Goal: Transaction & Acquisition: Obtain resource

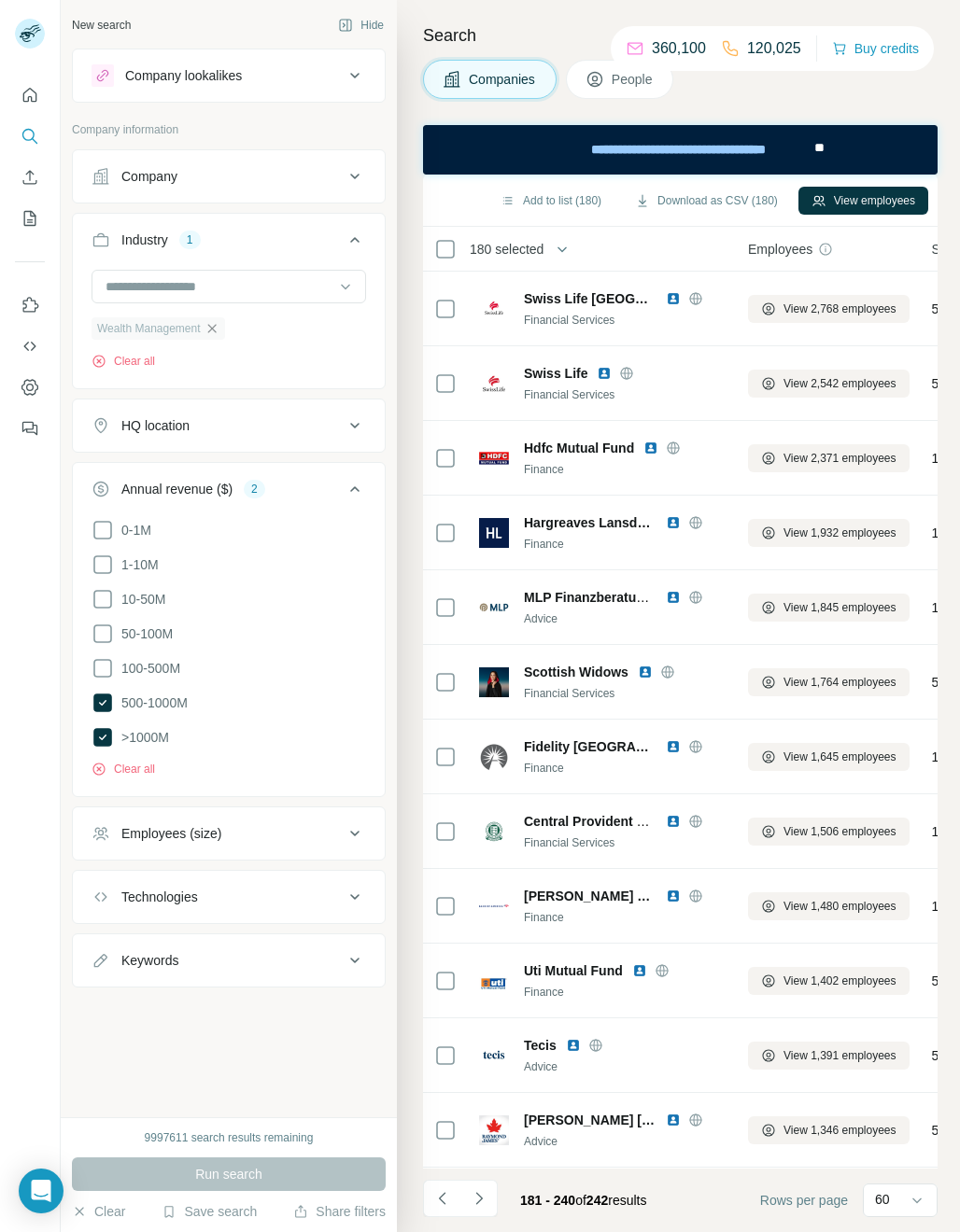
click at [208, 327] on icon "button" at bounding box center [212, 329] width 15 height 15
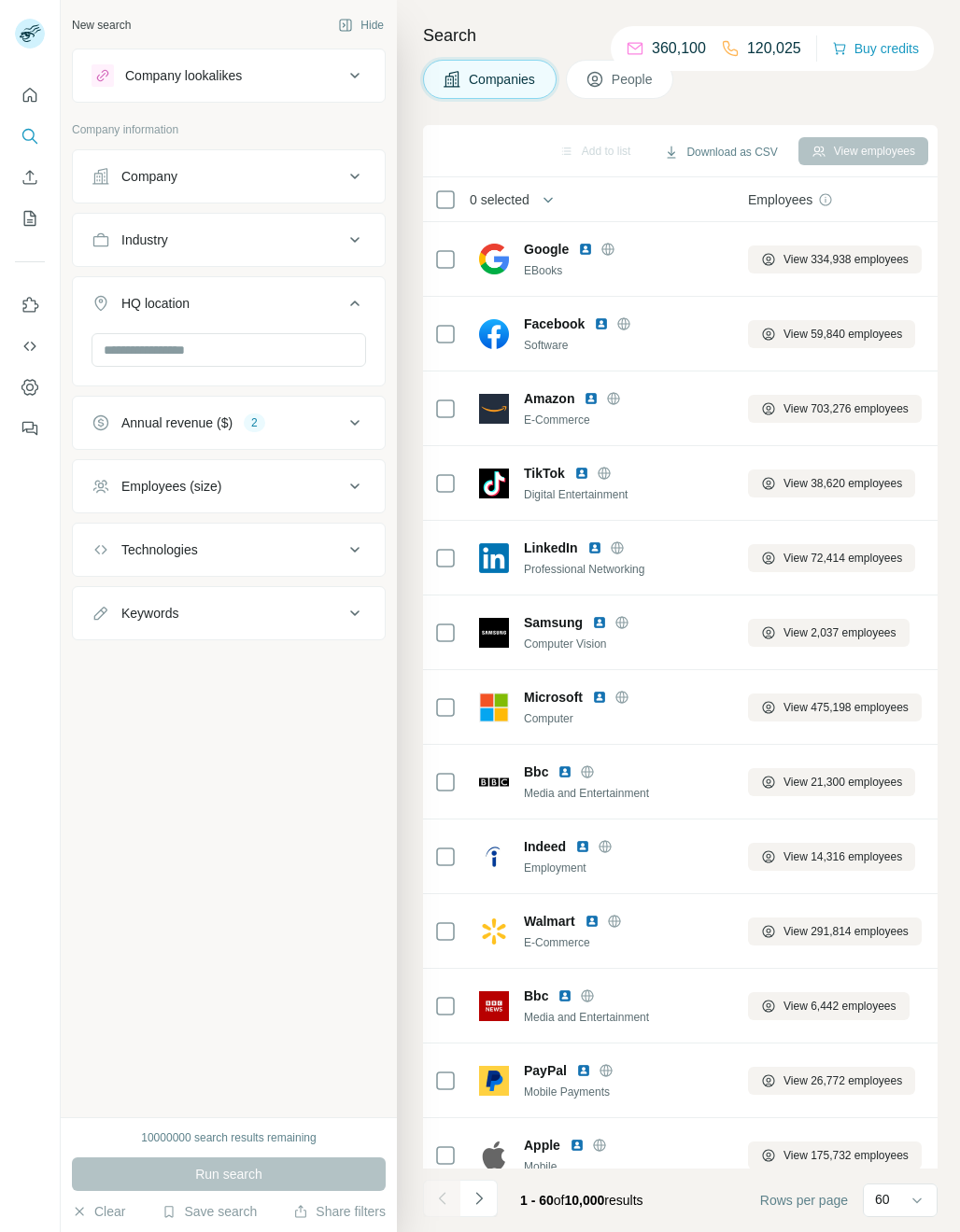
drag, startPoint x: 0, startPoint y: 0, endPoint x: 278, endPoint y: 211, distance: 349.0
click at [251, 290] on button "HQ location" at bounding box center [228, 307] width 312 height 52
drag, startPoint x: 278, startPoint y: 211, endPoint x: 273, endPoint y: 232, distance: 21.6
click at [278, 211] on ul "Company Industry HQ location Annual revenue ($) 2 Employees (size) Technologies…" at bounding box center [228, 395] width 314 height 491
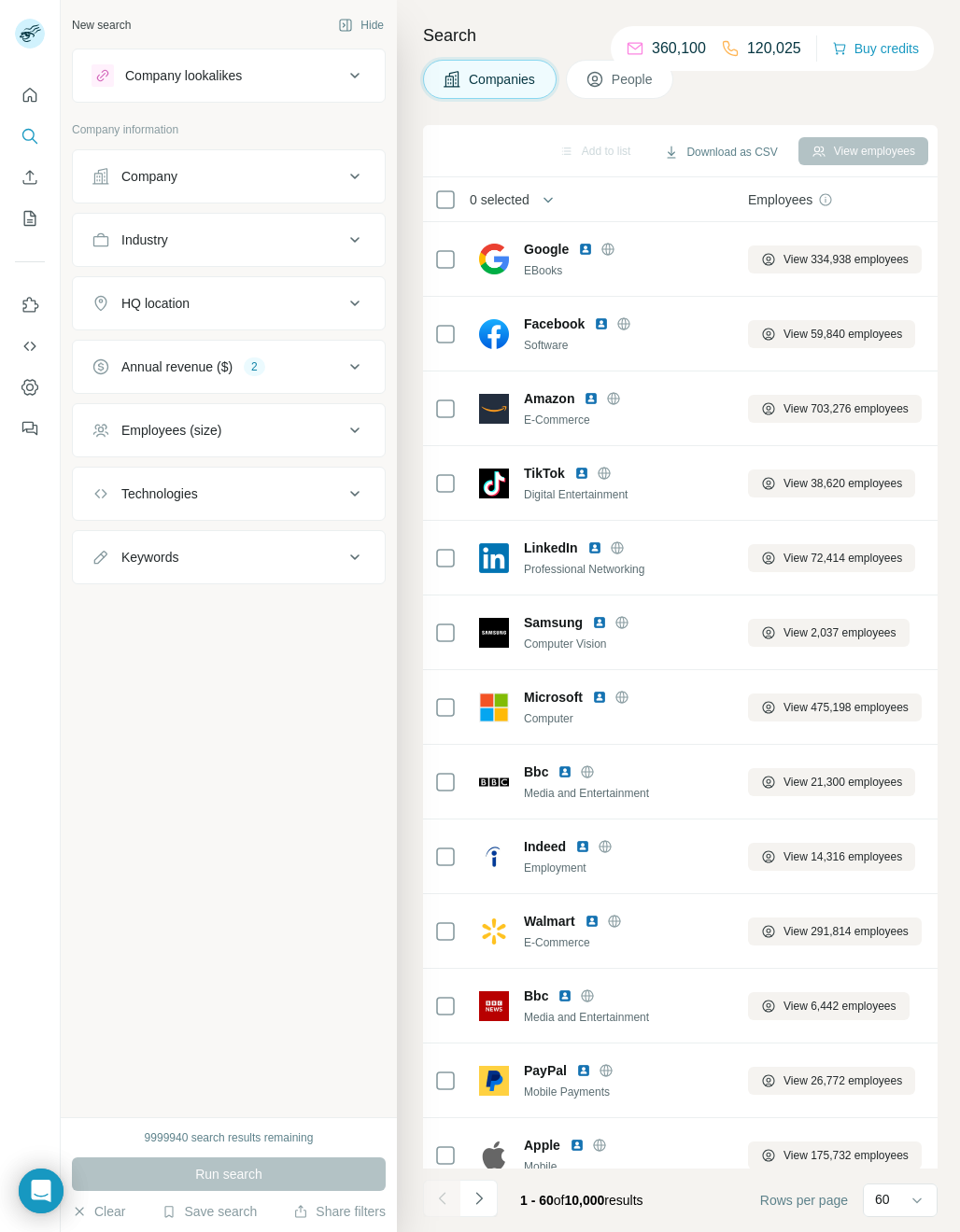
click at [271, 241] on div "Industry" at bounding box center [218, 240] width 252 height 19
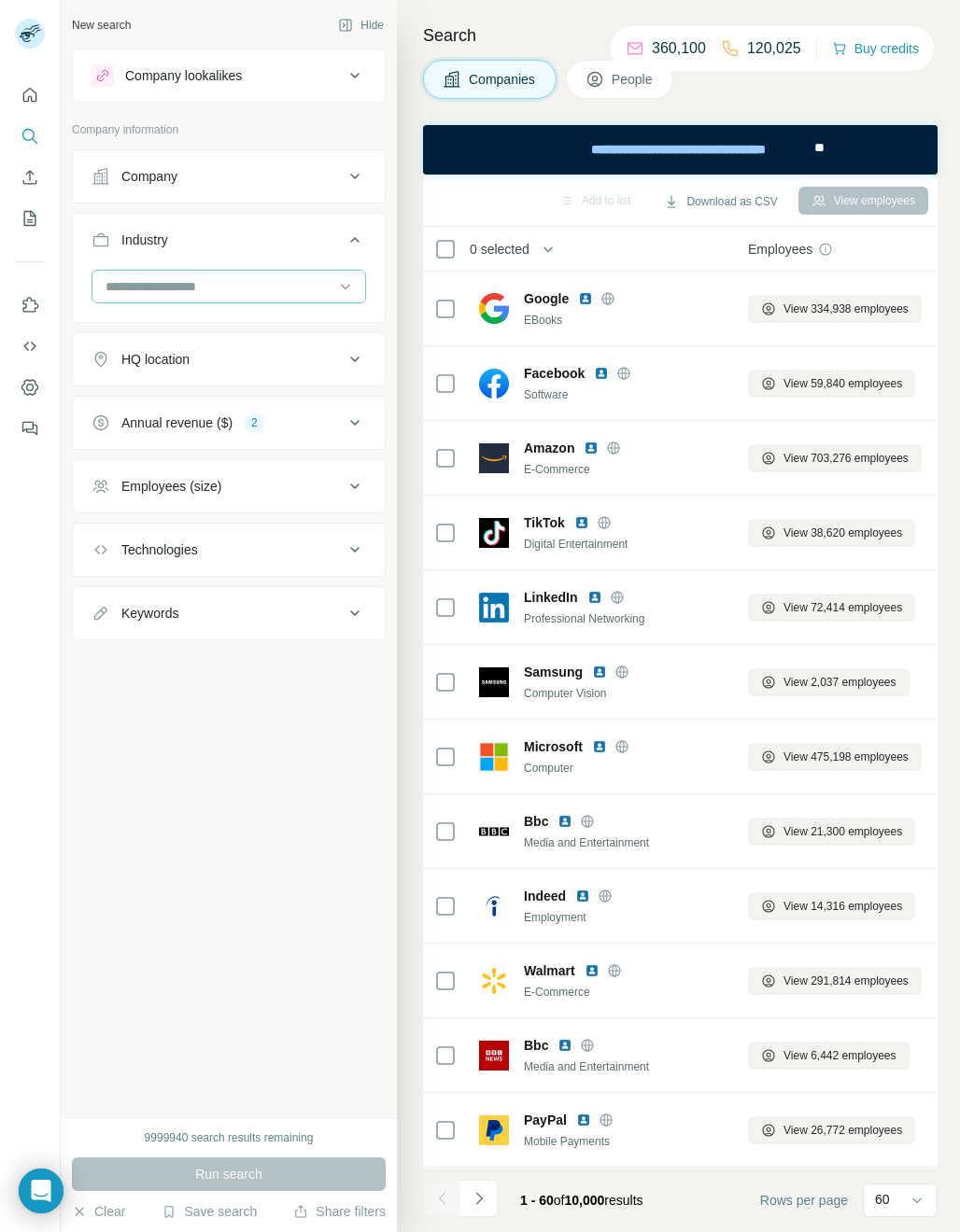
click at [173, 291] on input at bounding box center [218, 287] width 230 height 21
click at [152, 292] on input at bounding box center [218, 287] width 230 height 21
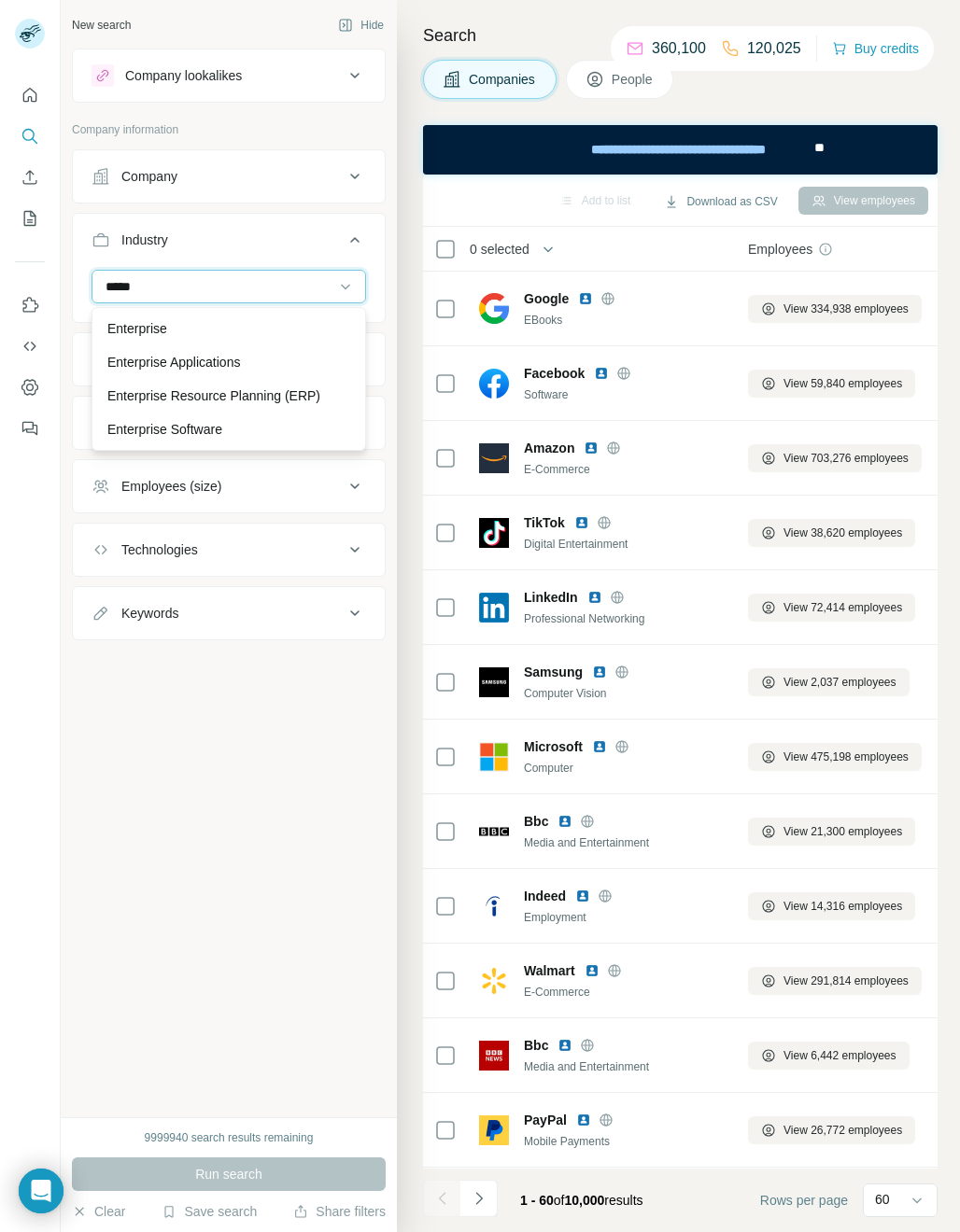
type input "*****"
click at [202, 422] on p "Digital Entertainment" at bounding box center [168, 429] width 121 height 19
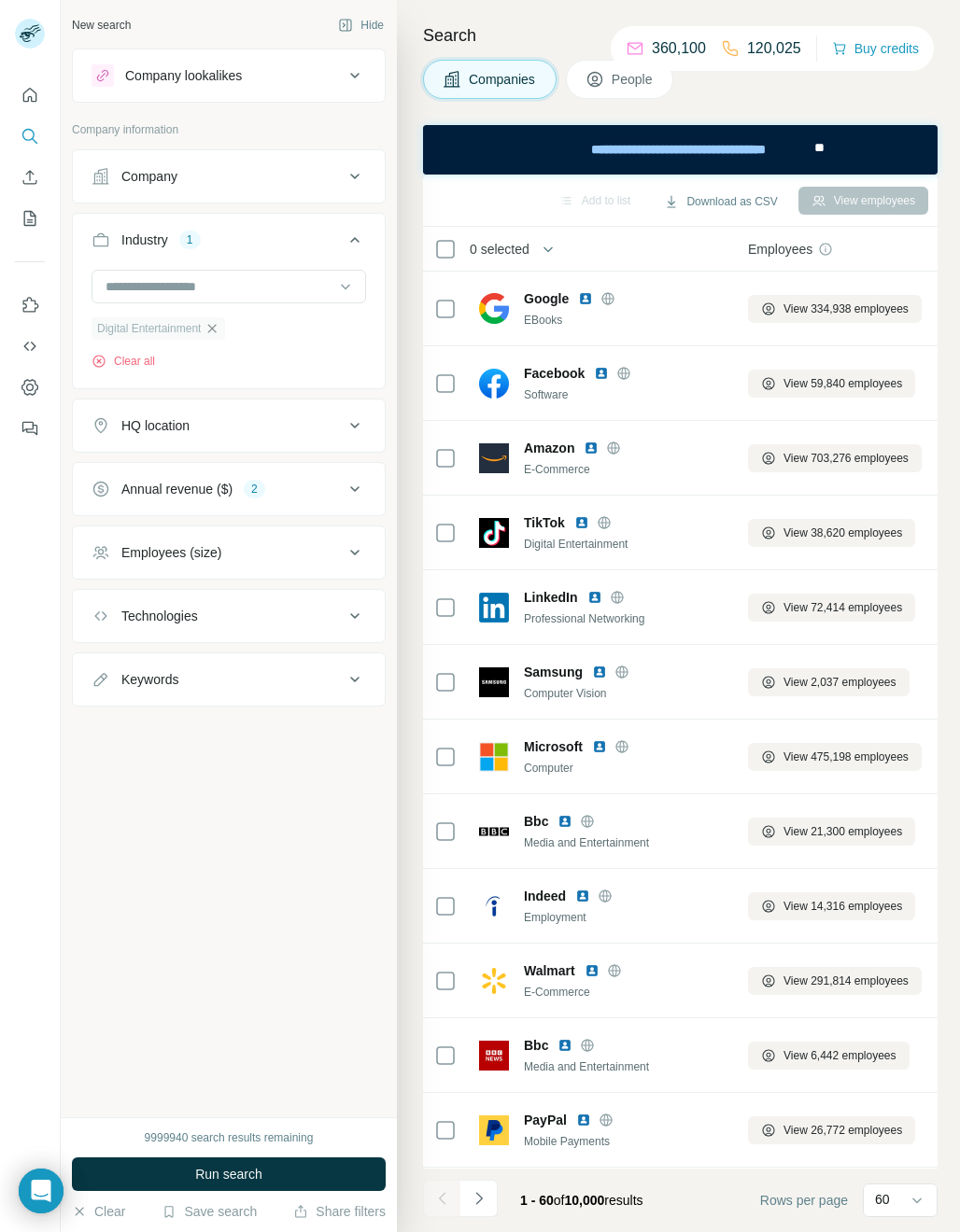
click at [212, 332] on icon "button" at bounding box center [212, 329] width 15 height 15
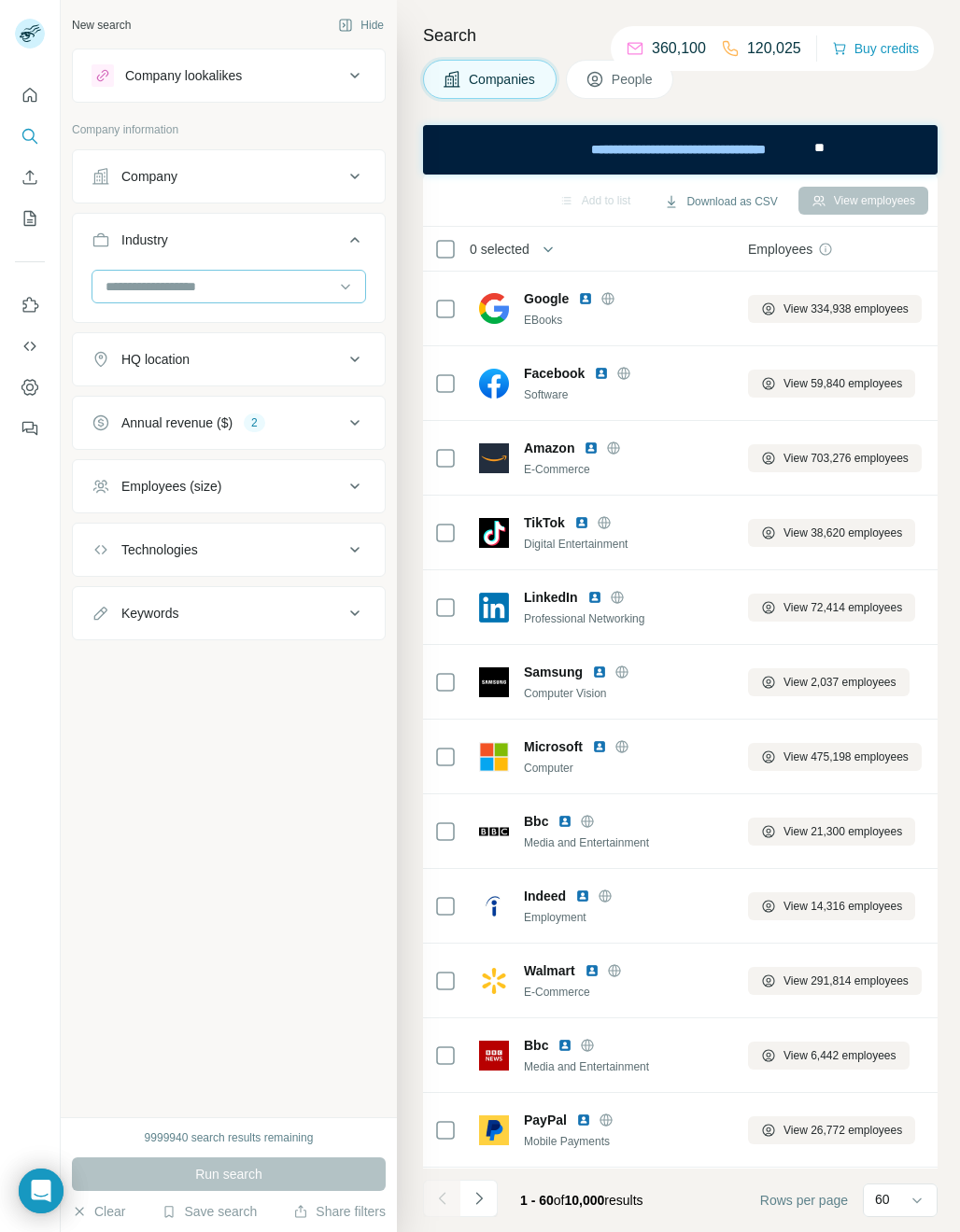
click at [172, 287] on input at bounding box center [218, 287] width 230 height 21
click at [107, 283] on input at bounding box center [218, 287] width 230 height 21
click at [118, 283] on input at bounding box center [218, 287] width 230 height 21
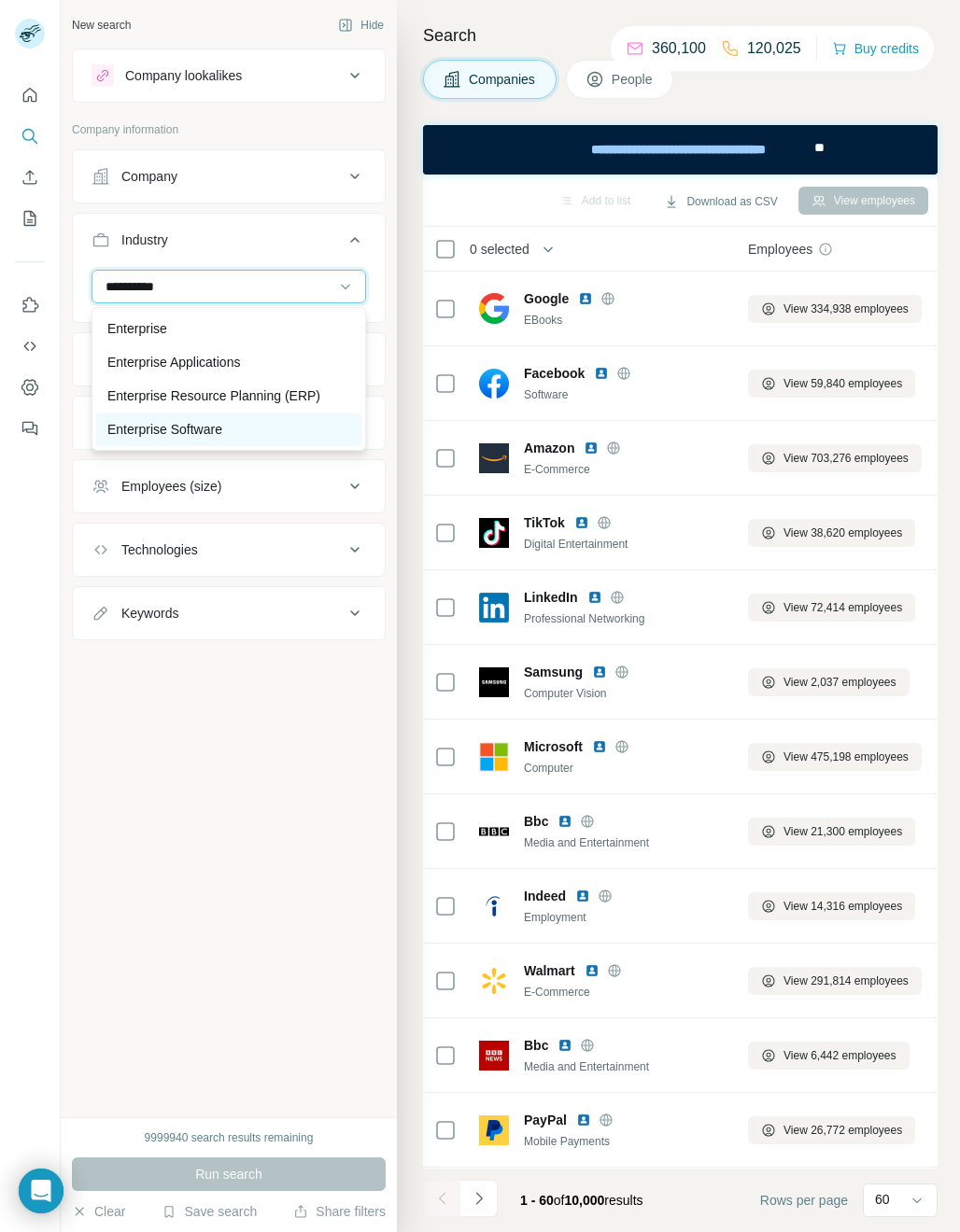
type input "**********"
click at [156, 426] on p "Enterprise Software" at bounding box center [164, 429] width 115 height 19
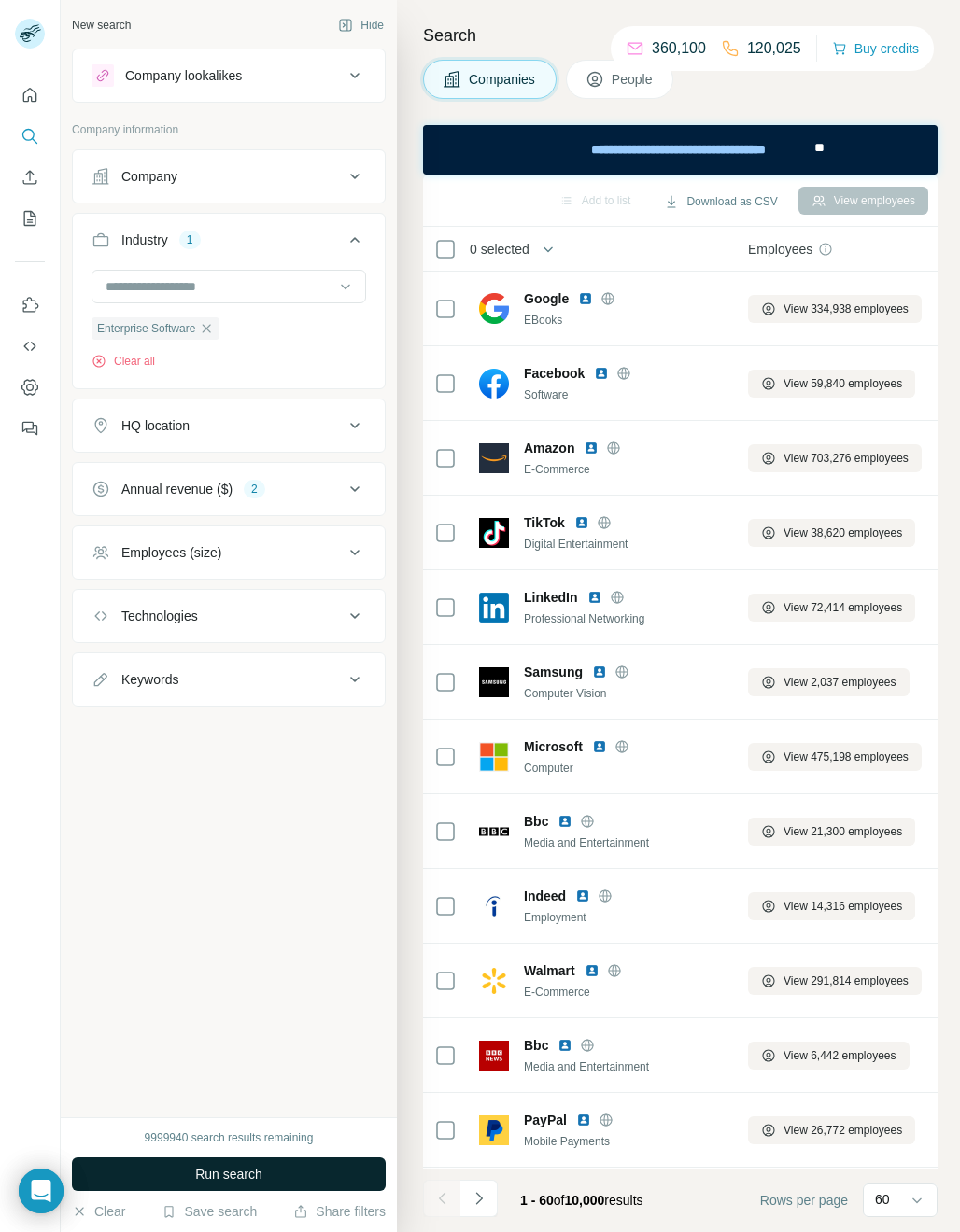
click at [235, 1182] on span "Run search" at bounding box center [228, 1174] width 67 height 19
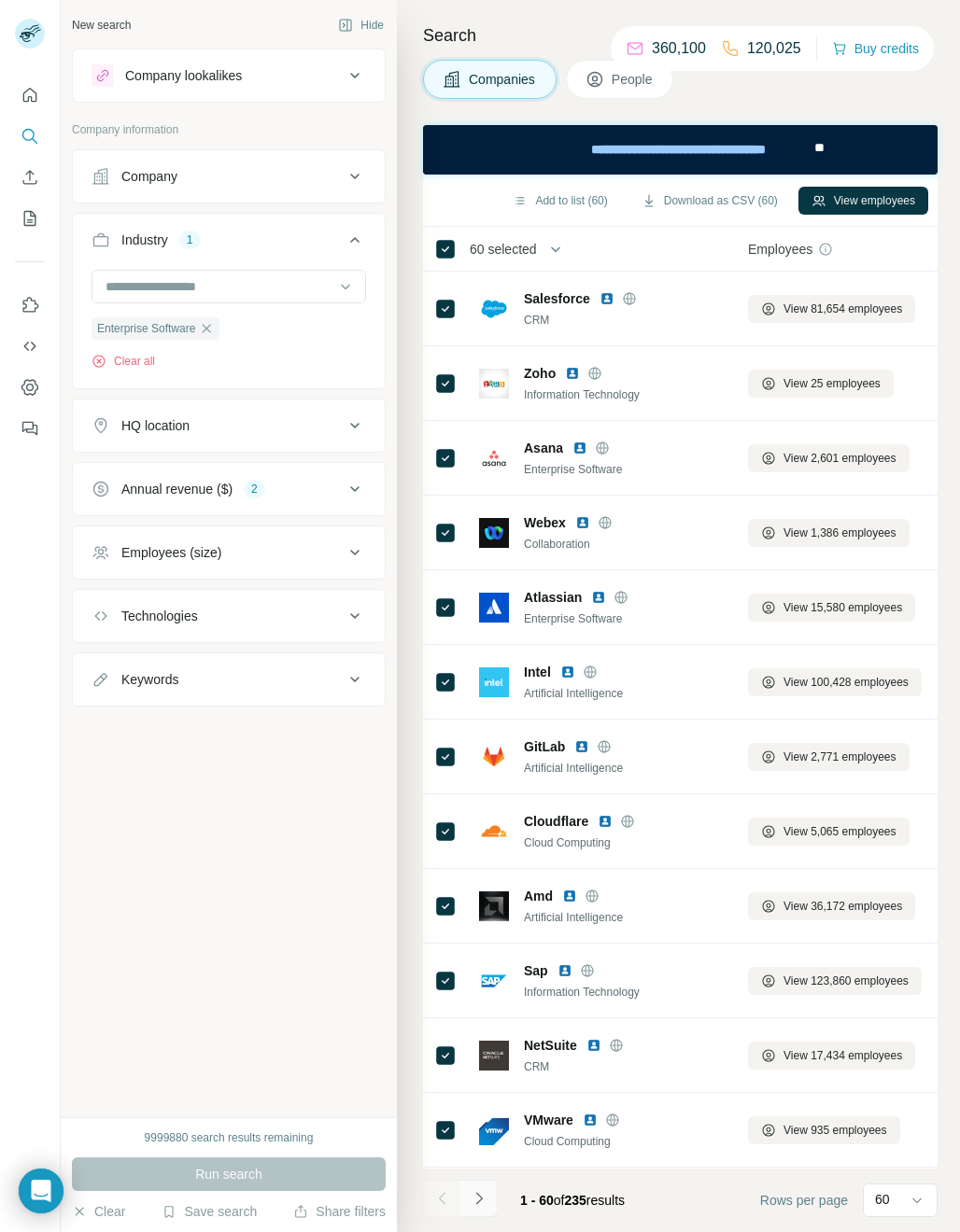
click at [473, 1194] on icon "Navigate to next page" at bounding box center [480, 1199] width 19 height 19
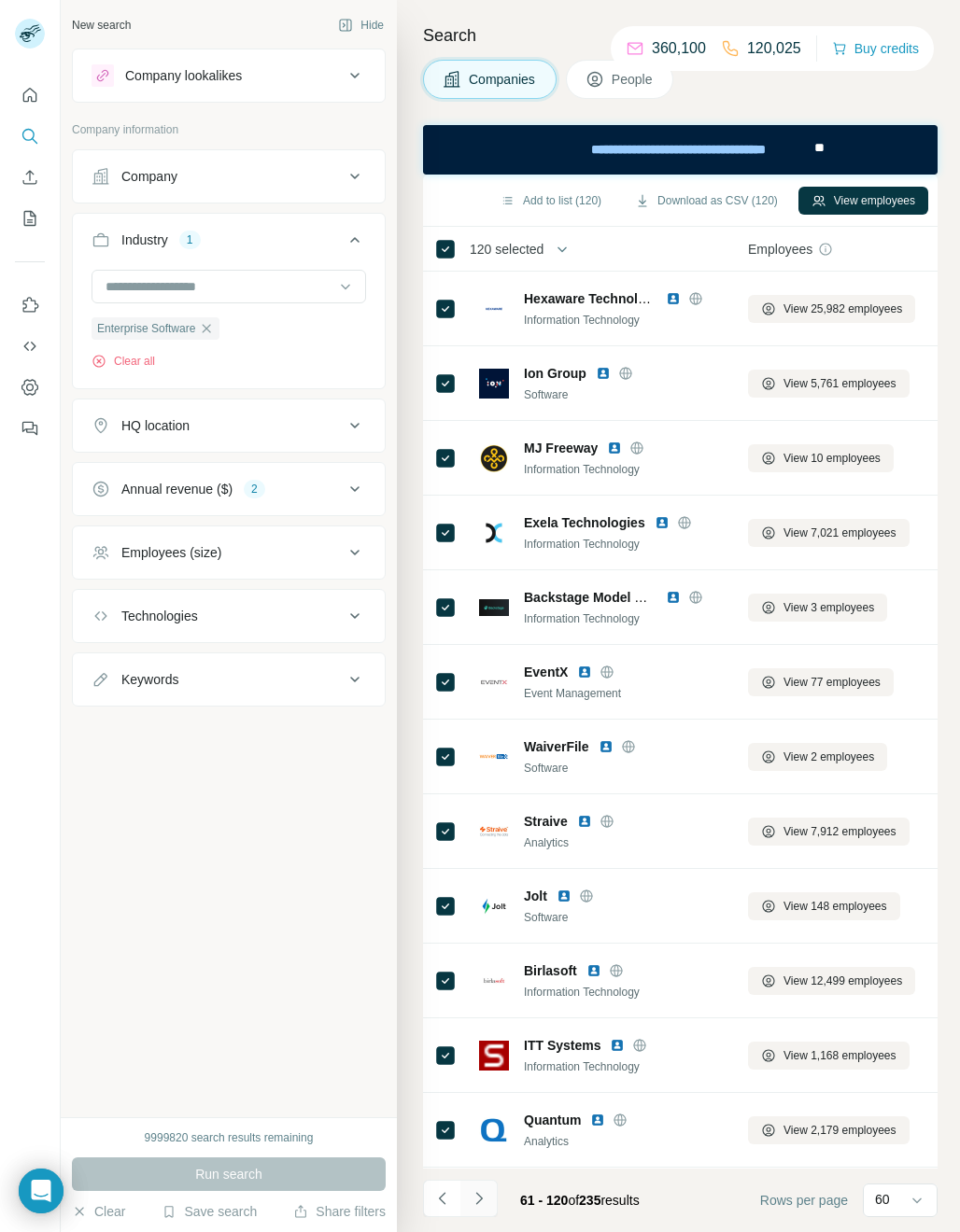
click at [483, 1201] on icon "Navigate to next page" at bounding box center [480, 1199] width 19 height 19
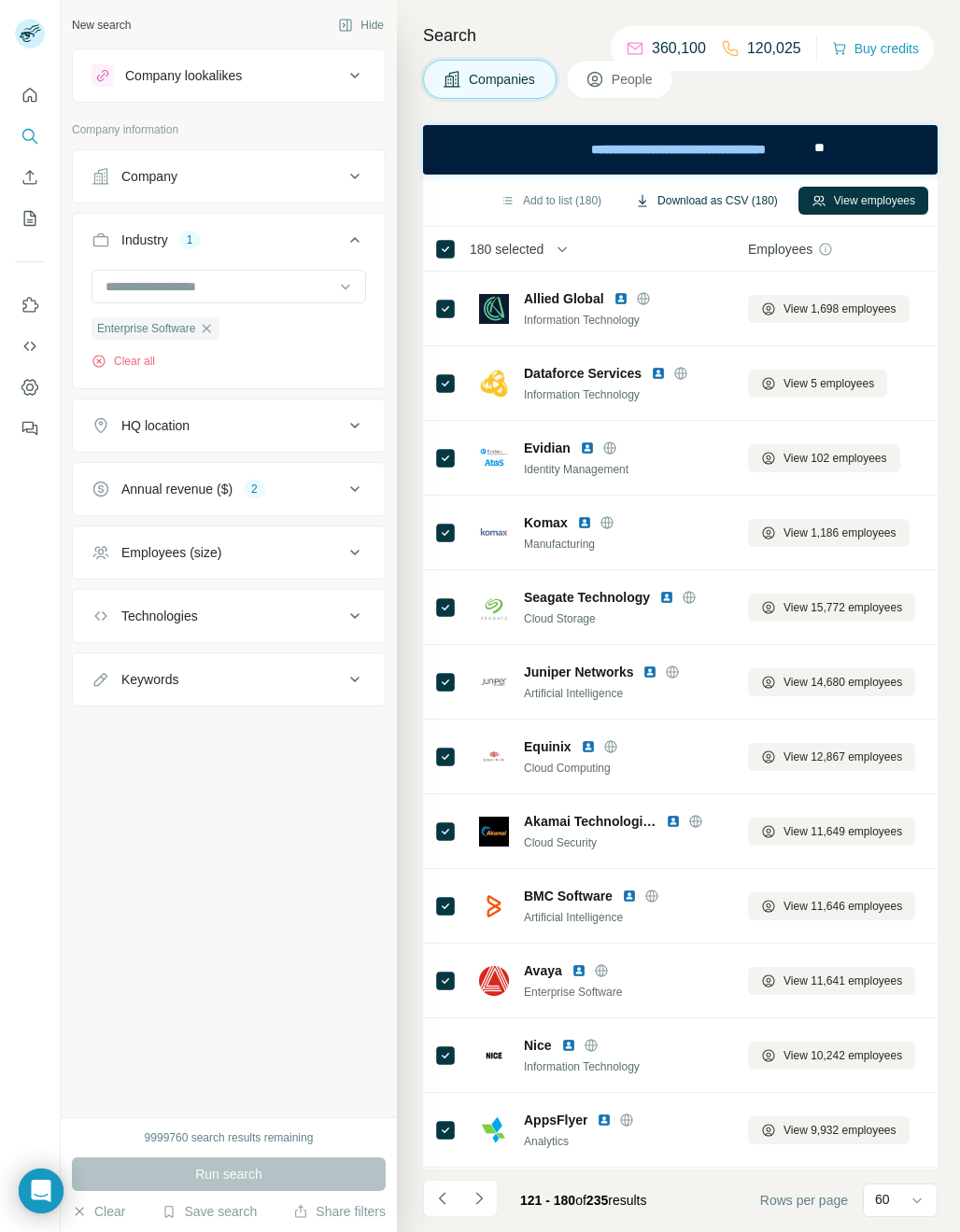
click at [728, 205] on button "Download as CSV (180)" at bounding box center [706, 201] width 169 height 28
click at [208, 327] on icon "button" at bounding box center [207, 329] width 15 height 15
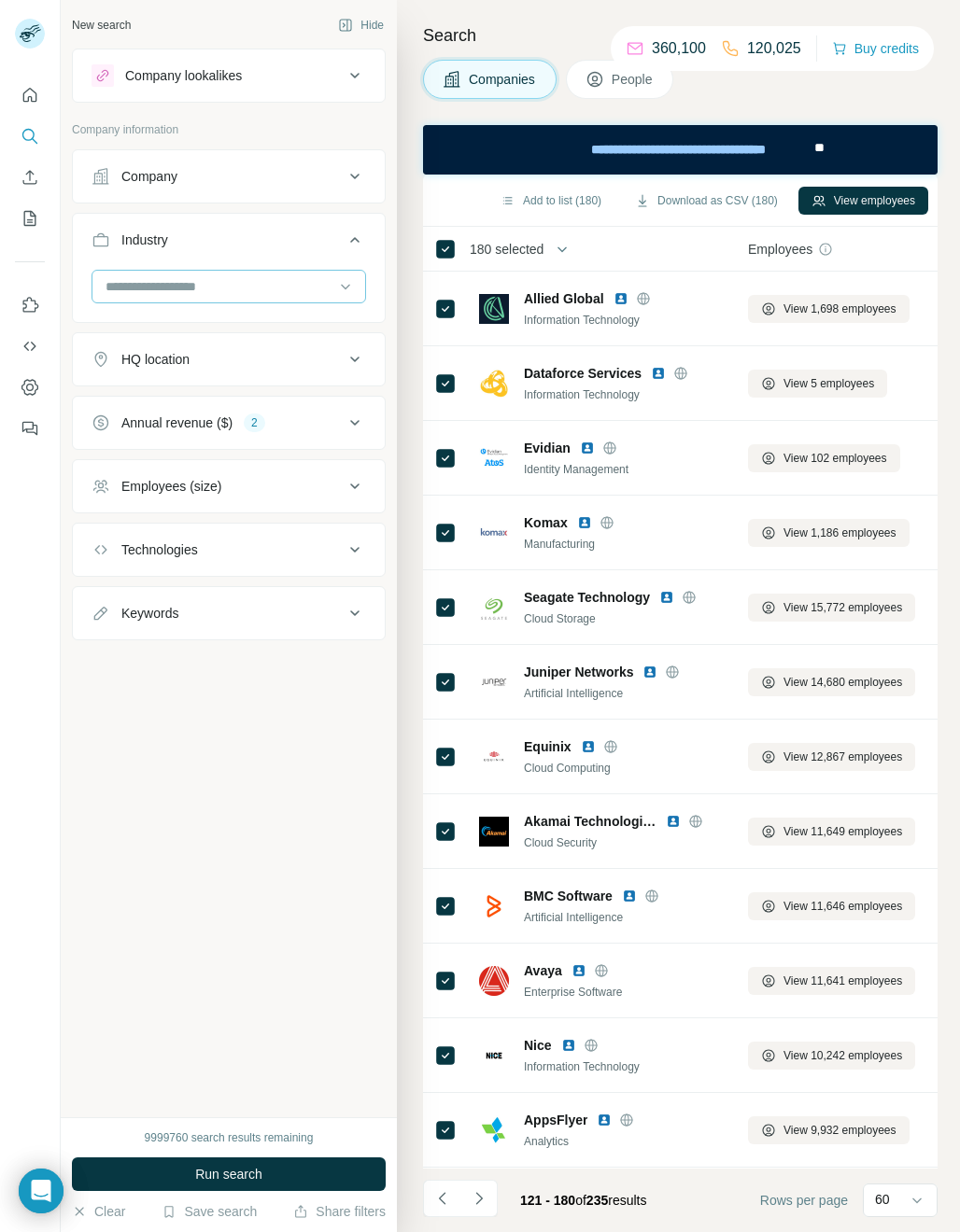
click at [133, 286] on input at bounding box center [218, 287] width 230 height 21
type input "*****"
click at [142, 356] on p "Pharmaceutical" at bounding box center [153, 362] width 91 height 19
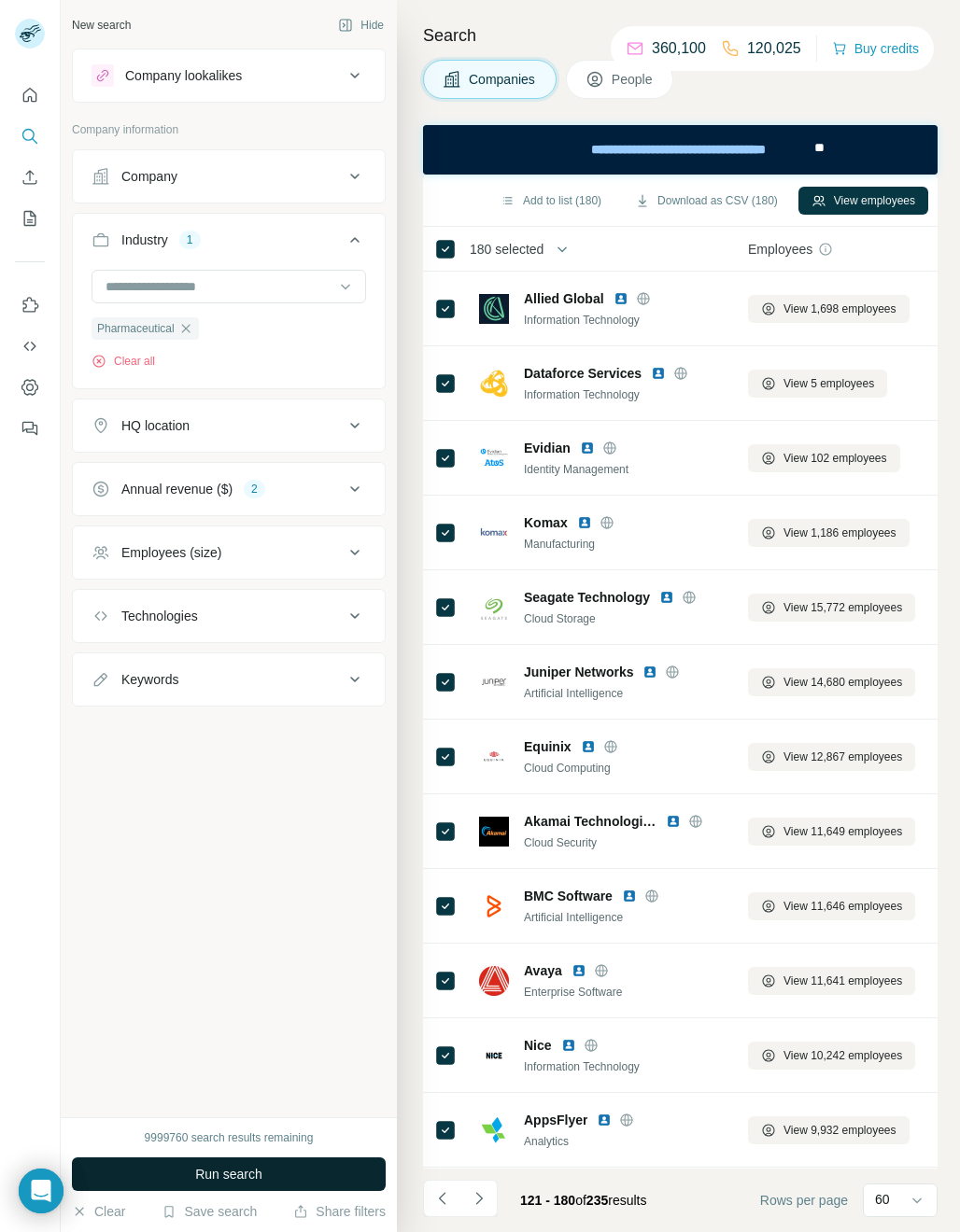
click at [232, 1179] on span "Run search" at bounding box center [228, 1174] width 67 height 19
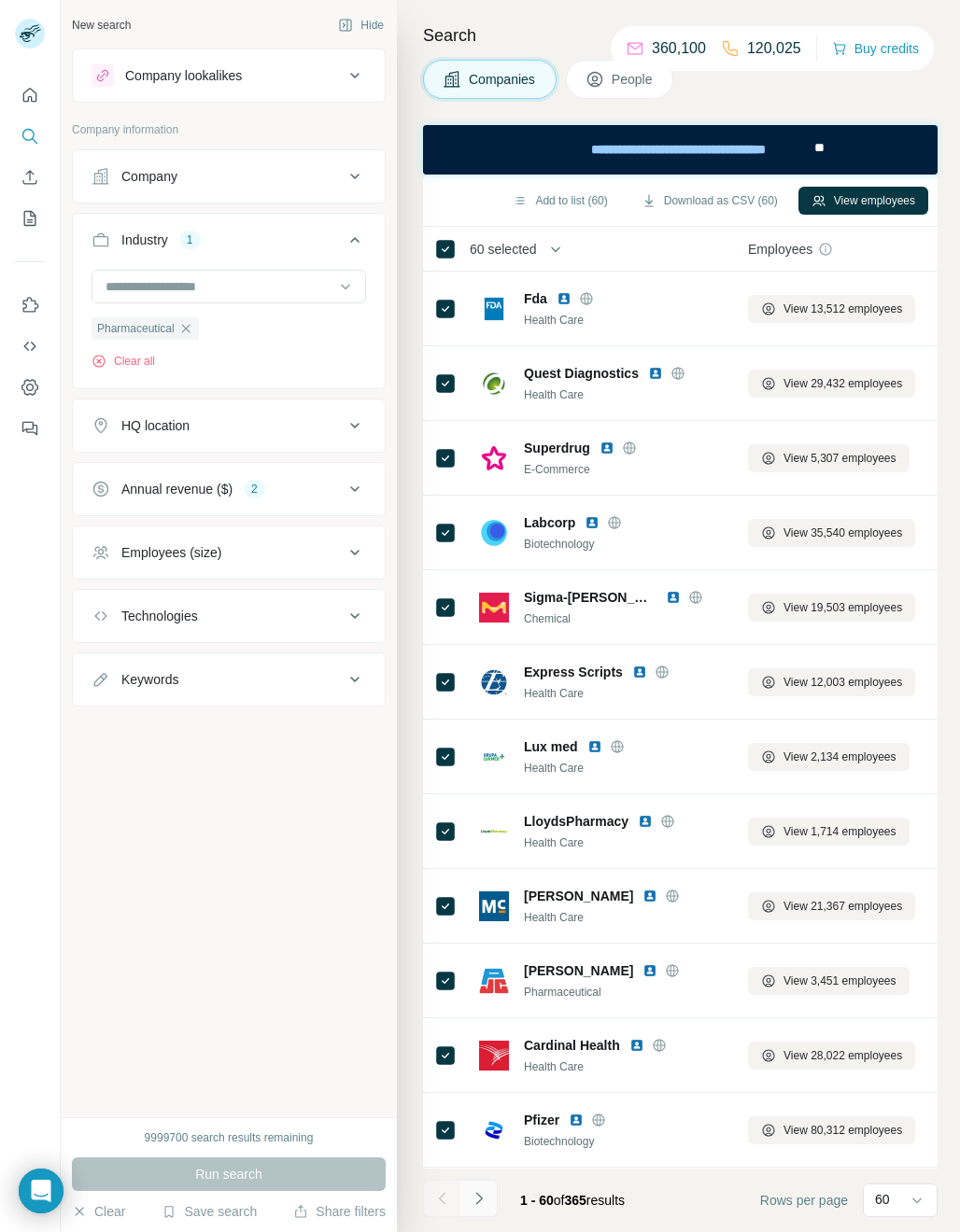
click at [482, 1201] on icon "Navigate to next page" at bounding box center [480, 1199] width 19 height 19
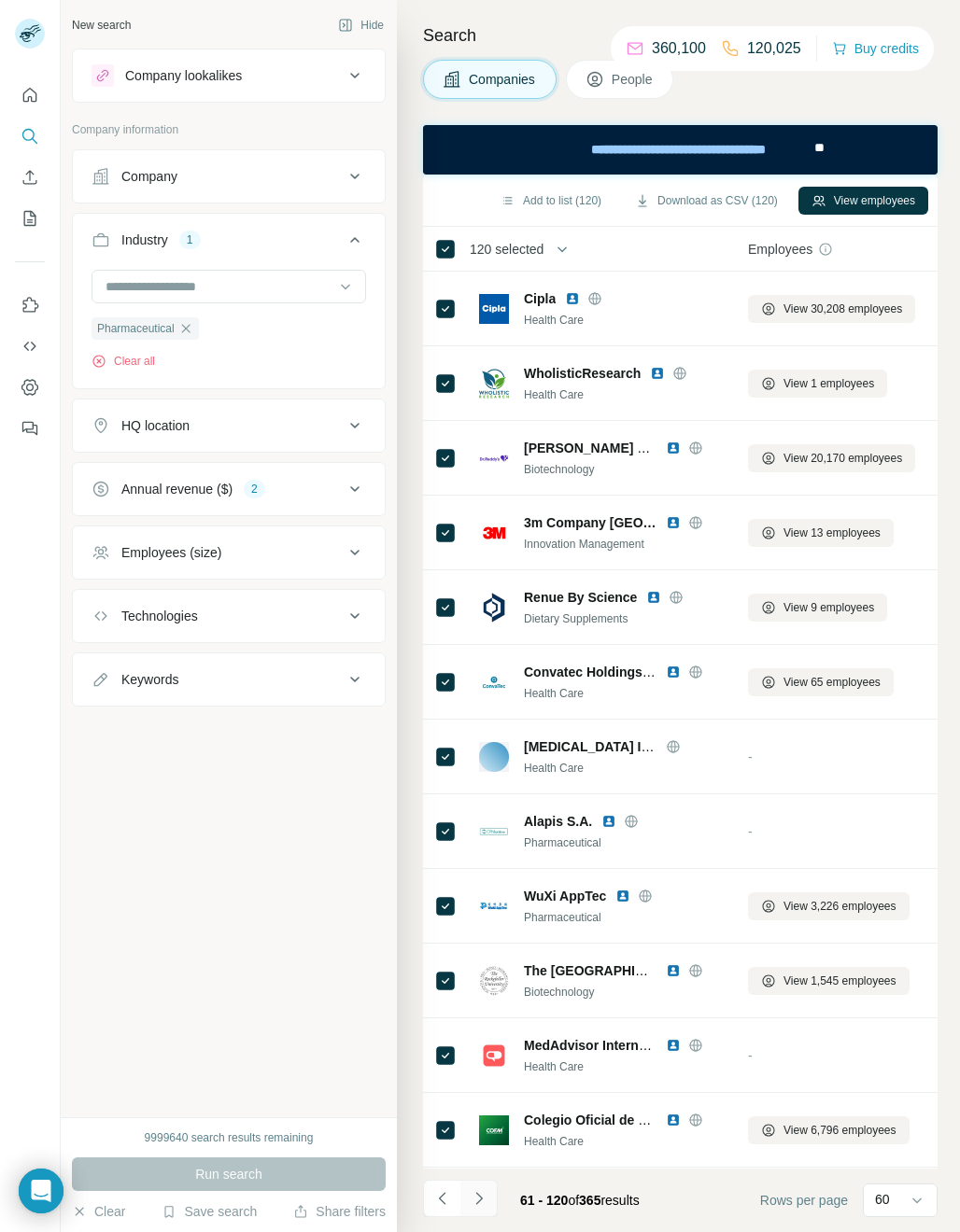
click at [489, 1205] on button "Navigate to next page" at bounding box center [479, 1198] width 37 height 37
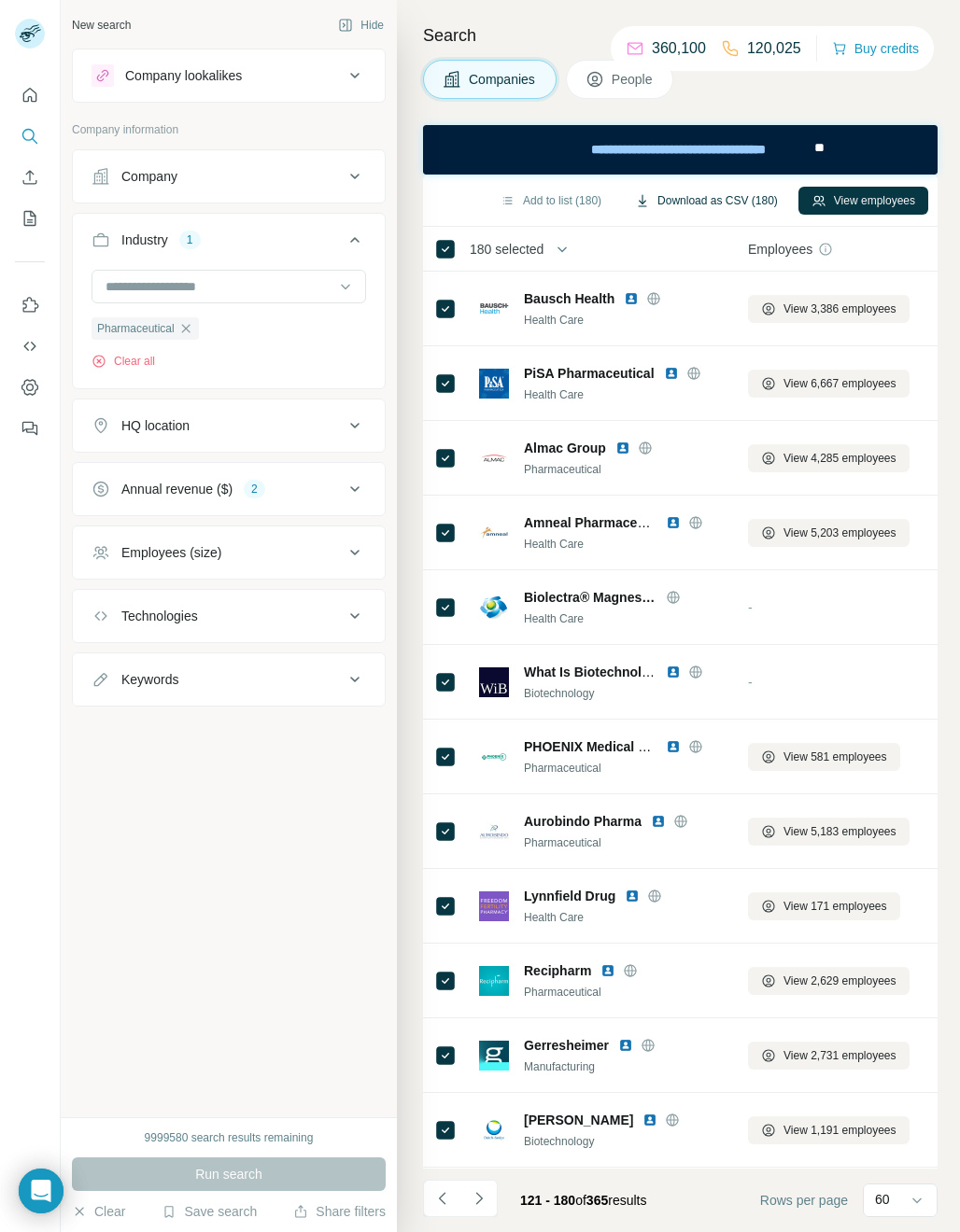
click at [752, 207] on button "Download as CSV (180)" at bounding box center [706, 201] width 169 height 28
click at [182, 323] on icon "button" at bounding box center [186, 329] width 15 height 15
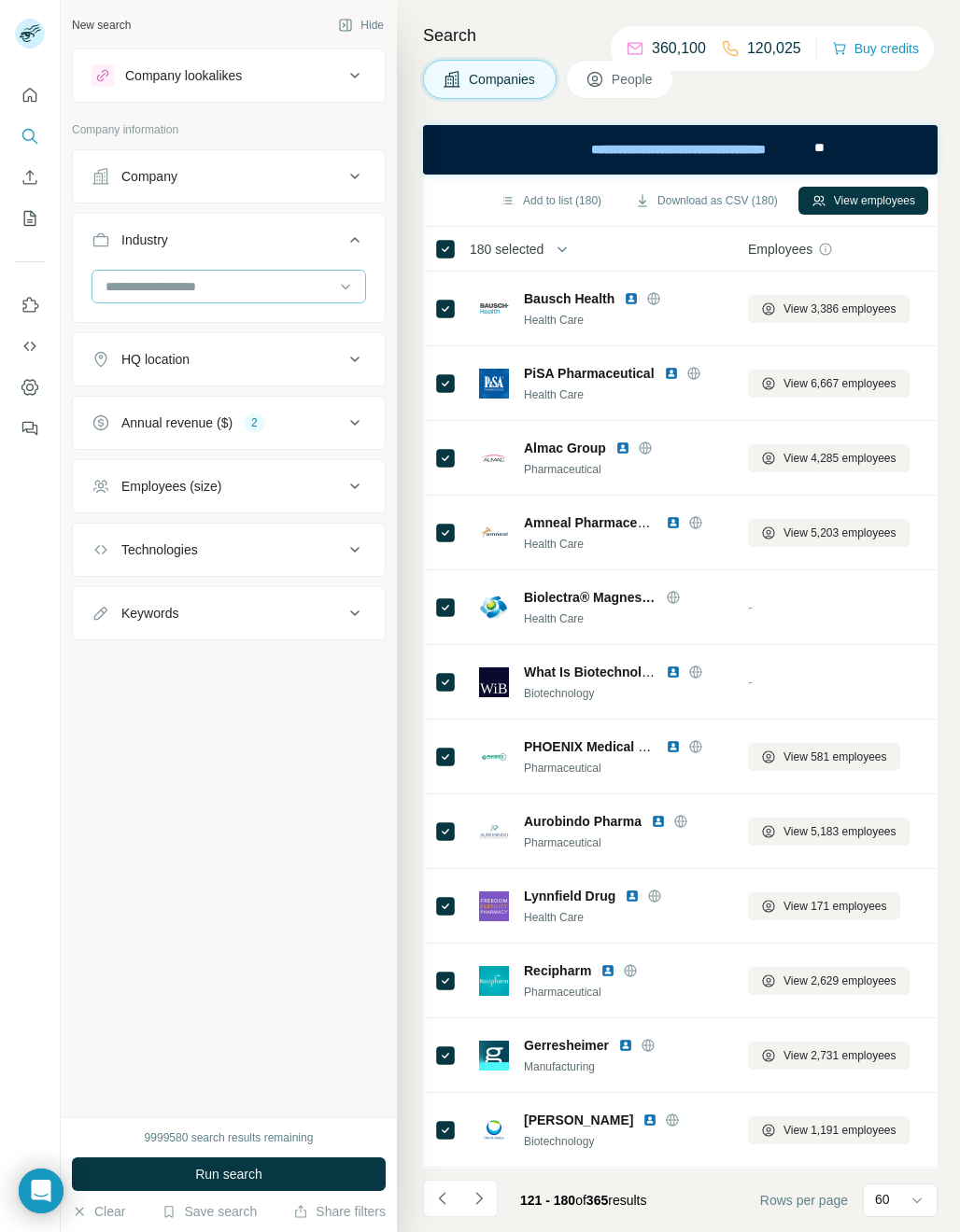
click at [152, 293] on input at bounding box center [218, 287] width 230 height 21
click at [149, 290] on input at bounding box center [218, 287] width 230 height 21
click at [132, 295] on input at bounding box center [218, 287] width 230 height 21
click at [139, 287] on input at bounding box center [218, 287] width 230 height 21
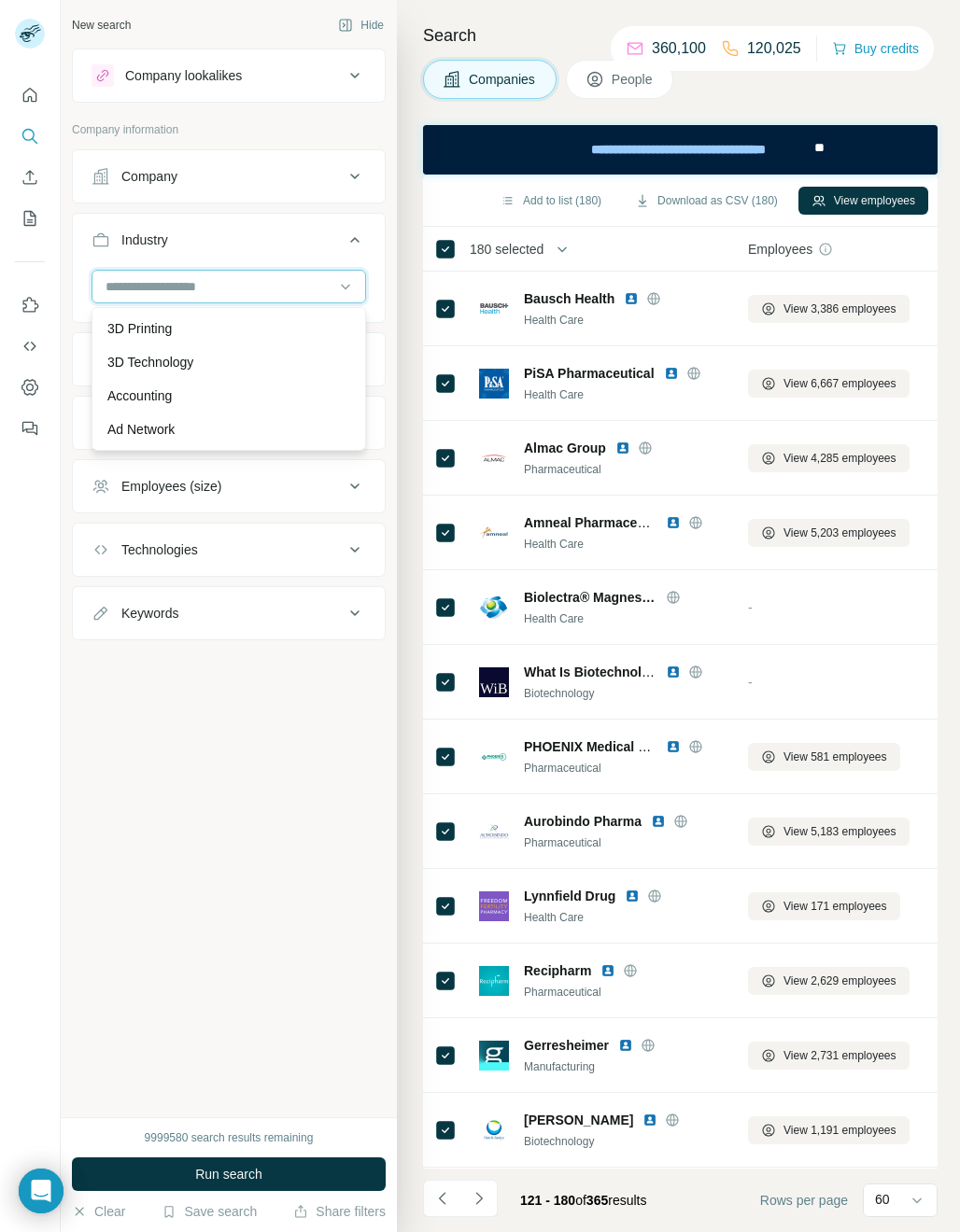
click at [299, 289] on input at bounding box center [218, 287] width 230 height 21
click at [267, 287] on input at bounding box center [218, 287] width 230 height 21
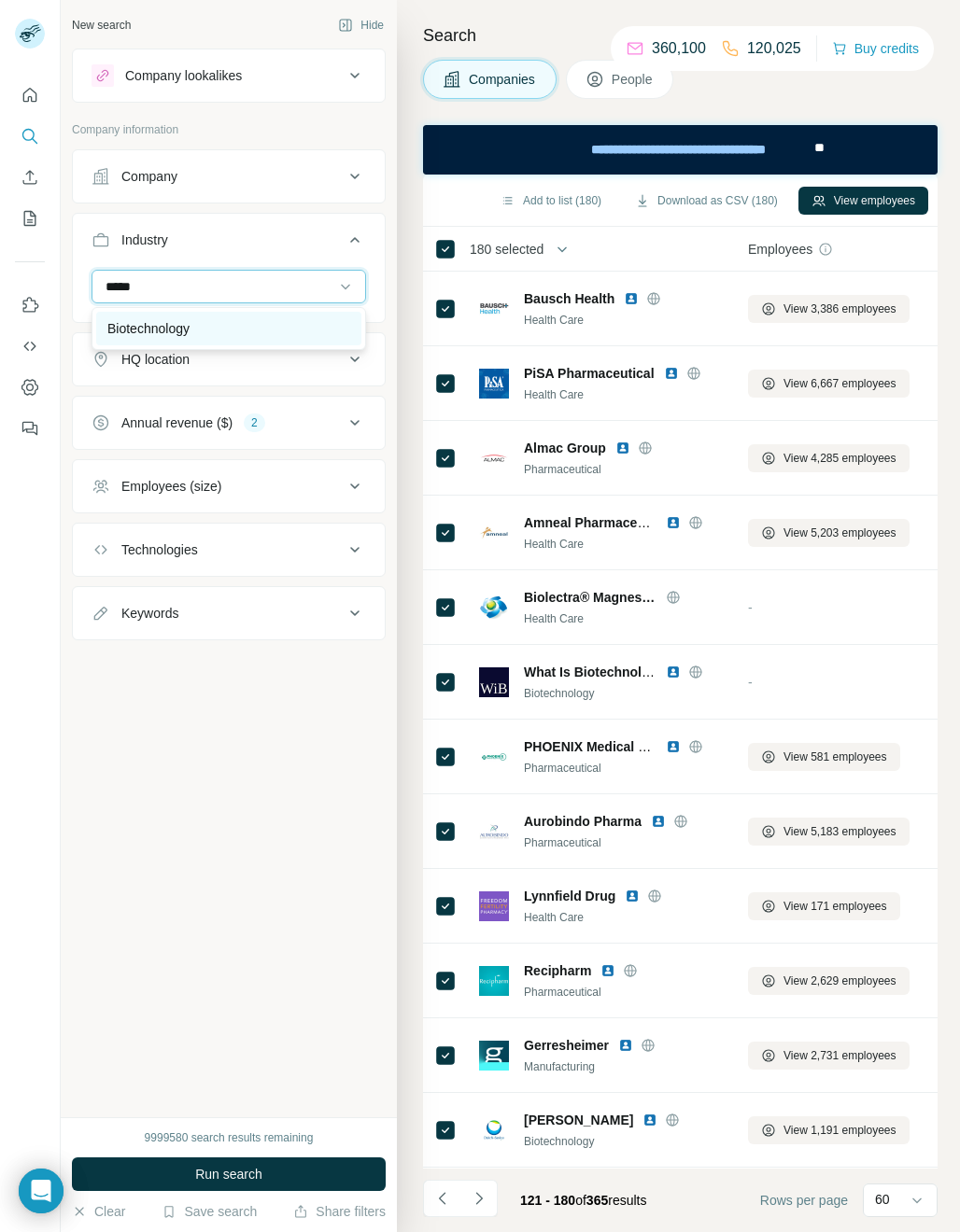
type input "*****"
click at [171, 325] on p "Biotechnology" at bounding box center [148, 329] width 82 height 19
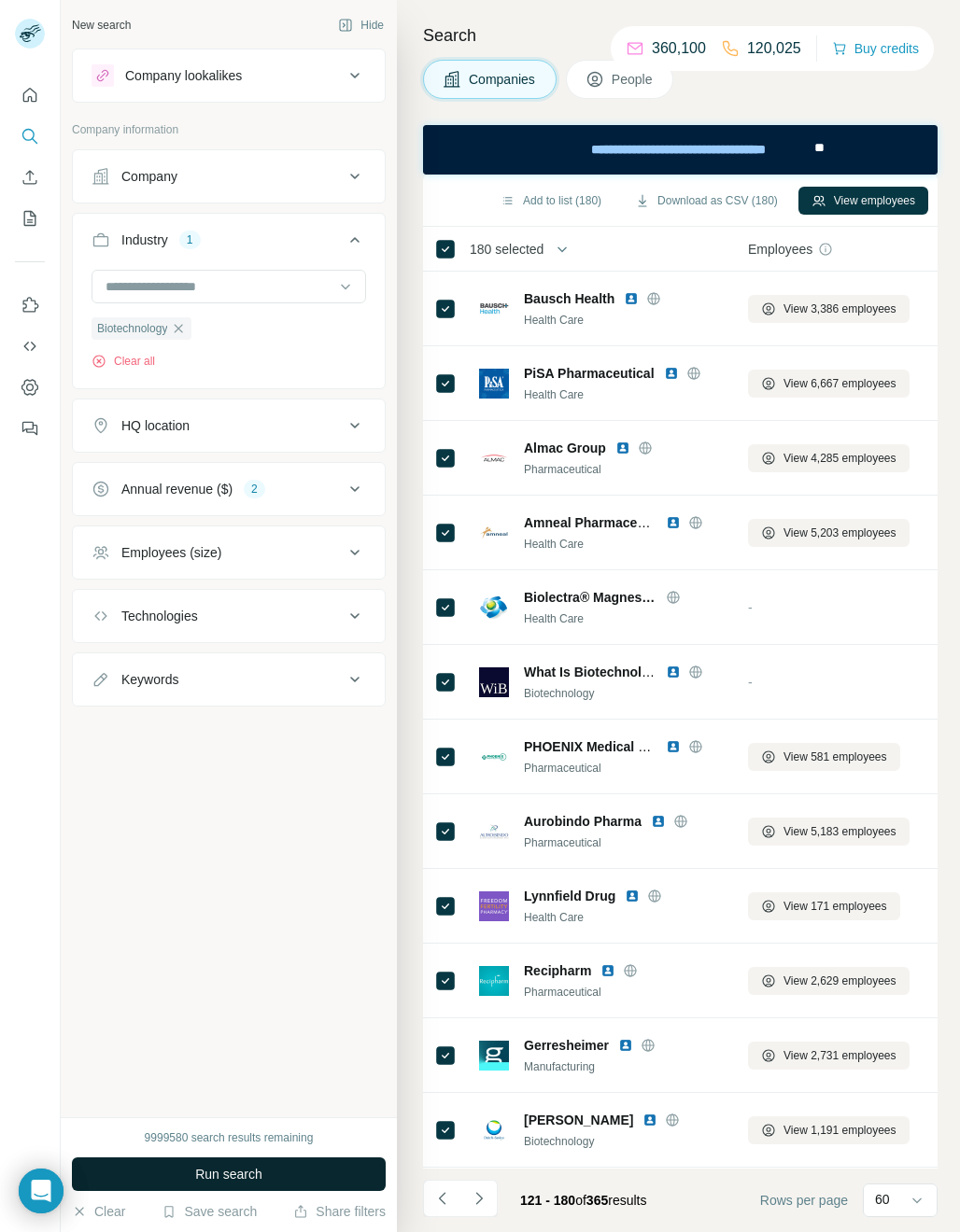
click at [245, 1175] on span "Run search" at bounding box center [228, 1174] width 67 height 19
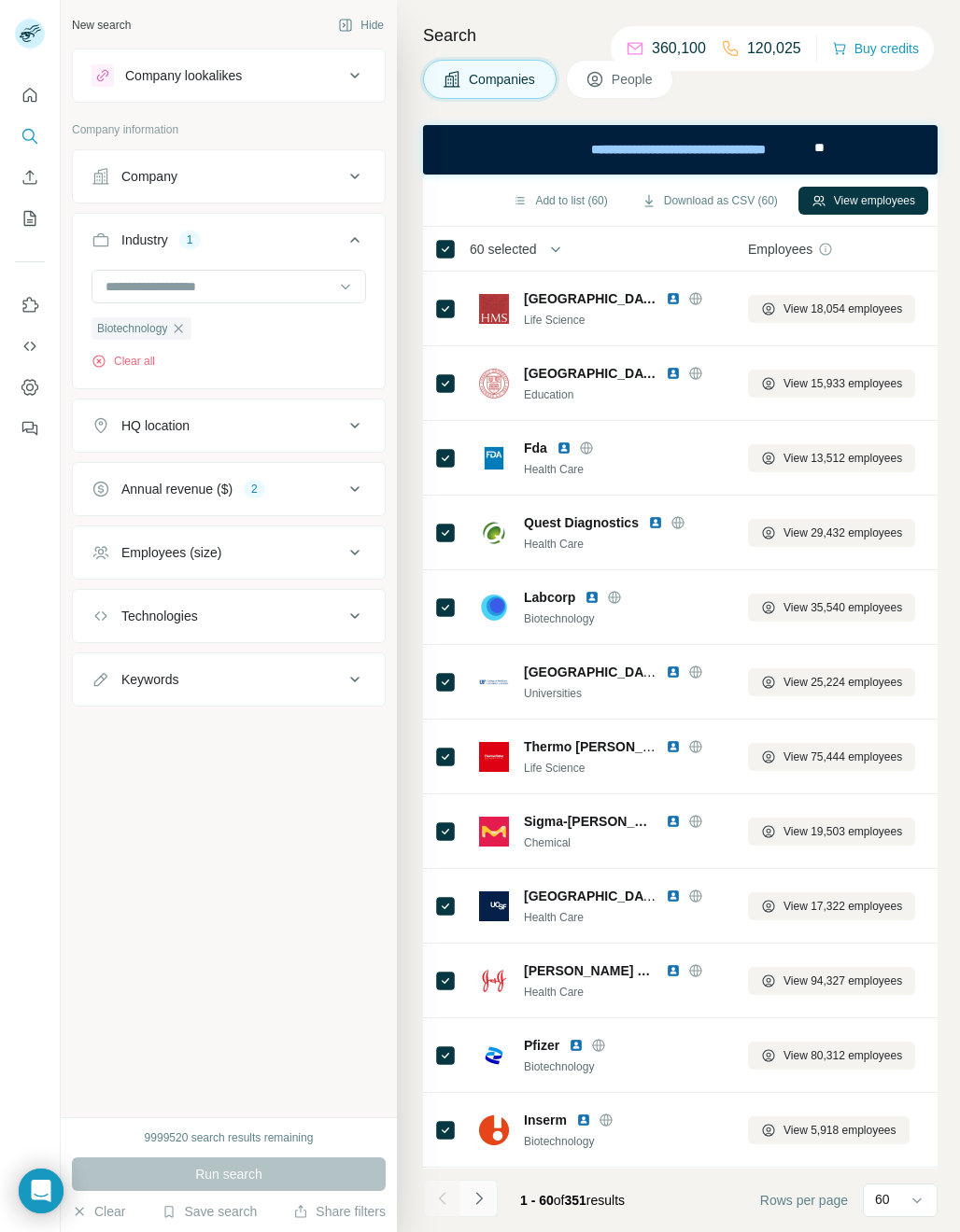
click at [485, 1211] on button "Navigate to next page" at bounding box center [479, 1198] width 37 height 37
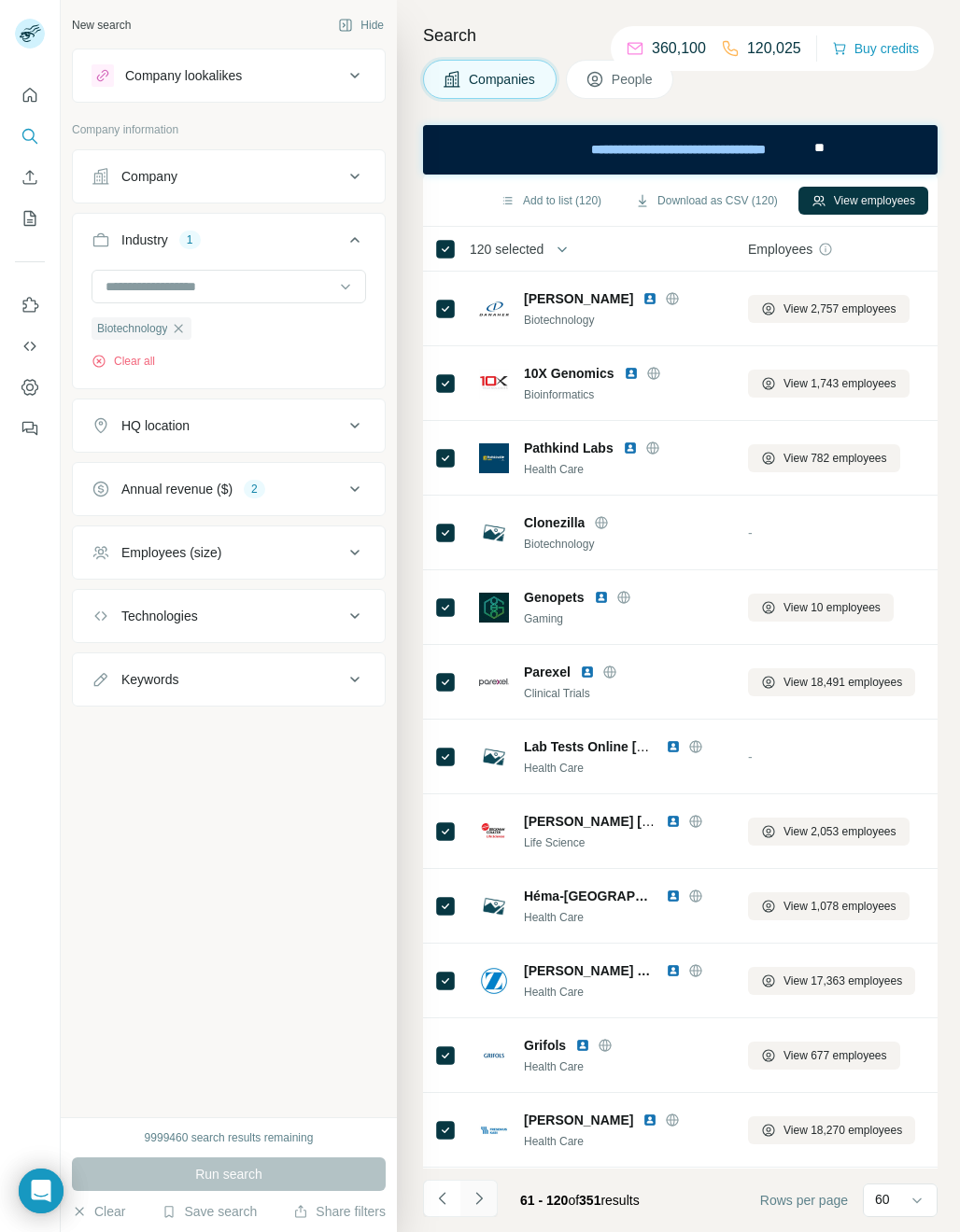
click at [474, 1202] on icon "Navigate to next page" at bounding box center [480, 1199] width 19 height 19
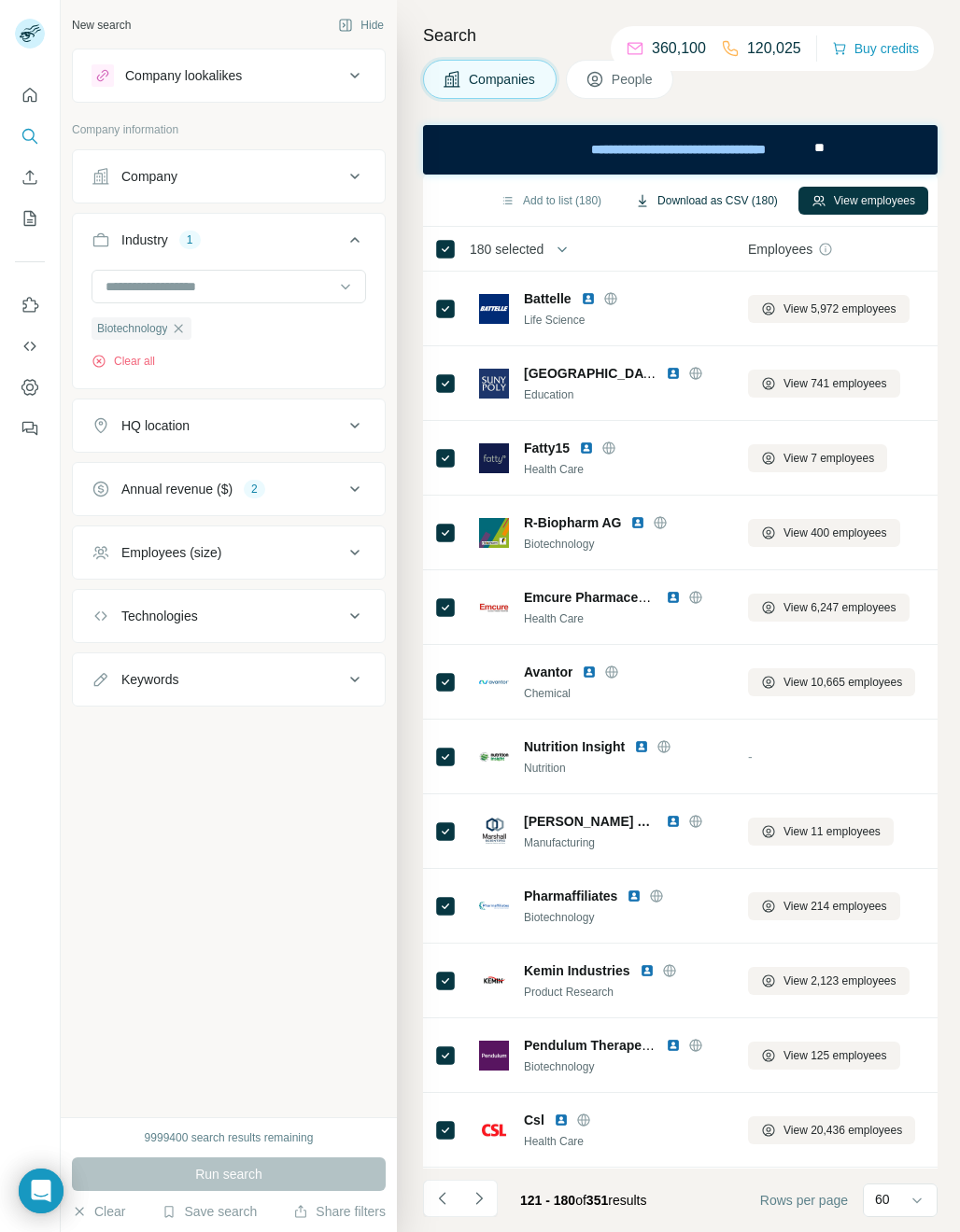
click at [686, 201] on button "Download as CSV (180)" at bounding box center [706, 201] width 169 height 28
click at [159, 281] on input at bounding box center [218, 287] width 230 height 21
click at [95, 1101] on div "New search Hide Company lookalikes Company information Company Industry 1 Biote…" at bounding box center [228, 558] width 336 height 1117
click at [168, 283] on input at bounding box center [218, 287] width 230 height 21
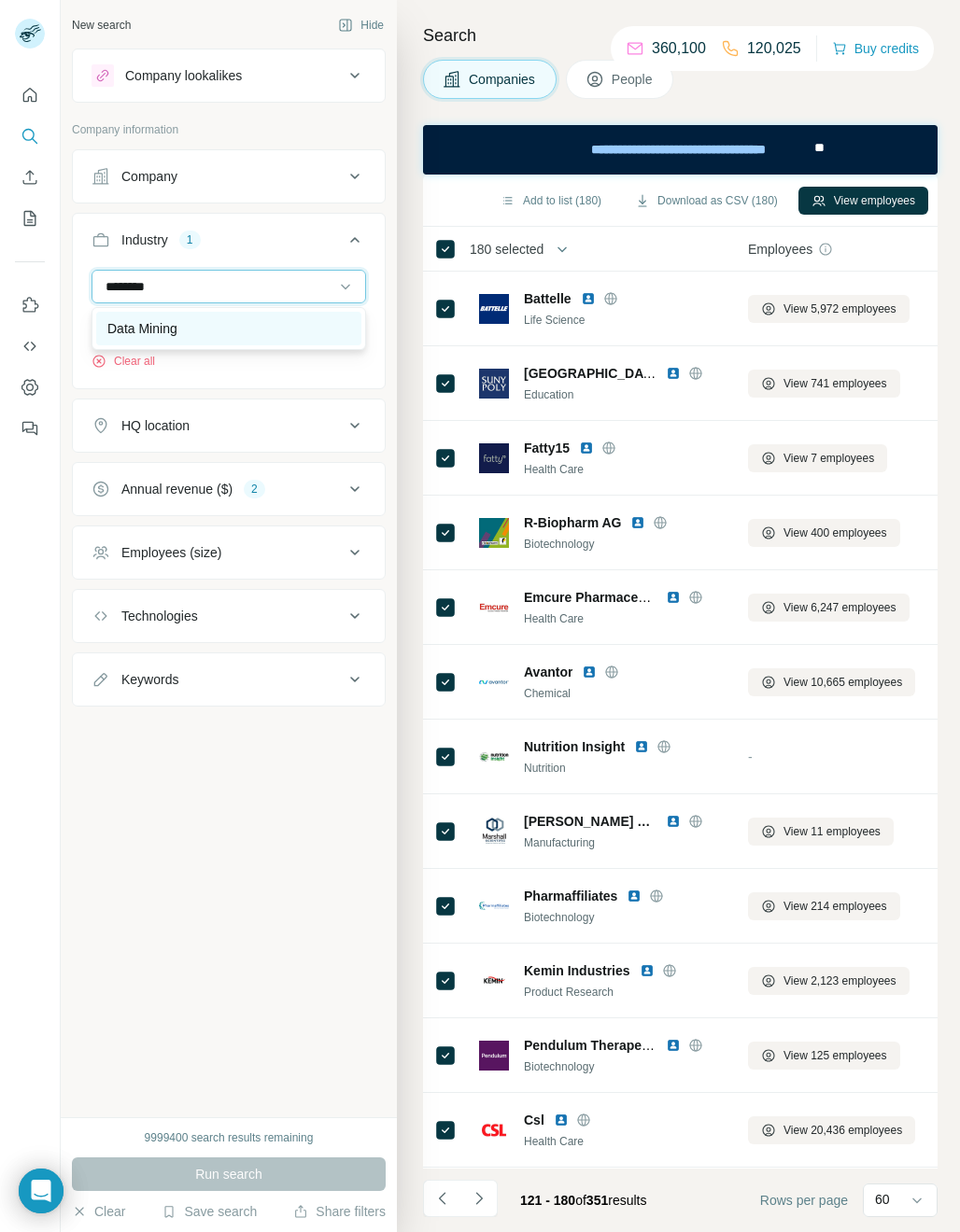
type input "********"
click at [205, 331] on div "Data Mining" at bounding box center [228, 329] width 243 height 19
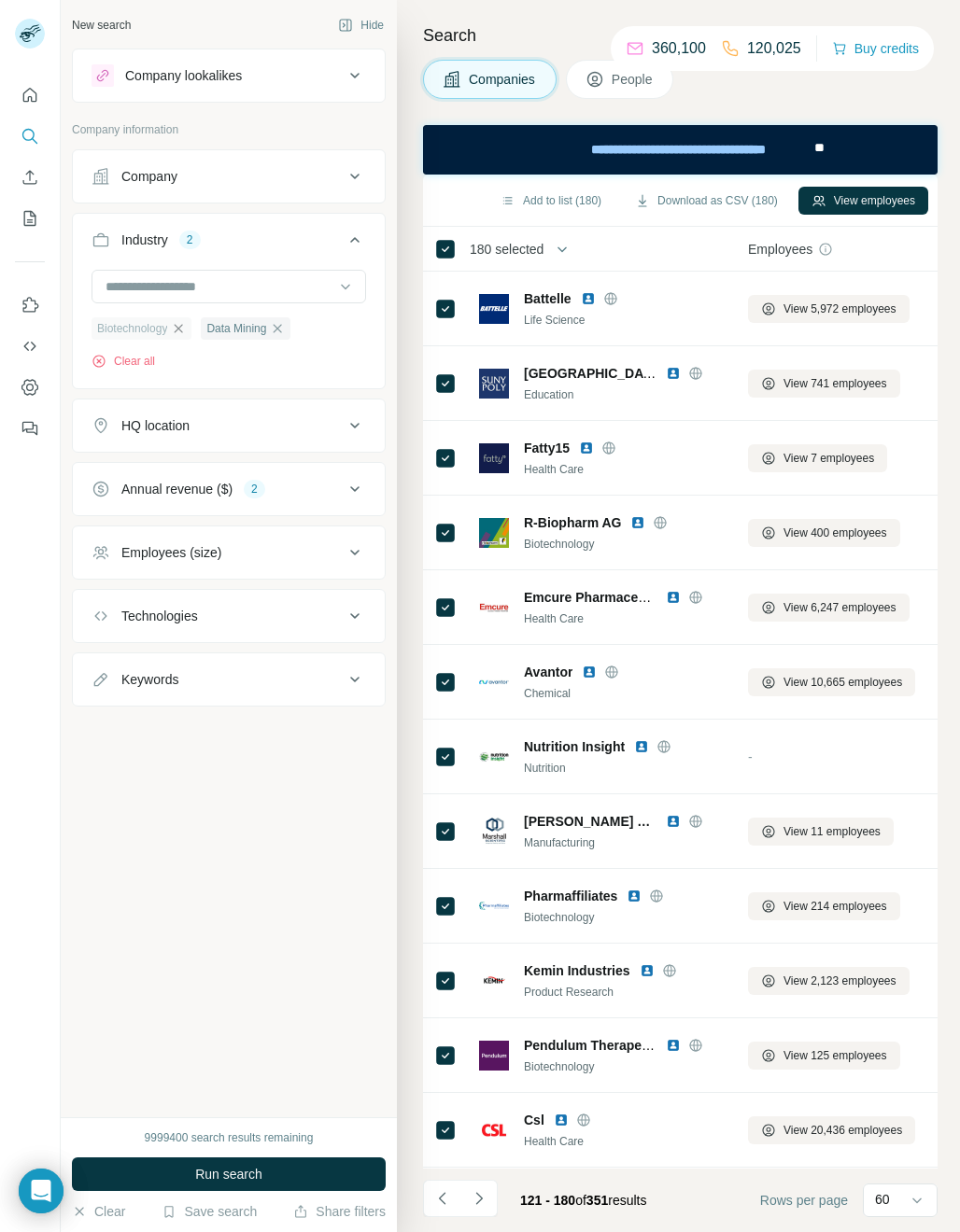
click at [180, 331] on icon "button" at bounding box center [178, 328] width 9 height 9
click at [233, 1174] on span "Run search" at bounding box center [228, 1174] width 67 height 19
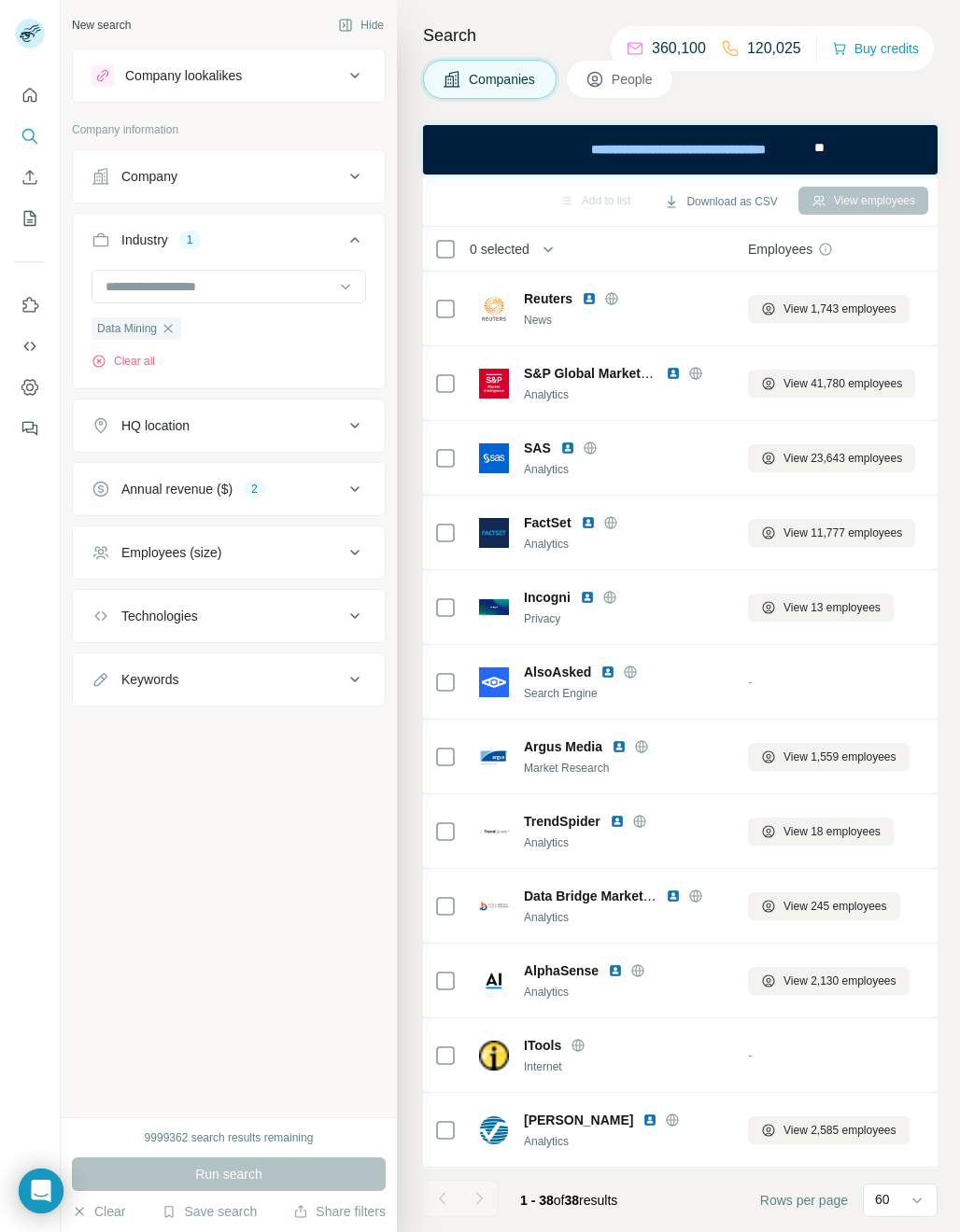
click at [457, 246] on div "0 selected" at bounding box center [493, 249] width 73 height 19
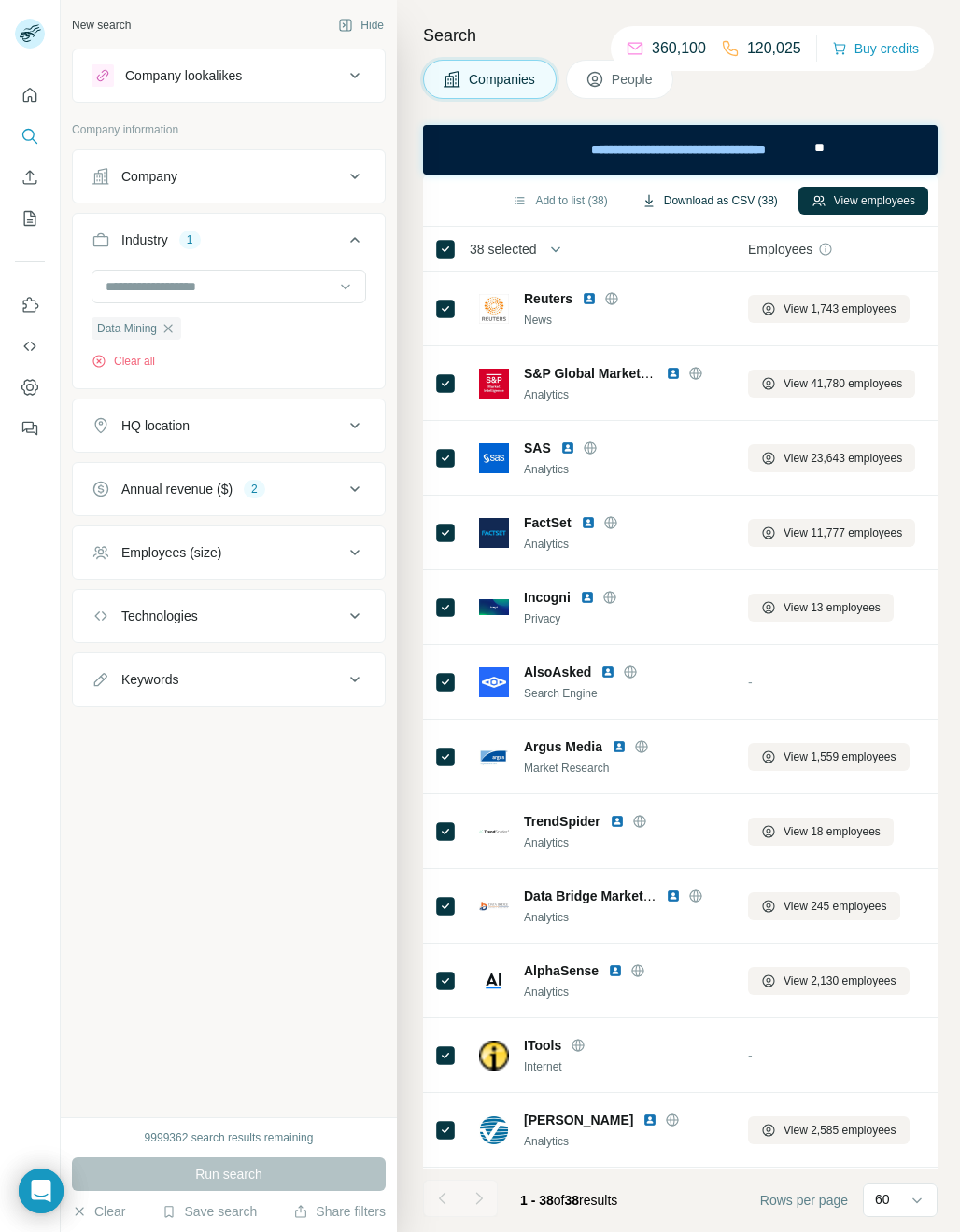
click at [713, 201] on button "Download as CSV (38)" at bounding box center [709, 201] width 162 height 28
click at [279, 496] on div "Annual revenue ($) 2" at bounding box center [218, 489] width 252 height 19
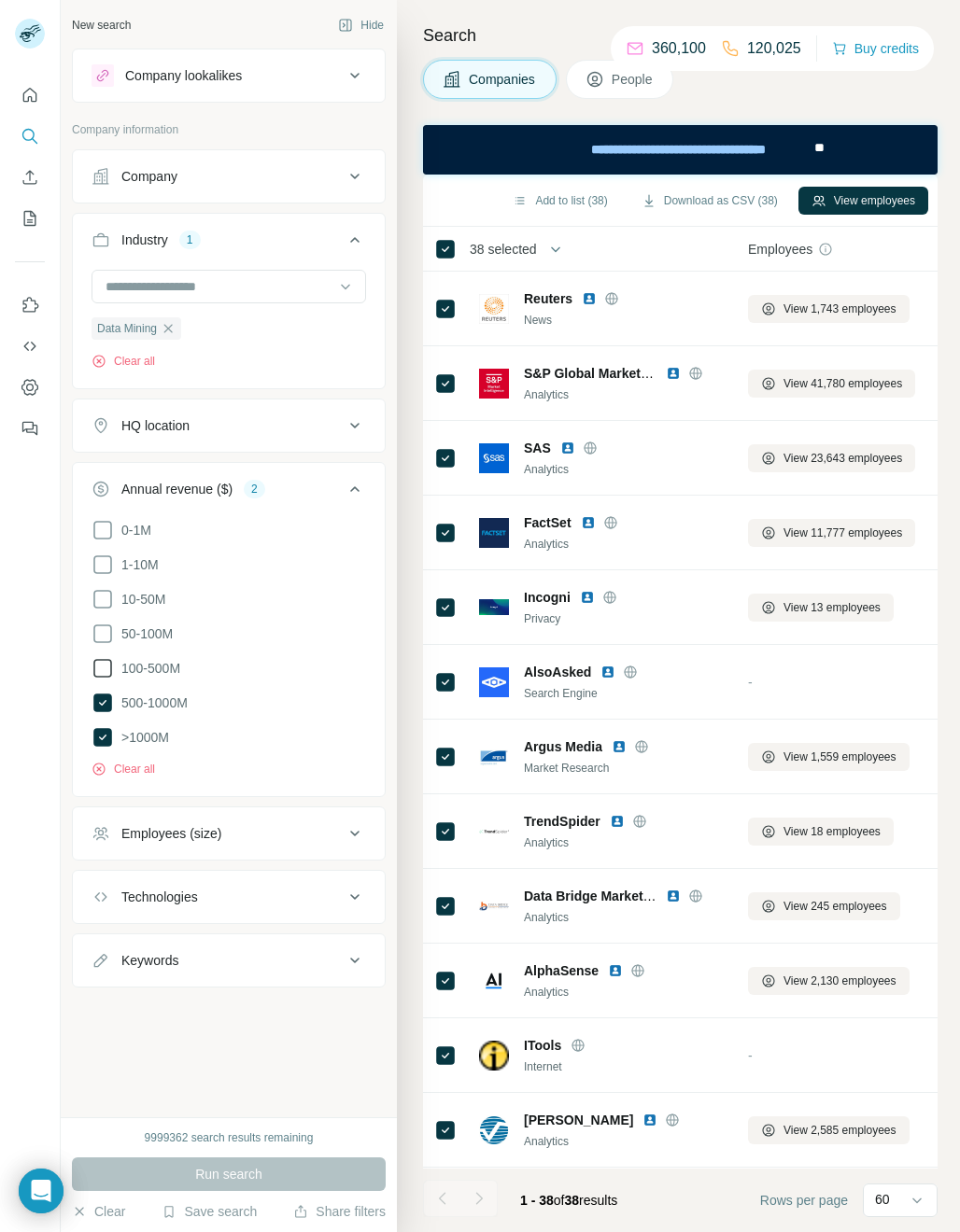
click at [110, 666] on icon at bounding box center [103, 669] width 23 height 23
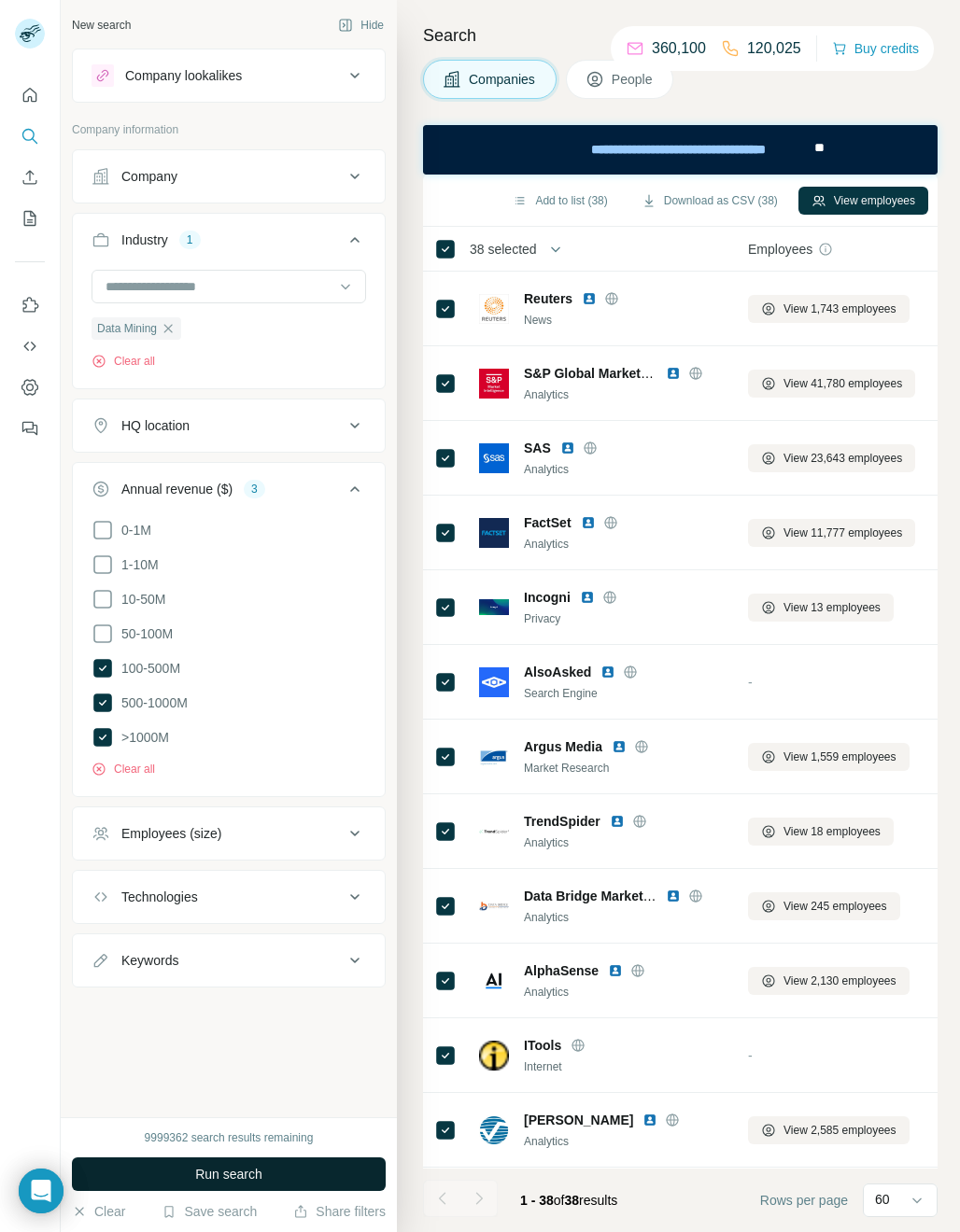
click at [226, 1179] on span "Run search" at bounding box center [228, 1174] width 67 height 19
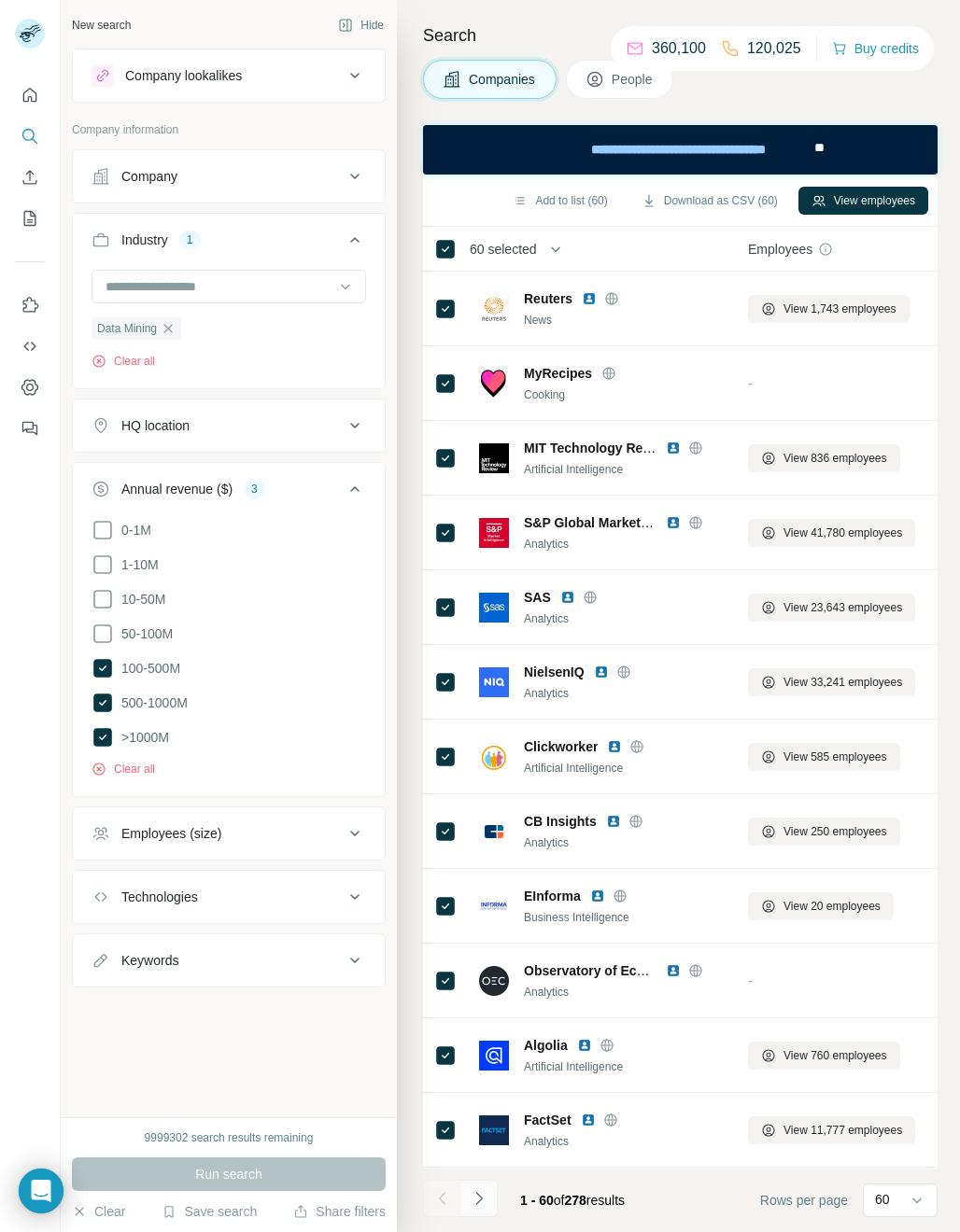
click at [492, 1195] on button "Navigate to next page" at bounding box center [479, 1198] width 37 height 37
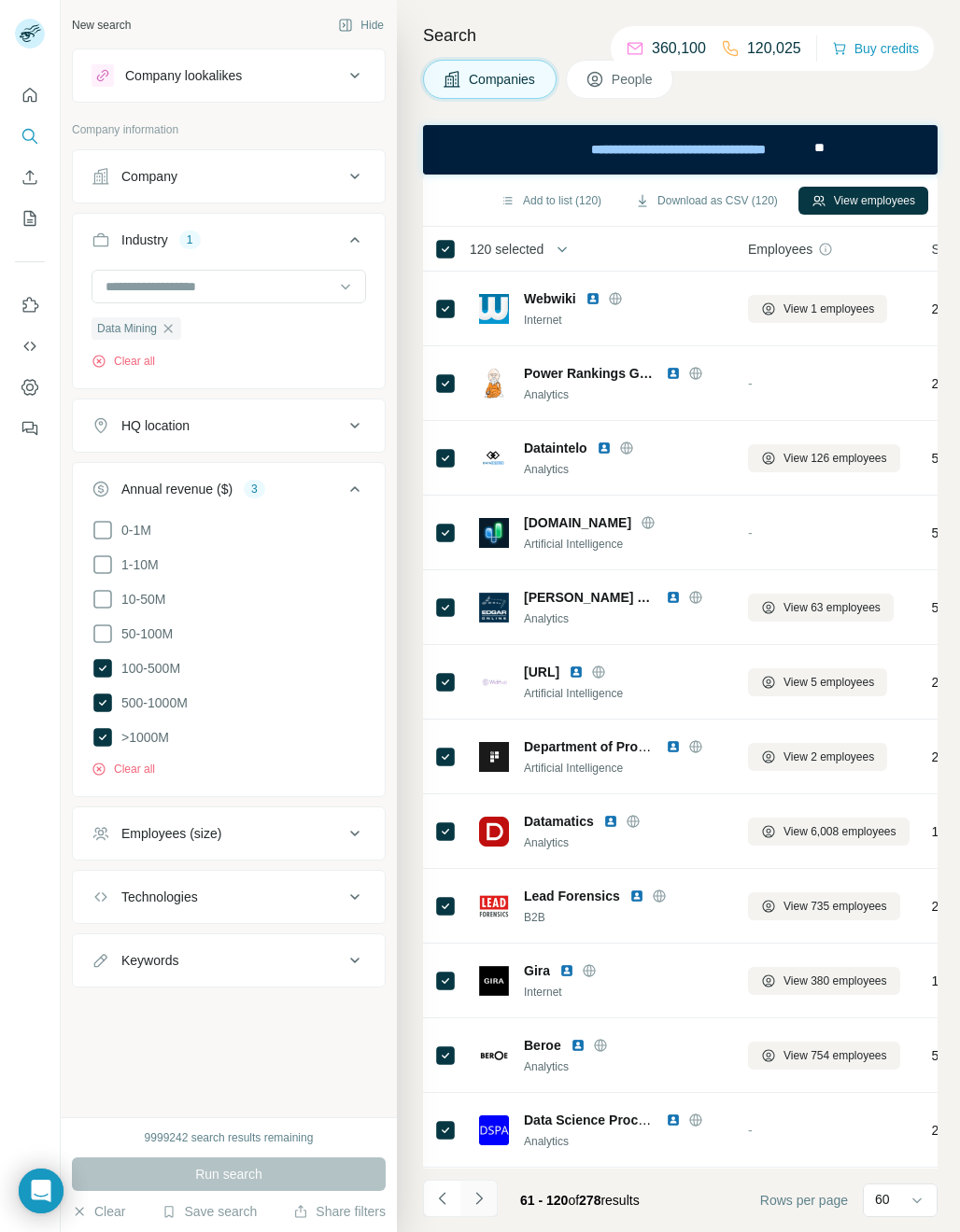
click at [491, 1207] on button "Navigate to next page" at bounding box center [479, 1198] width 37 height 37
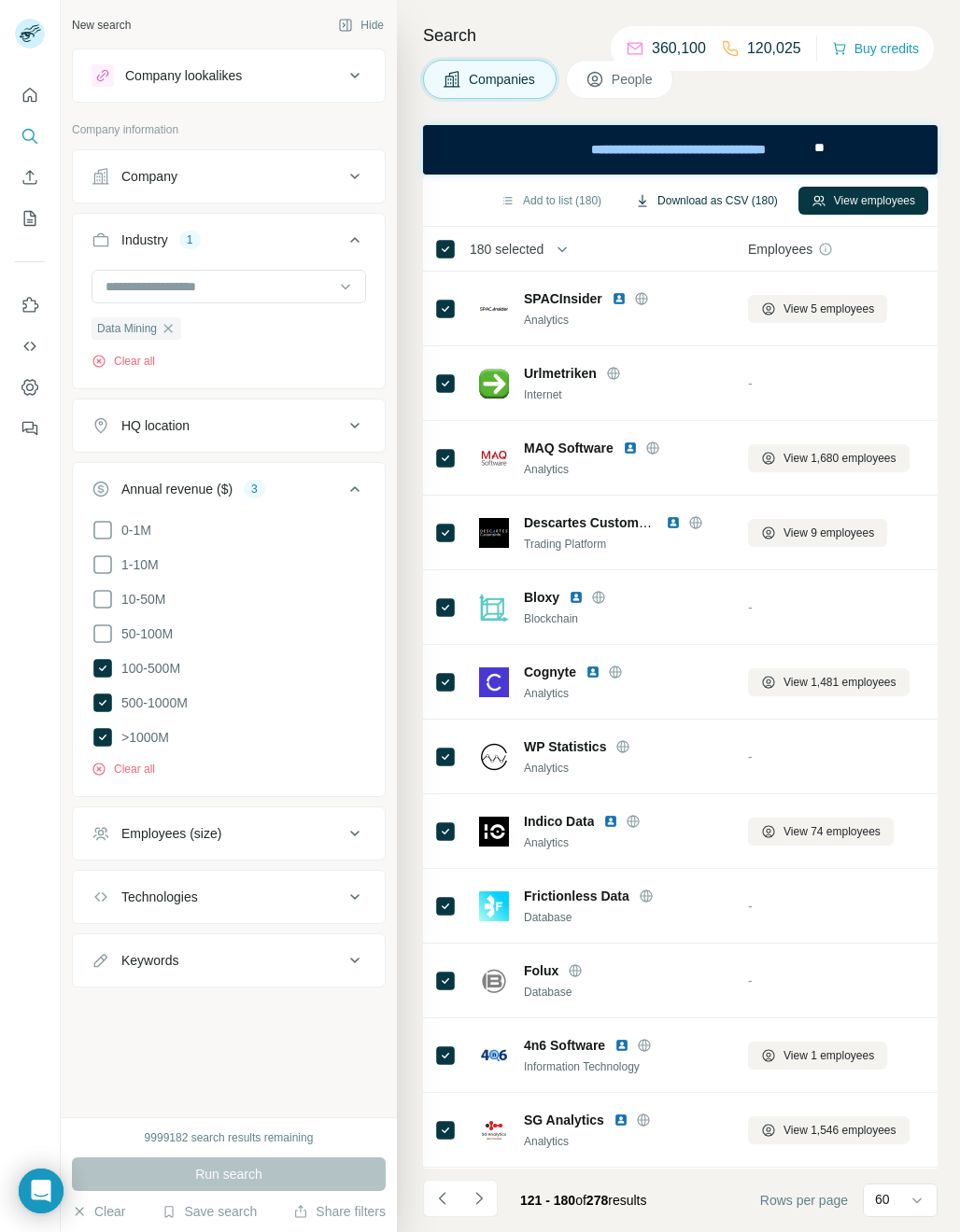
click at [734, 202] on button "Download as CSV (180)" at bounding box center [706, 201] width 169 height 28
click at [168, 326] on icon "button" at bounding box center [168, 329] width 15 height 15
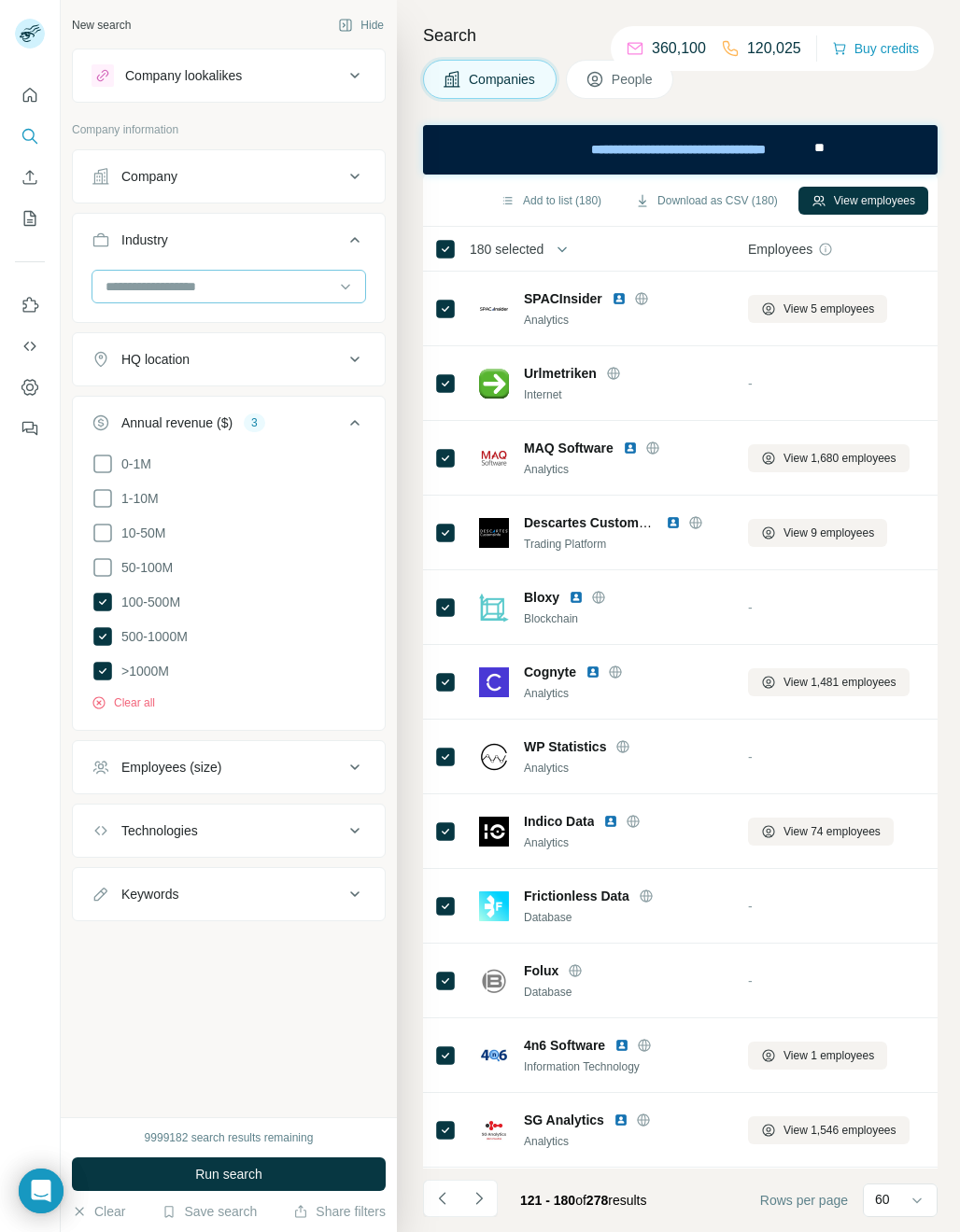
click at [126, 285] on input at bounding box center [218, 287] width 230 height 21
type input "*****"
click at [164, 330] on p "Neuroscience" at bounding box center [147, 329] width 81 height 19
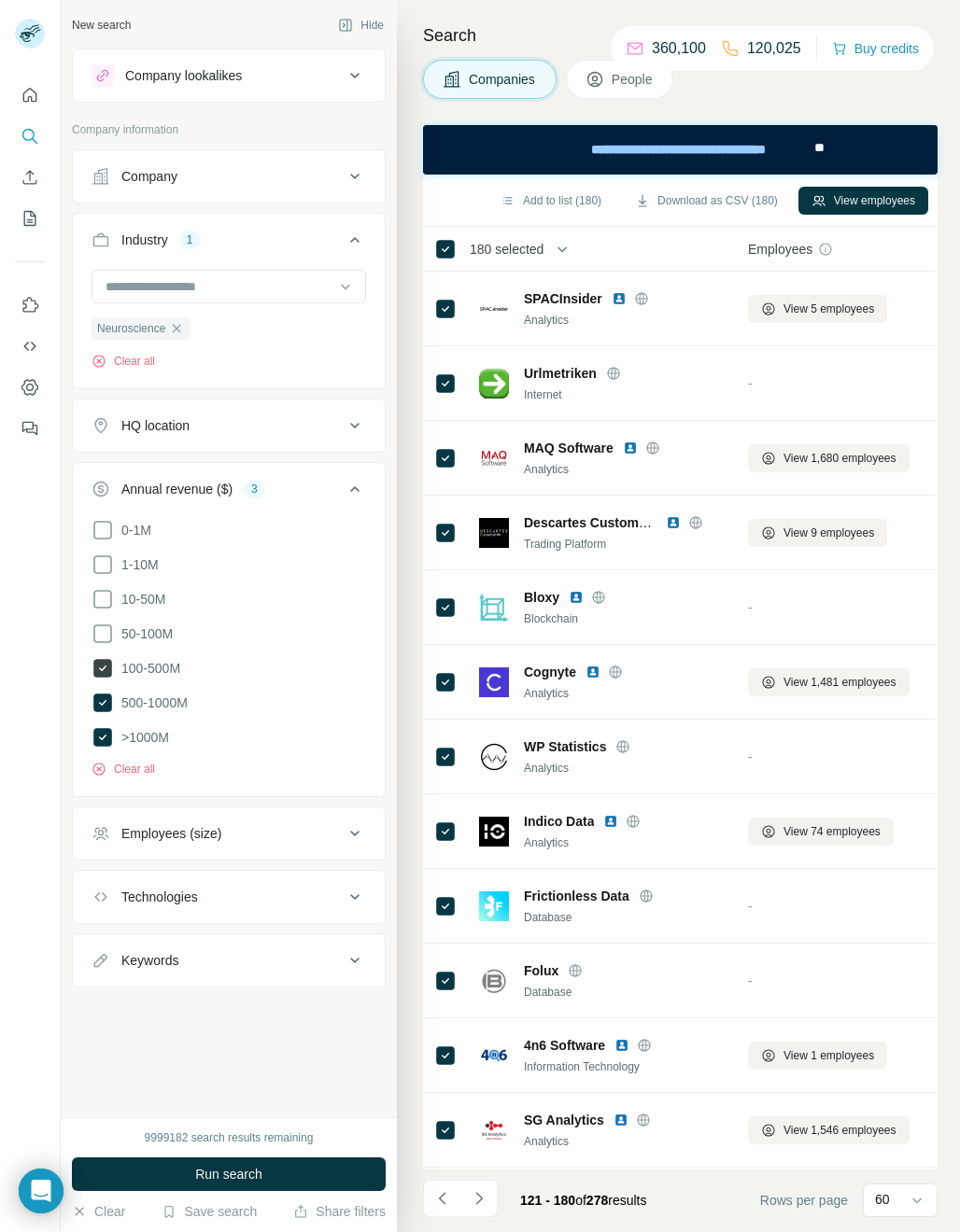
click at [101, 667] on icon at bounding box center [102, 668] width 8 height 6
click at [208, 1175] on span "Run search" at bounding box center [228, 1174] width 67 height 19
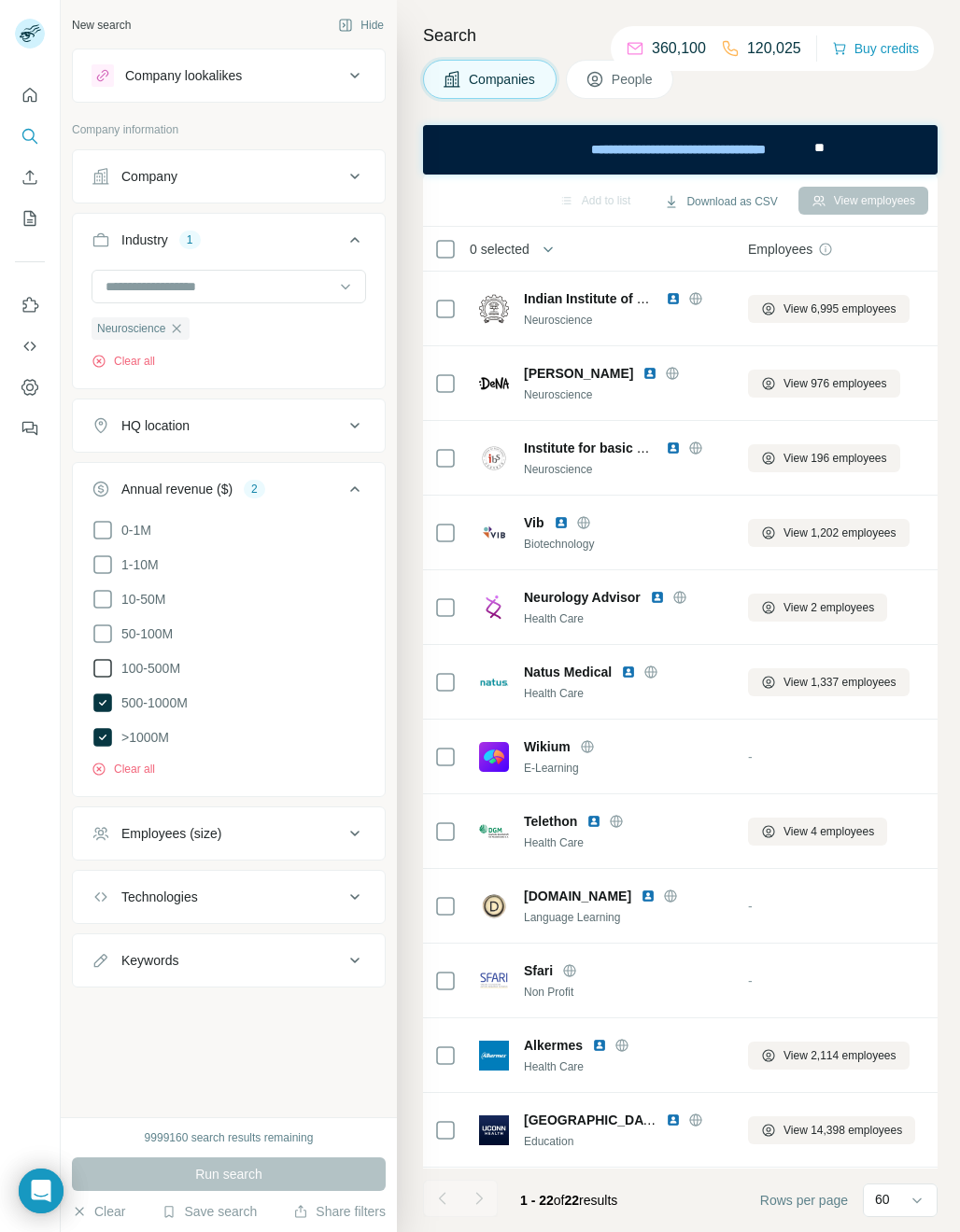
click at [107, 664] on icon at bounding box center [103, 669] width 23 height 23
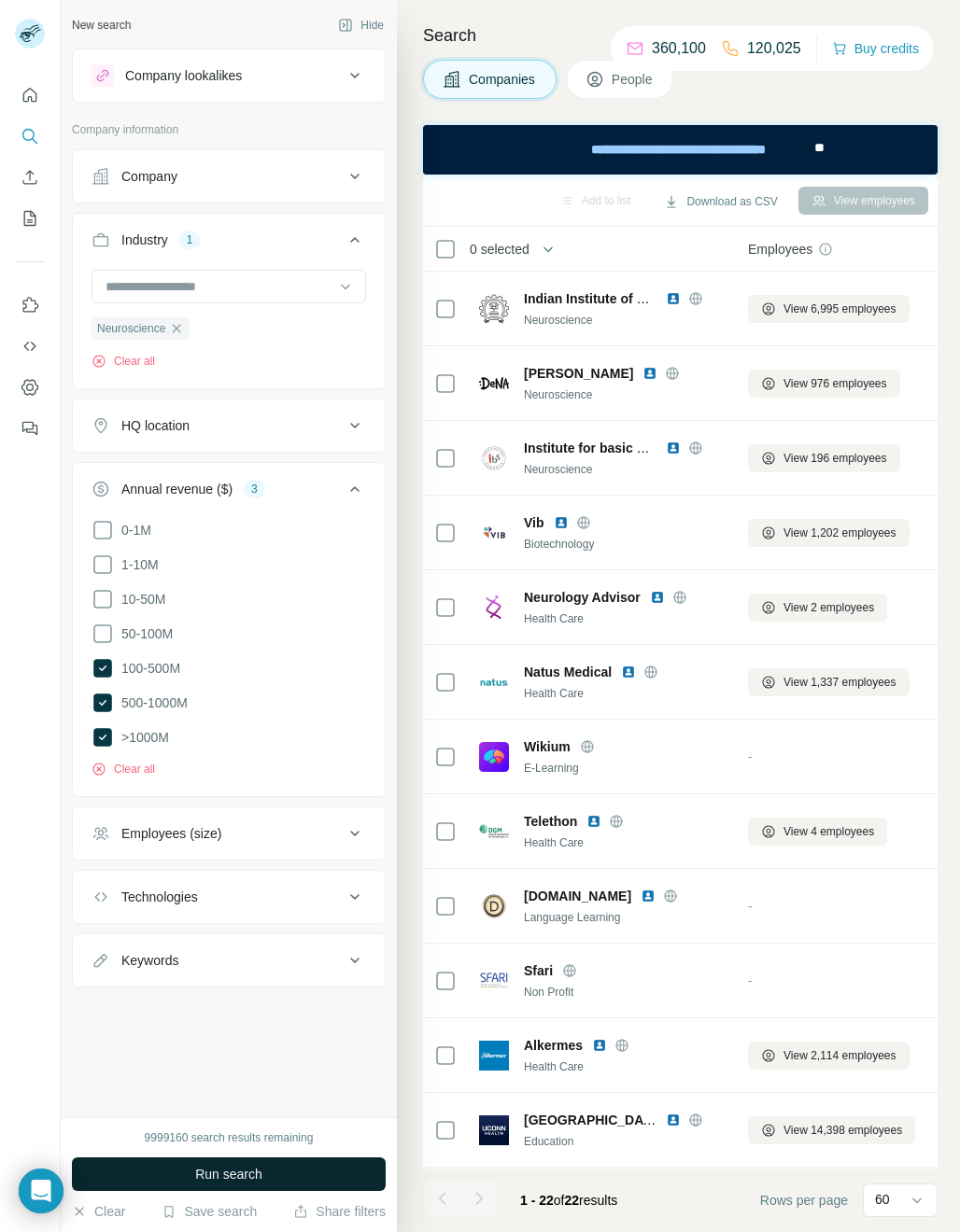
click at [219, 1176] on span "Run search" at bounding box center [228, 1174] width 67 height 19
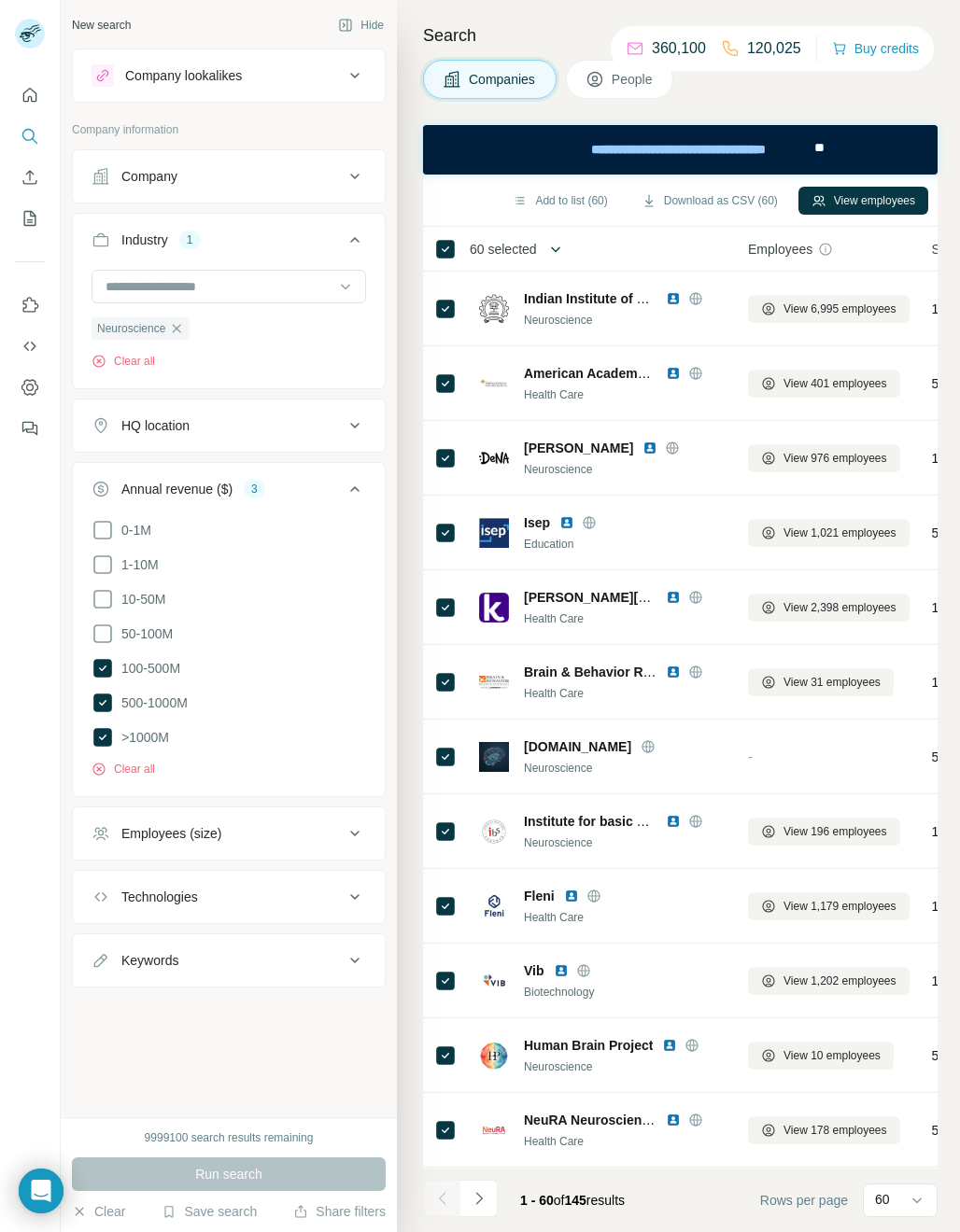
click at [549, 246] on icon "button" at bounding box center [555, 249] width 19 height 19
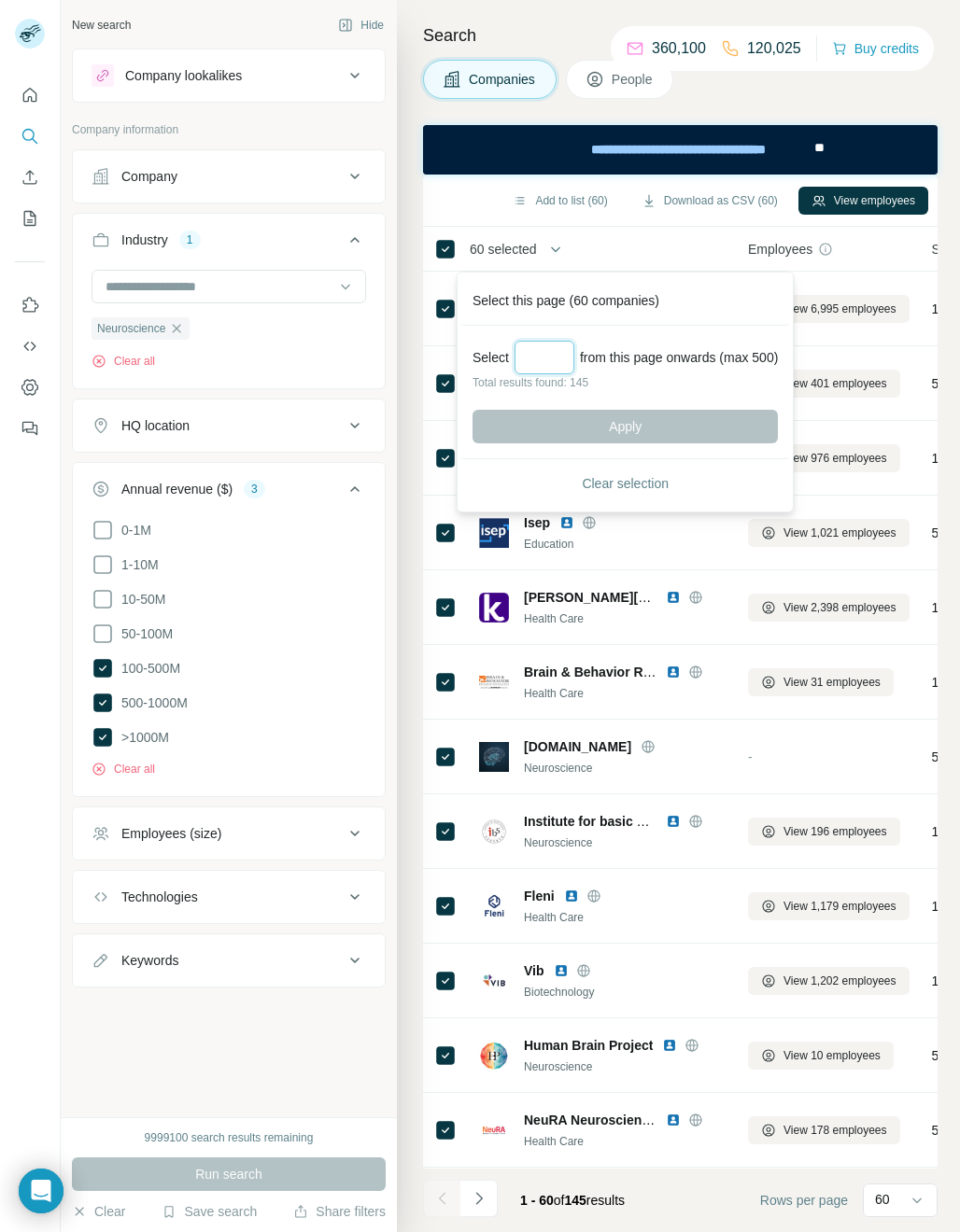
click at [524, 352] on input "Select a number (up to 500)" at bounding box center [544, 357] width 60 height 33
type input "***"
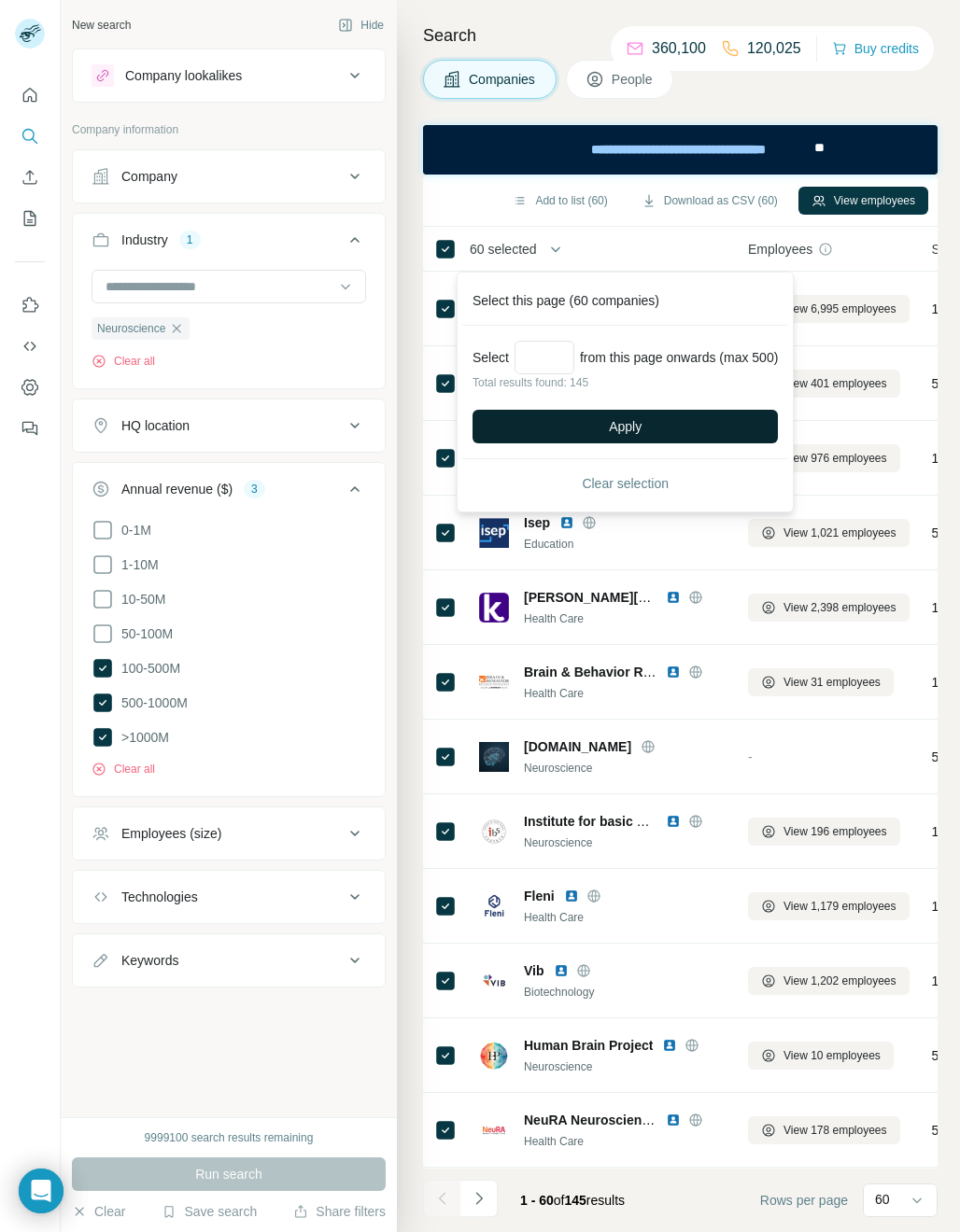
click at [614, 432] on span "Apply" at bounding box center [625, 426] width 32 height 19
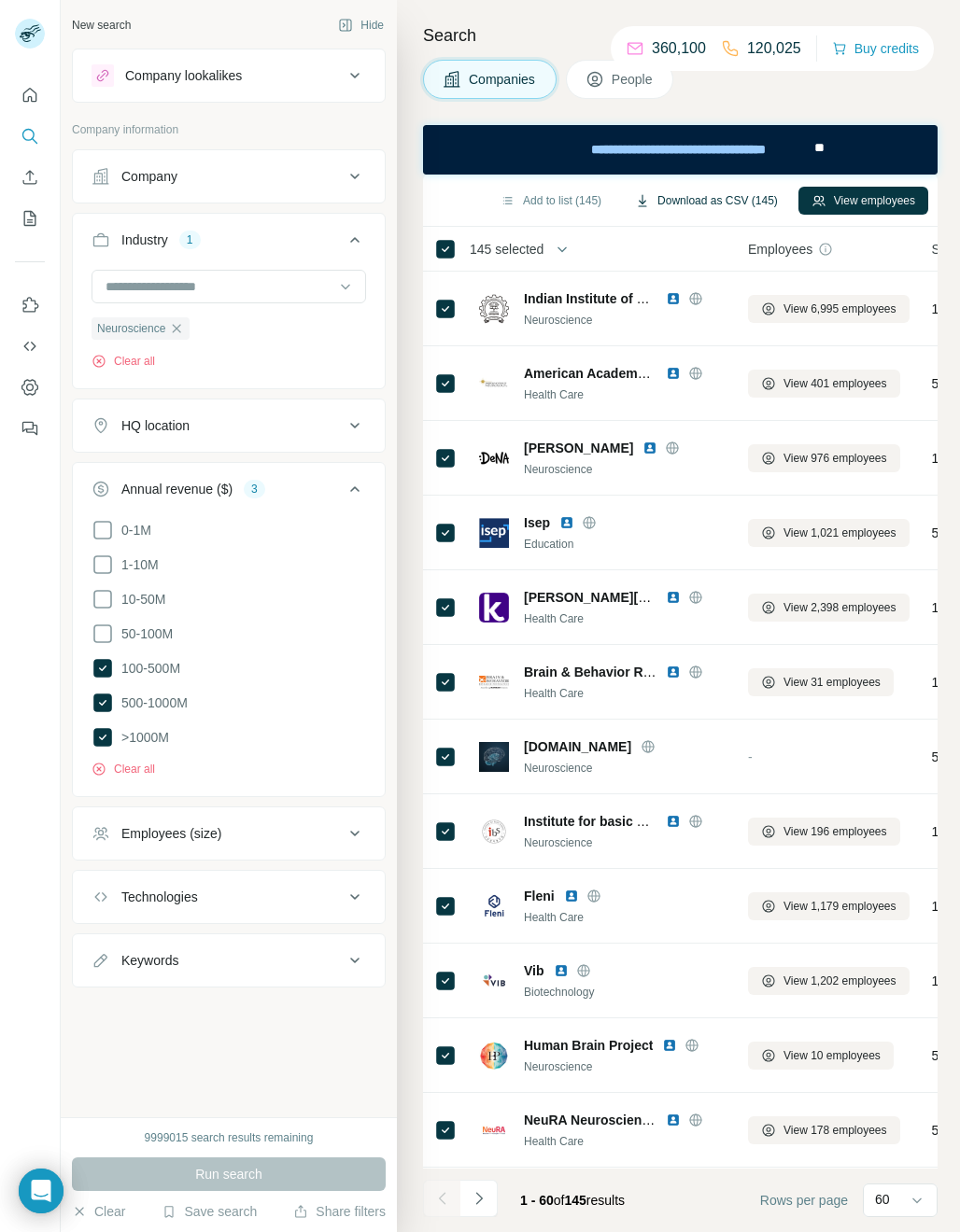
click at [712, 201] on button "Download as CSV (145)" at bounding box center [706, 201] width 169 height 28
click at [176, 328] on icon "button" at bounding box center [176, 329] width 15 height 15
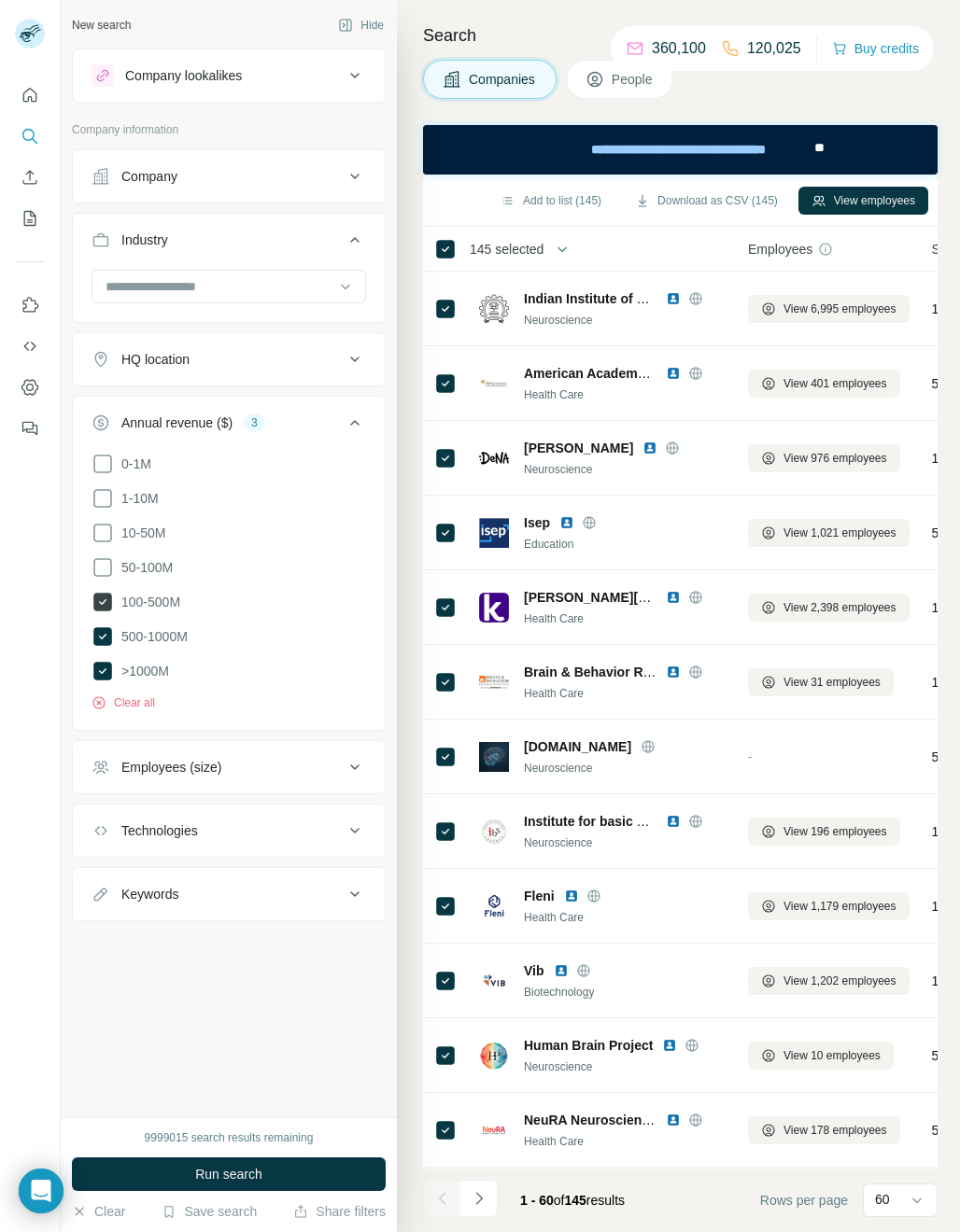
click at [100, 596] on icon at bounding box center [103, 603] width 19 height 19
click at [159, 286] on input at bounding box center [218, 287] width 230 height 21
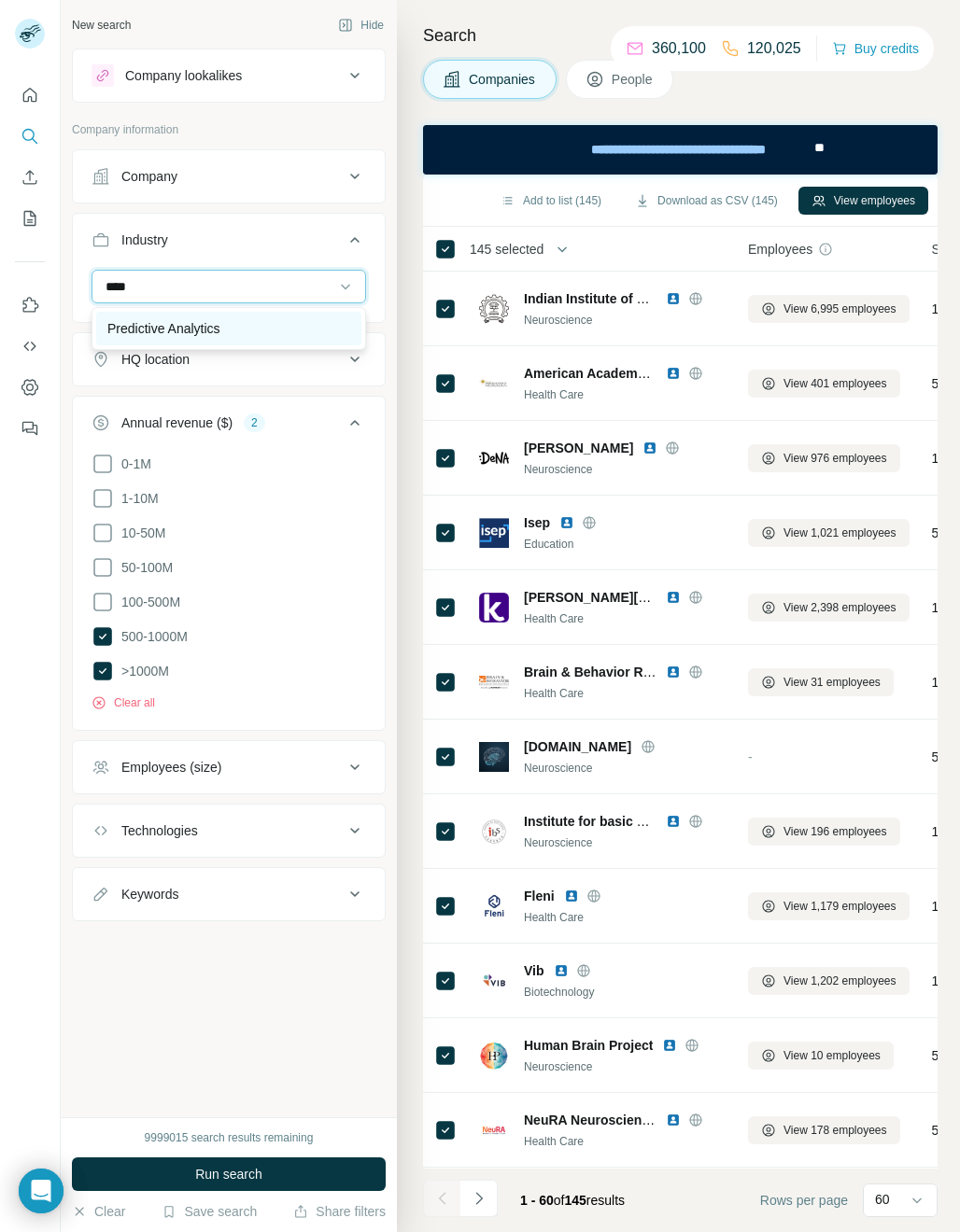
type input "****"
click at [175, 323] on p "Predictive Analytics" at bounding box center [163, 329] width 113 height 19
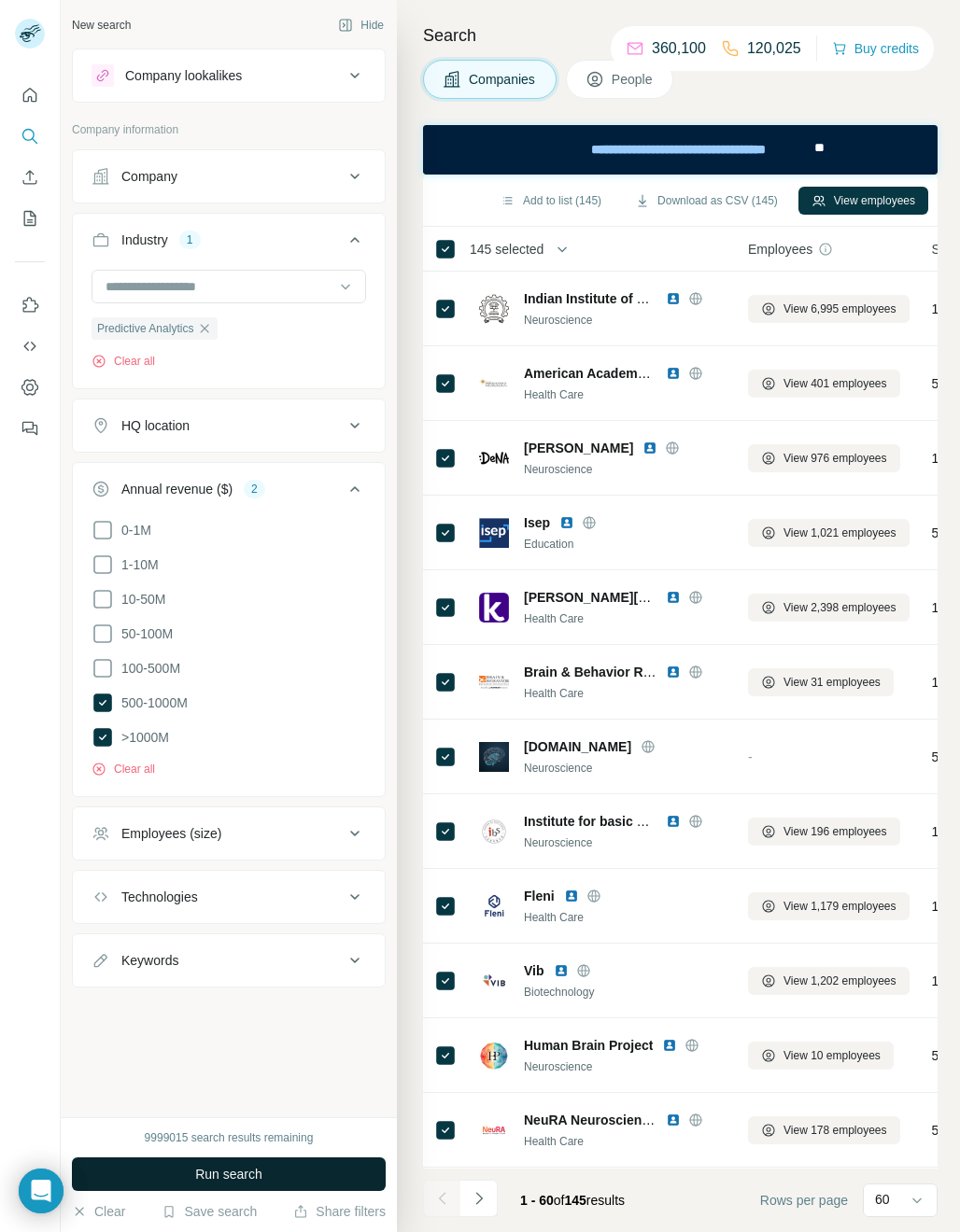
click at [213, 1170] on span "Run search" at bounding box center [228, 1174] width 67 height 19
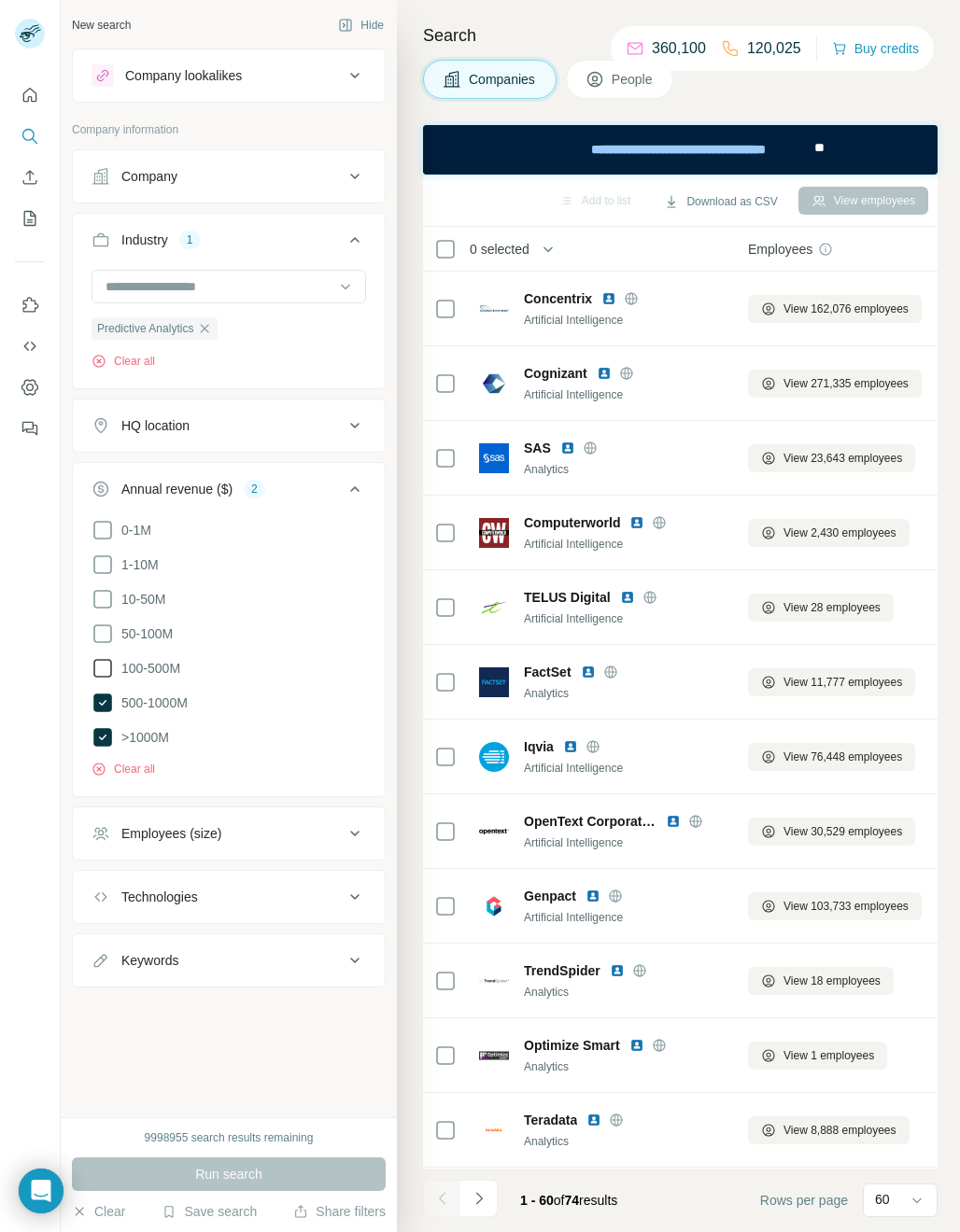
click at [102, 668] on icon at bounding box center [103, 669] width 23 height 23
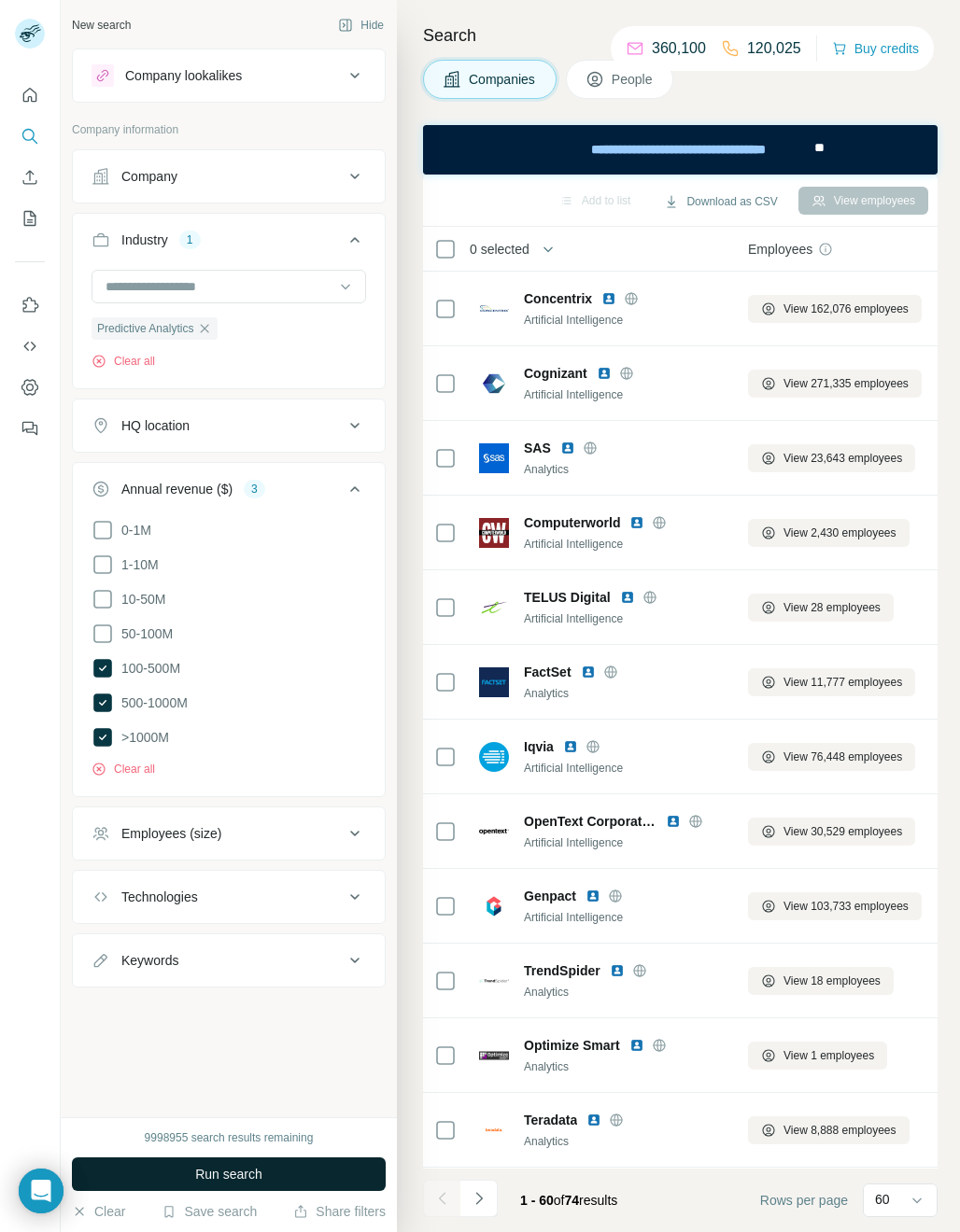
click at [230, 1177] on span "Run search" at bounding box center [228, 1174] width 67 height 19
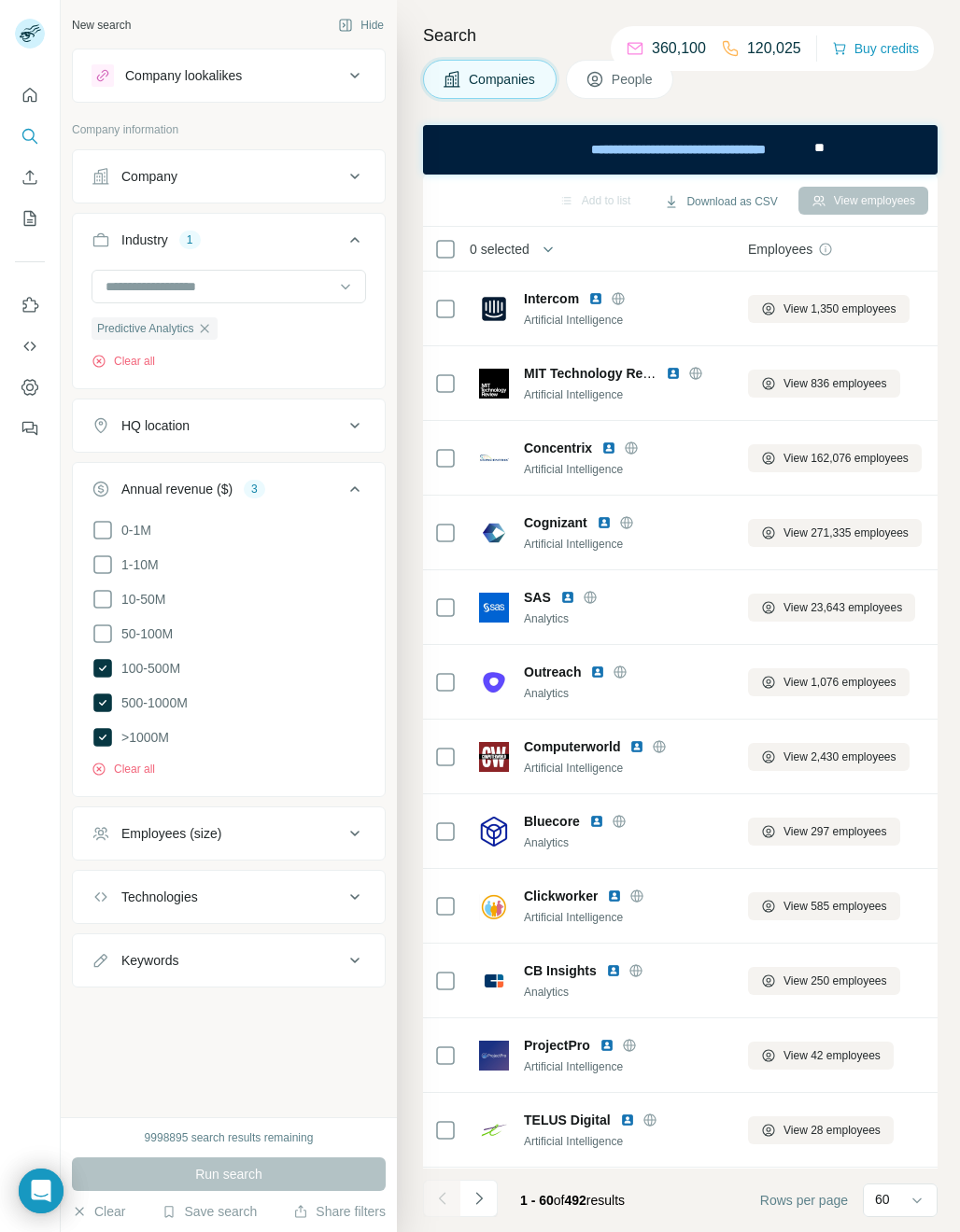
click at [521, 245] on span "0 selected" at bounding box center [499, 249] width 60 height 19
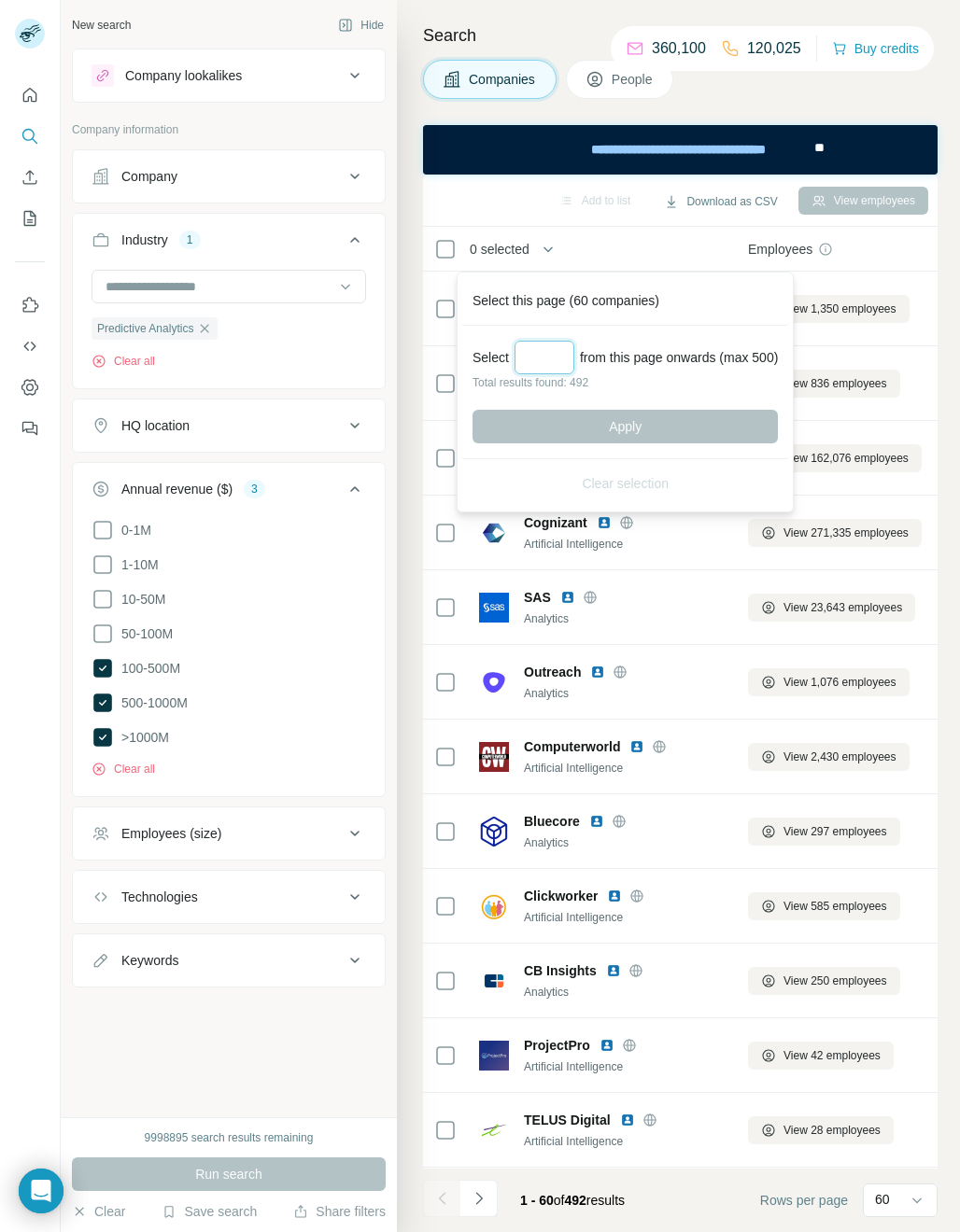
click at [542, 361] on input "Select a number (up to 500)" at bounding box center [544, 357] width 60 height 33
type input "***"
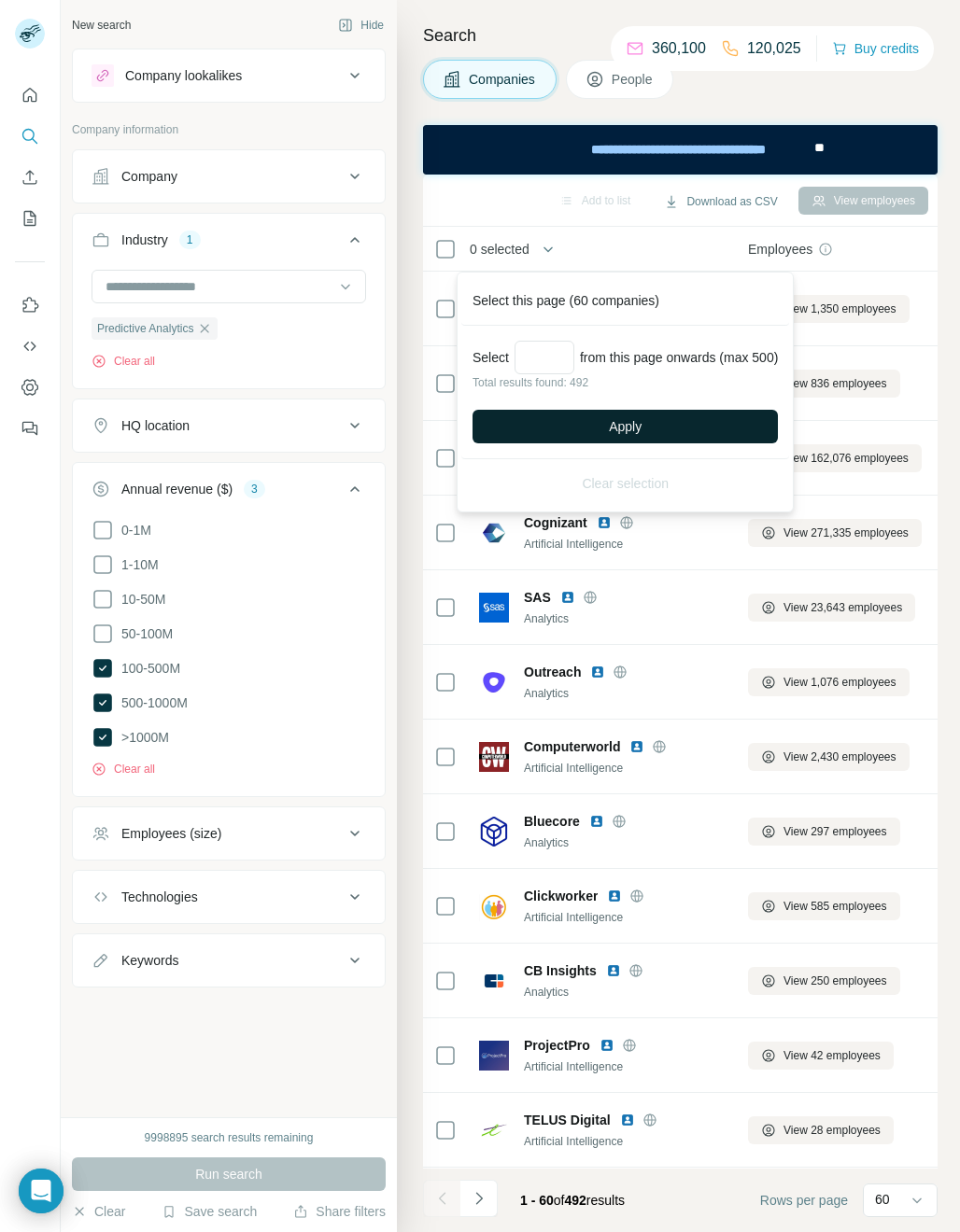
click at [594, 428] on button "Apply" at bounding box center [625, 426] width 305 height 33
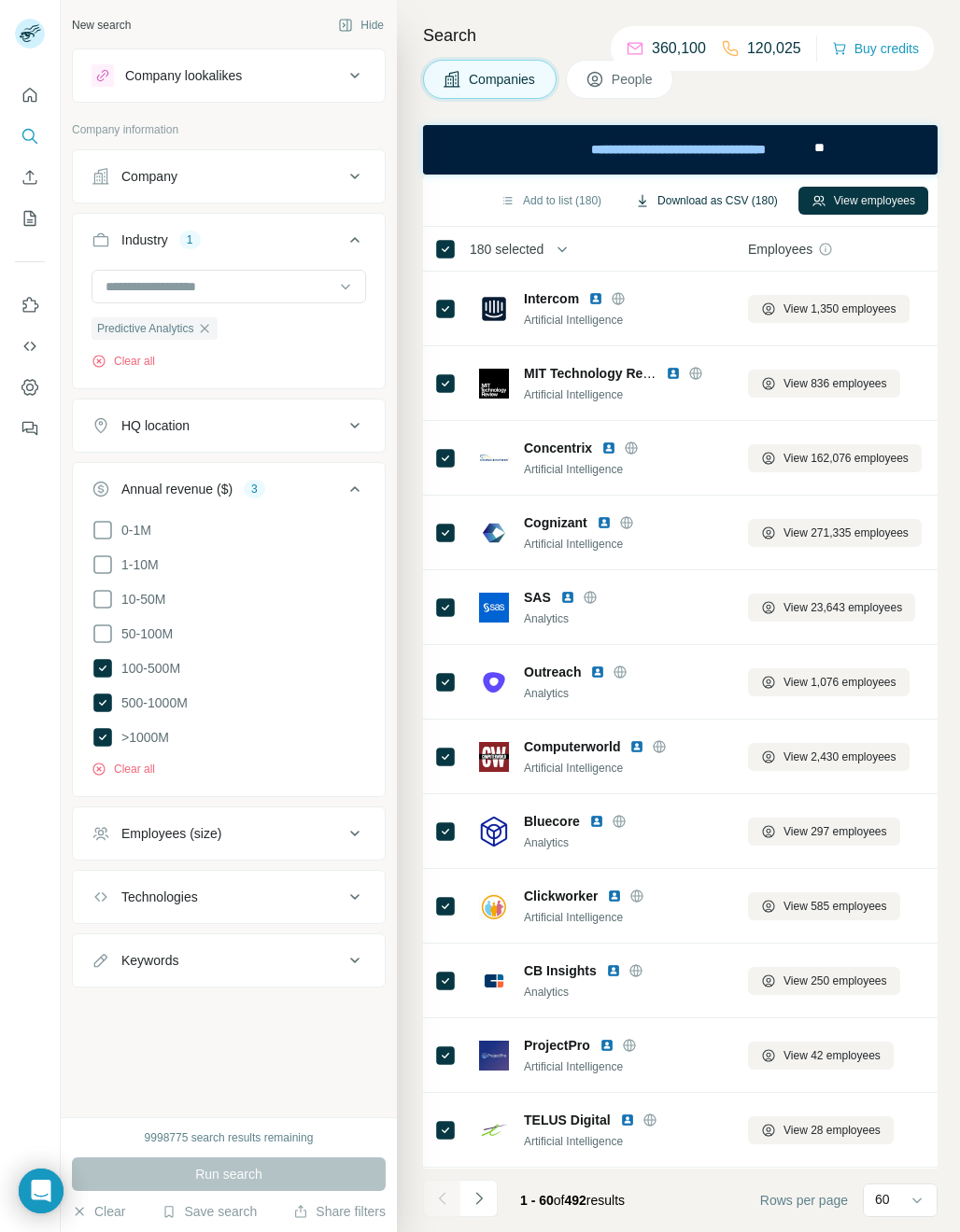
click at [743, 200] on button "Download as CSV (180)" at bounding box center [706, 201] width 169 height 28
click at [202, 336] on icon "button" at bounding box center [205, 329] width 15 height 15
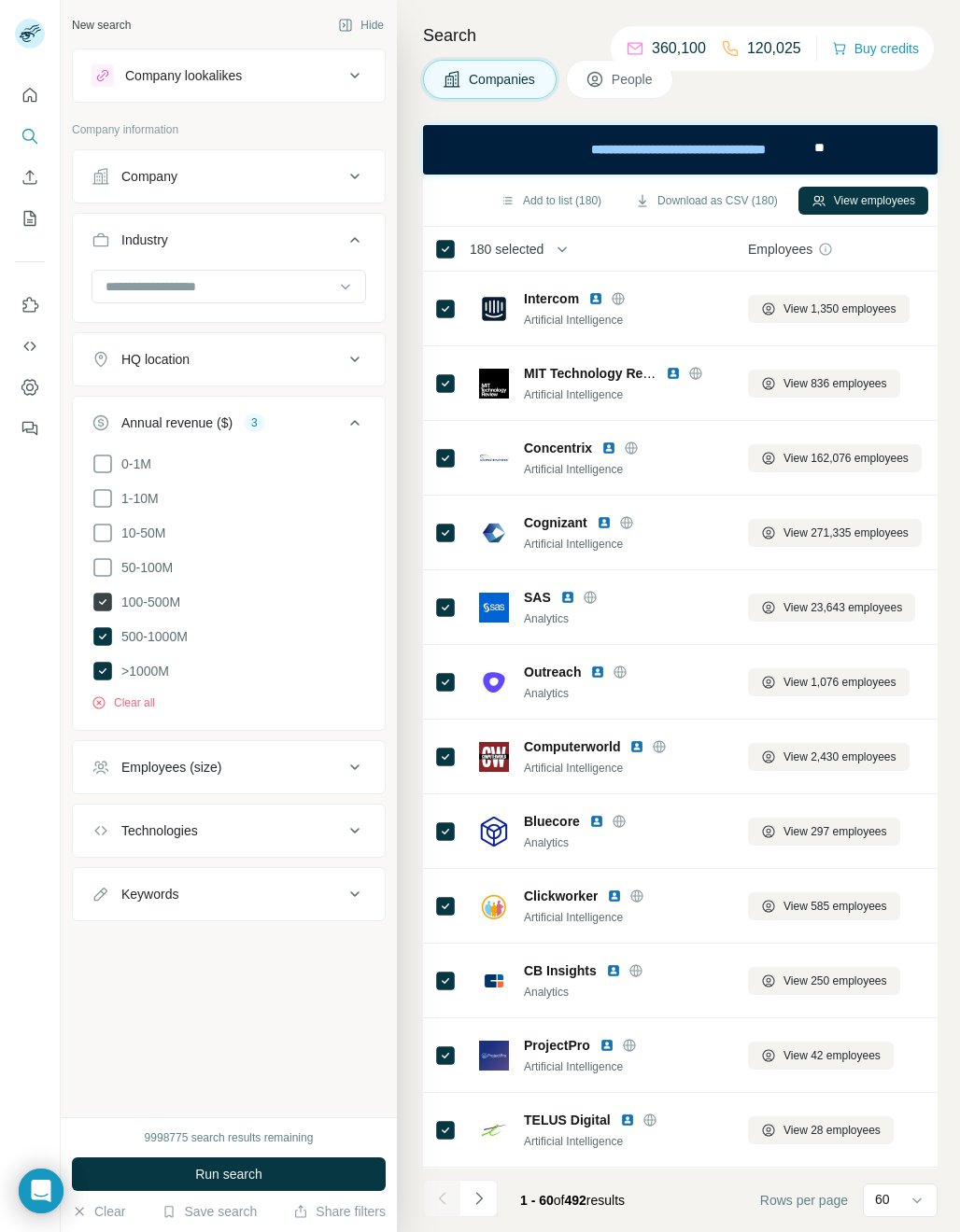
click at [101, 600] on icon at bounding box center [102, 602] width 8 height 6
click at [125, 283] on div at bounding box center [218, 286] width 230 height 31
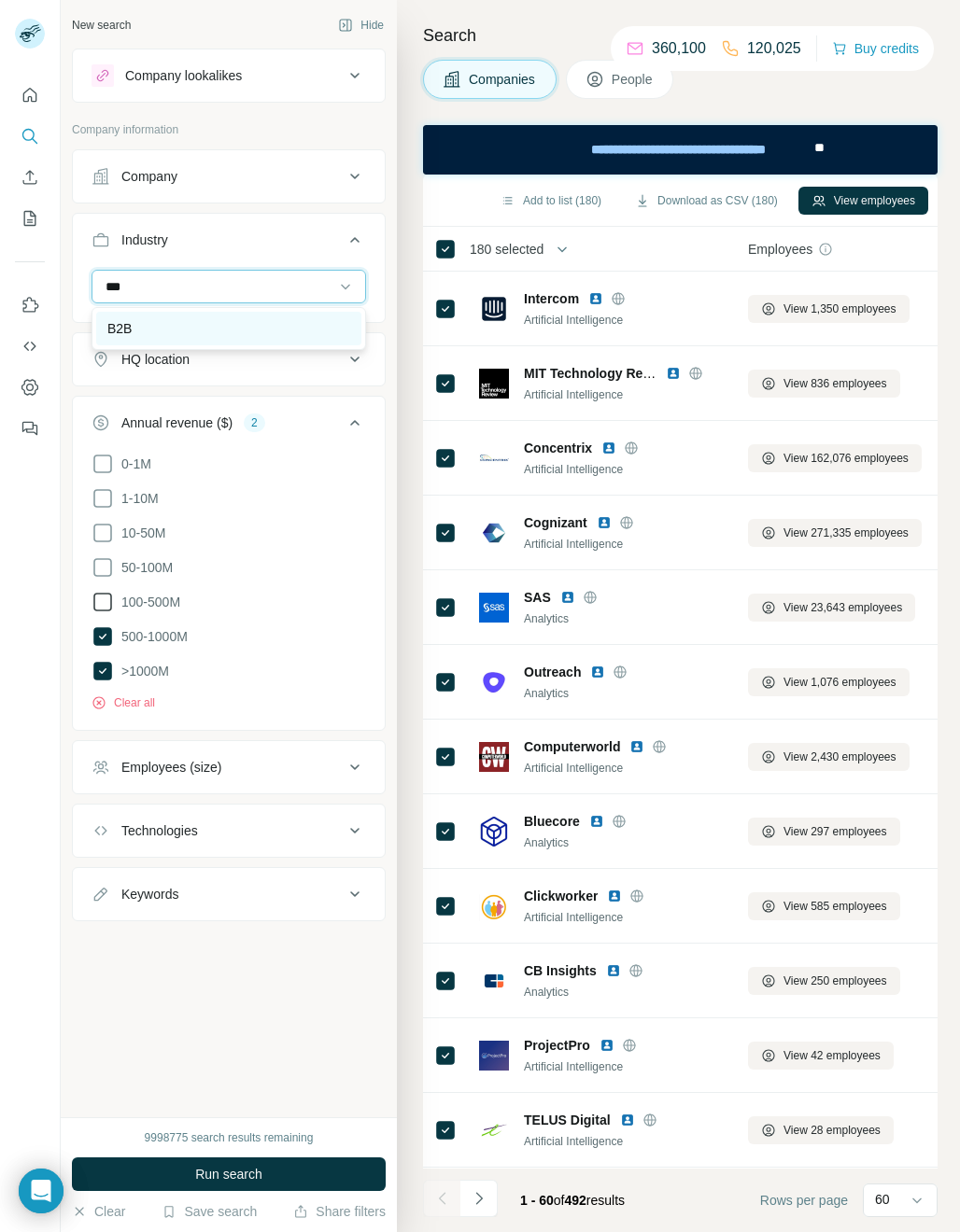
type input "***"
click at [210, 331] on div "B2B" at bounding box center [228, 329] width 243 height 19
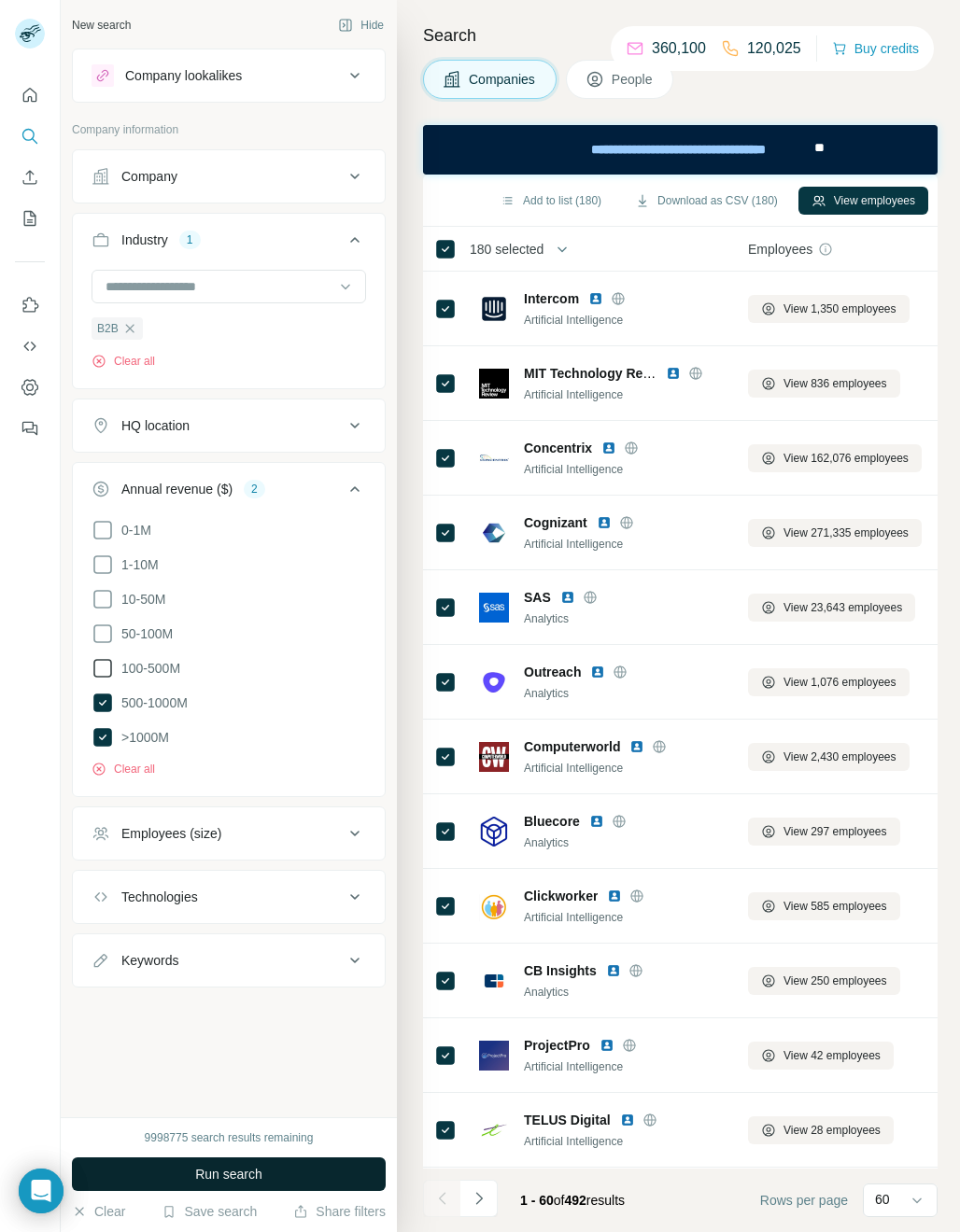
click at [218, 1178] on span "Run search" at bounding box center [228, 1174] width 67 height 19
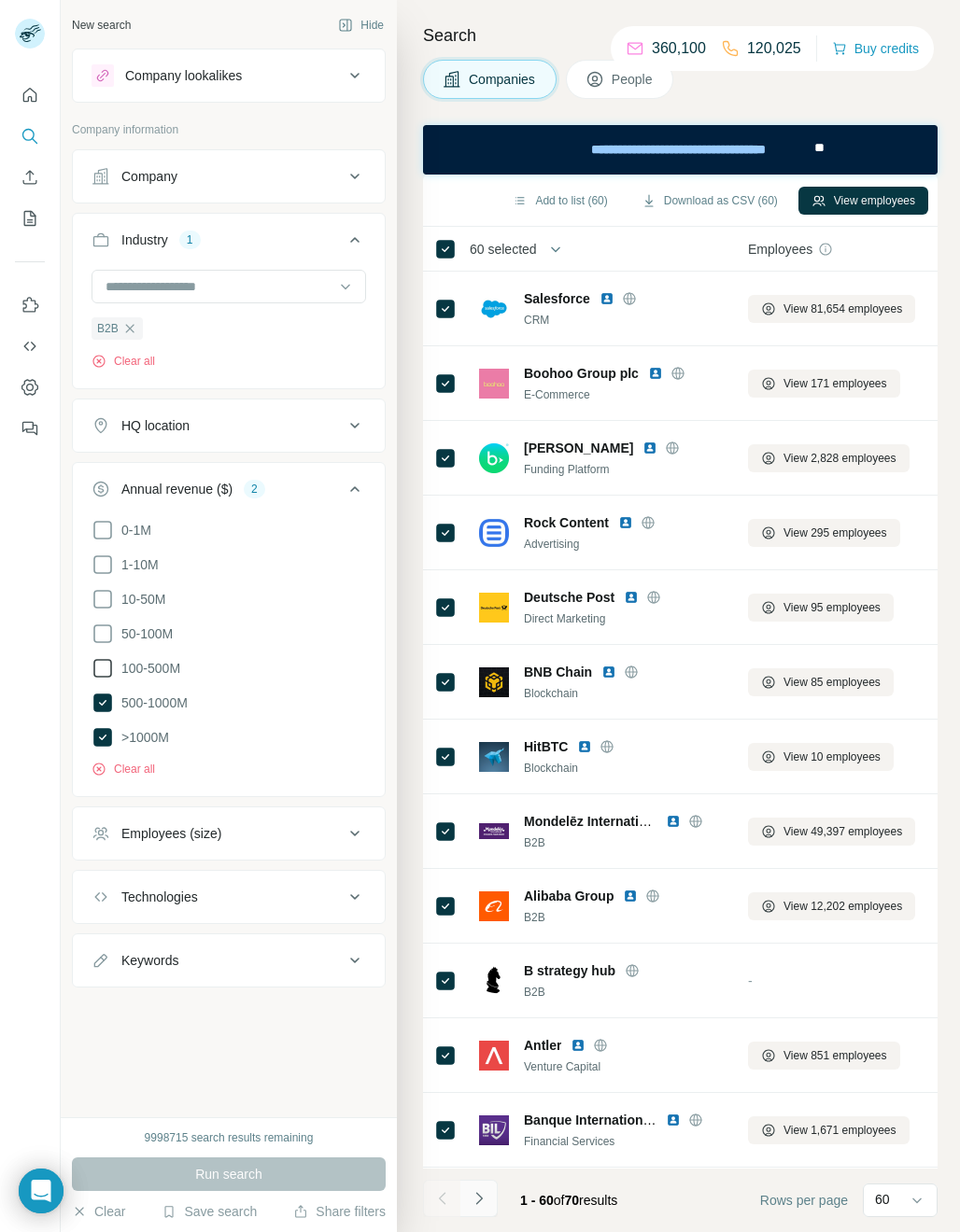
click at [481, 1204] on icon "Navigate to next page" at bounding box center [480, 1199] width 19 height 19
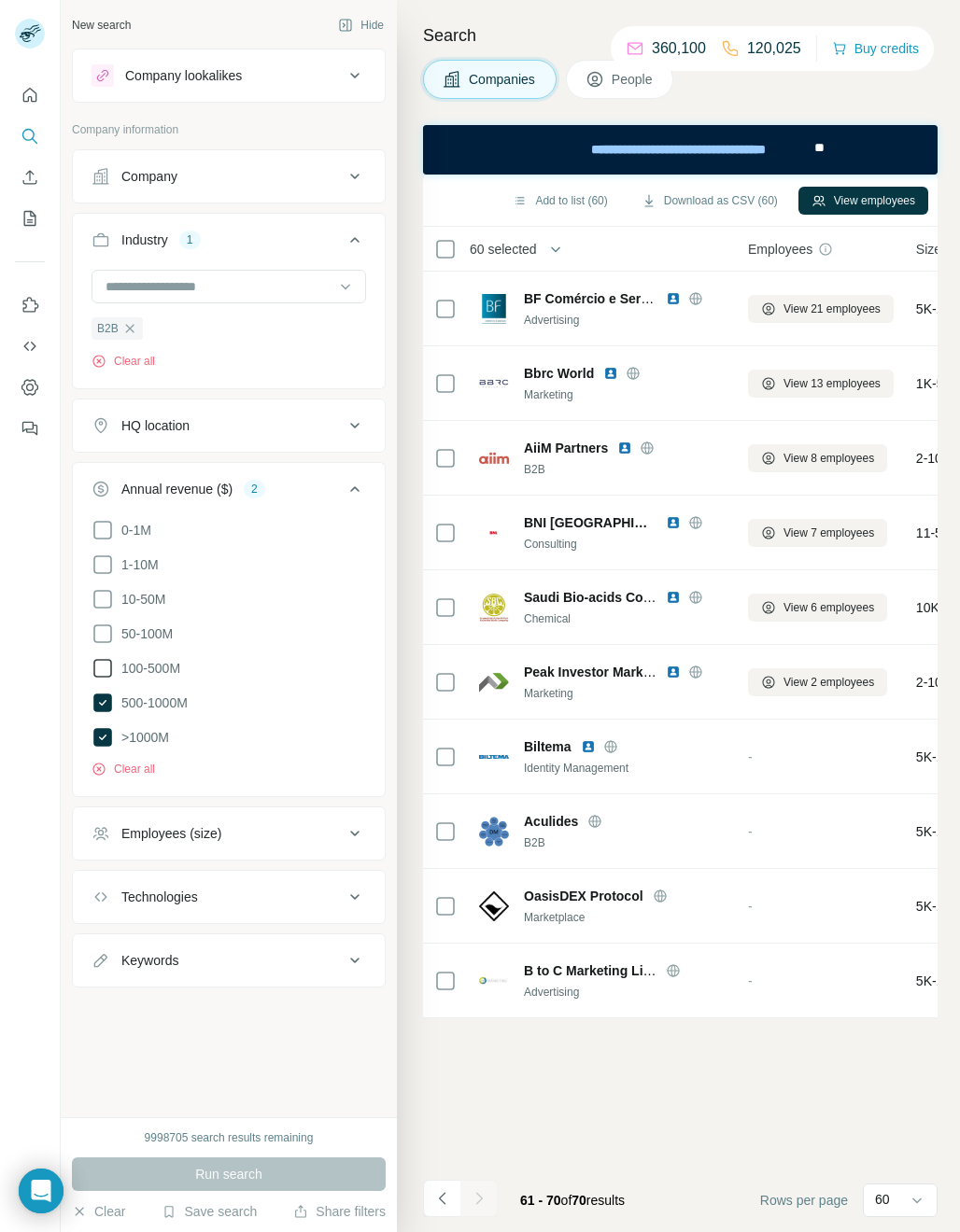
click at [101, 661] on icon at bounding box center [103, 669] width 23 height 23
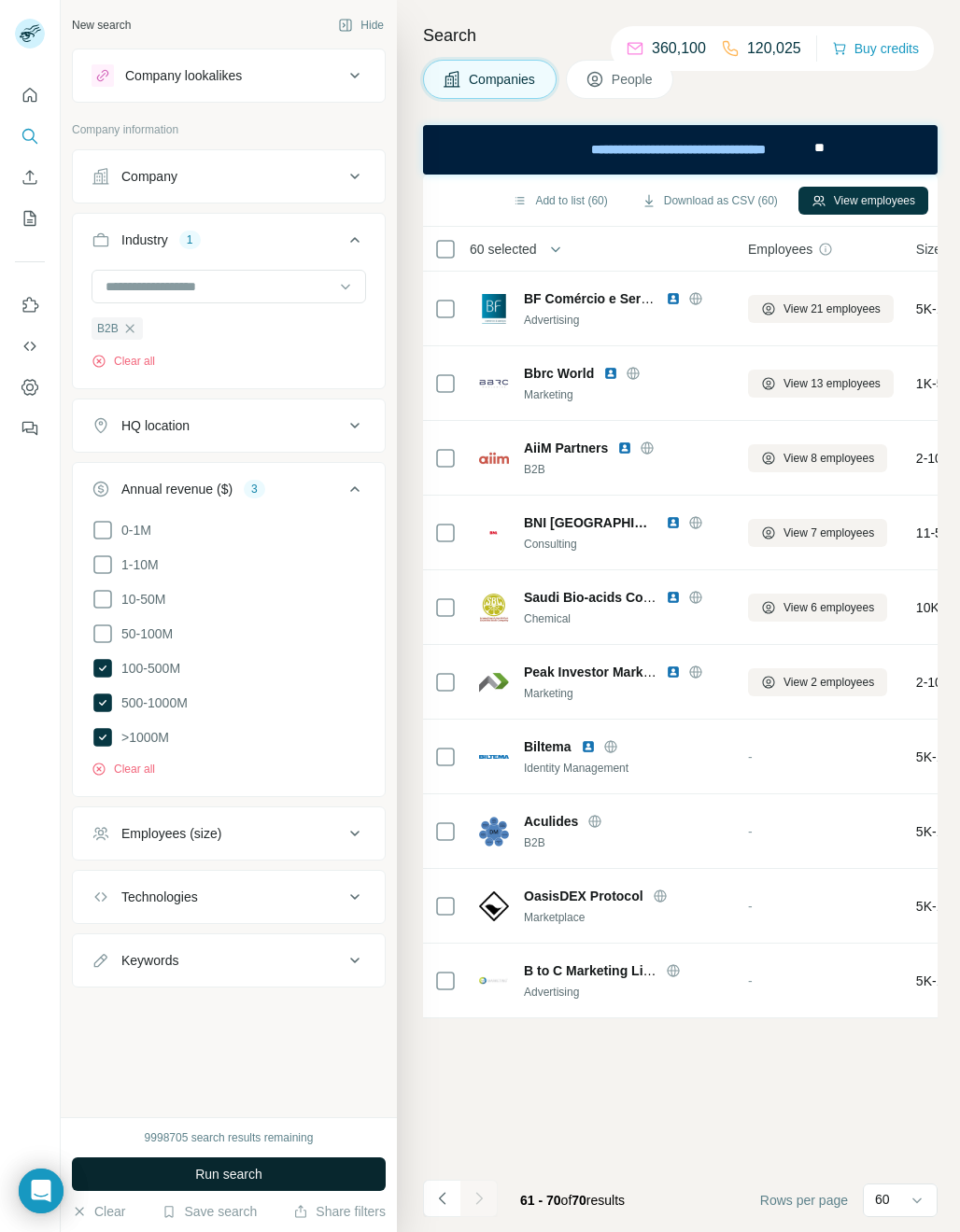
click at [220, 1165] on span "Run search" at bounding box center [228, 1174] width 67 height 19
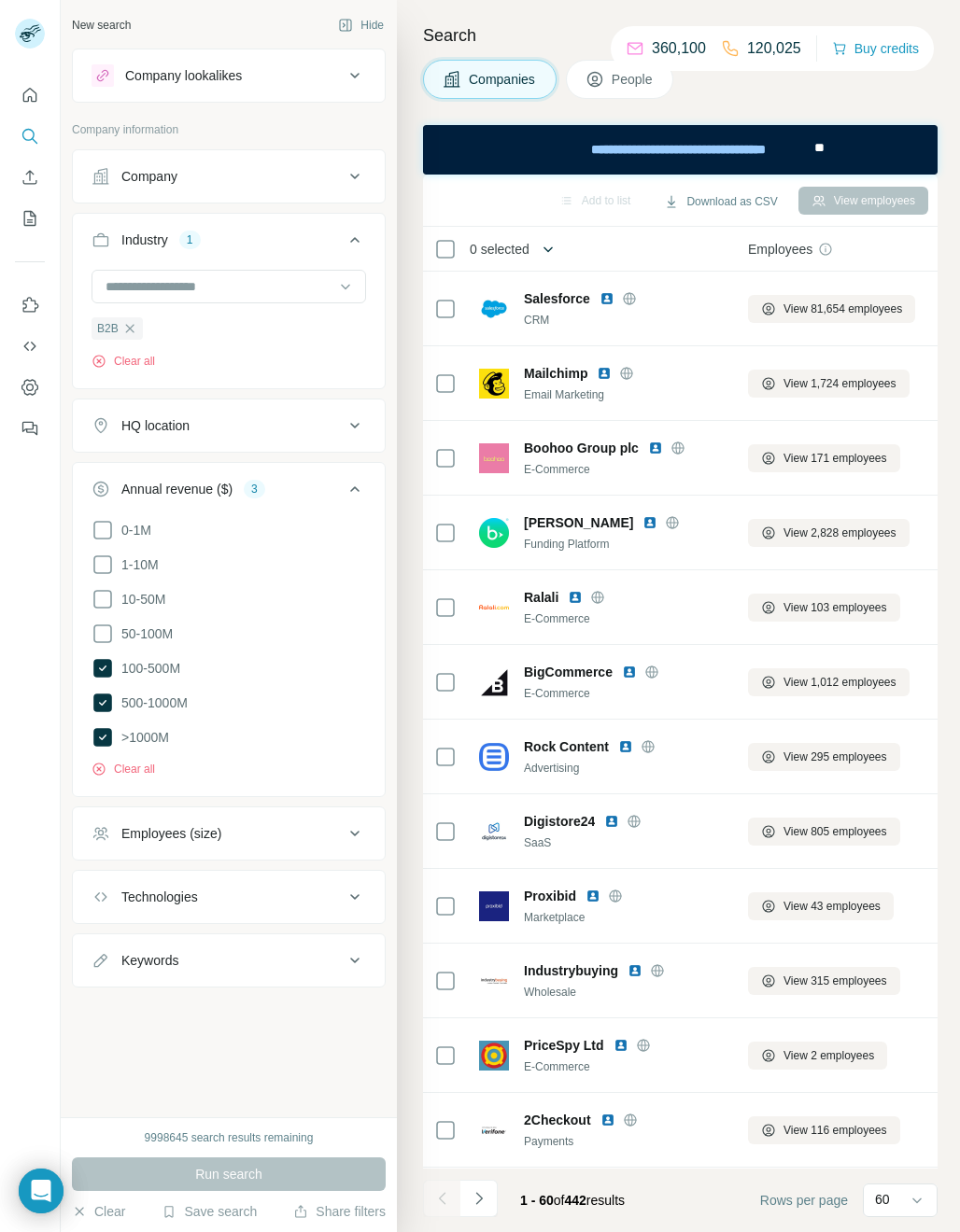
click at [547, 248] on icon "button" at bounding box center [548, 249] width 9 height 6
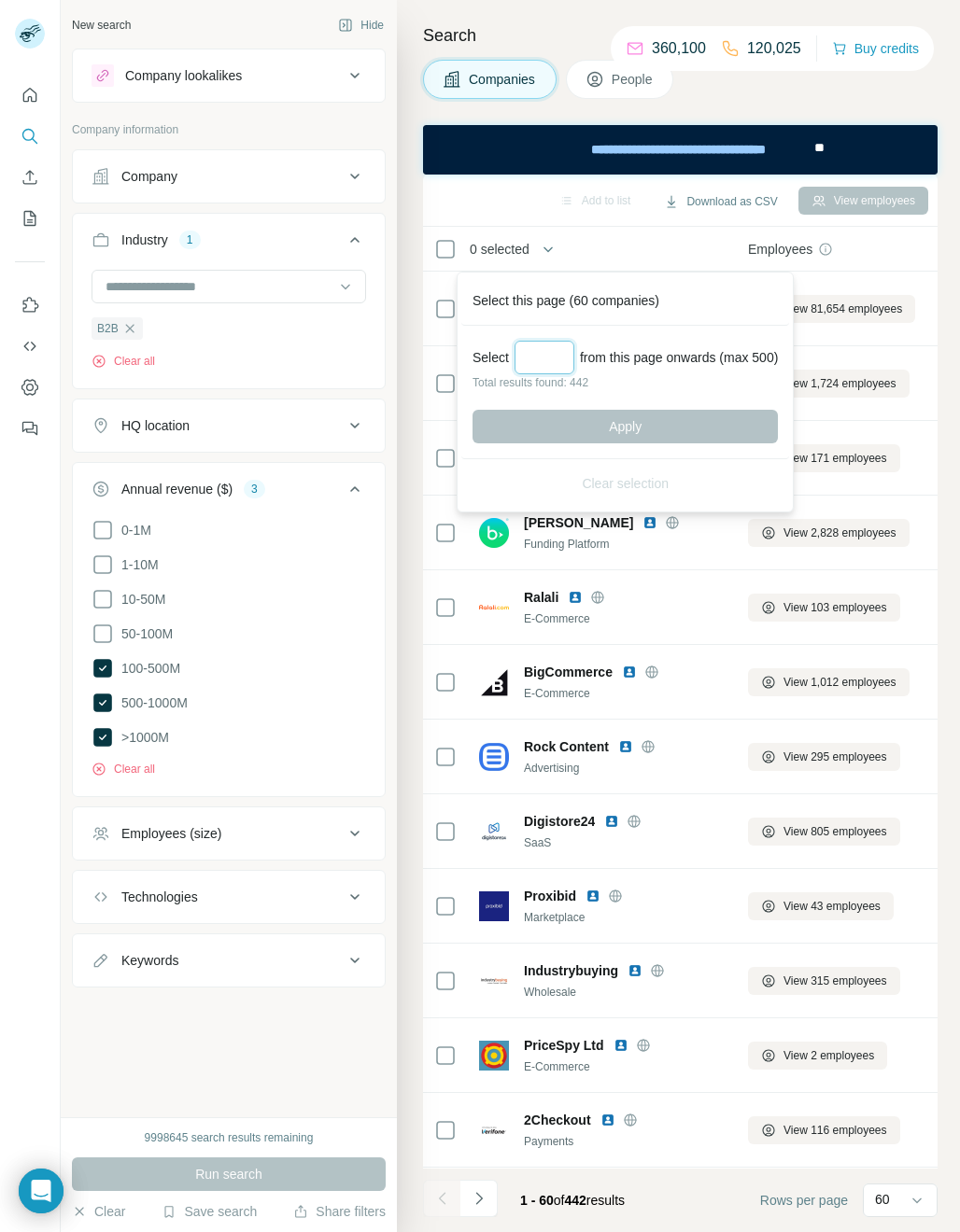
click at [539, 346] on input "Select a number (up to 500)" at bounding box center [544, 357] width 60 height 33
type input "***"
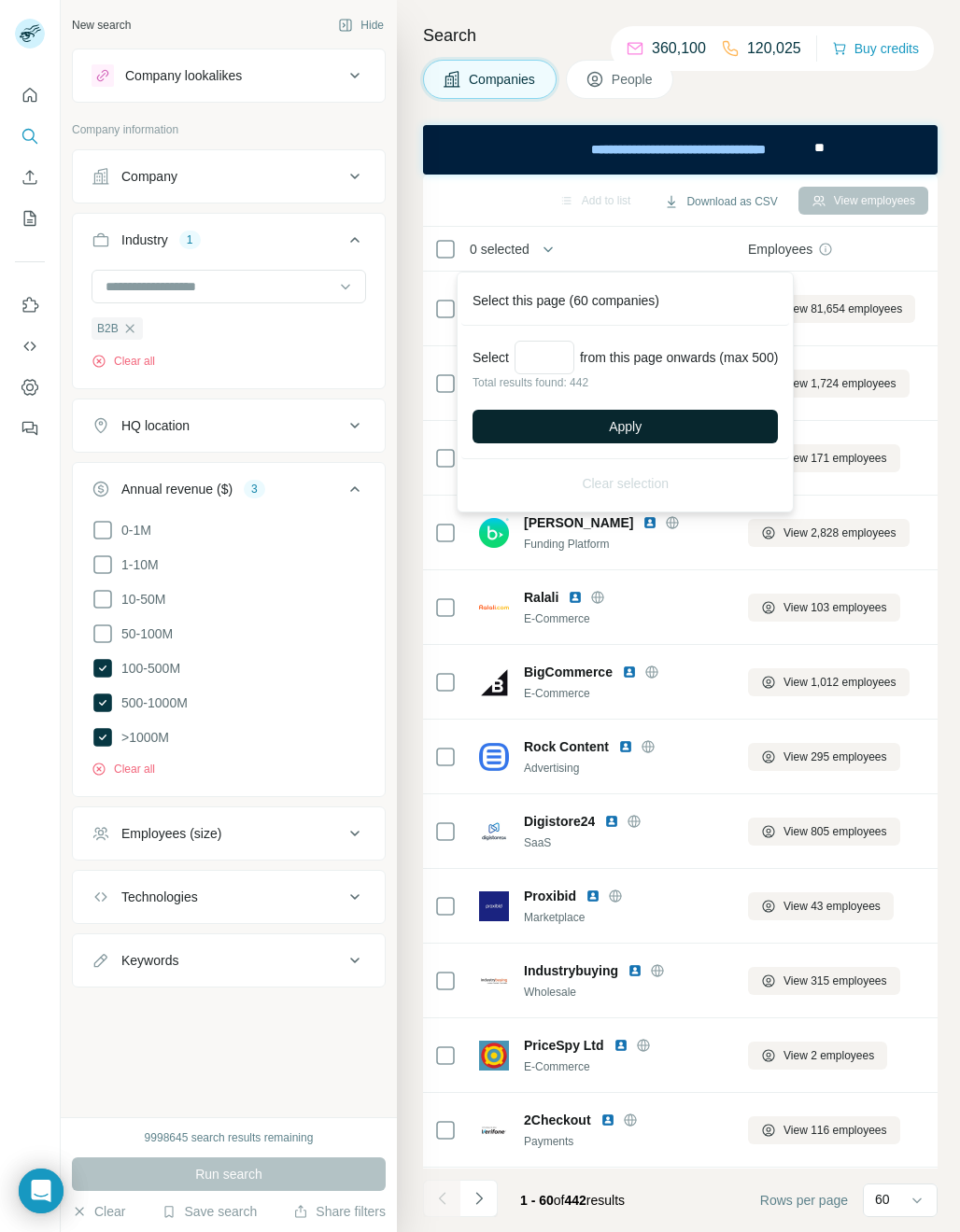
click at [633, 431] on span "Apply" at bounding box center [625, 426] width 32 height 19
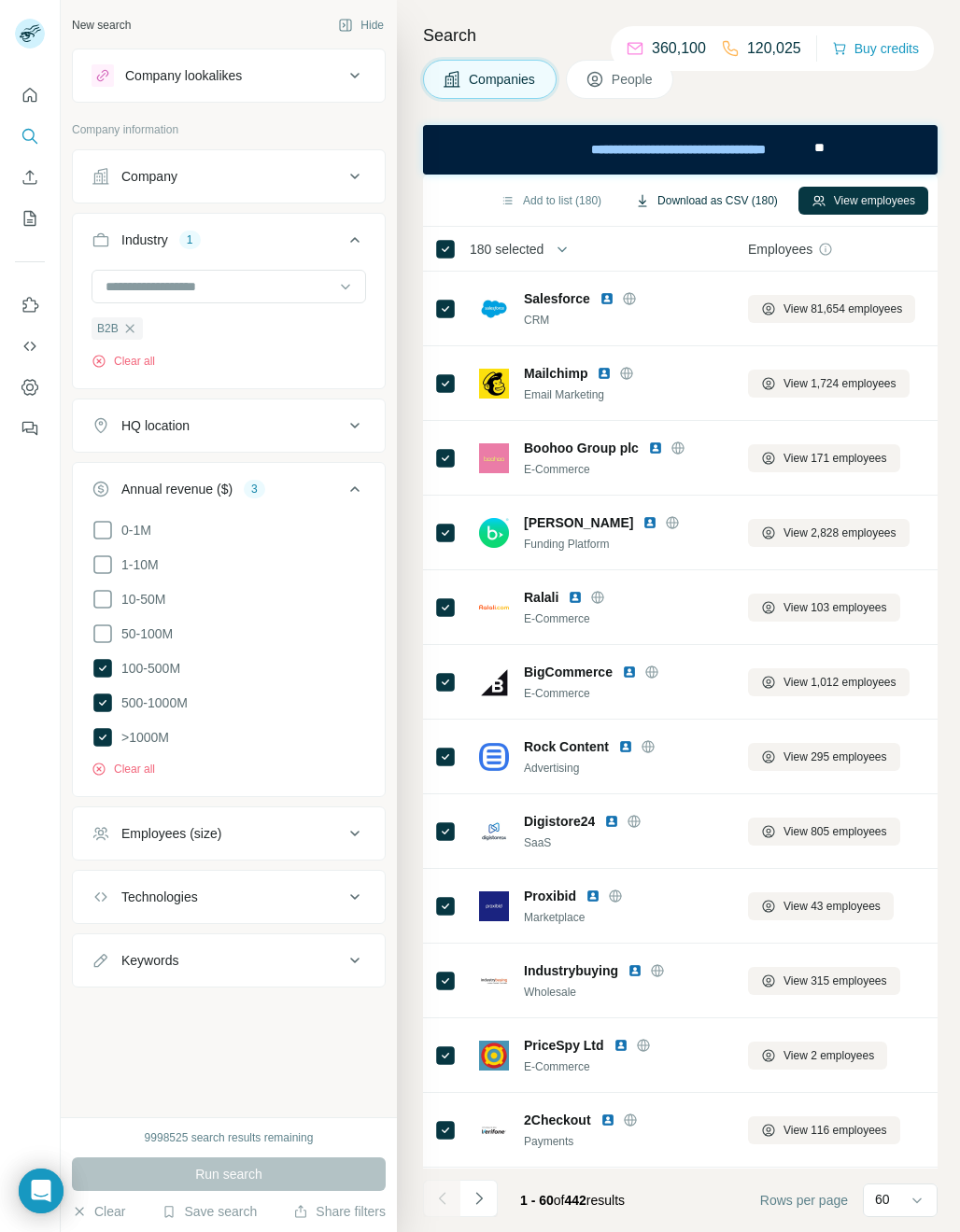
click at [661, 208] on button "Download as CSV (180)" at bounding box center [706, 201] width 169 height 28
click at [130, 328] on icon "button" at bounding box center [130, 329] width 15 height 15
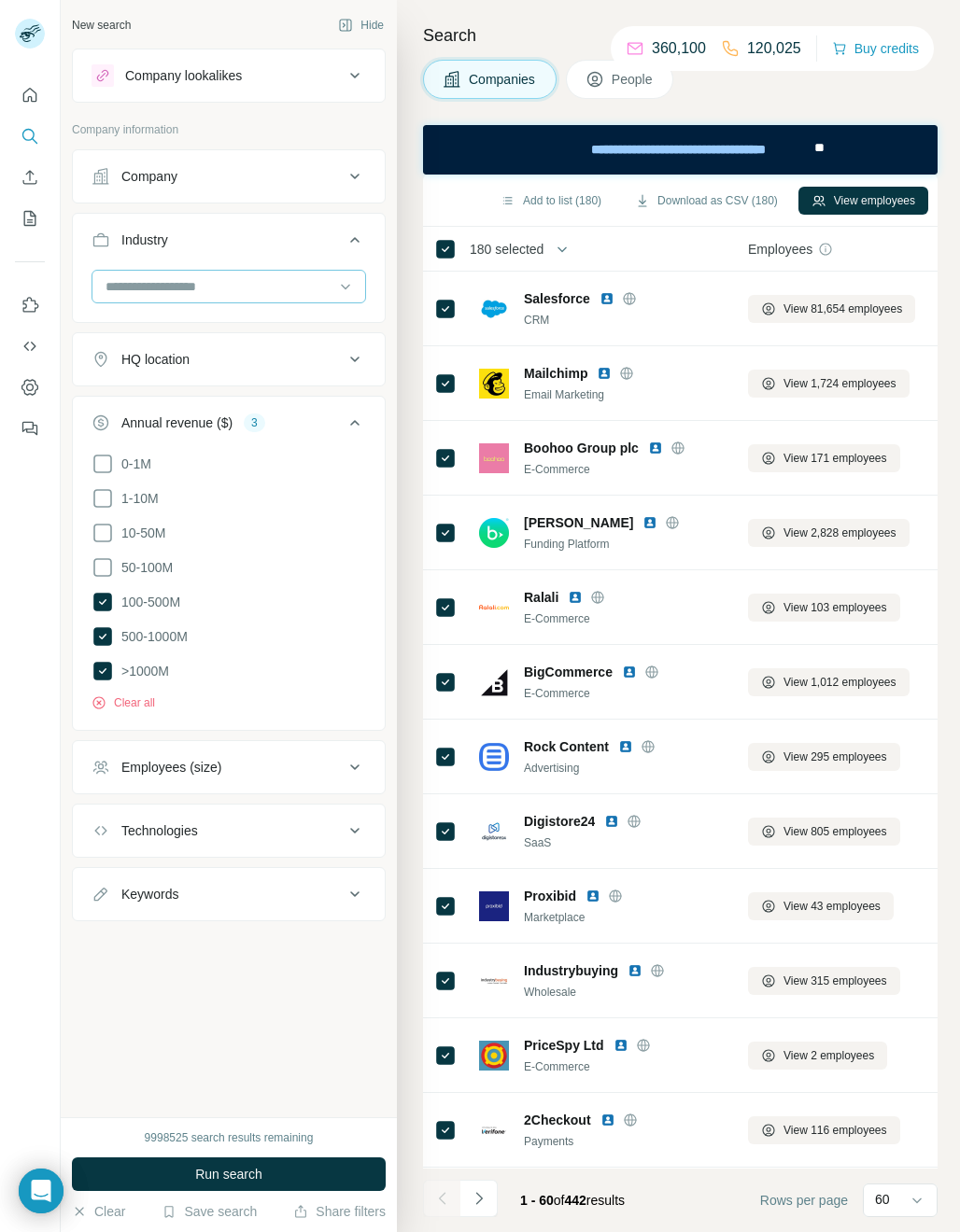
click at [147, 287] on input at bounding box center [218, 287] width 230 height 21
click at [129, 292] on input at bounding box center [218, 287] width 230 height 21
click at [127, 287] on input at bounding box center [218, 287] width 230 height 21
type input "******"
click at [119, 325] on p "Compliance" at bounding box center [141, 329] width 69 height 19
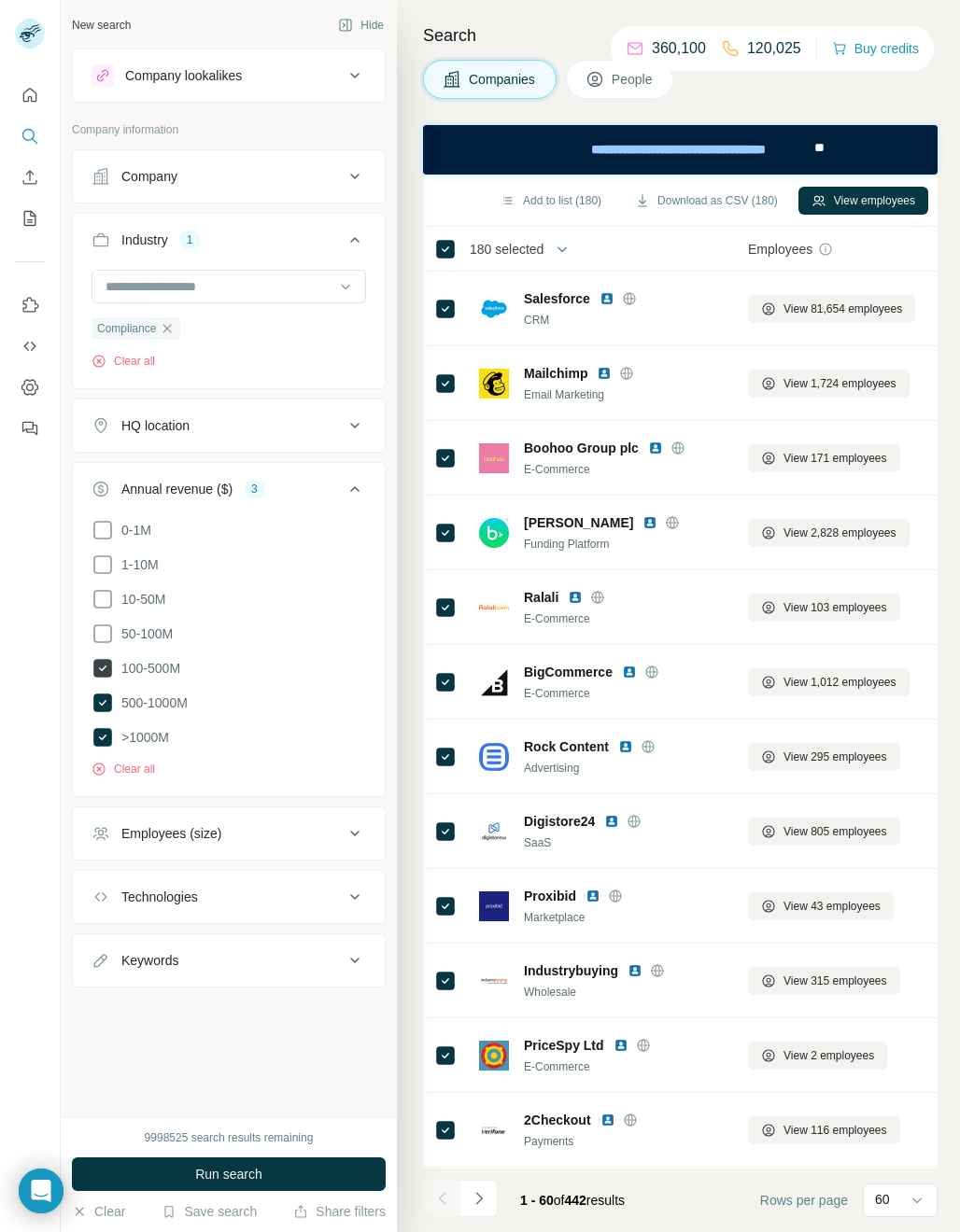
click at [105, 661] on icon at bounding box center [103, 669] width 19 height 19
click at [244, 1175] on span "Run search" at bounding box center [228, 1174] width 67 height 19
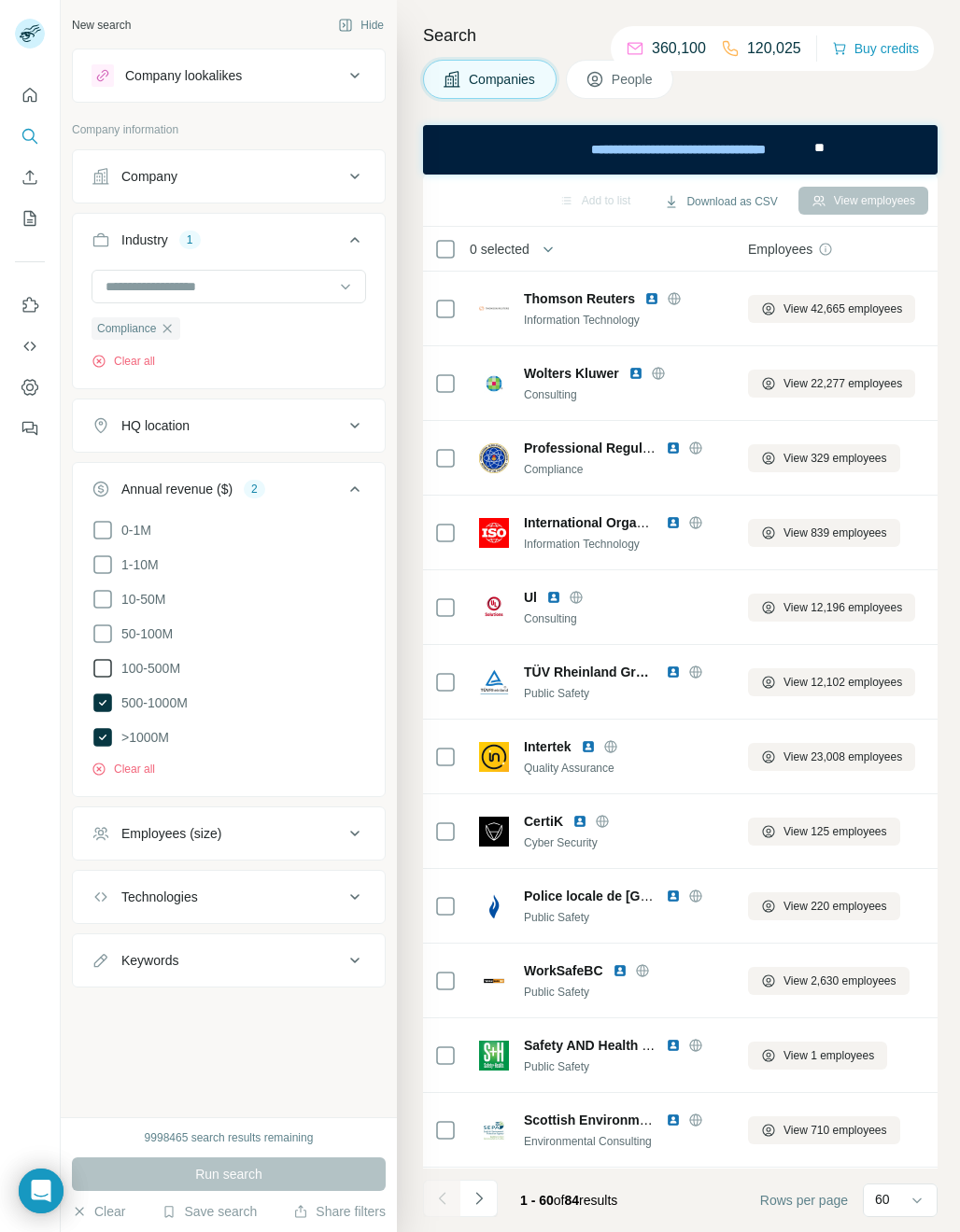
click at [96, 663] on icon at bounding box center [103, 669] width 23 height 23
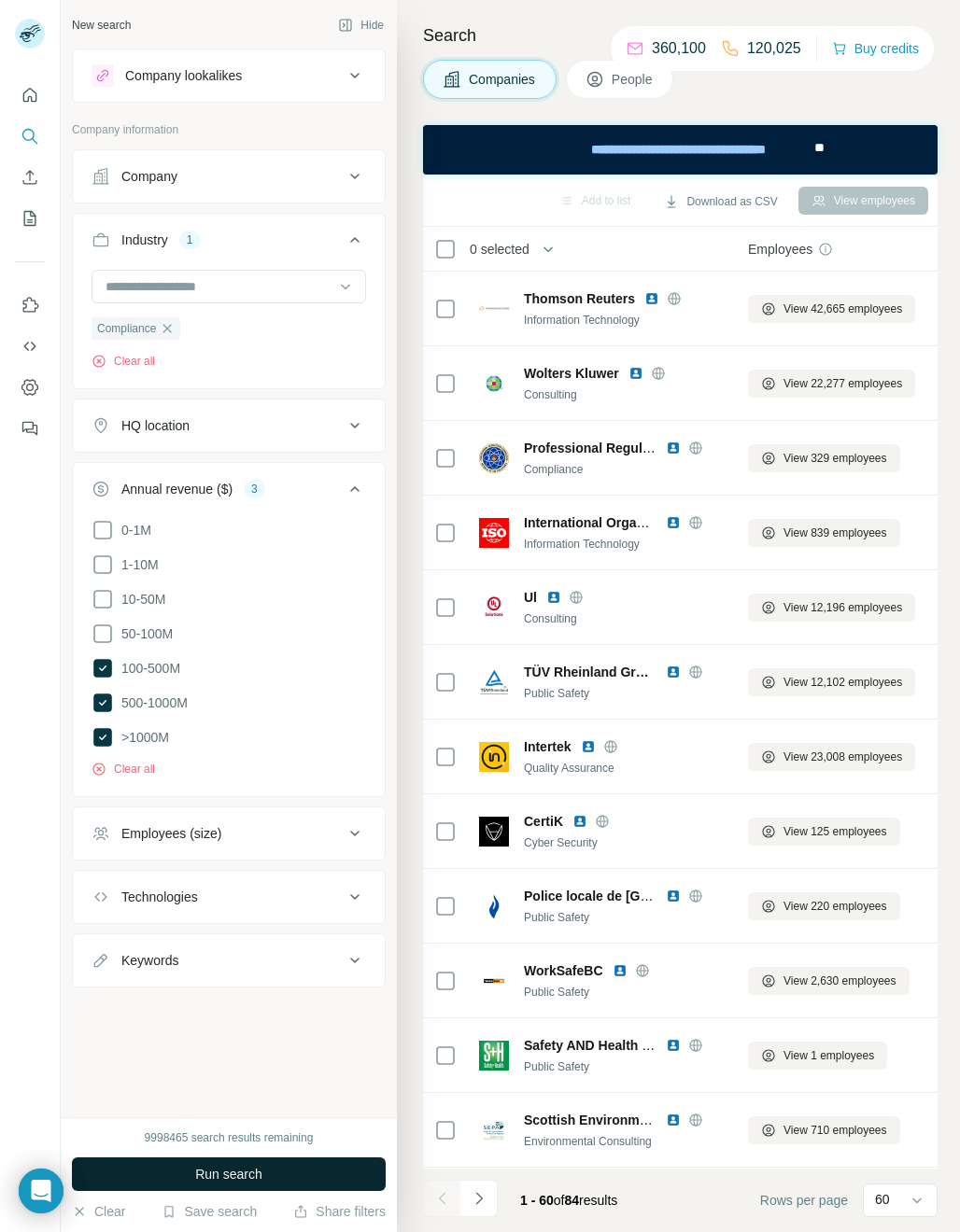
click at [233, 1184] on button "Run search" at bounding box center [228, 1174] width 314 height 33
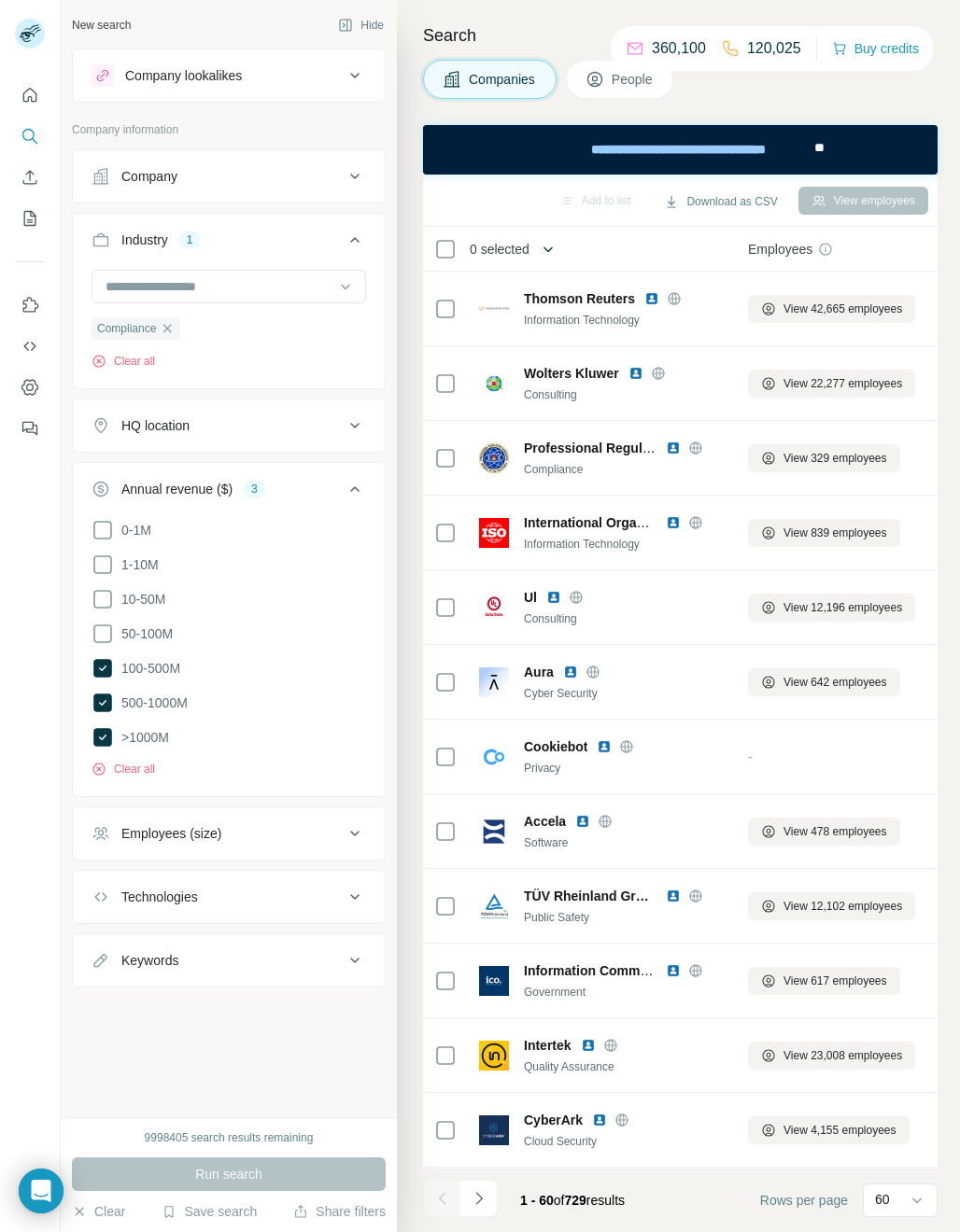
click at [538, 242] on button "button" at bounding box center [548, 248] width 37 height 37
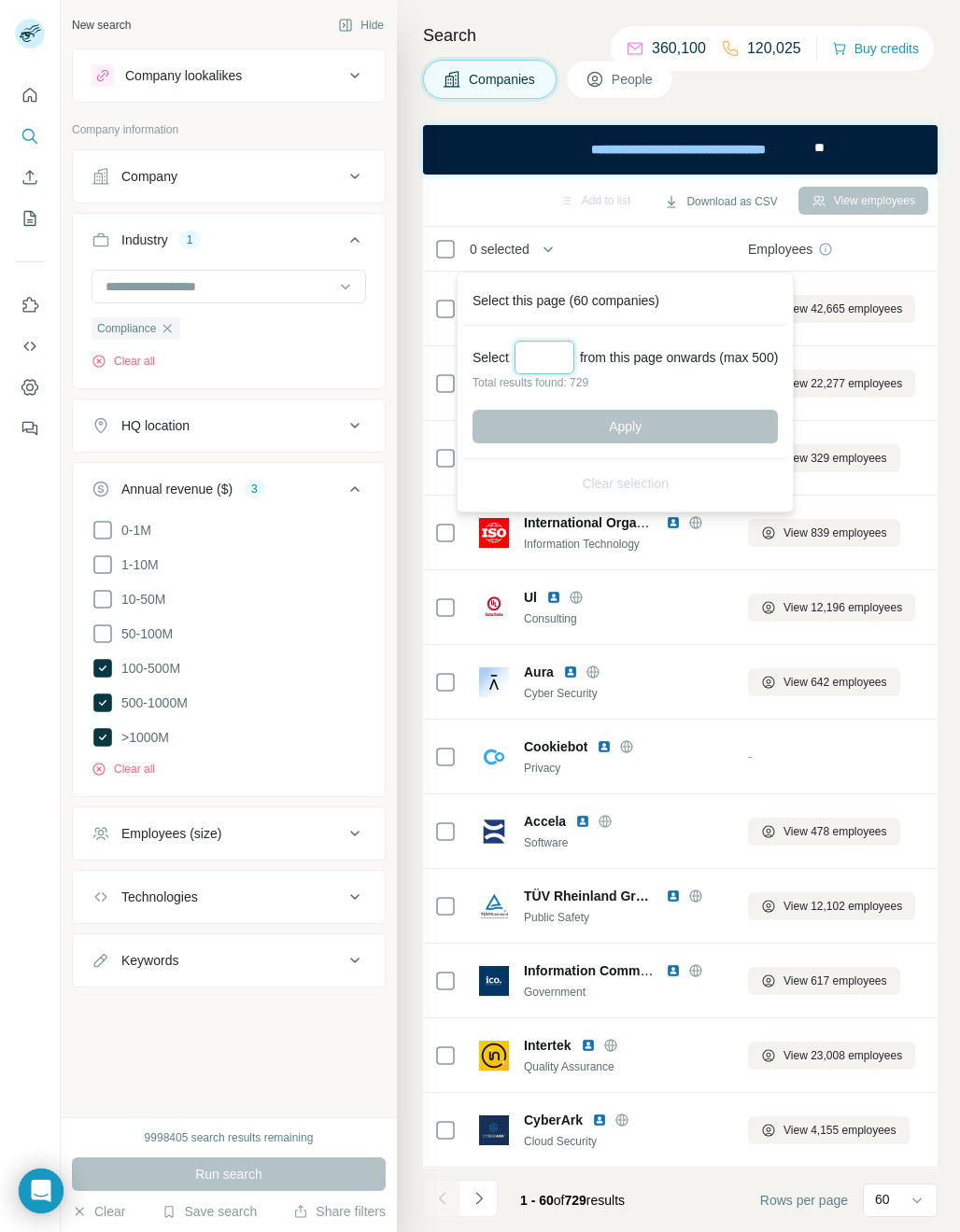
click at [550, 366] on input "Select a number (up to 500)" at bounding box center [544, 357] width 60 height 33
type input "***"
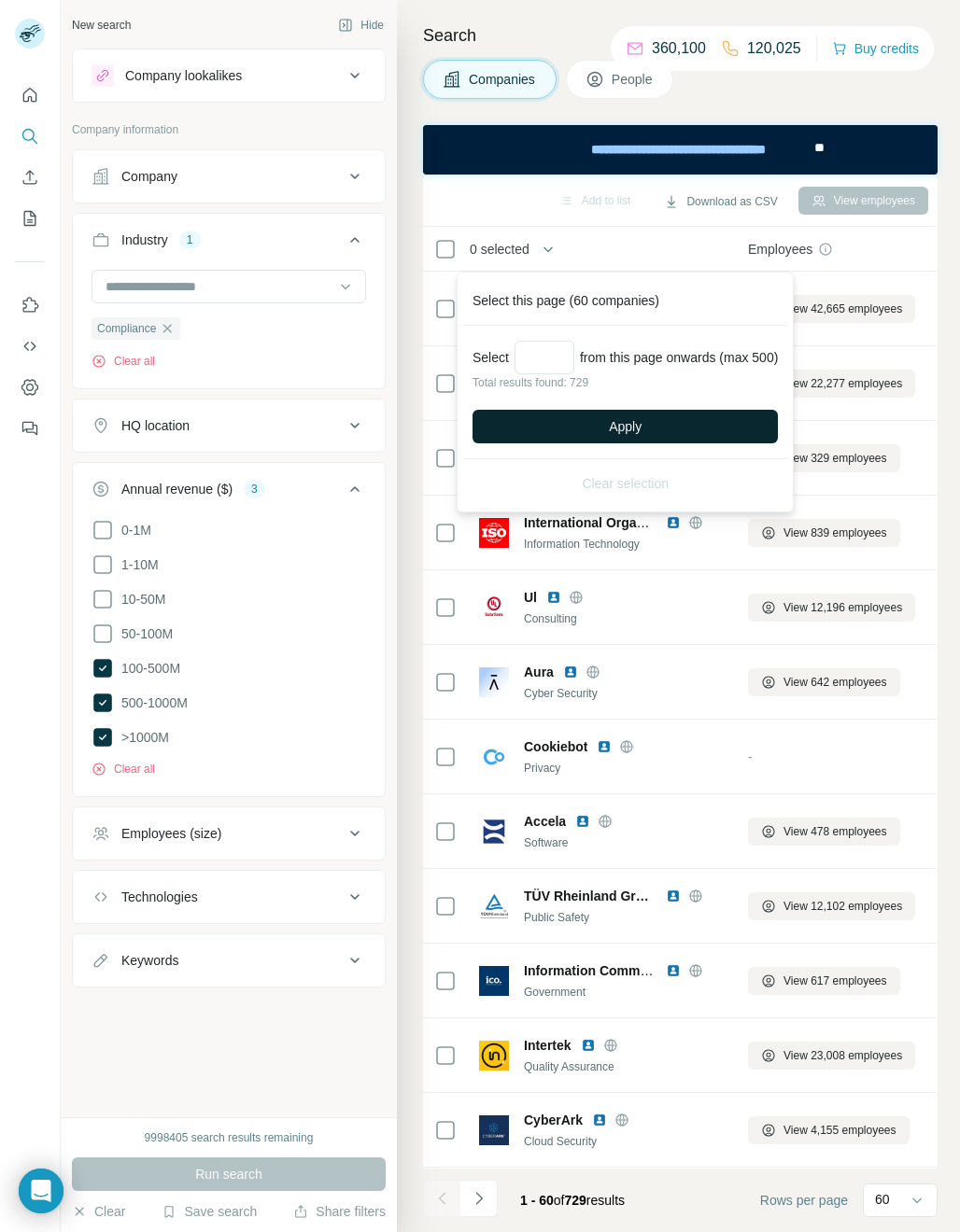
click at [649, 431] on button "Apply" at bounding box center [625, 426] width 305 height 33
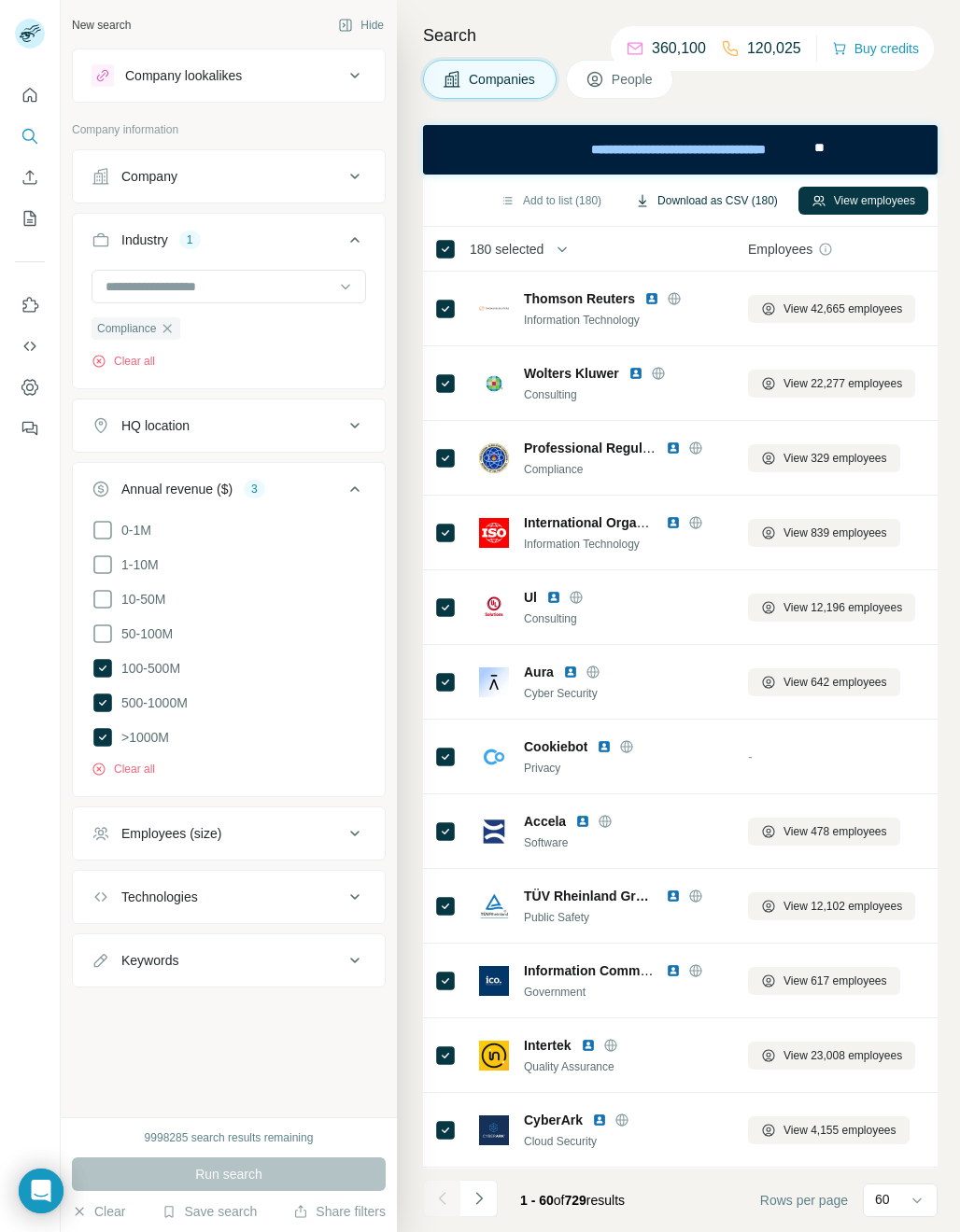
click at [724, 197] on button "Download as CSV (180)" at bounding box center [706, 201] width 169 height 28
click at [166, 329] on icon "button" at bounding box center [167, 329] width 15 height 15
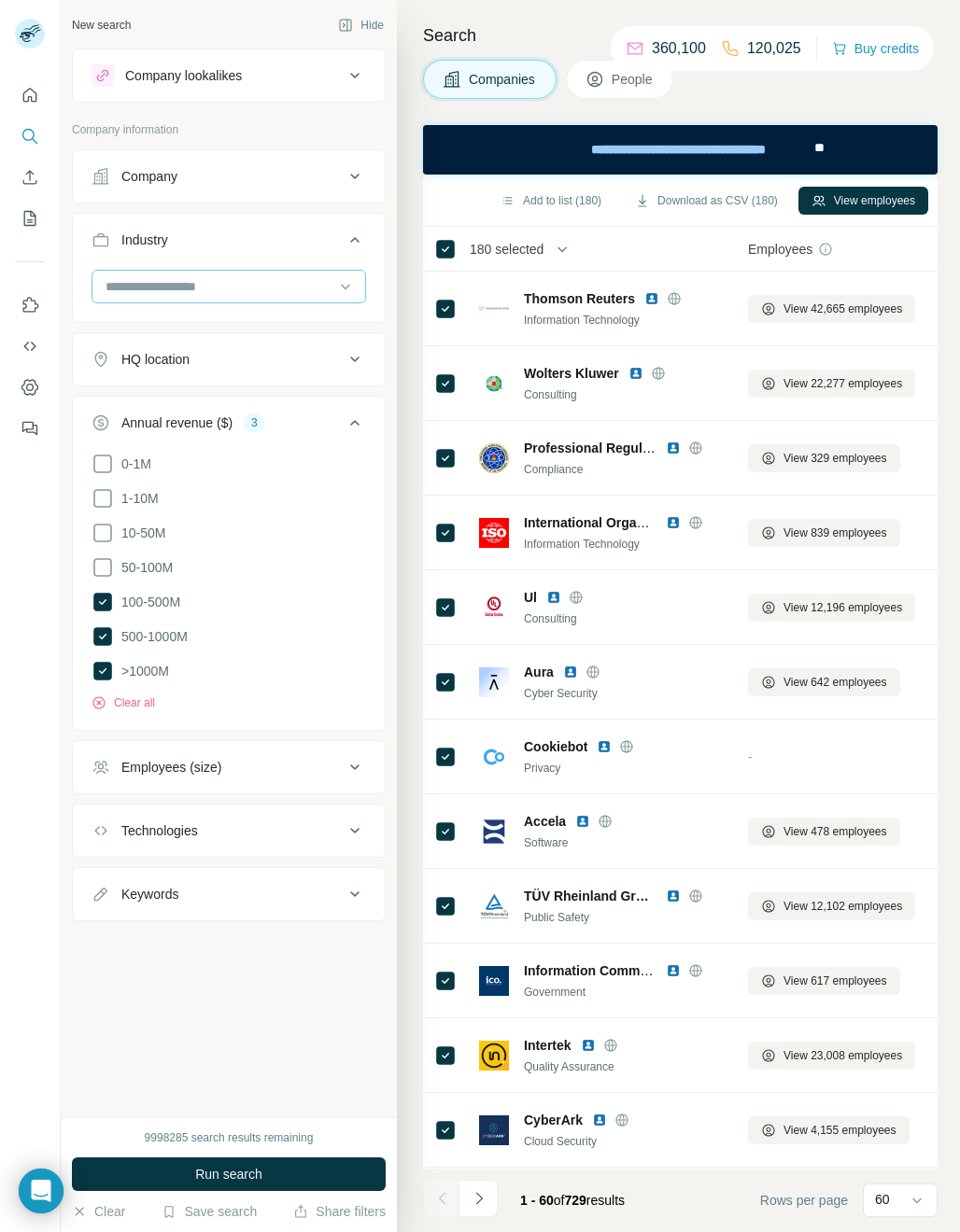
click at [163, 288] on input at bounding box center [218, 287] width 230 height 21
click at [140, 291] on input at bounding box center [218, 287] width 230 height 21
type input "****"
click at [164, 373] on div "Retail Technology" at bounding box center [228, 362] width 265 height 33
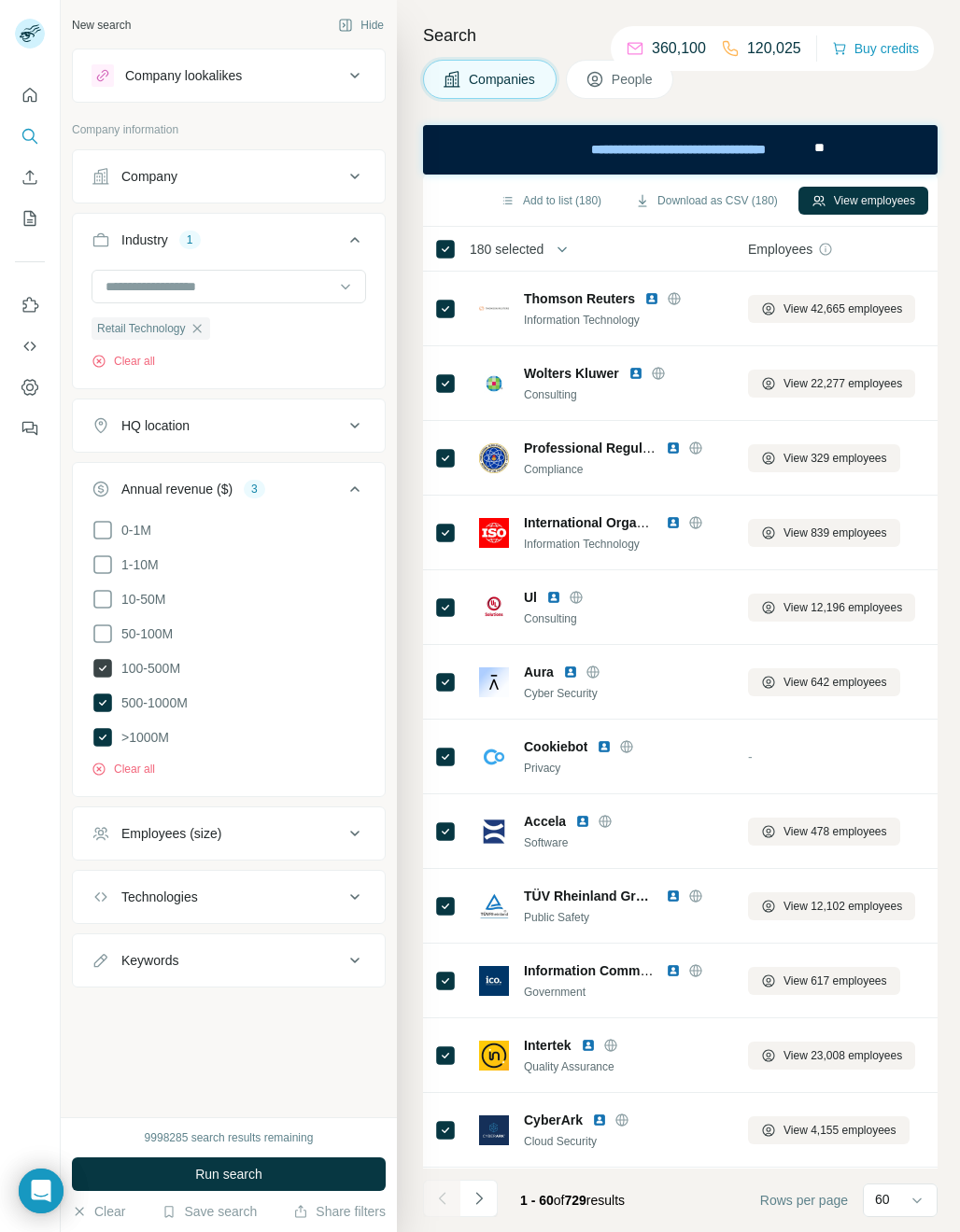
click at [107, 665] on icon at bounding box center [103, 669] width 19 height 19
click at [220, 1176] on span "Run search" at bounding box center [228, 1174] width 67 height 19
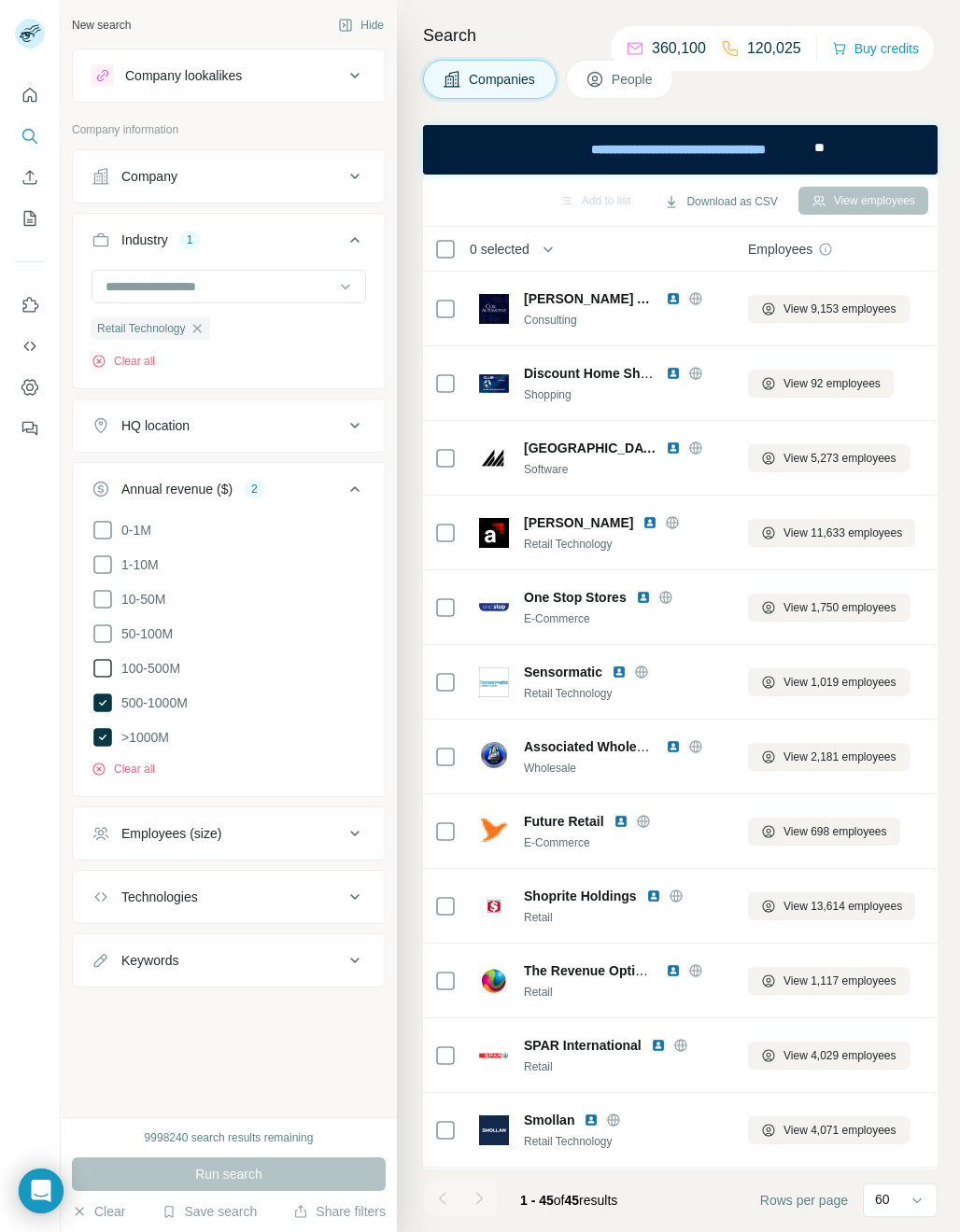
click at [104, 667] on icon at bounding box center [103, 669] width 23 height 23
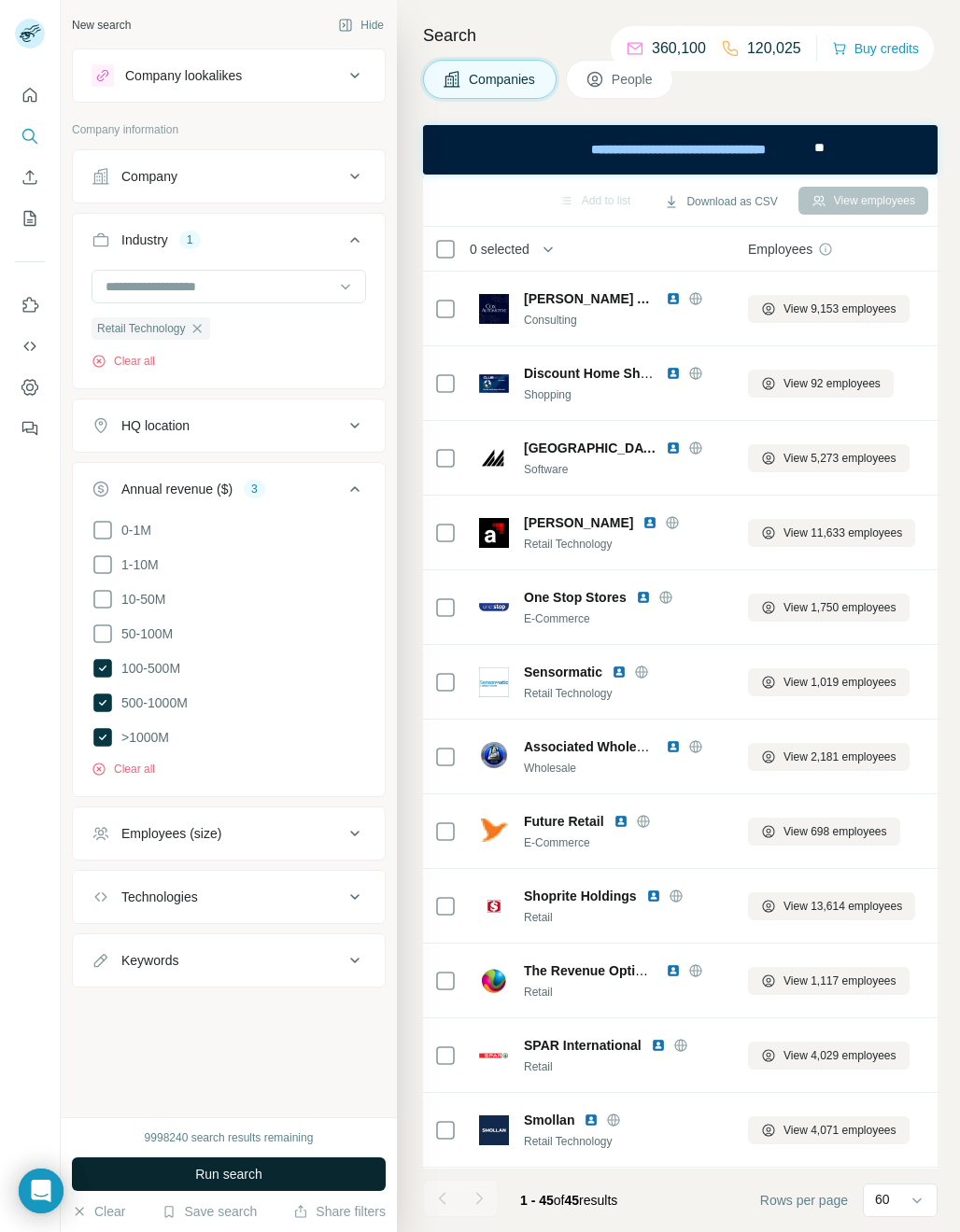
click at [226, 1173] on span "Run search" at bounding box center [228, 1174] width 67 height 19
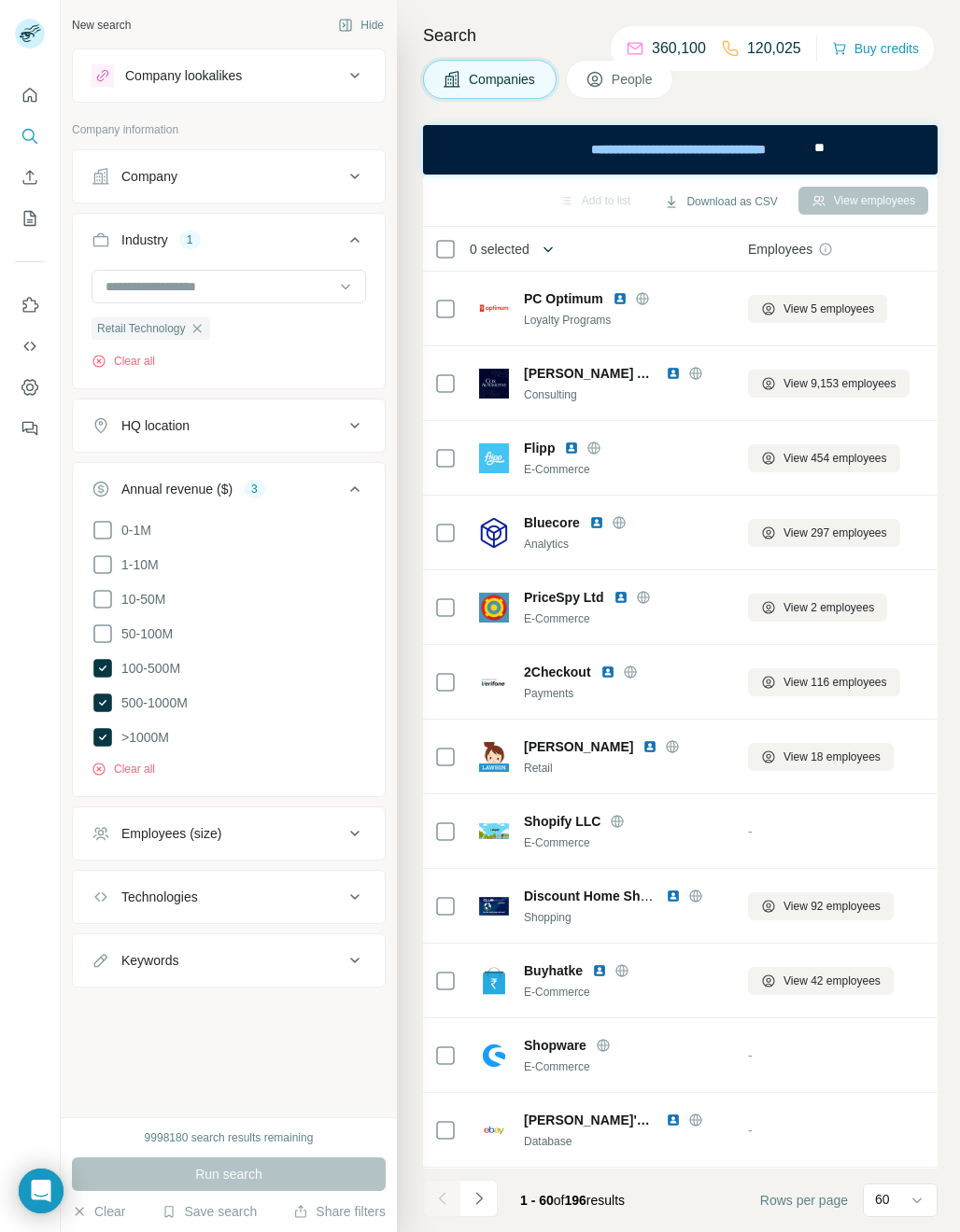
click at [553, 252] on icon "button" at bounding box center [548, 249] width 19 height 19
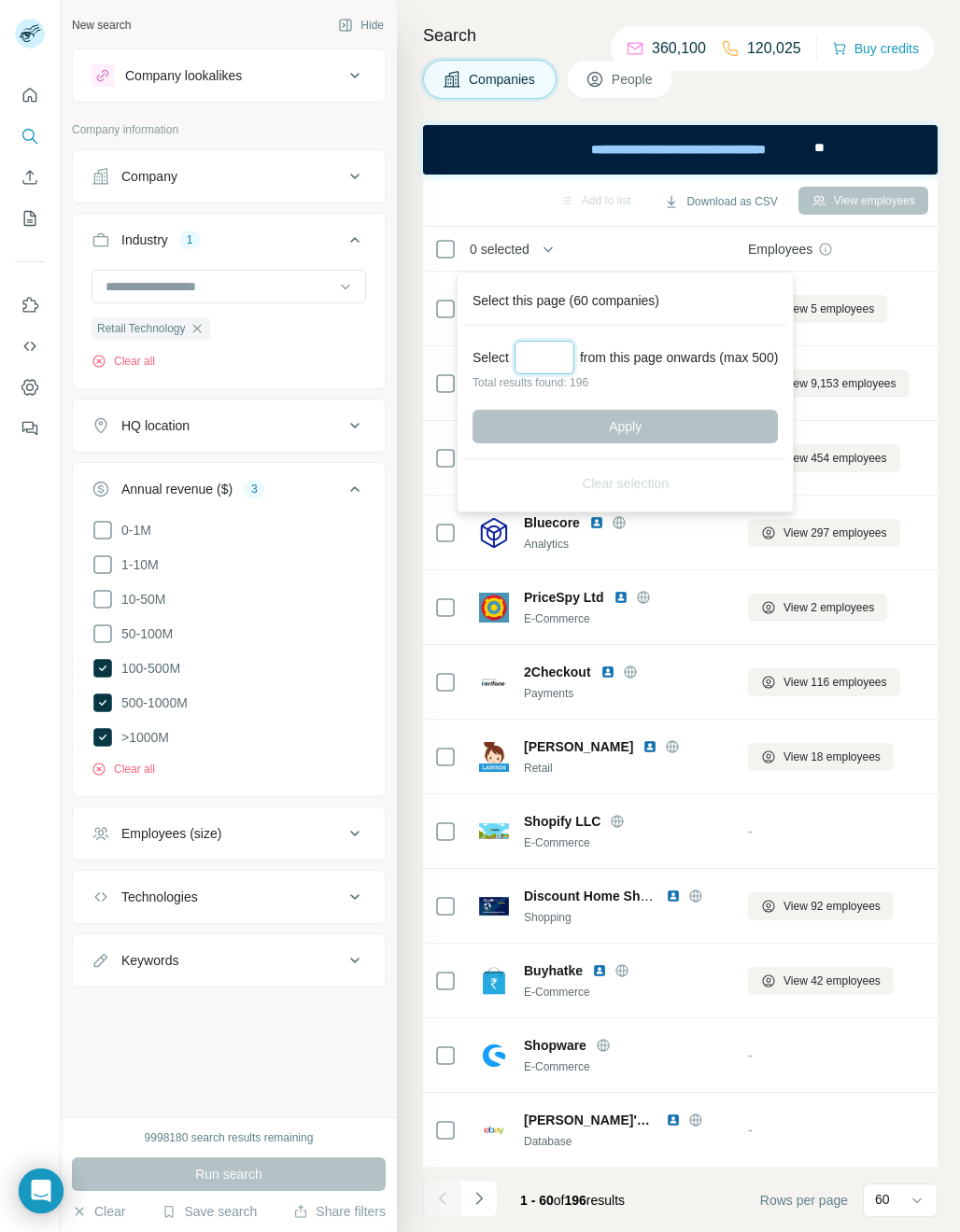
click at [547, 360] on input "Select a number (up to 500)" at bounding box center [544, 357] width 60 height 33
type input "***"
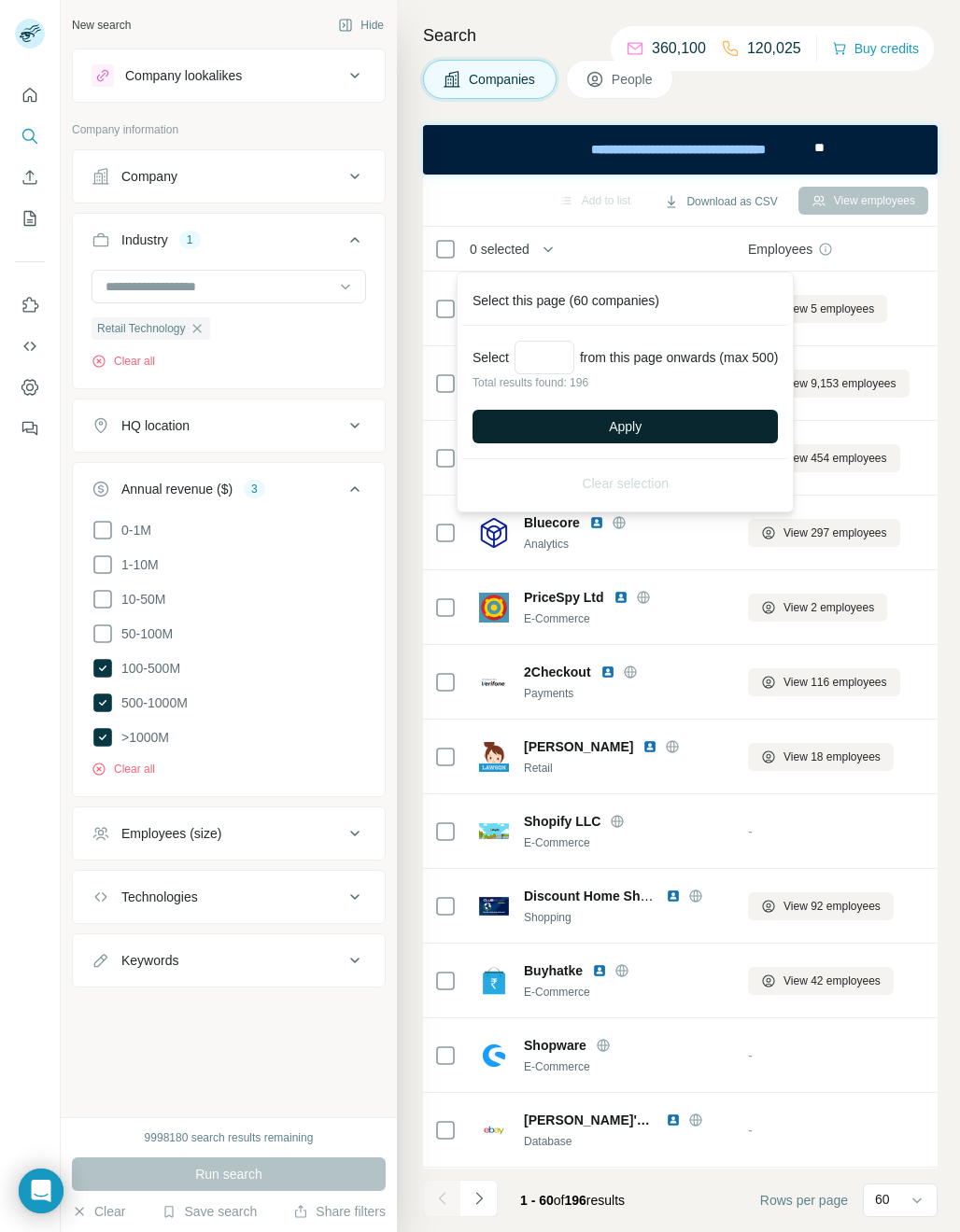
click at [654, 428] on button "Apply" at bounding box center [625, 426] width 305 height 33
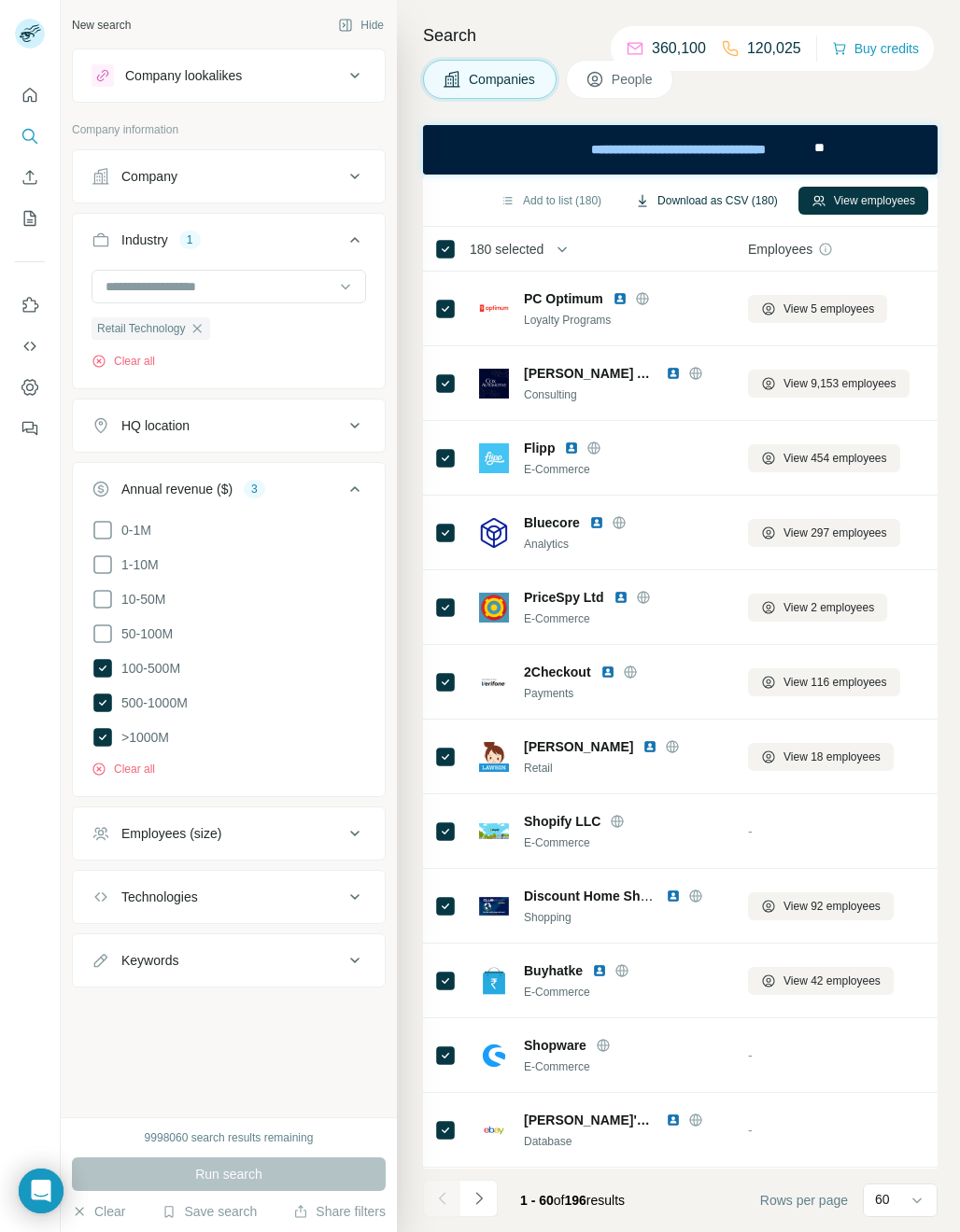
click at [720, 201] on button "Download as CSV (180)" at bounding box center [706, 201] width 169 height 28
click at [193, 333] on icon "button" at bounding box center [197, 329] width 15 height 15
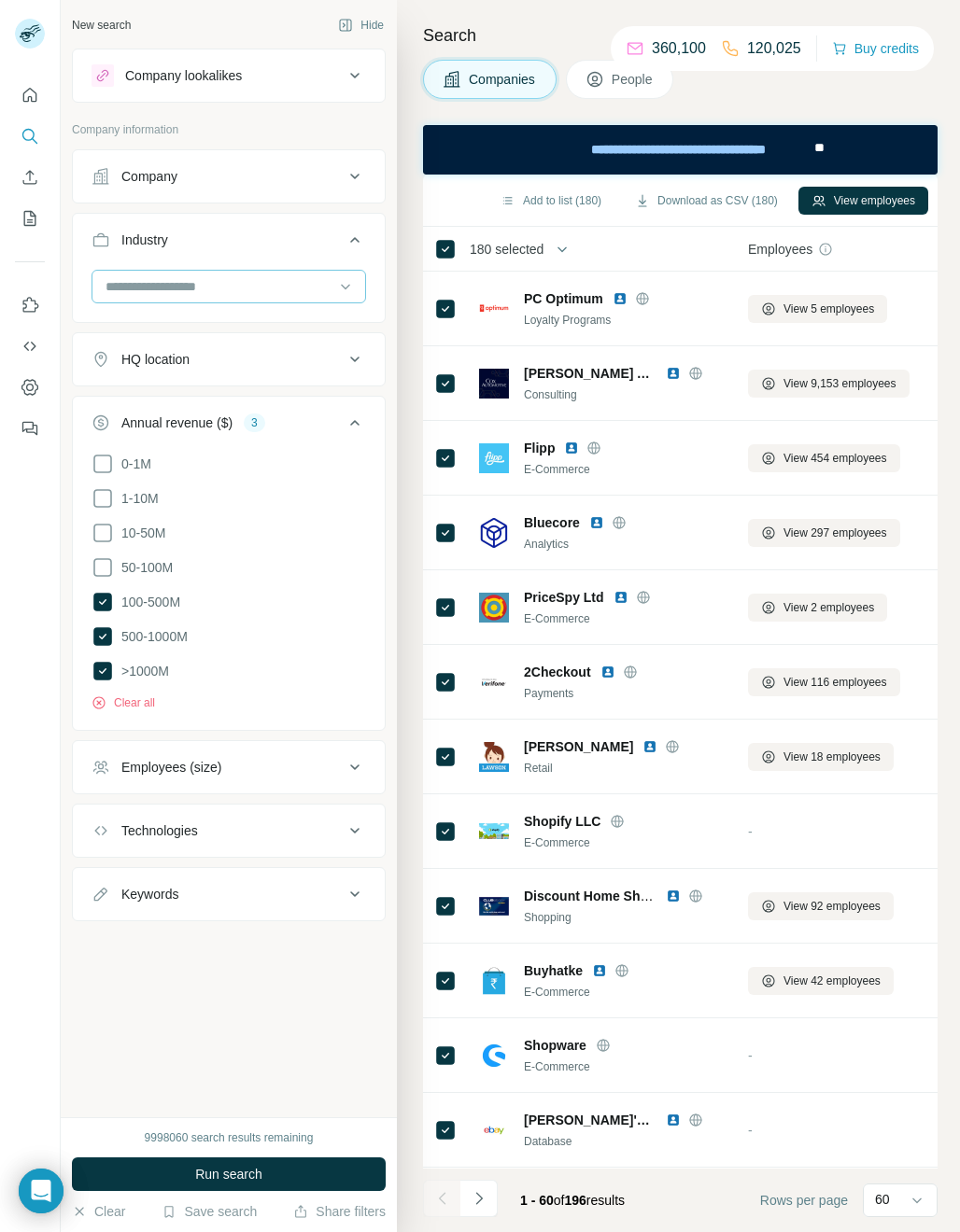
click at [168, 288] on input at bounding box center [218, 287] width 230 height 21
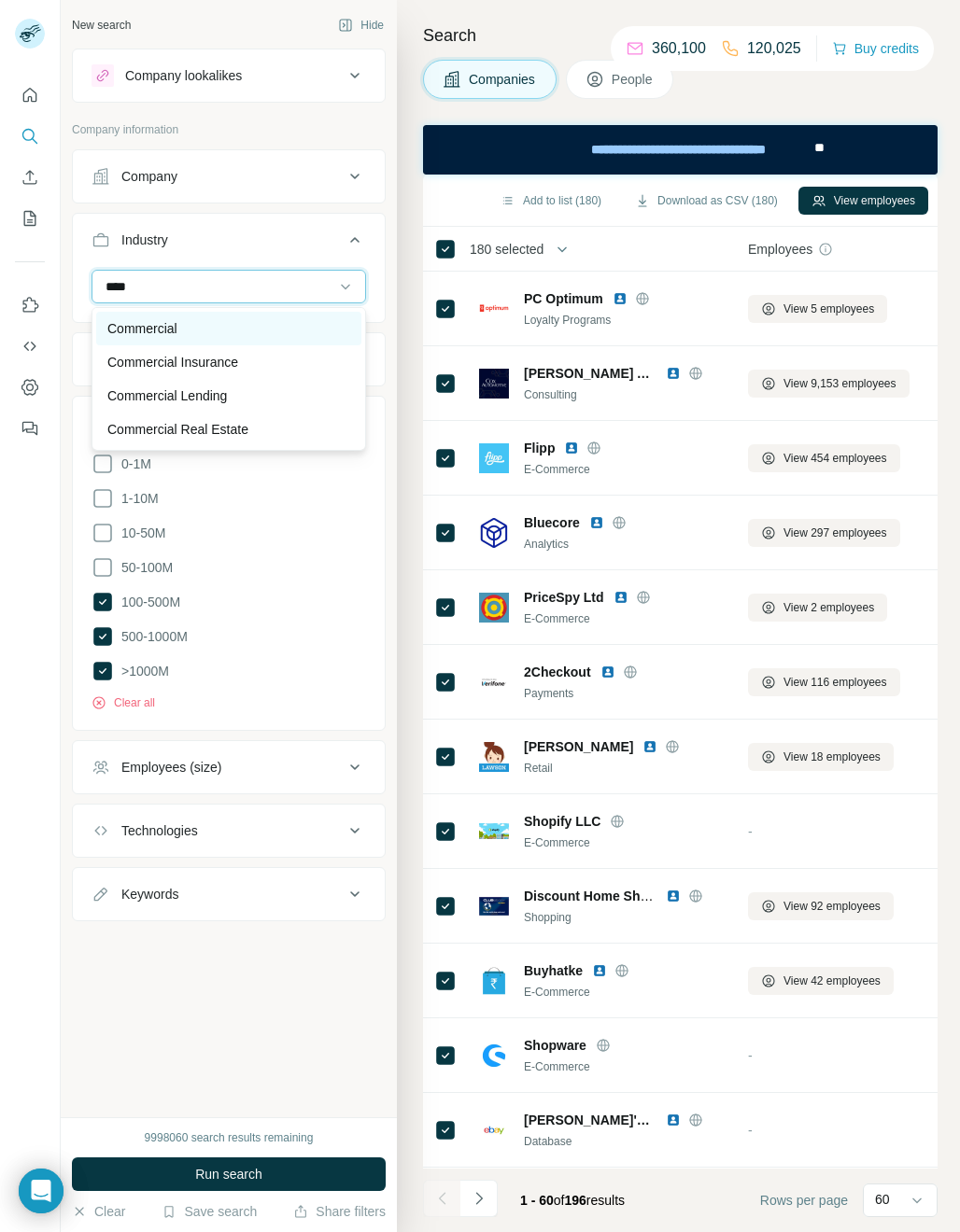
type input "****"
click at [170, 333] on p "Commercial" at bounding box center [142, 329] width 70 height 19
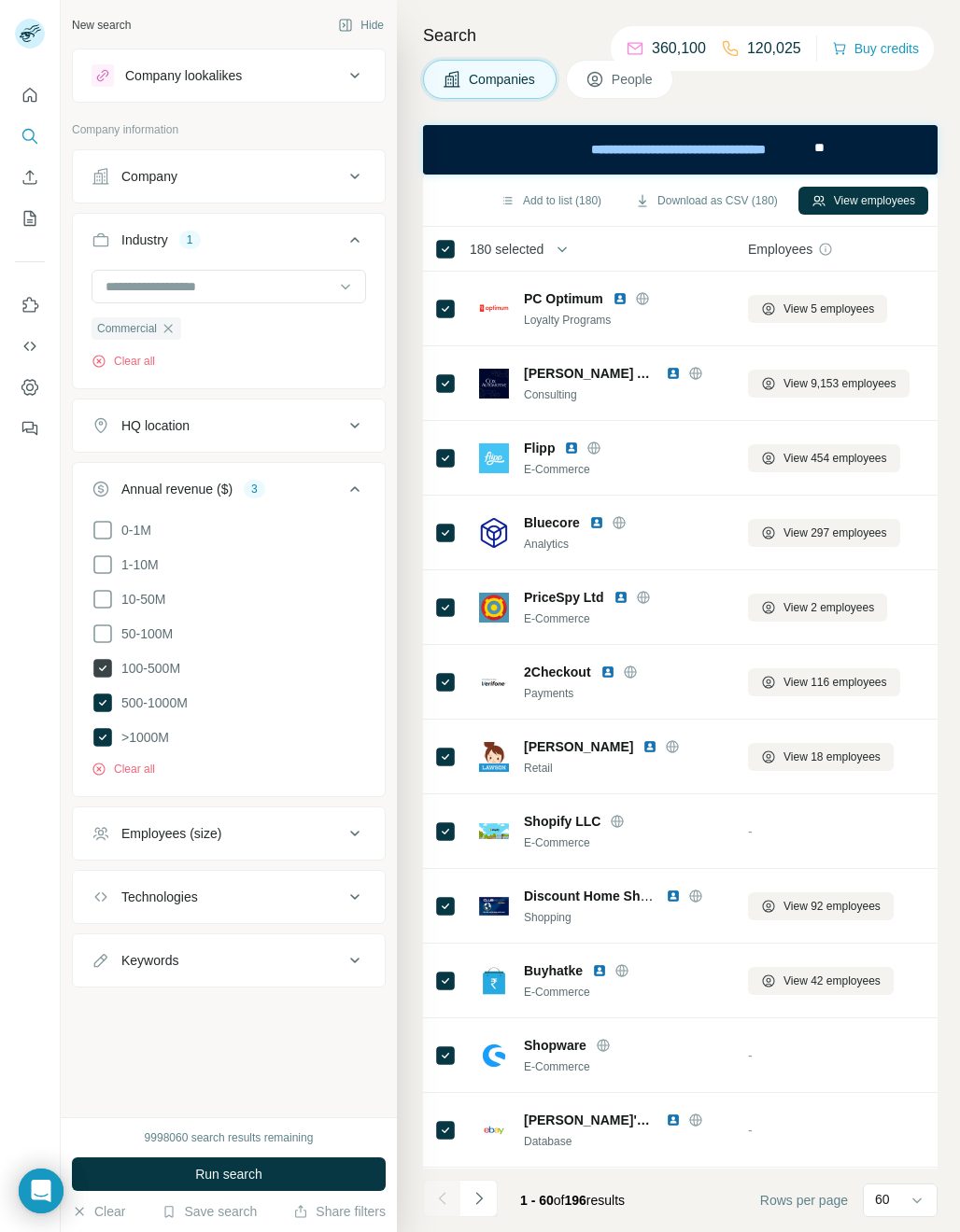
click at [108, 666] on icon at bounding box center [103, 669] width 19 height 19
click at [229, 1171] on span "Run search" at bounding box center [228, 1174] width 67 height 19
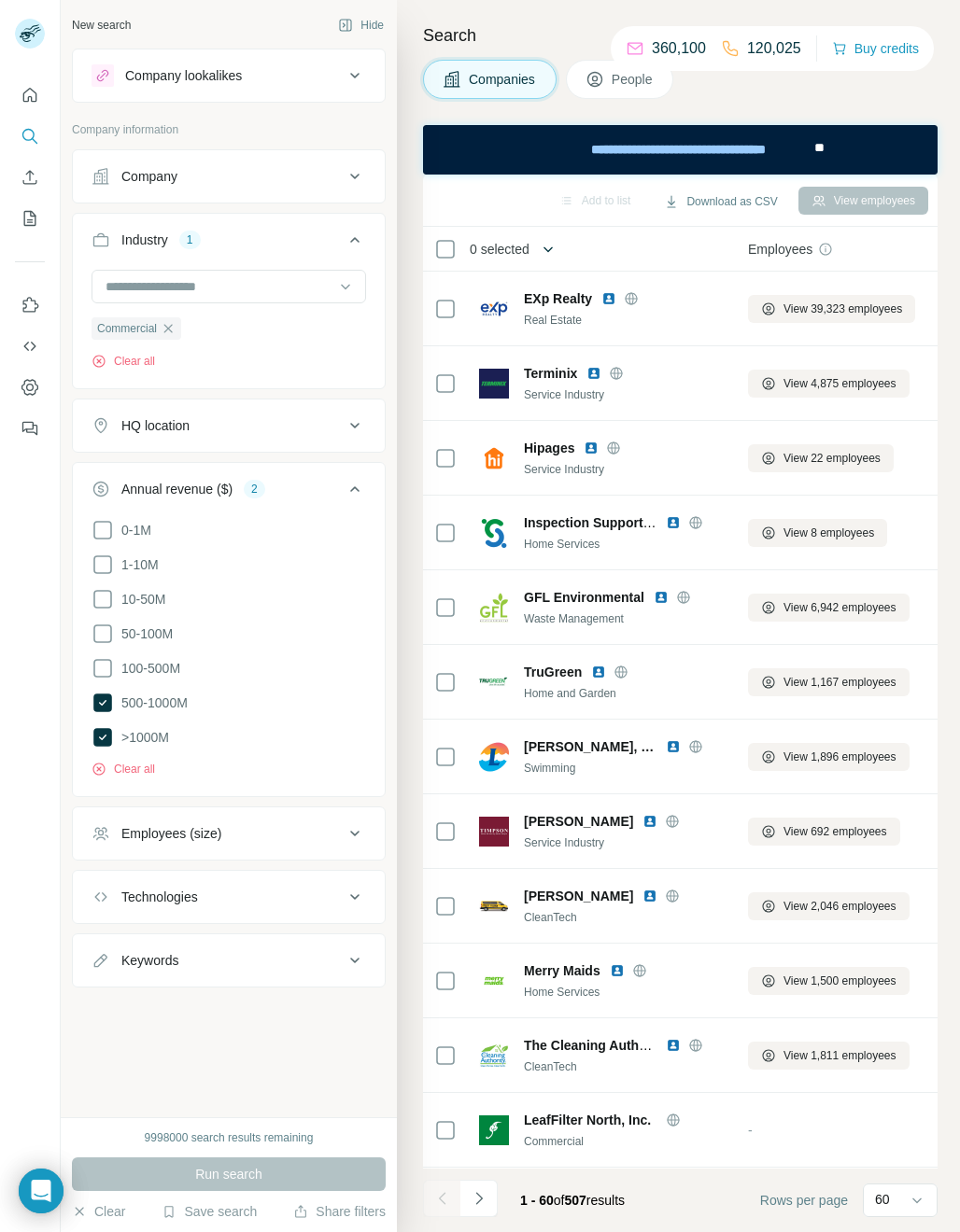
click at [546, 252] on icon "button" at bounding box center [548, 249] width 19 height 19
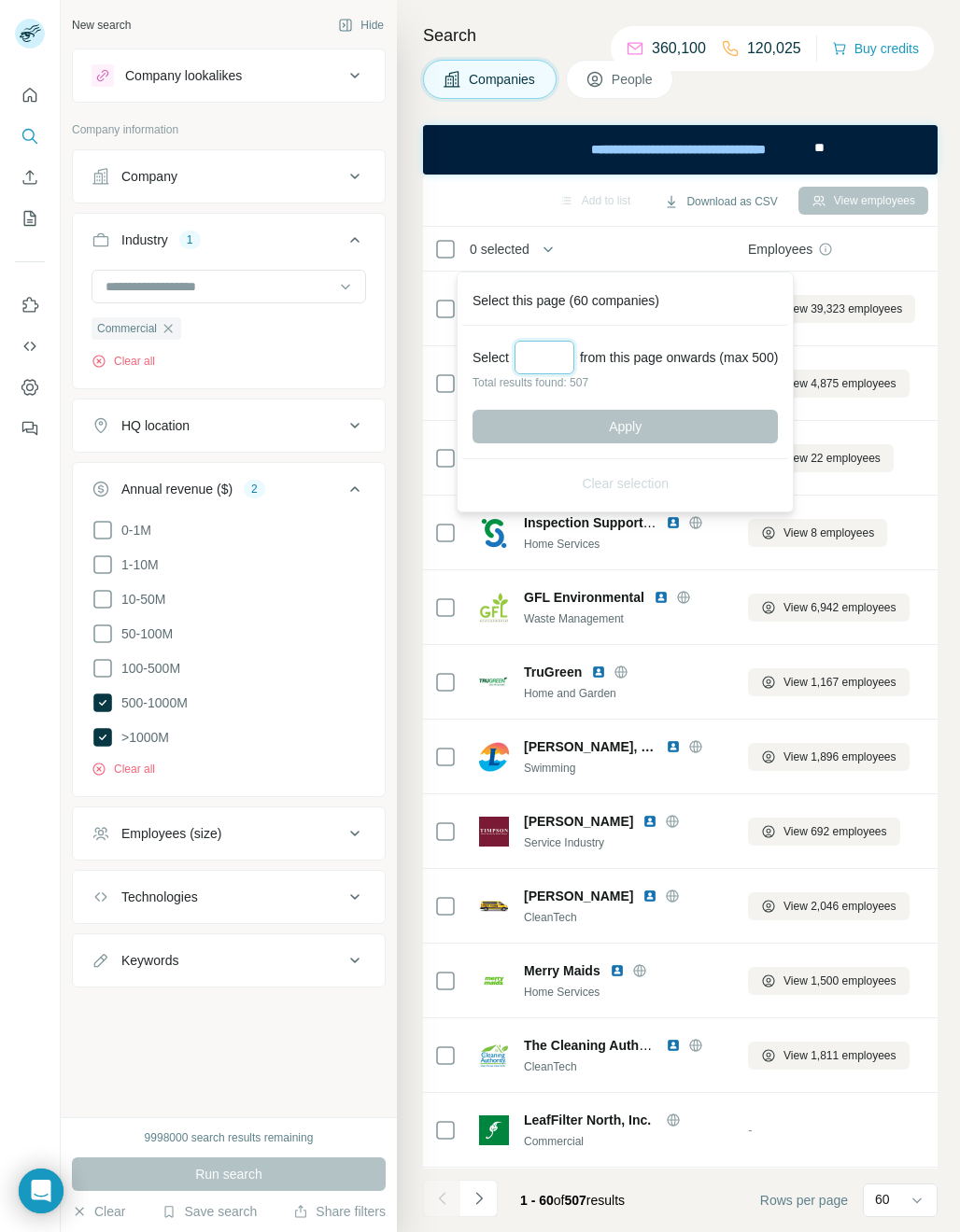
click at [544, 363] on input "Select a number (up to 500)" at bounding box center [544, 357] width 60 height 33
type input "***"
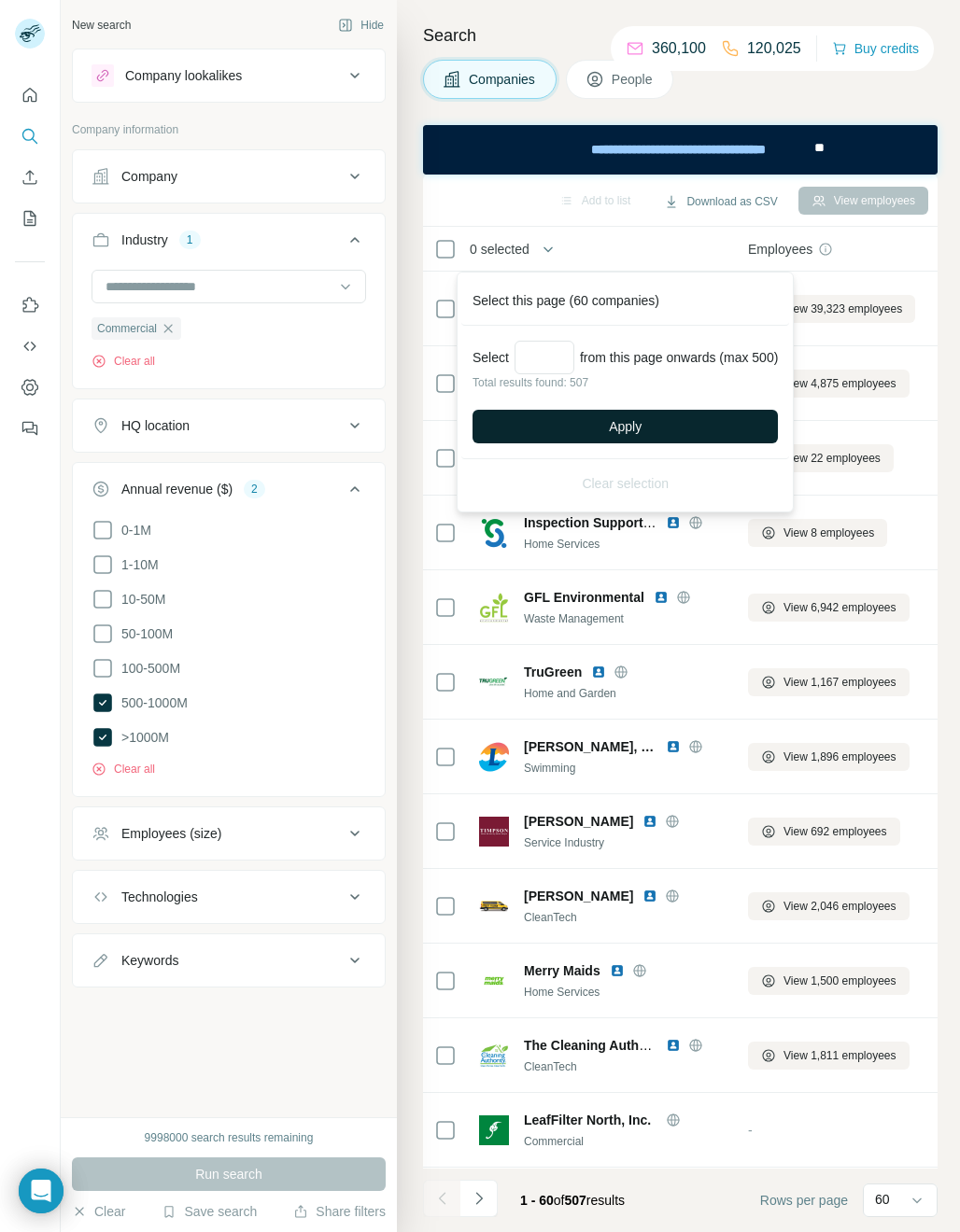
click at [590, 413] on button "Apply" at bounding box center [625, 426] width 305 height 33
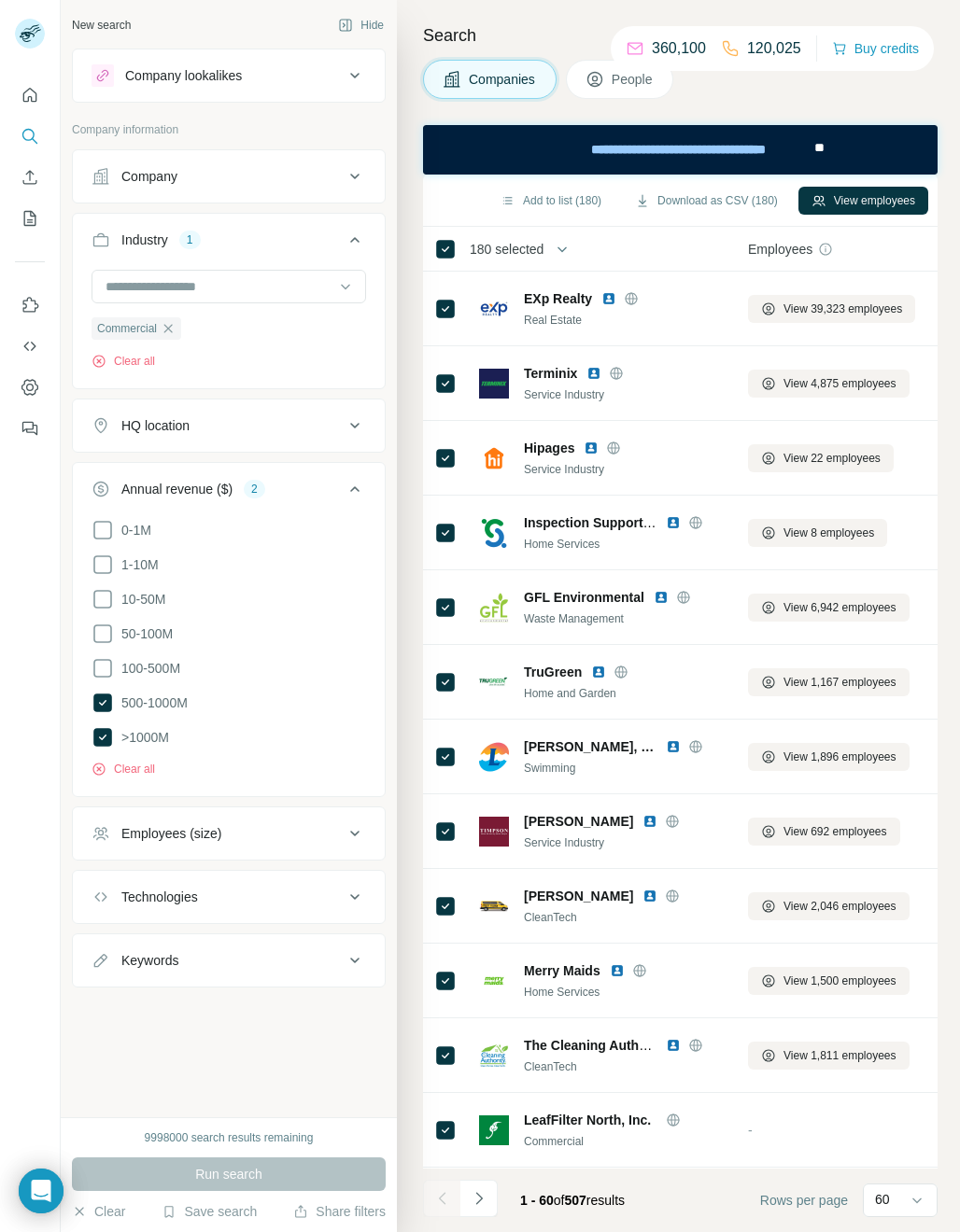
click at [714, 199] on button "Download as CSV (180)" at bounding box center [706, 201] width 169 height 28
click at [167, 331] on icon "button" at bounding box center [168, 328] width 9 height 9
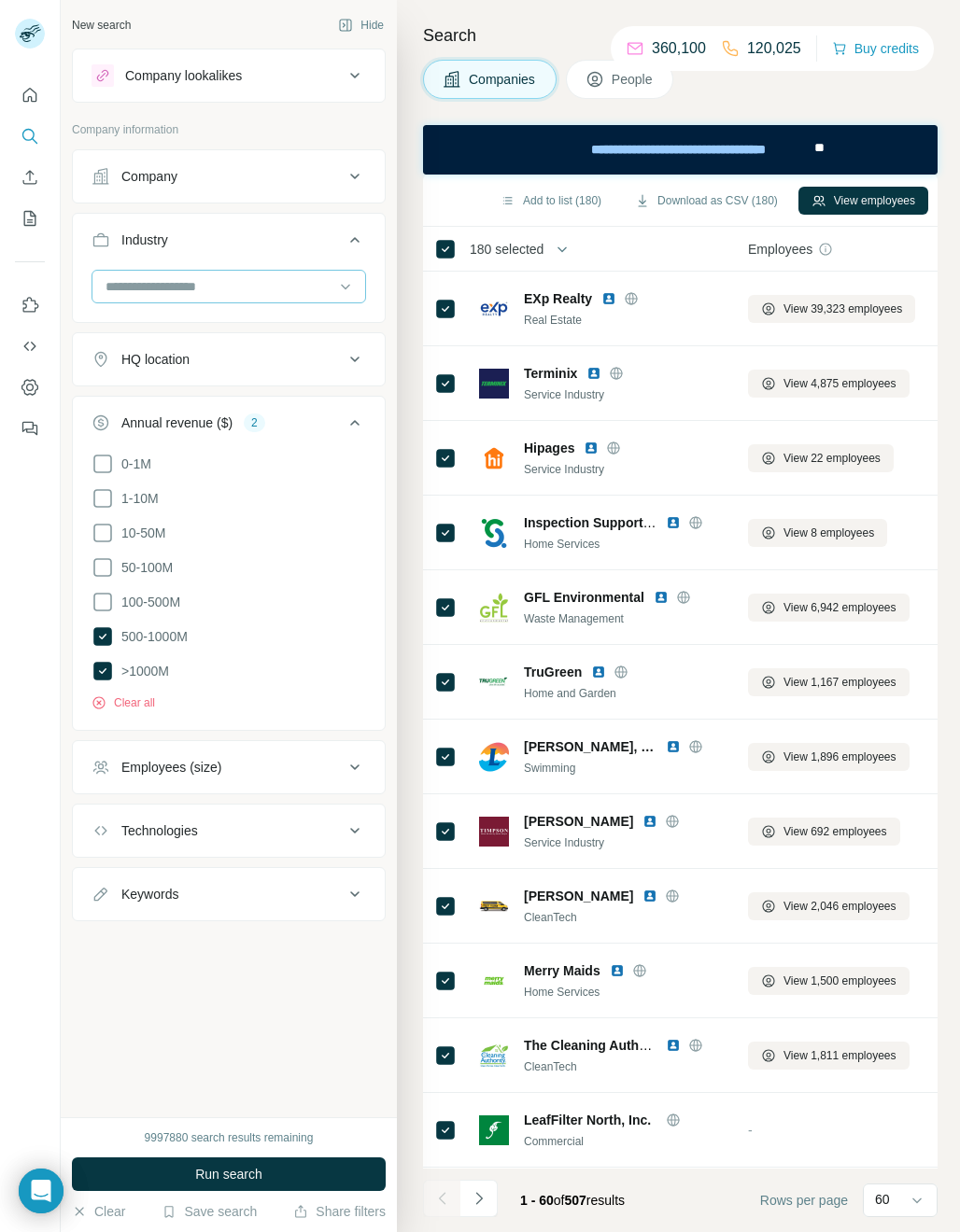
click at [144, 284] on input at bounding box center [218, 287] width 230 height 21
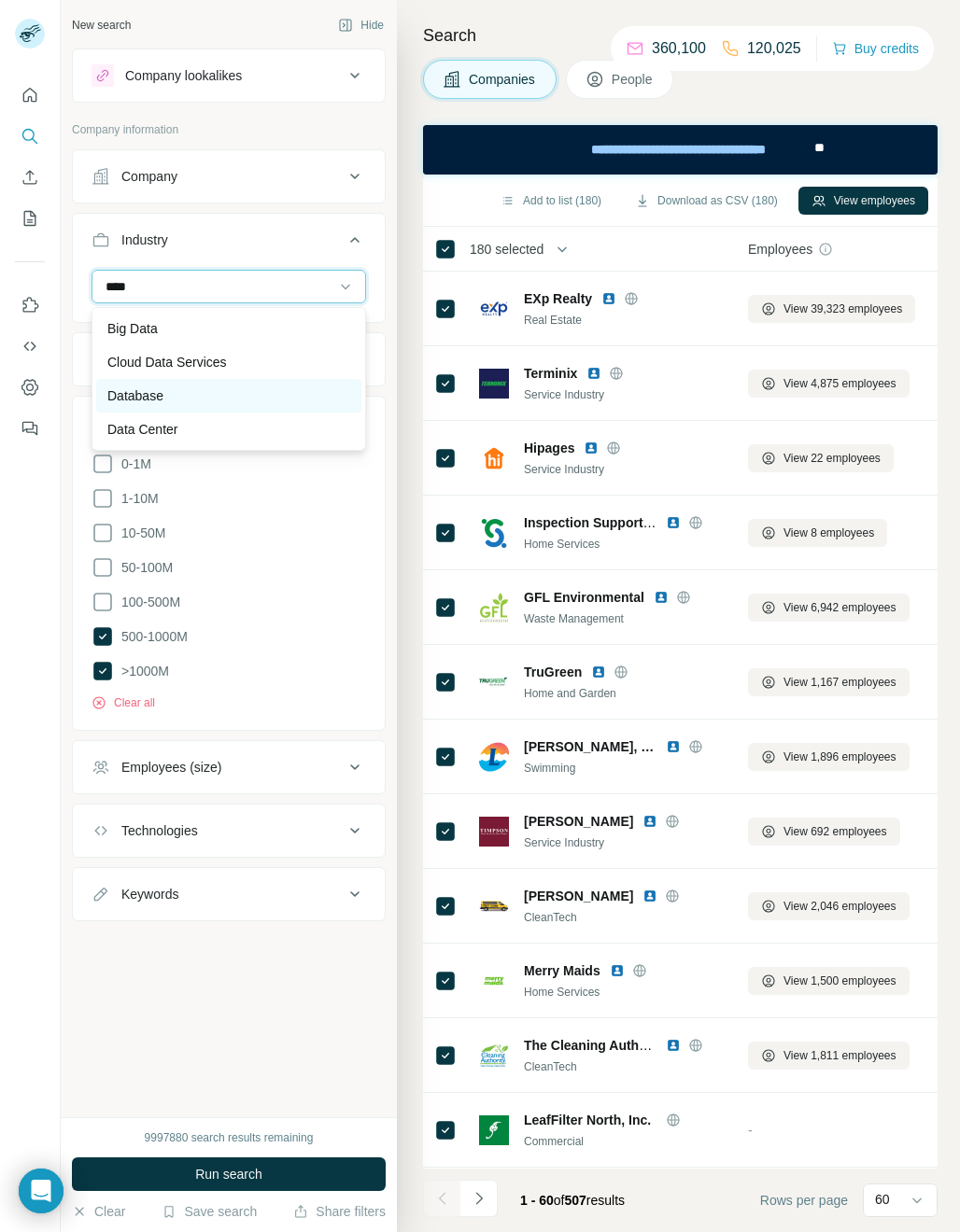
type input "****"
click at [153, 393] on p "Database" at bounding box center [135, 396] width 56 height 19
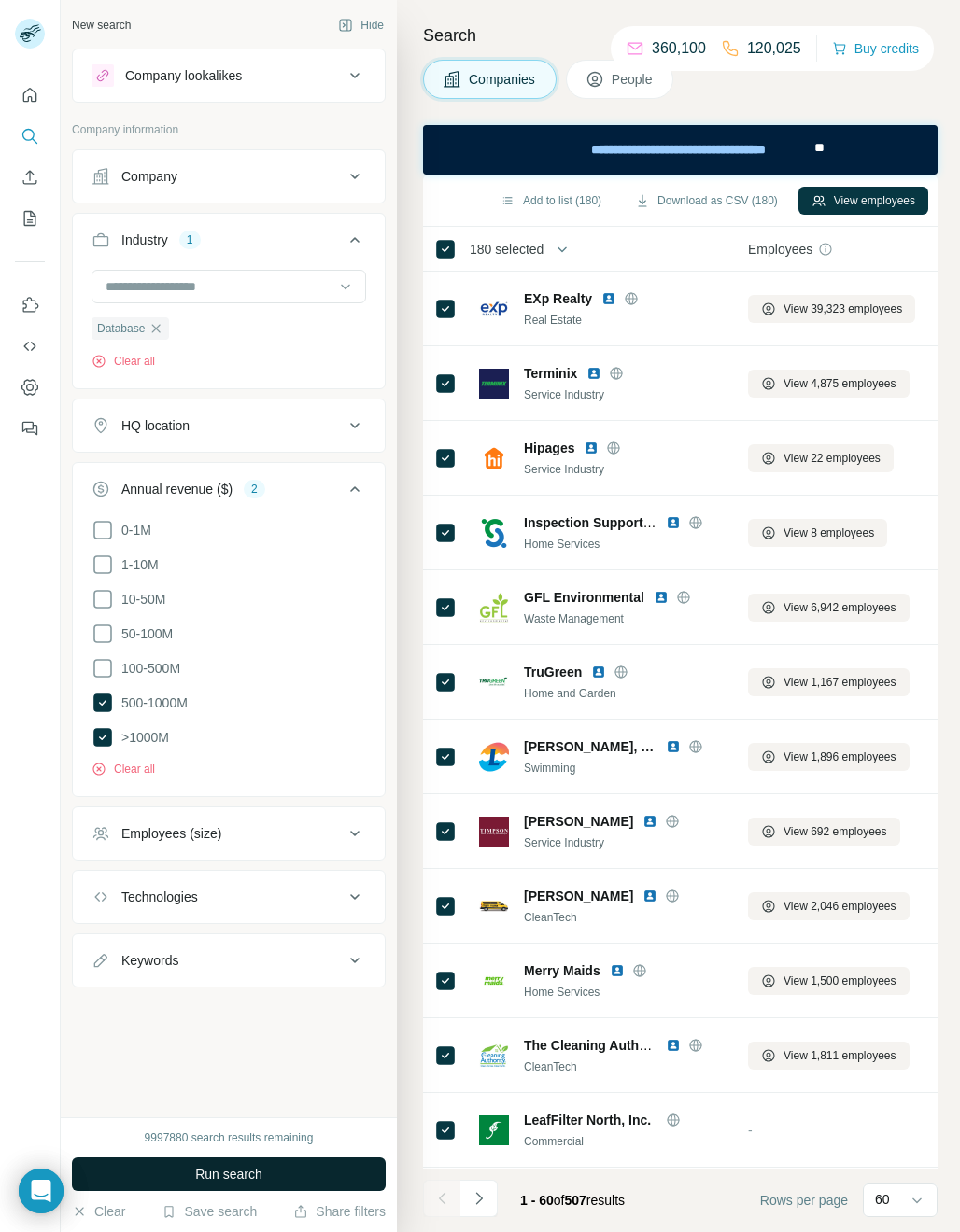
click at [202, 1168] on span "Run search" at bounding box center [228, 1174] width 67 height 19
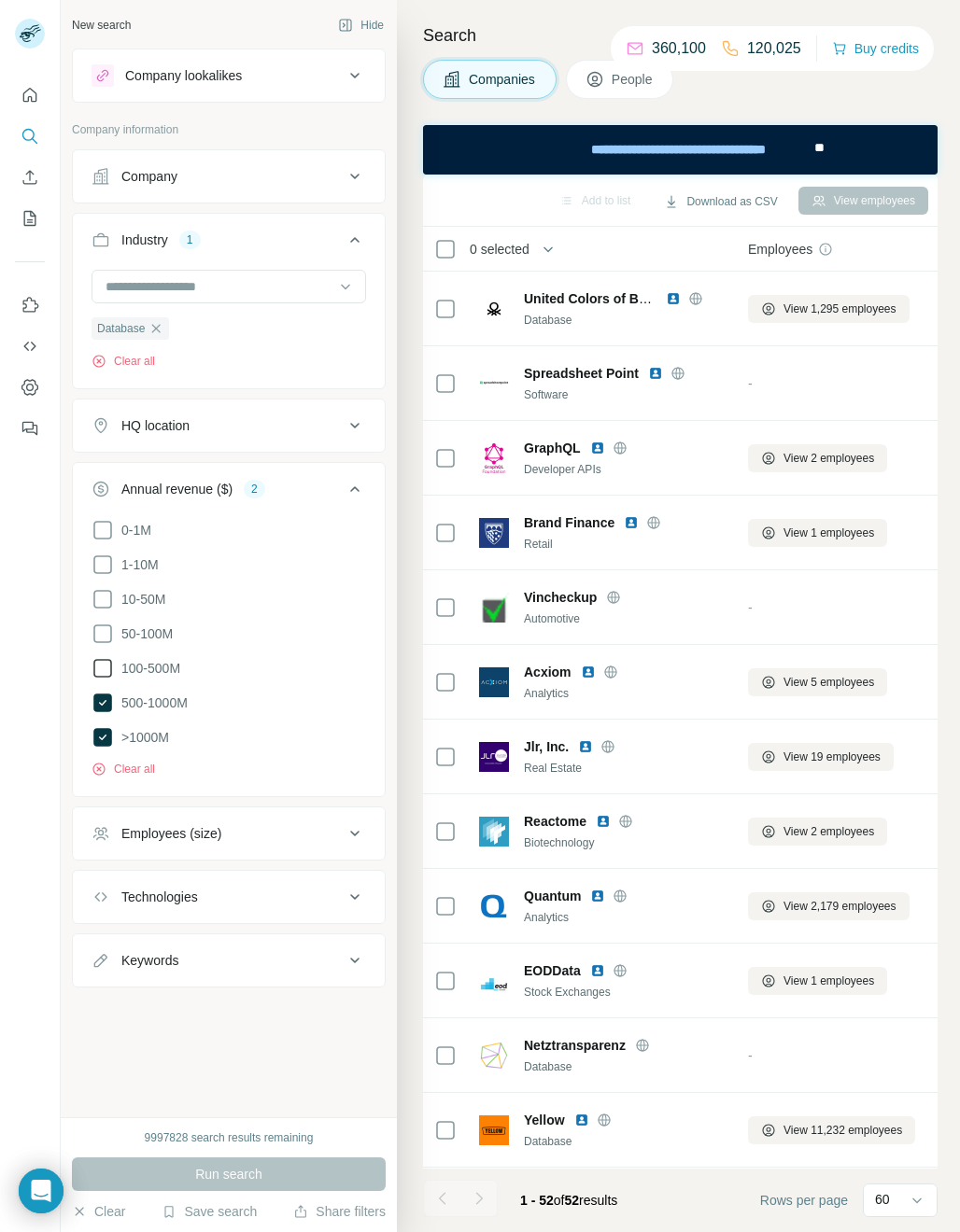
click at [99, 663] on icon at bounding box center [103, 669] width 23 height 23
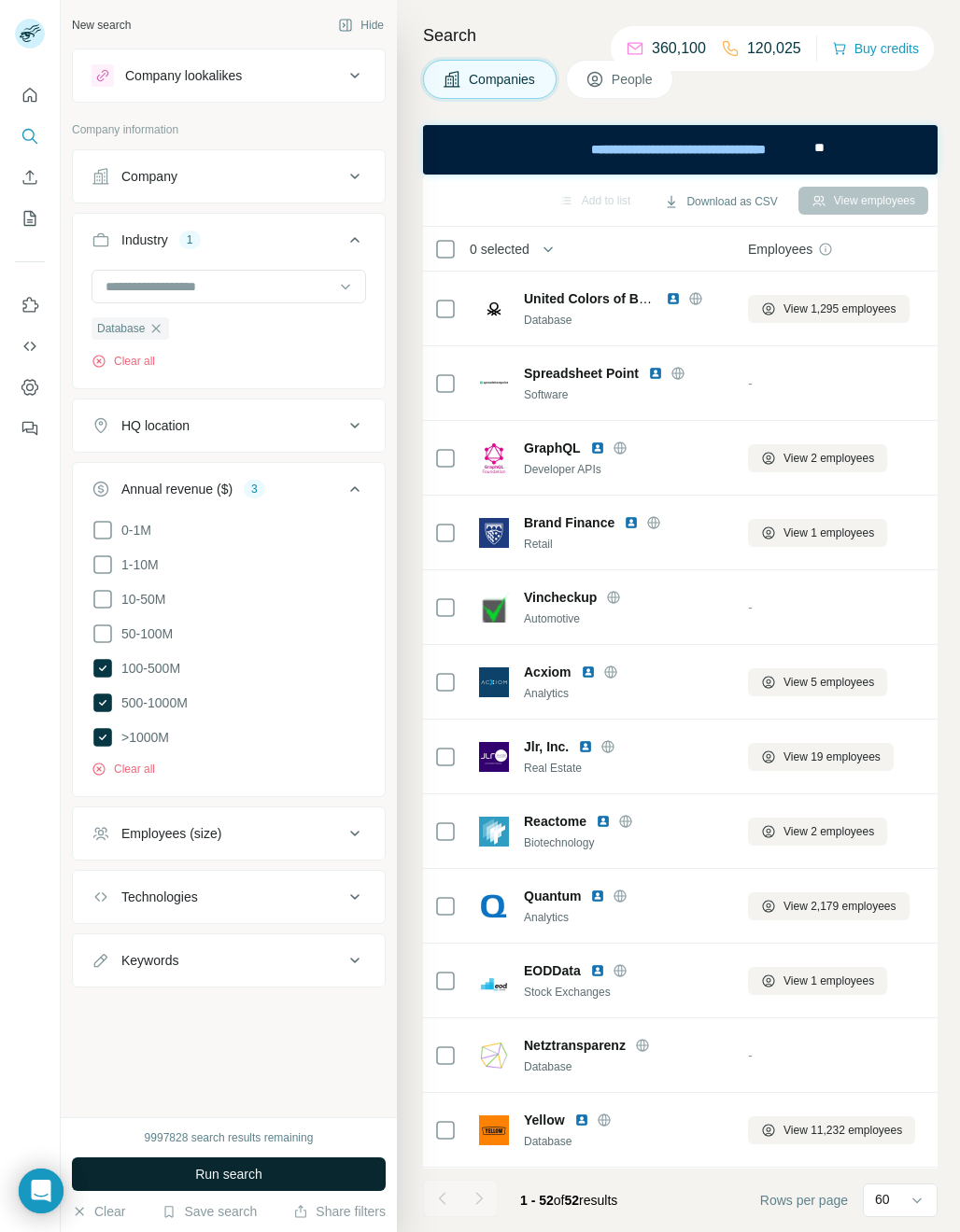
click at [229, 1179] on span "Run search" at bounding box center [228, 1174] width 67 height 19
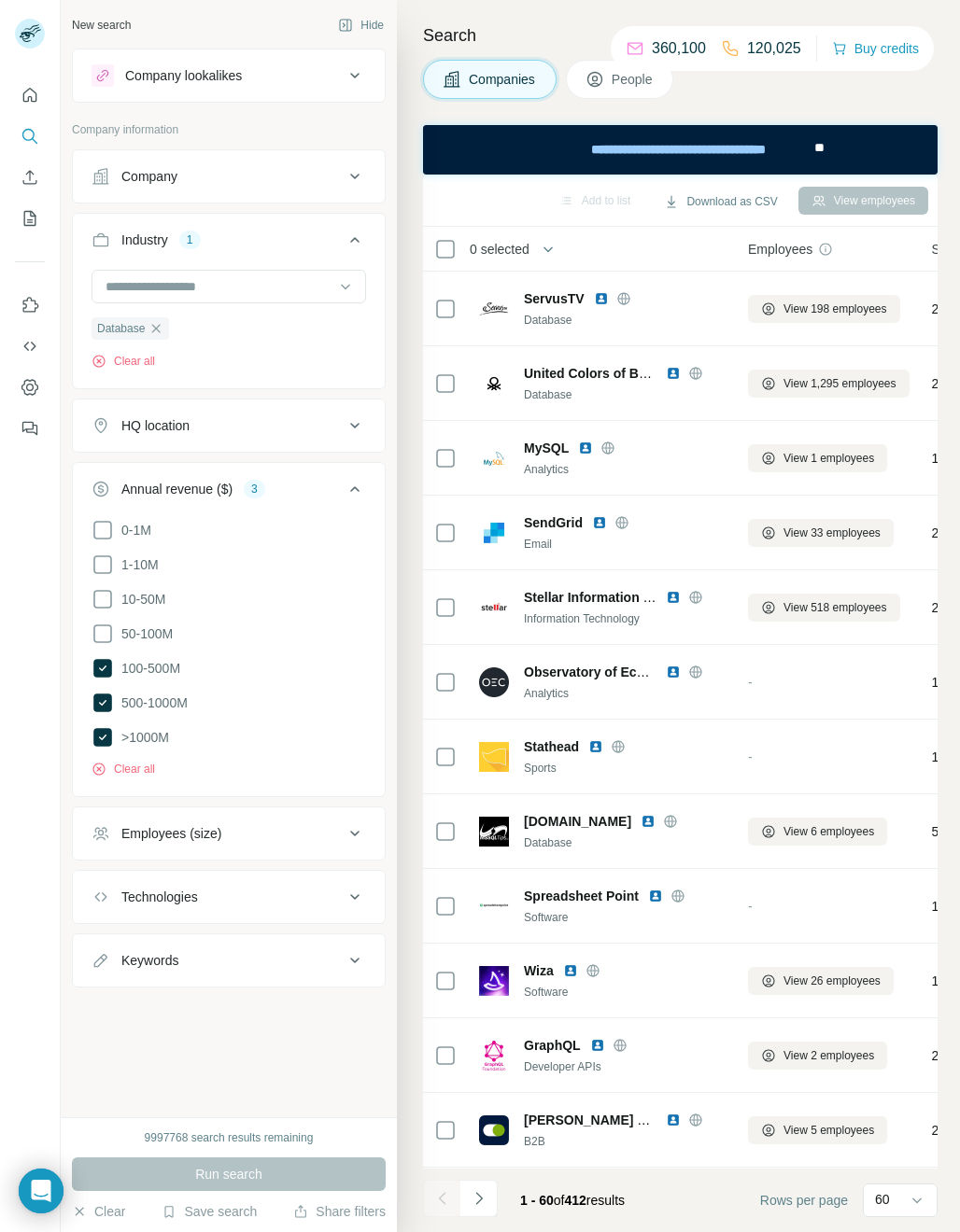
click at [536, 252] on button "button" at bounding box center [548, 248] width 37 height 37
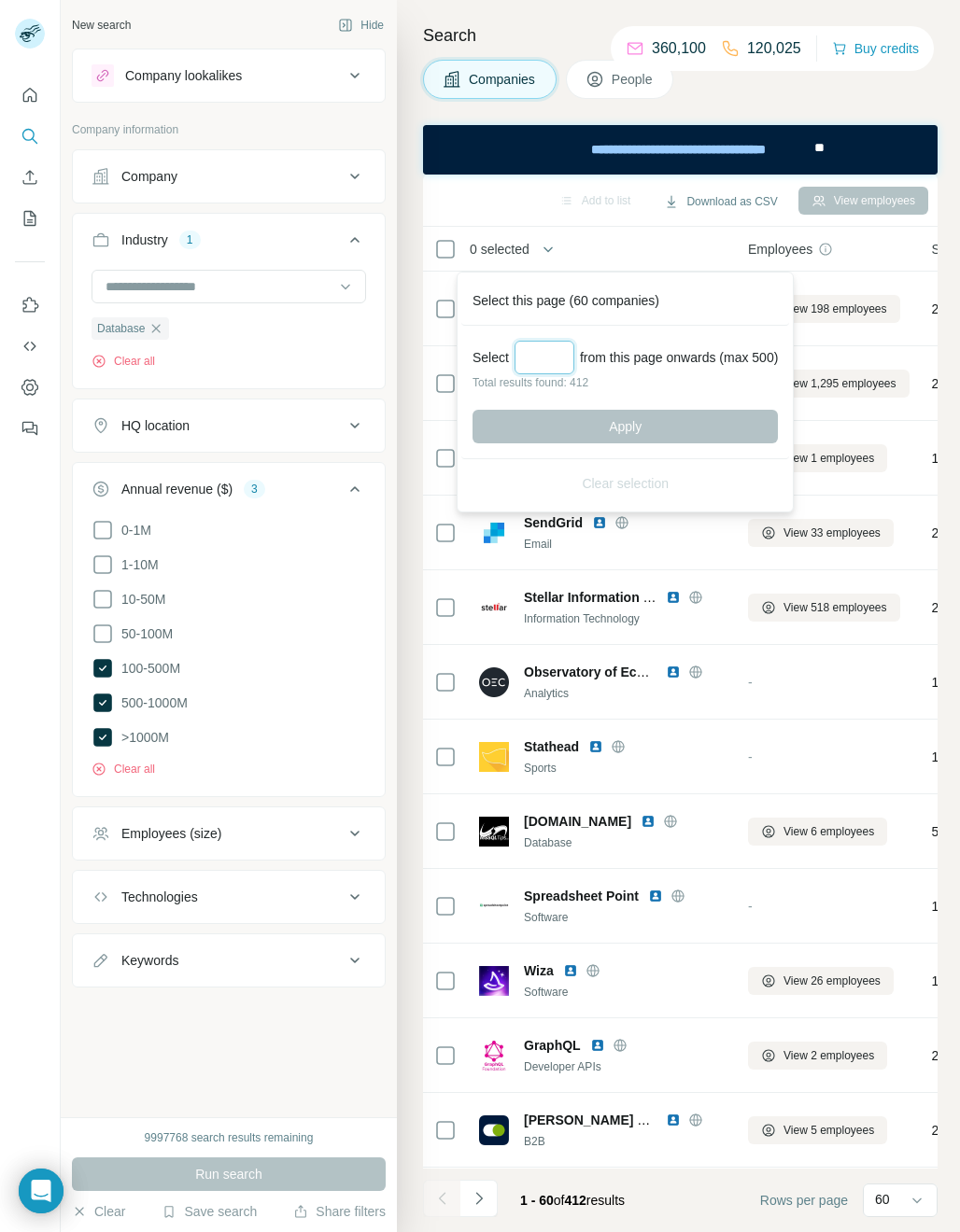
click at [534, 350] on input "Select a number (up to 500)" at bounding box center [544, 357] width 60 height 33
type input "***"
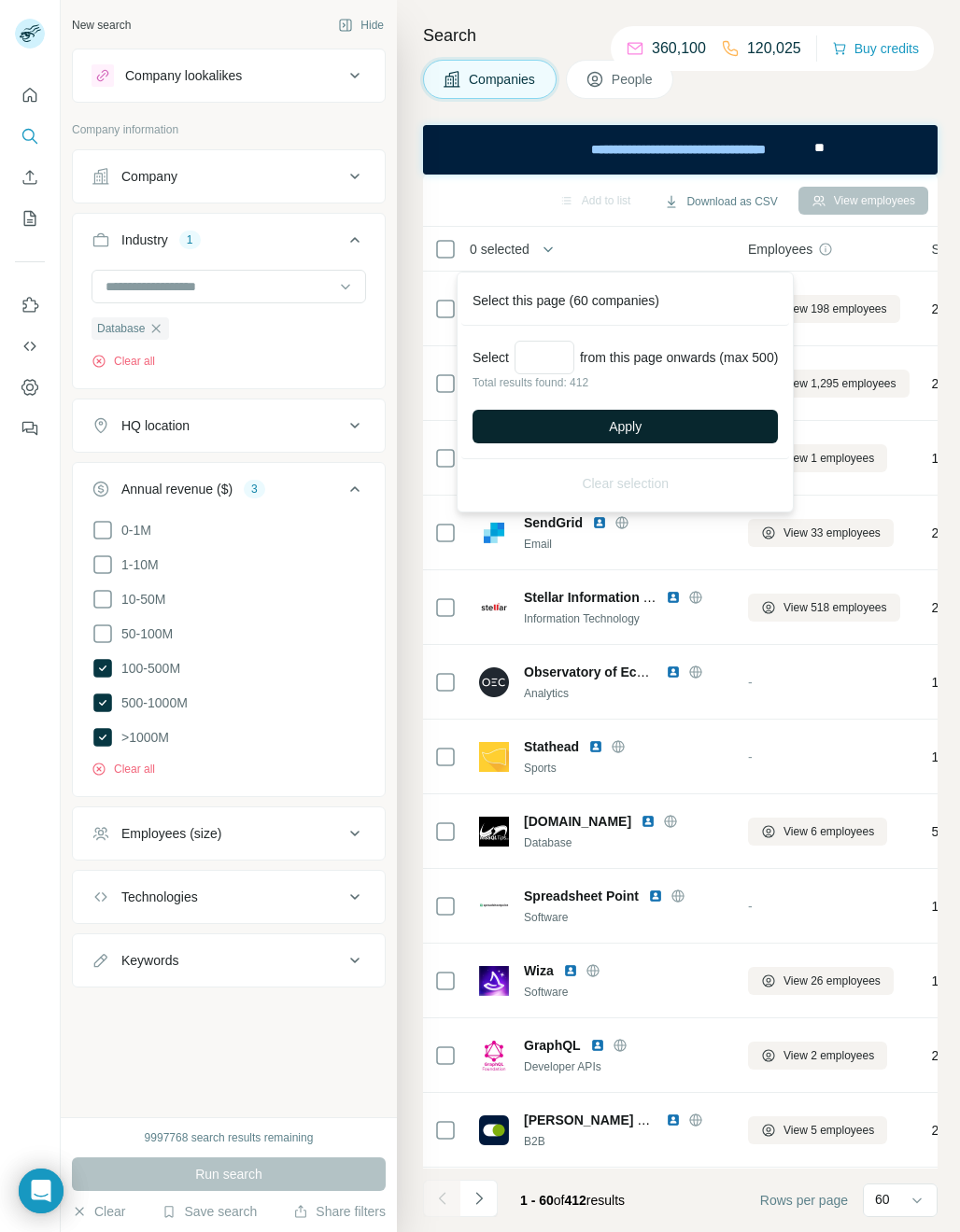
click at [622, 432] on span "Apply" at bounding box center [625, 426] width 32 height 19
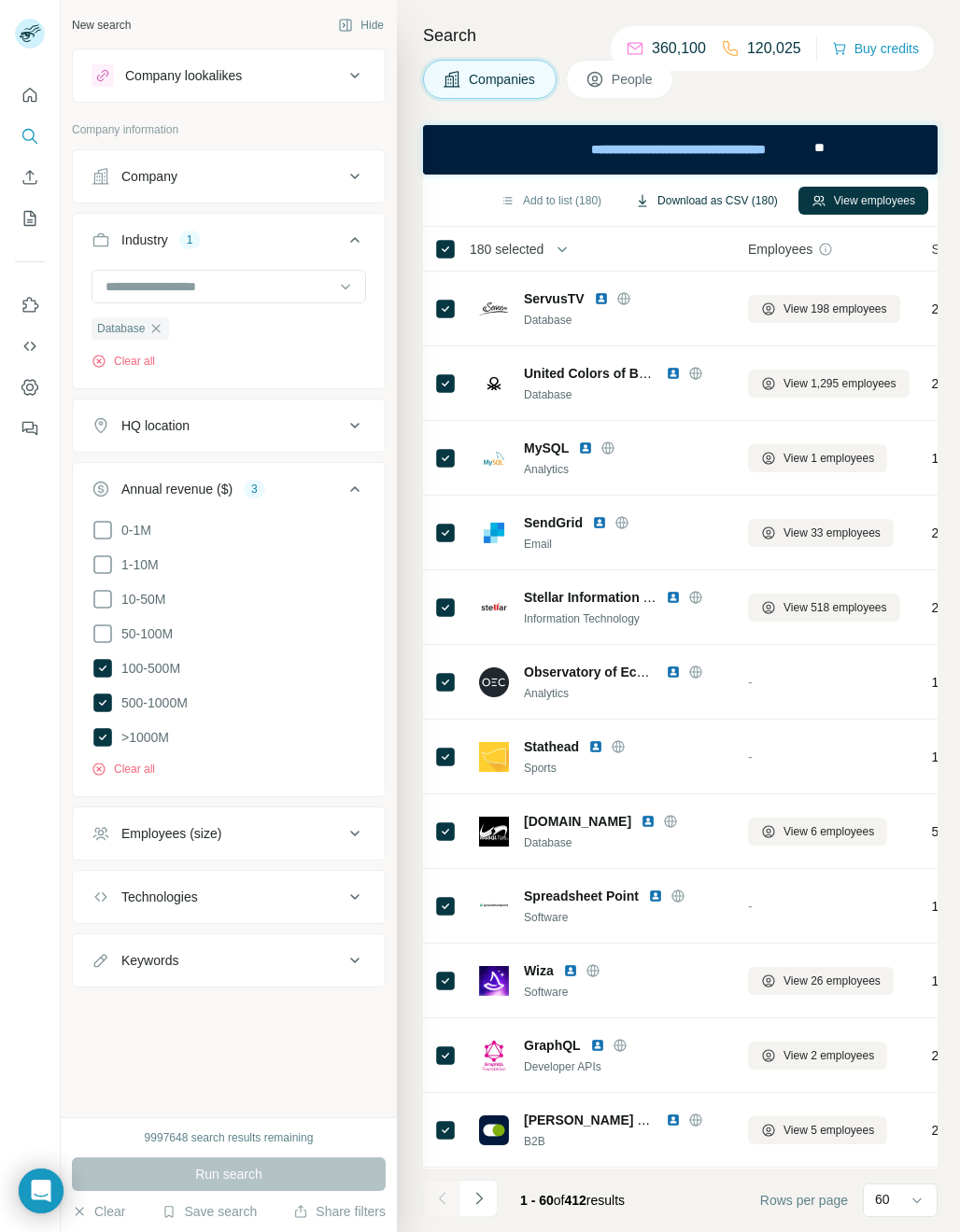
click at [727, 194] on button "Download as CSV (180)" at bounding box center [706, 201] width 169 height 28
click at [158, 333] on icon "button" at bounding box center [156, 328] width 9 height 9
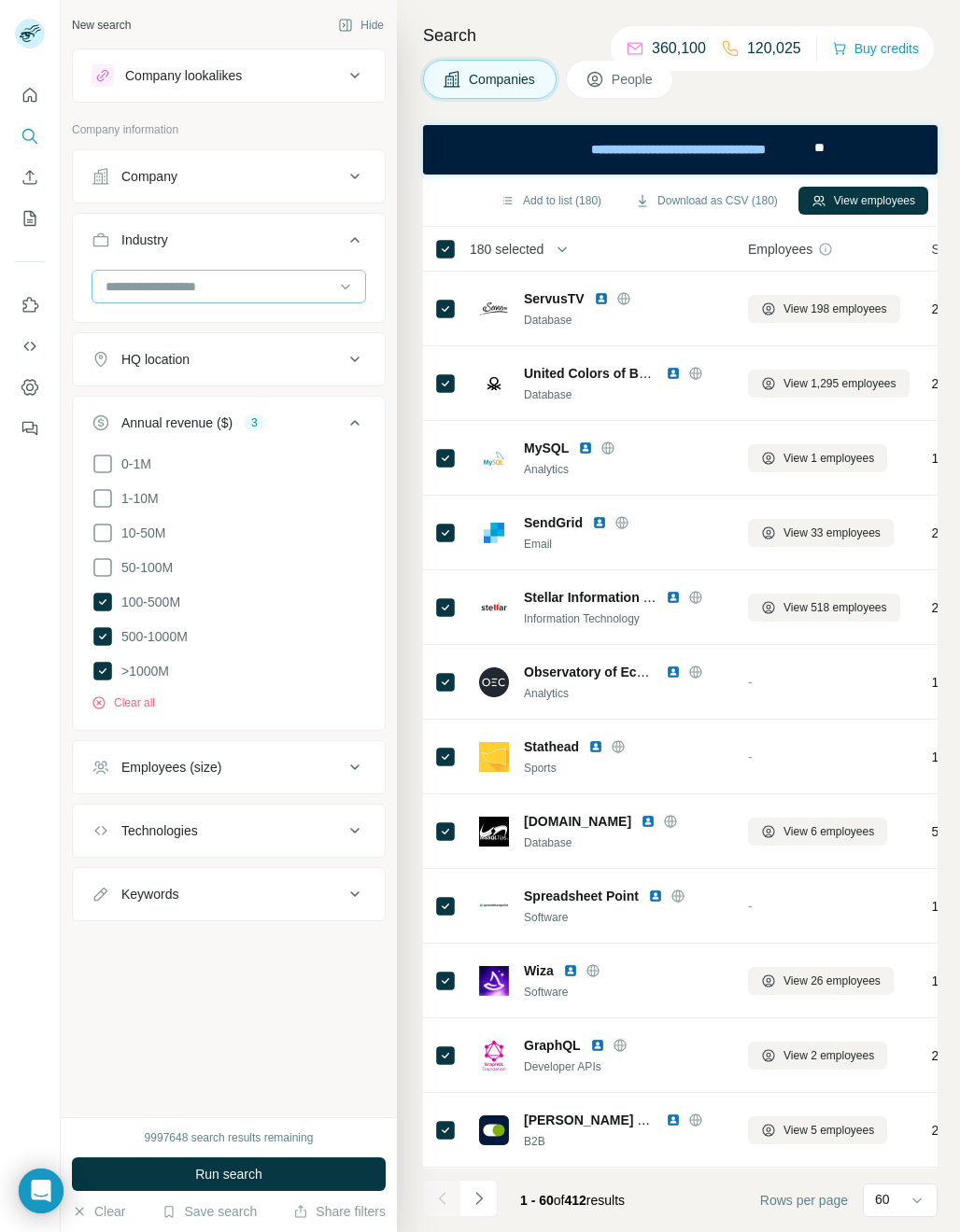
click at [161, 291] on input at bounding box center [218, 287] width 230 height 21
type input "********"
click at [174, 334] on p "Employee Benefits" at bounding box center [161, 329] width 109 height 19
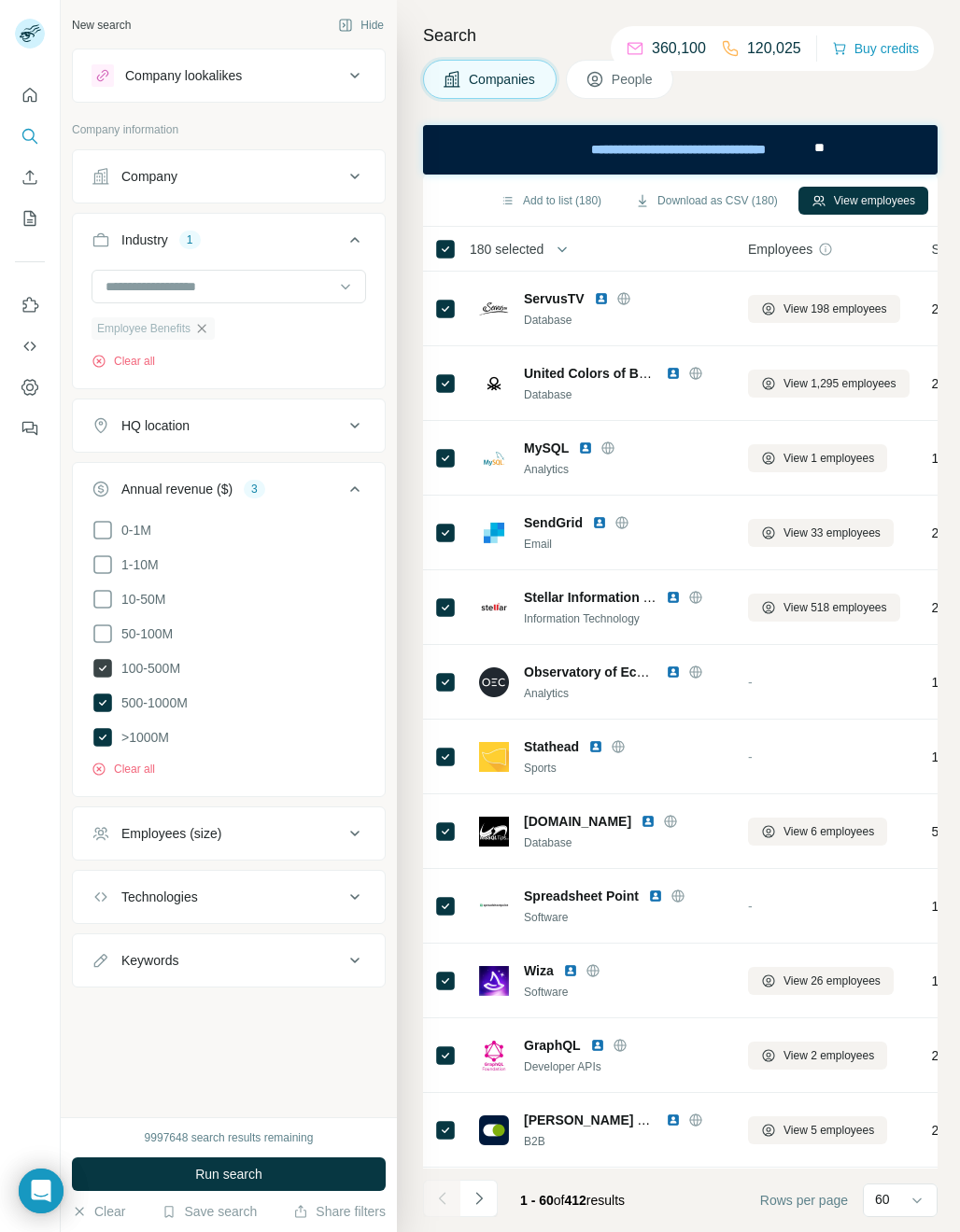
click at [98, 668] on icon at bounding box center [103, 669] width 19 height 19
click at [220, 1165] on span "Run search" at bounding box center [228, 1174] width 67 height 19
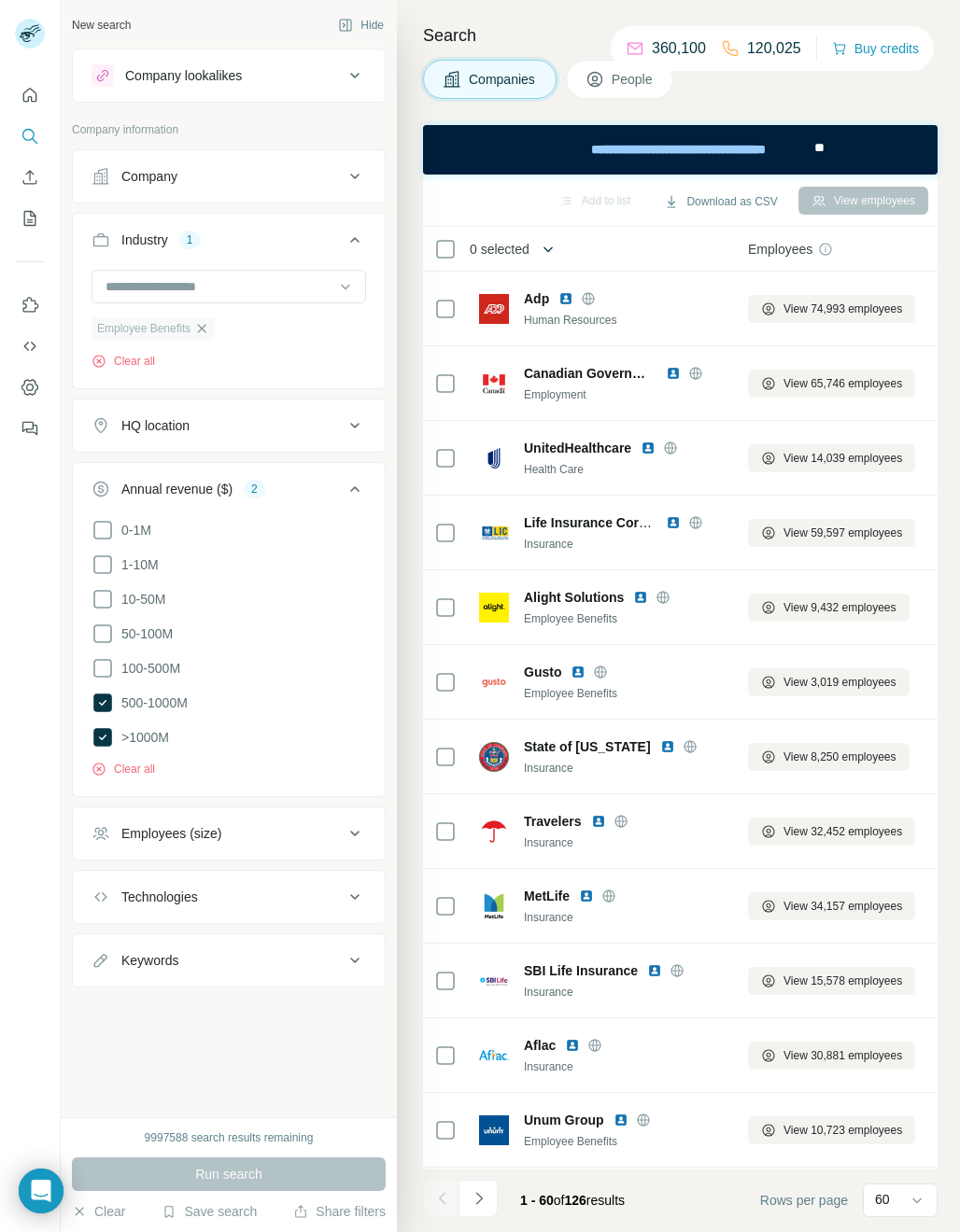
click at [552, 243] on icon "button" at bounding box center [548, 249] width 19 height 19
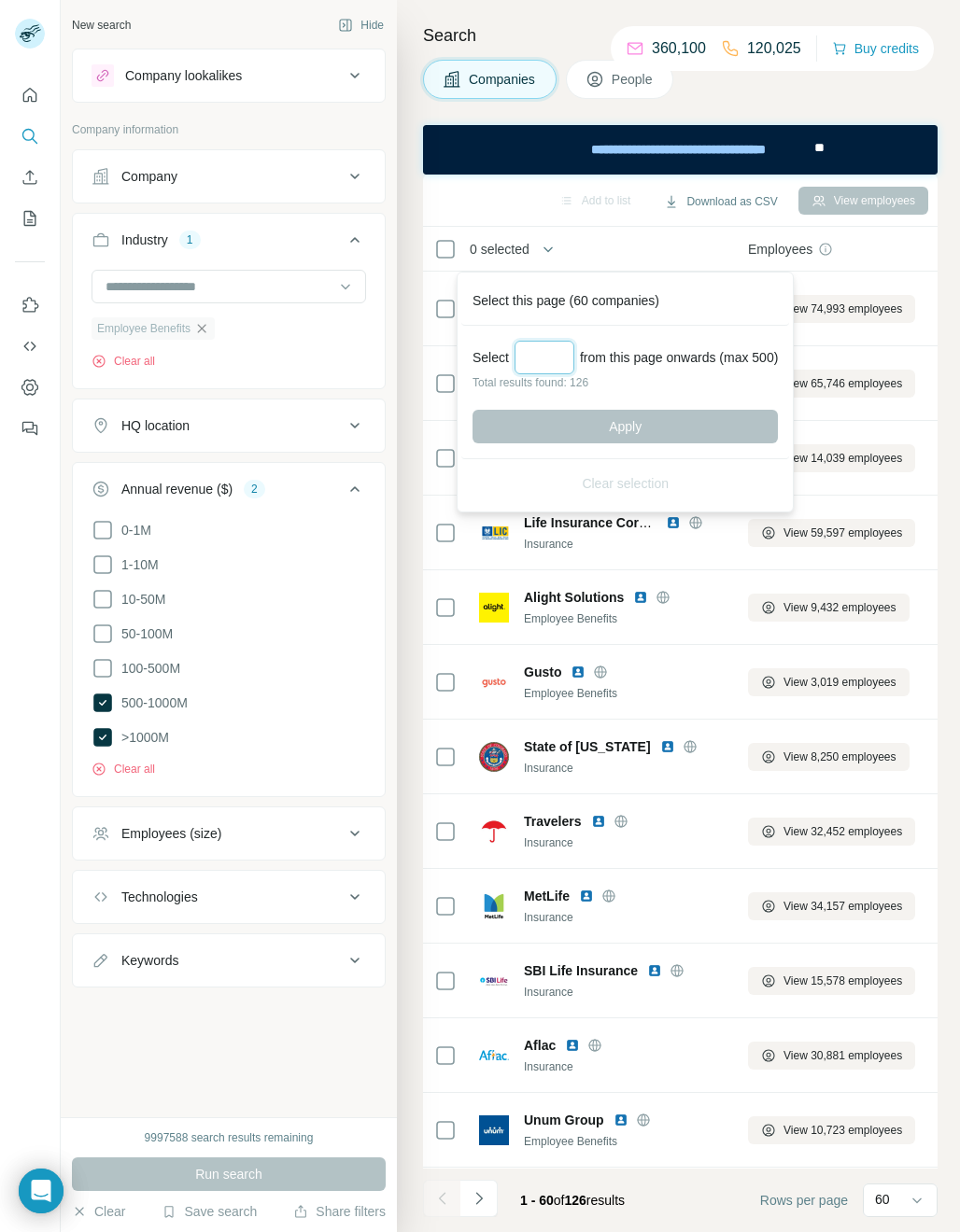
click at [538, 355] on input "Select a number (up to 500)" at bounding box center [544, 357] width 60 height 33
type input "**"
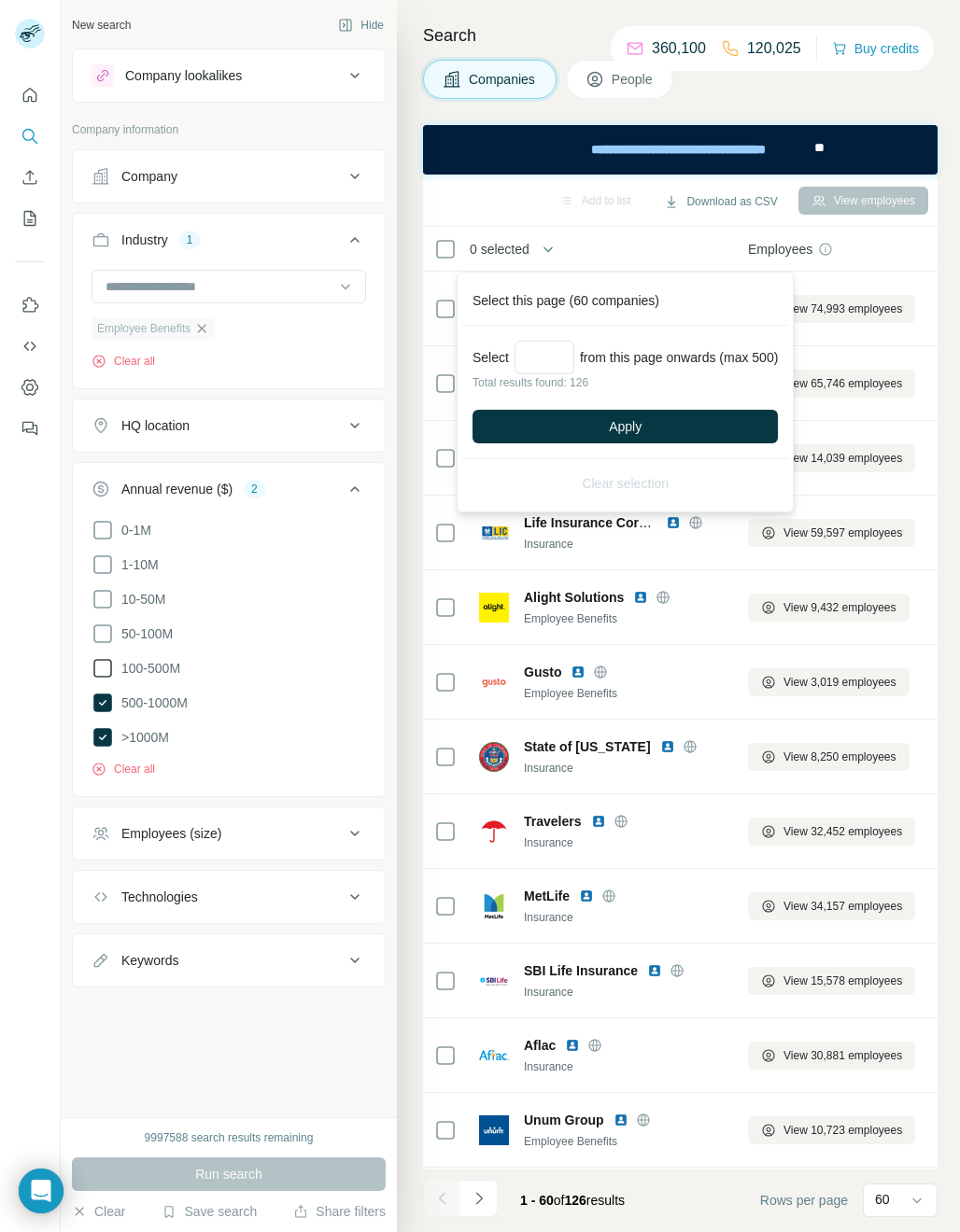
click at [100, 667] on icon at bounding box center [103, 669] width 23 height 23
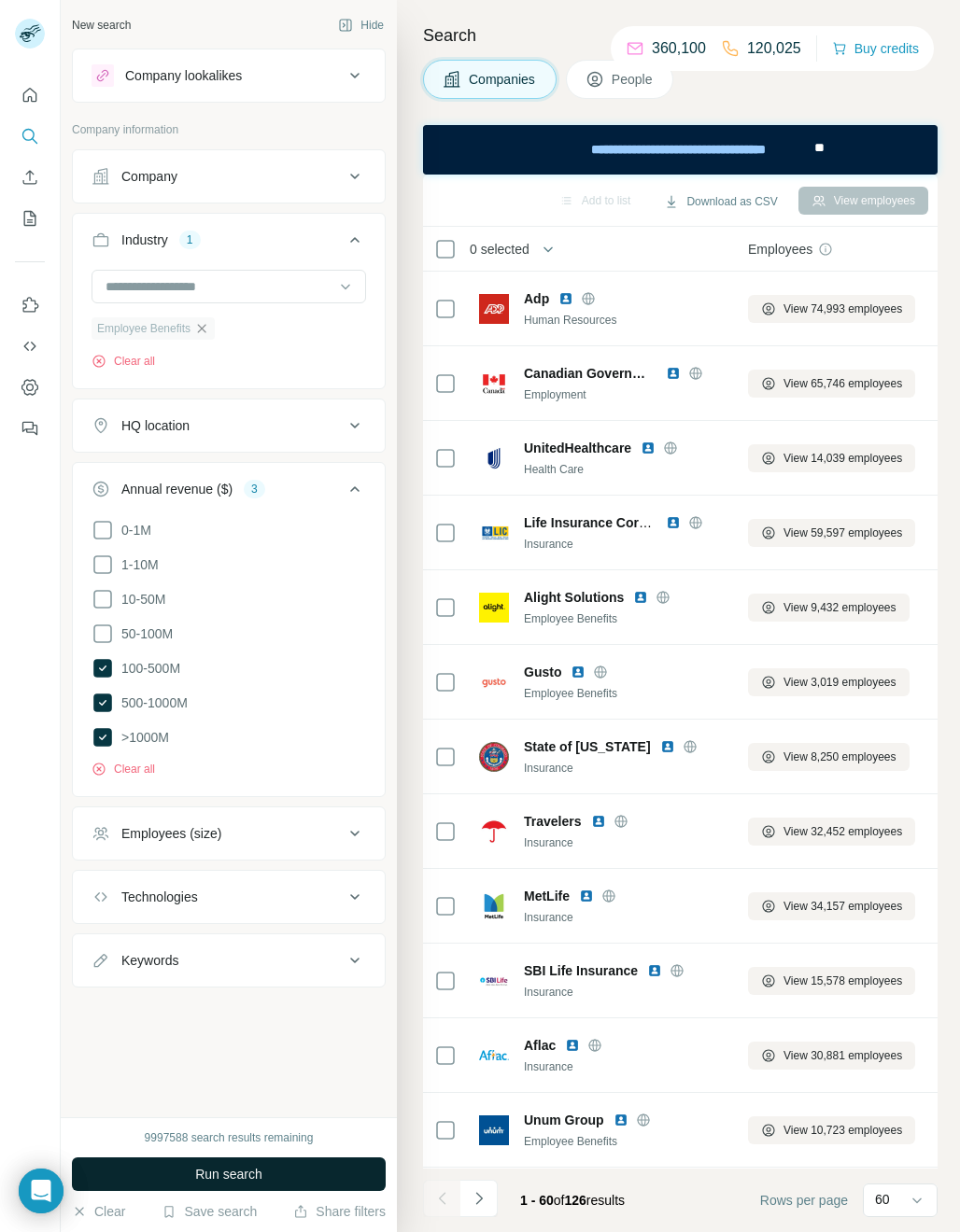
click at [215, 1179] on span "Run search" at bounding box center [228, 1174] width 67 height 19
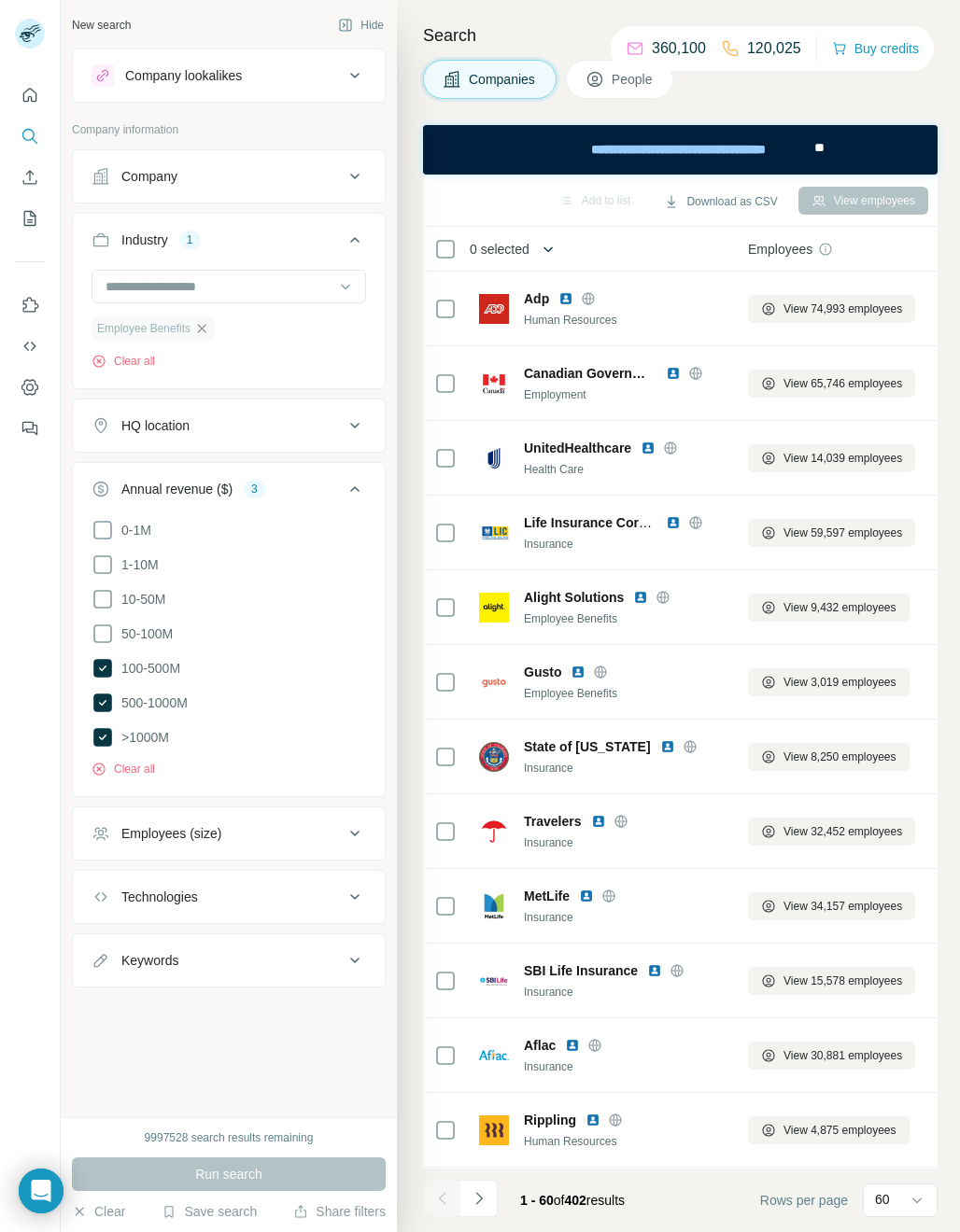
click at [550, 248] on icon "button" at bounding box center [548, 249] width 19 height 19
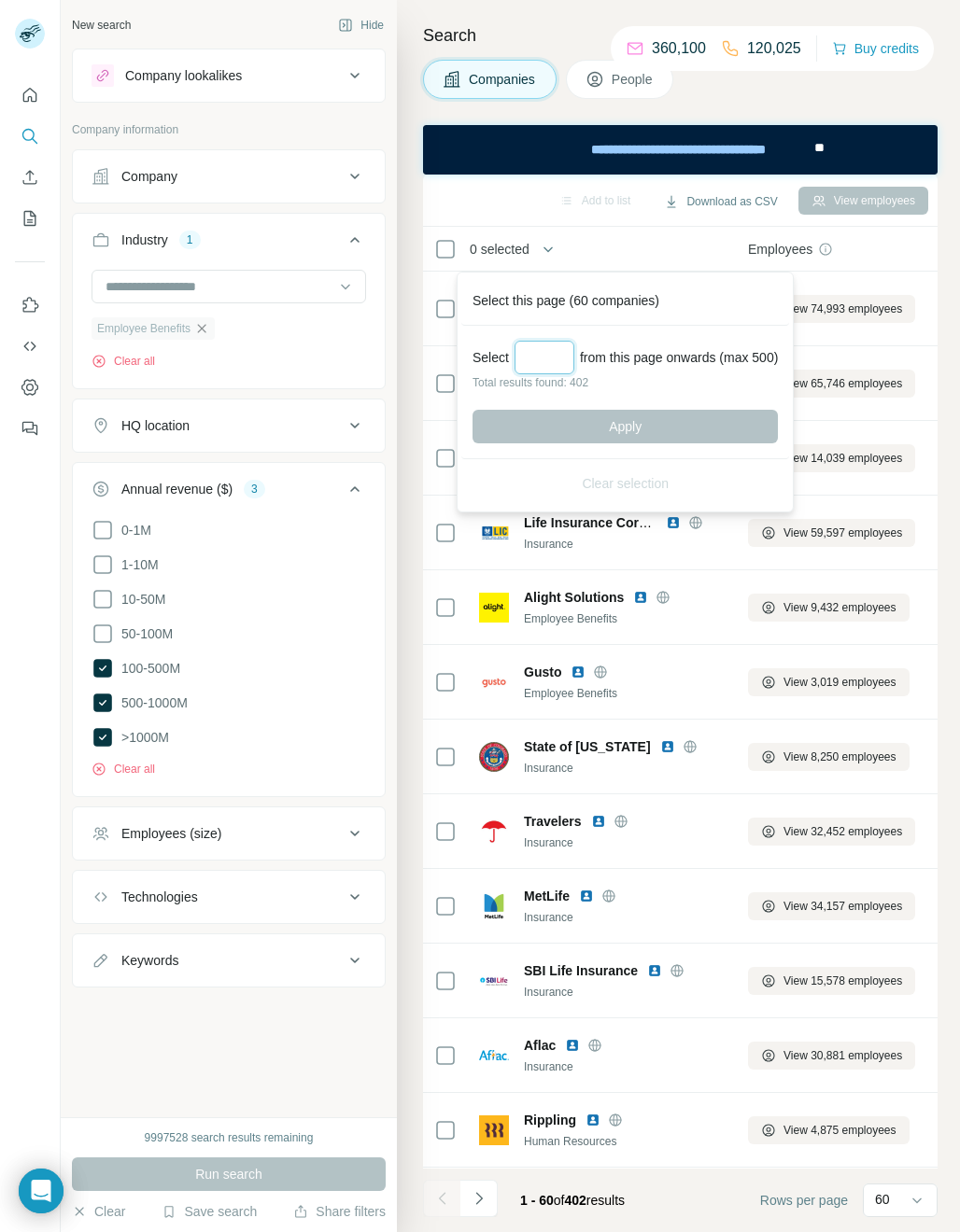
click at [561, 353] on input "Select a number (up to 500)" at bounding box center [544, 357] width 60 height 33
type input "***"
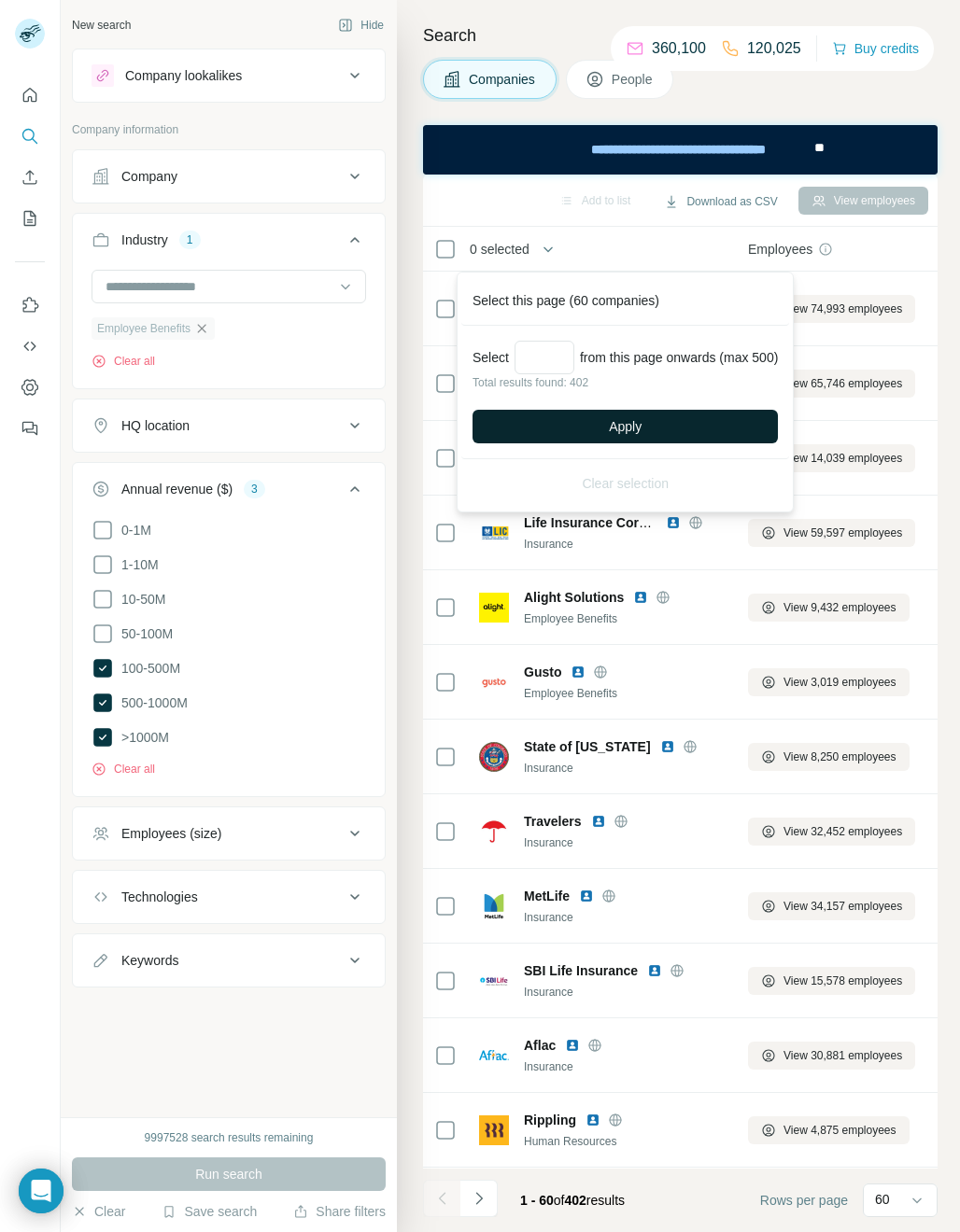
click at [639, 430] on span "Apply" at bounding box center [625, 426] width 32 height 19
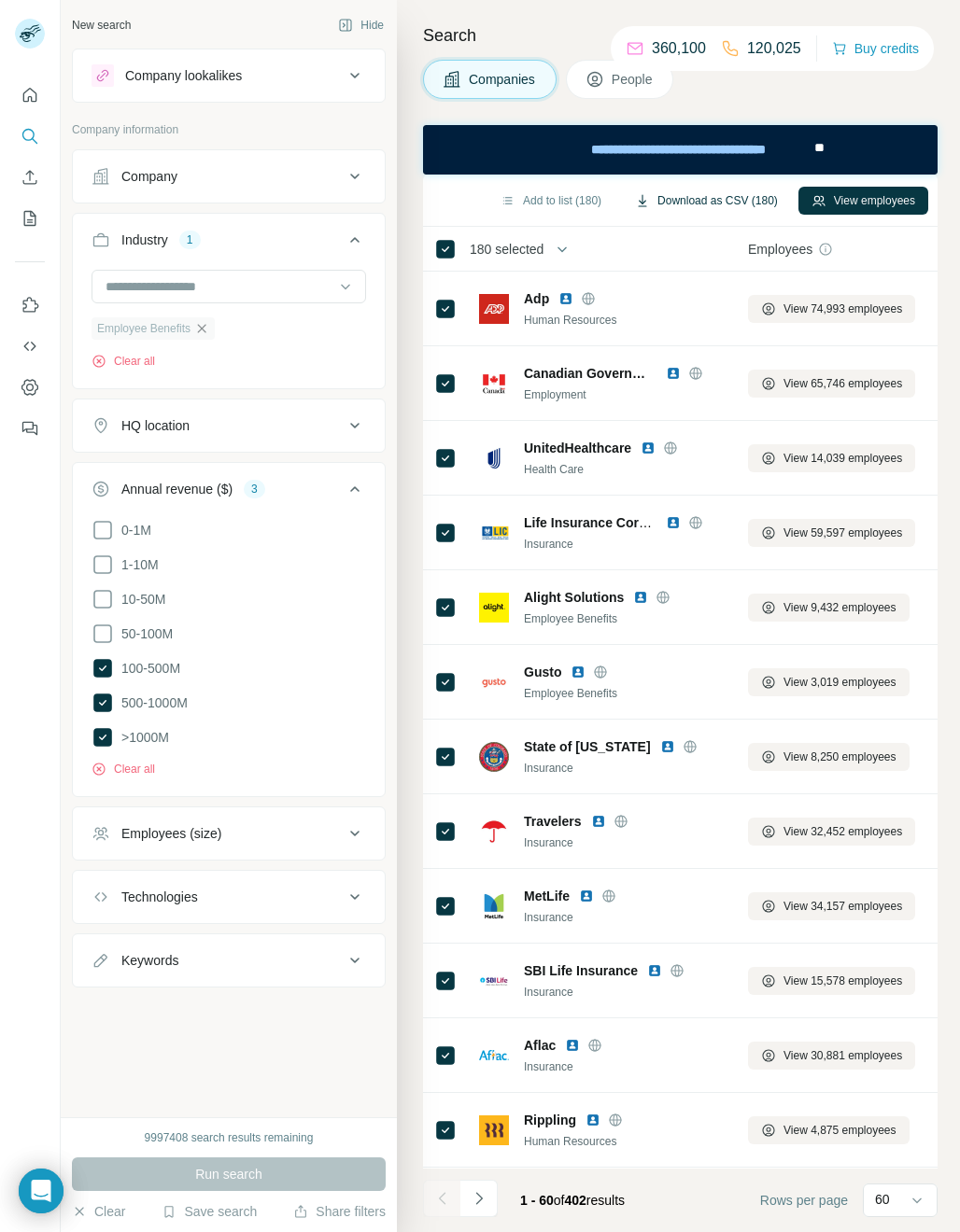
click at [744, 208] on button "Download as CSV (180)" at bounding box center [706, 201] width 169 height 28
click at [198, 333] on icon "button" at bounding box center [202, 329] width 15 height 15
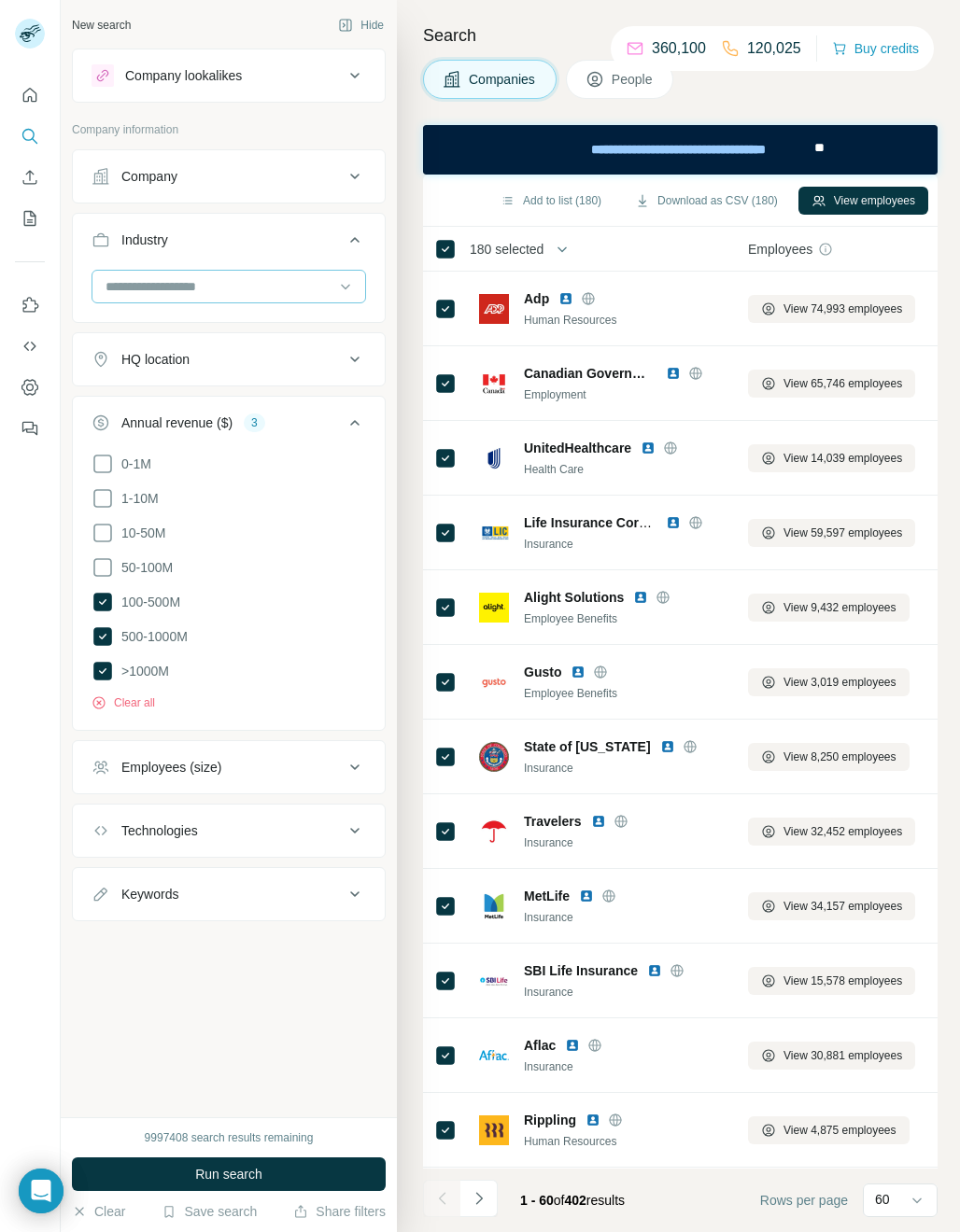
click at [161, 285] on input at bounding box center [218, 287] width 230 height 21
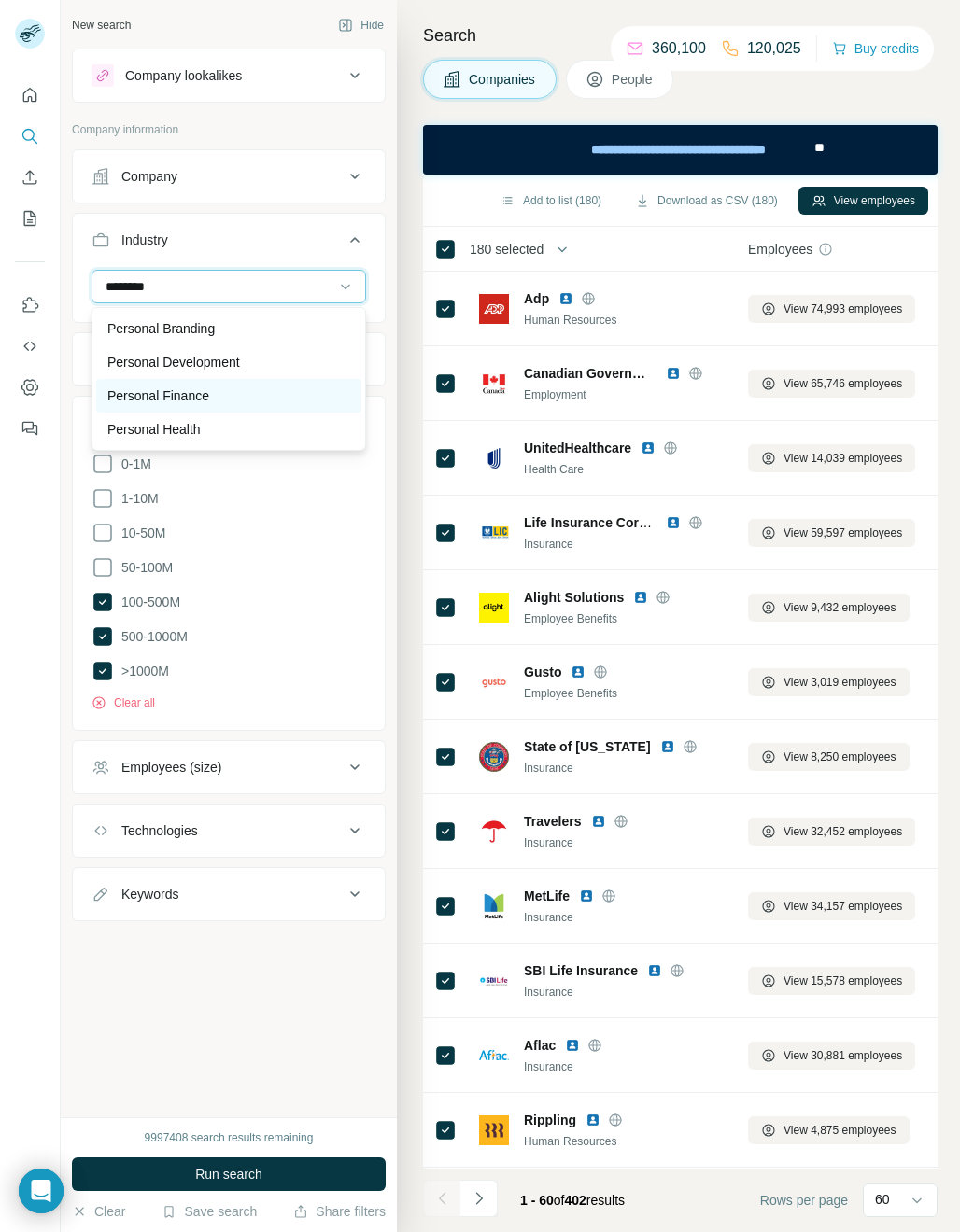
type input "********"
click at [154, 394] on p "Personal Finance" at bounding box center [157, 396] width 101 height 19
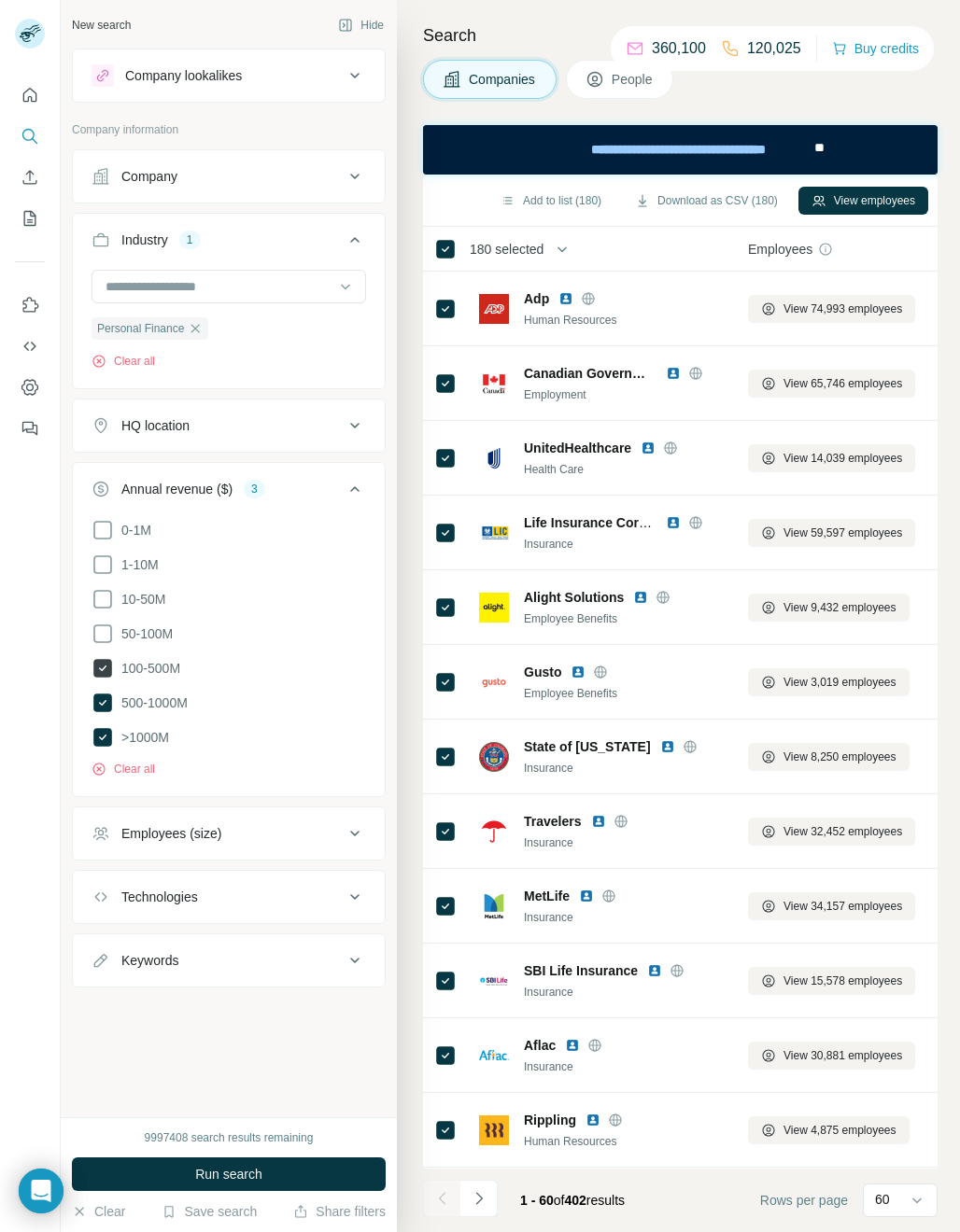
click at [100, 661] on icon at bounding box center [103, 669] width 19 height 19
click at [231, 1176] on span "Run search" at bounding box center [228, 1174] width 67 height 19
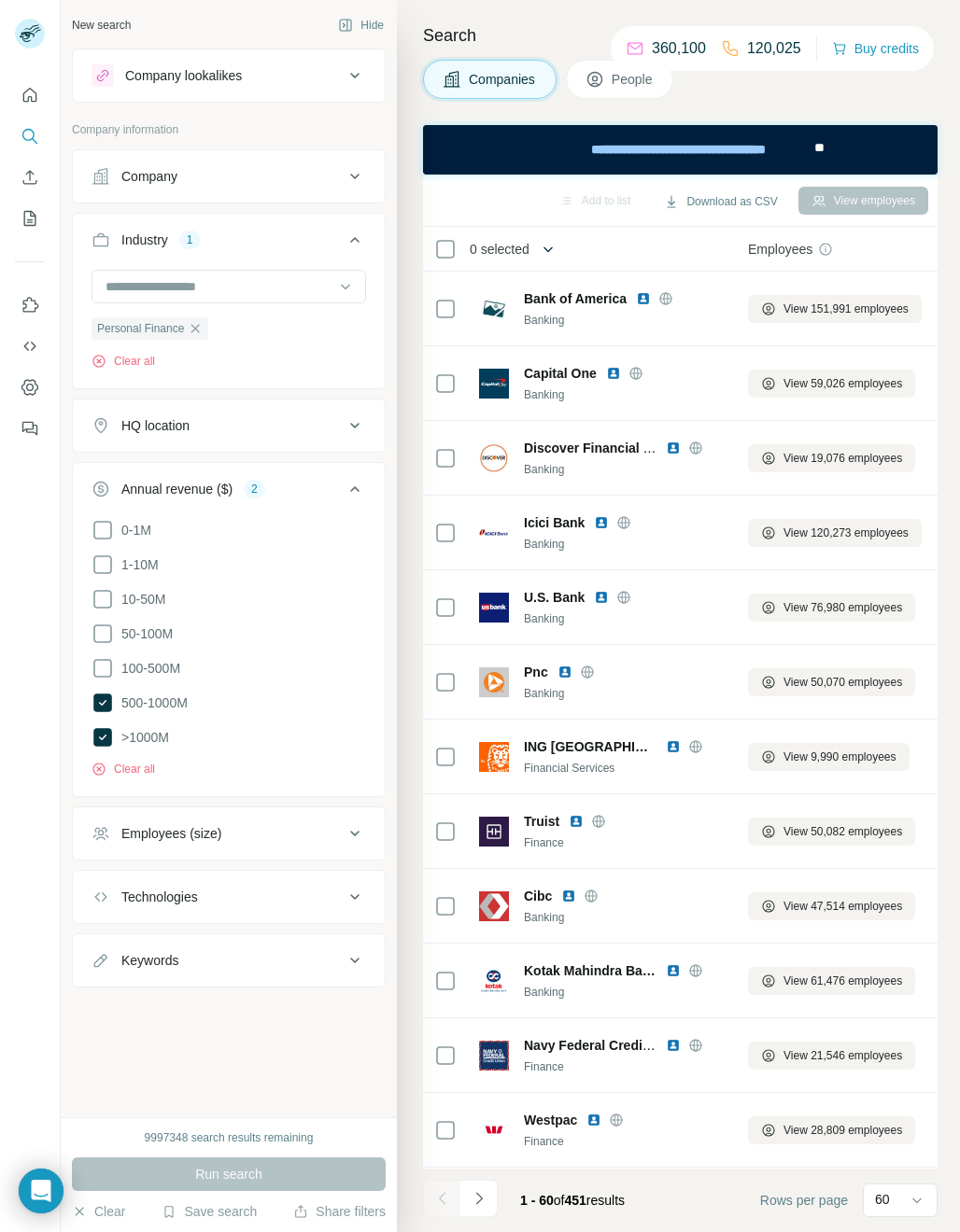
click at [543, 246] on icon "button" at bounding box center [548, 249] width 19 height 19
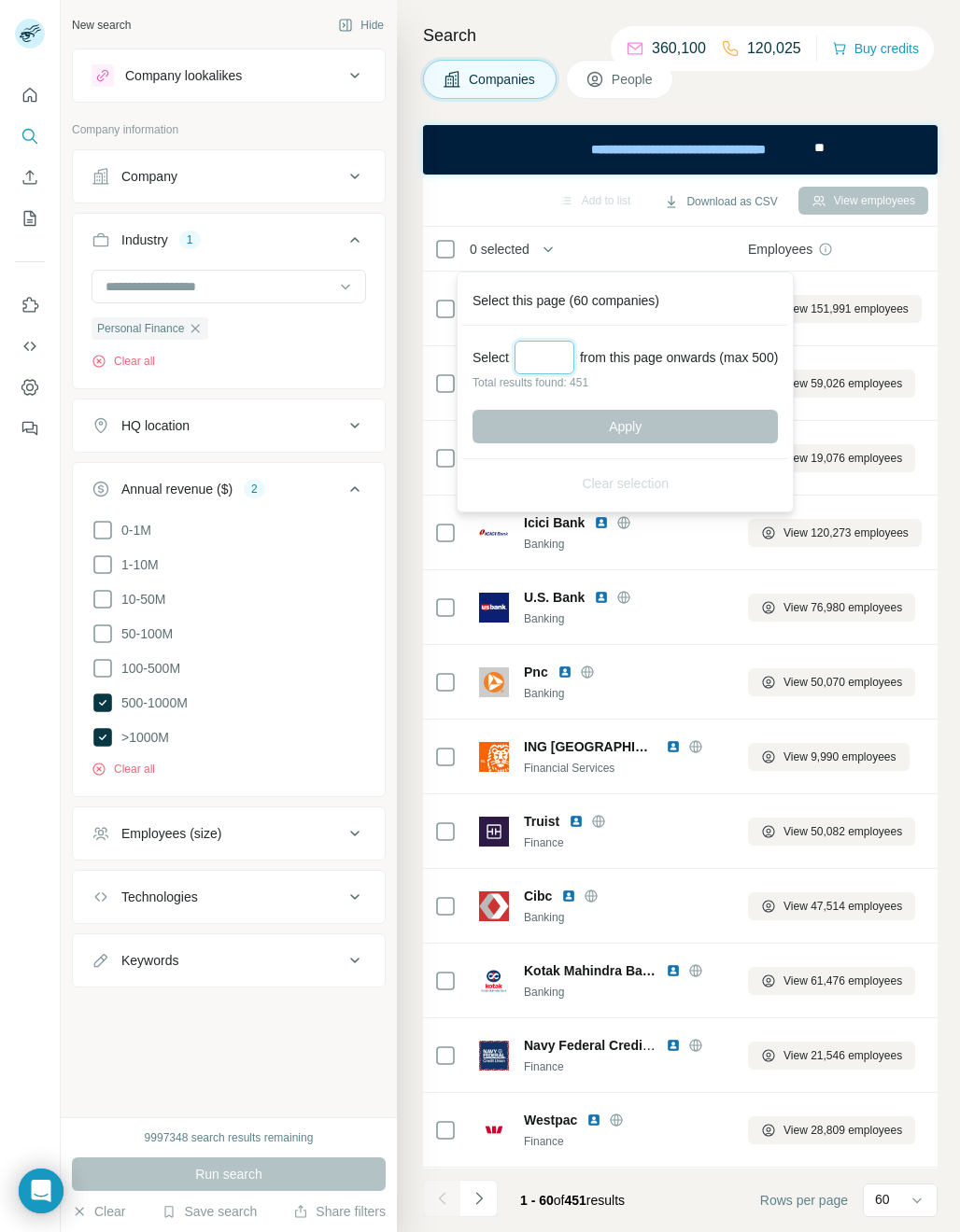
click at [539, 367] on input "Select a number (up to 500)" at bounding box center [544, 357] width 60 height 33
type input "***"
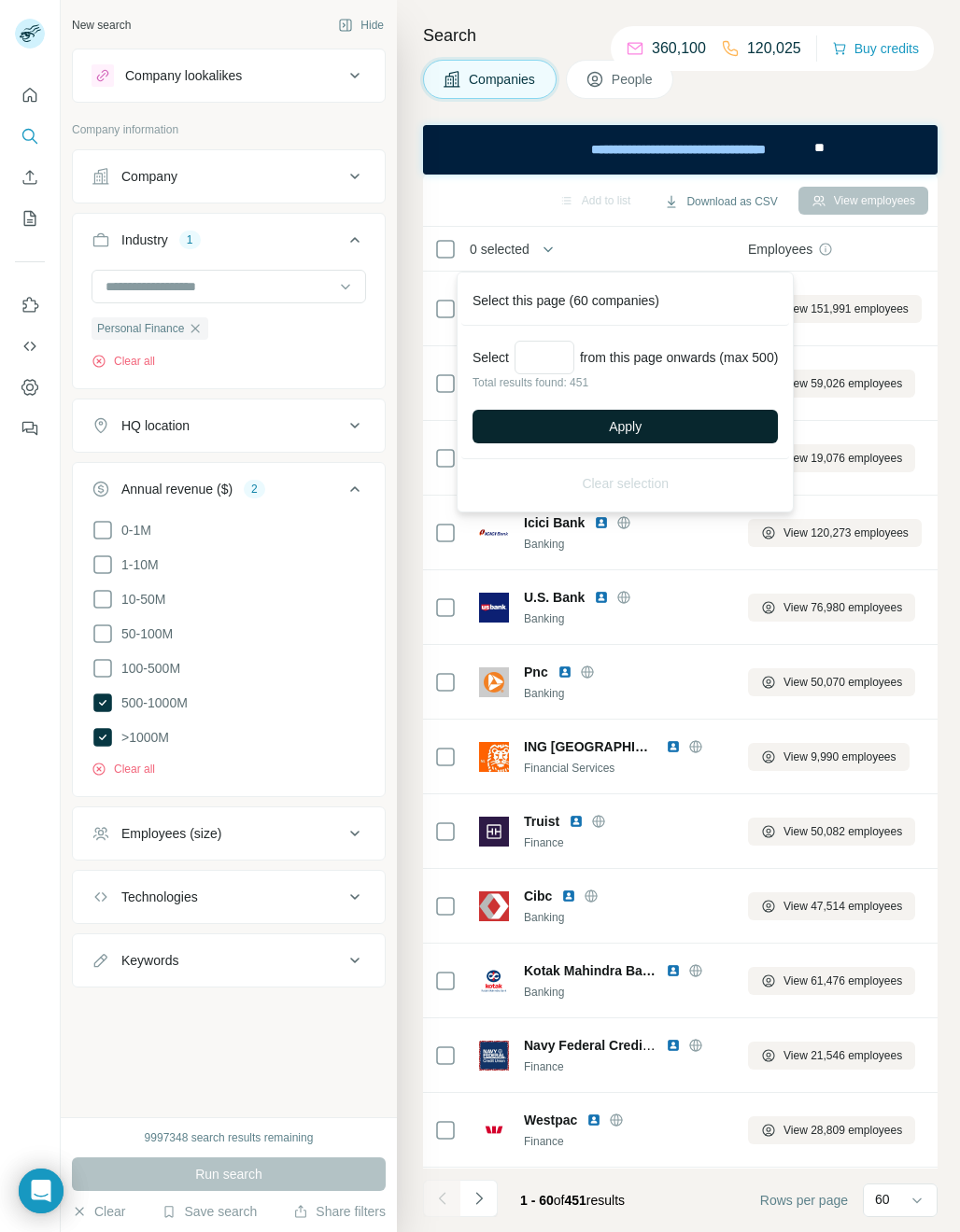
click at [626, 427] on span "Apply" at bounding box center [625, 426] width 32 height 19
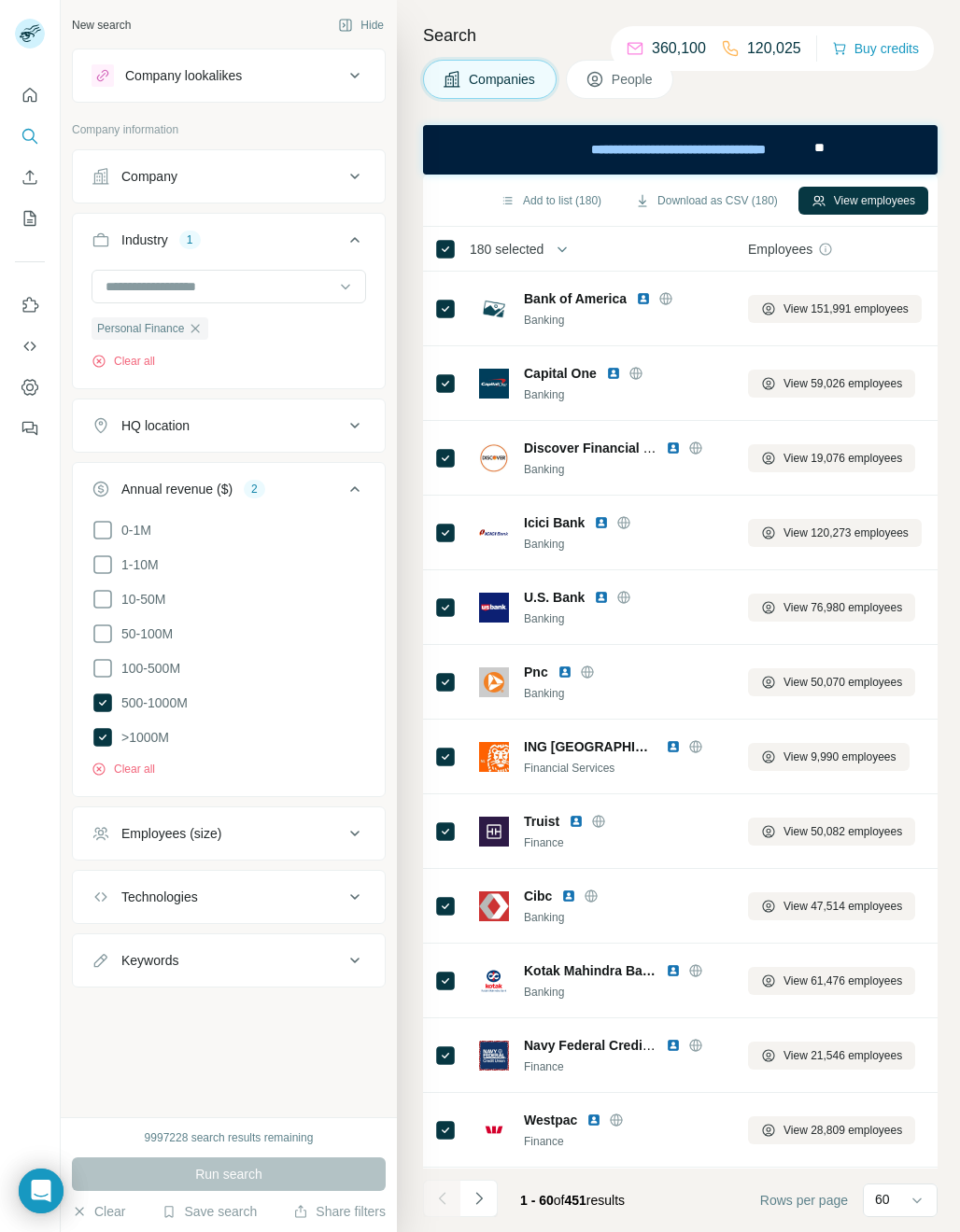
click at [724, 203] on button "Download as CSV (180)" at bounding box center [706, 201] width 169 height 28
click at [197, 328] on icon "button" at bounding box center [195, 328] width 9 height 9
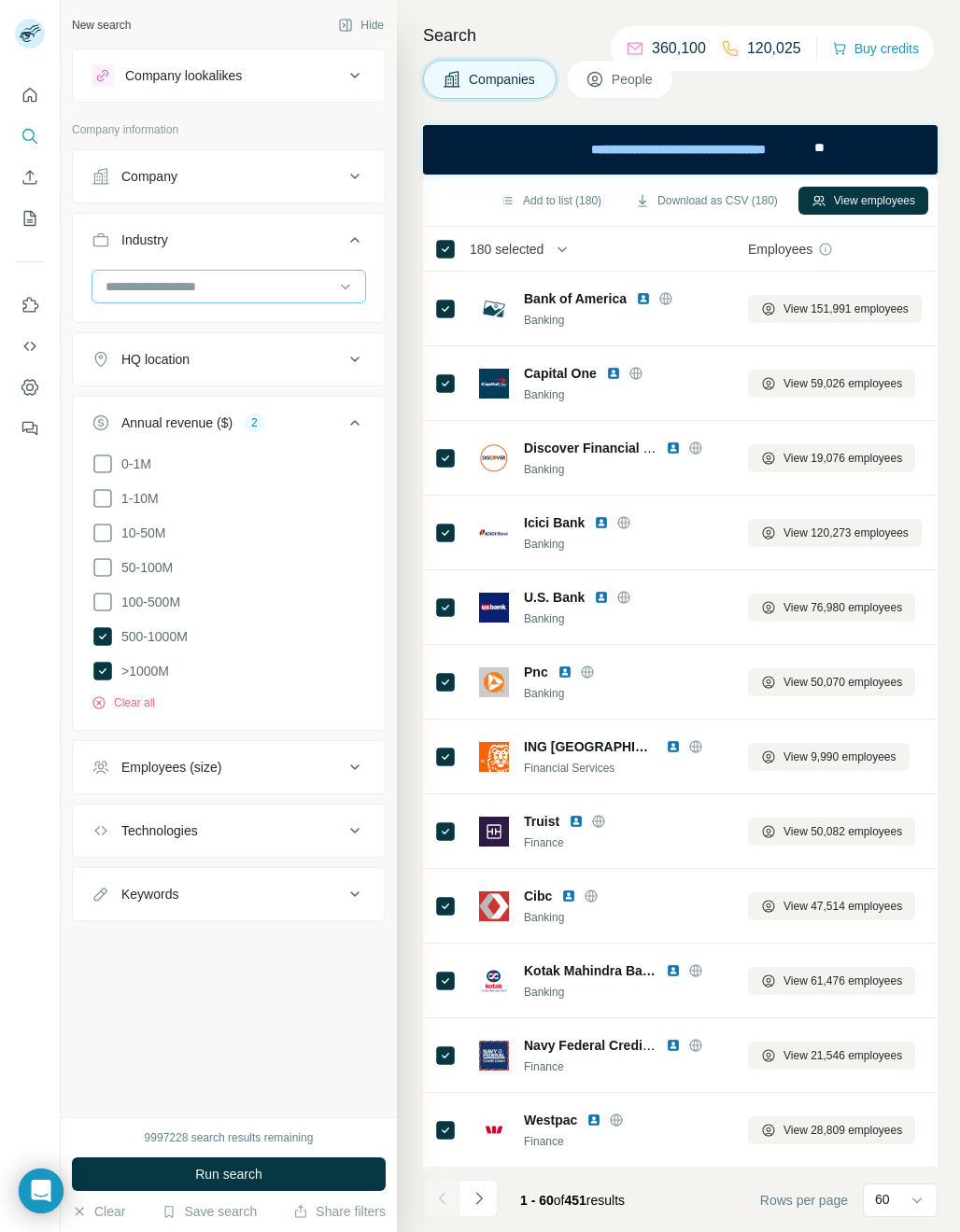
click at [145, 285] on input at bounding box center [218, 287] width 230 height 21
click at [132, 282] on input at bounding box center [218, 287] width 230 height 21
click at [127, 286] on input at bounding box center [218, 287] width 230 height 21
type input "****"
click at [130, 318] on div "SaaS" at bounding box center [228, 328] width 265 height 33
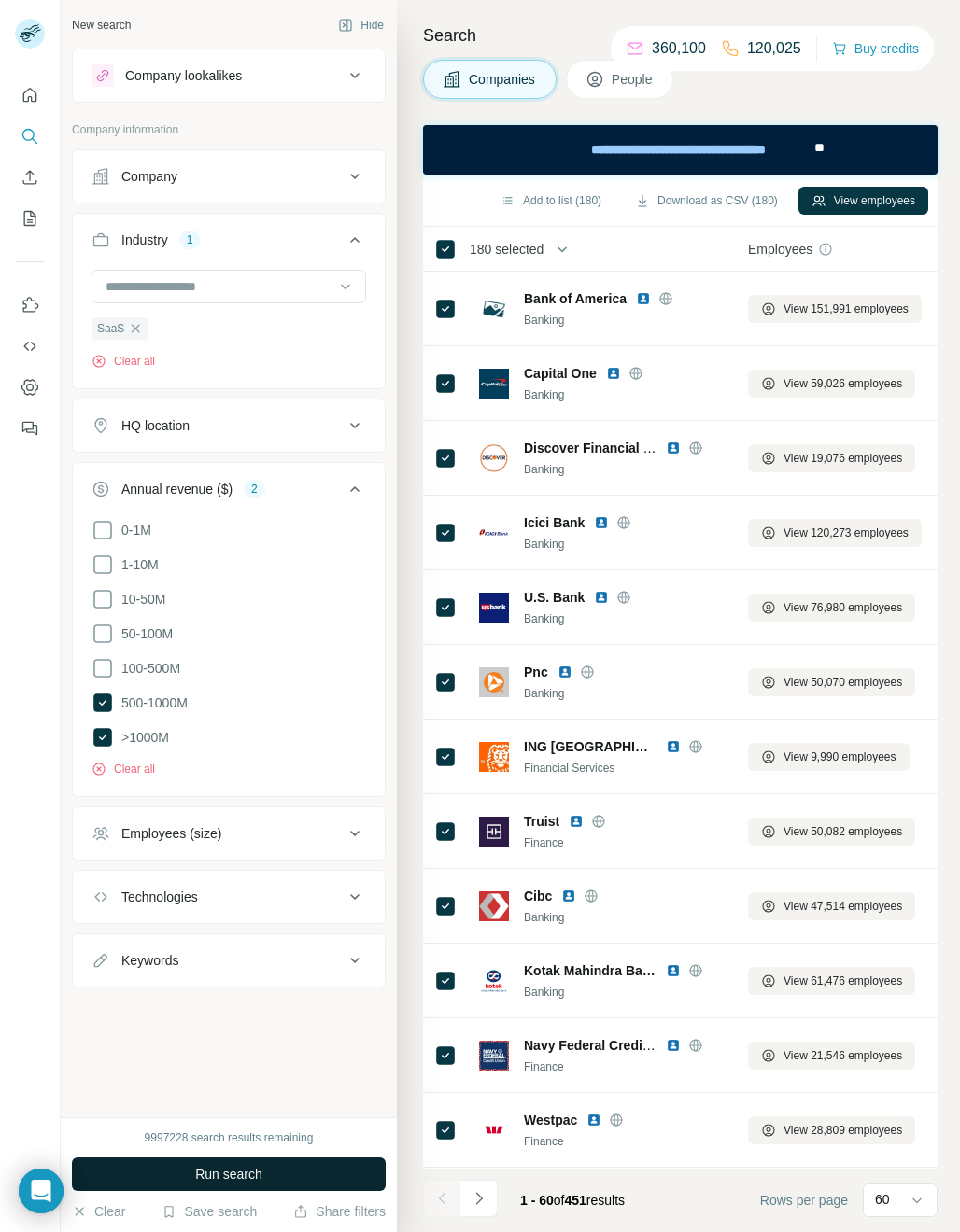
click at [225, 1171] on span "Run search" at bounding box center [228, 1174] width 67 height 19
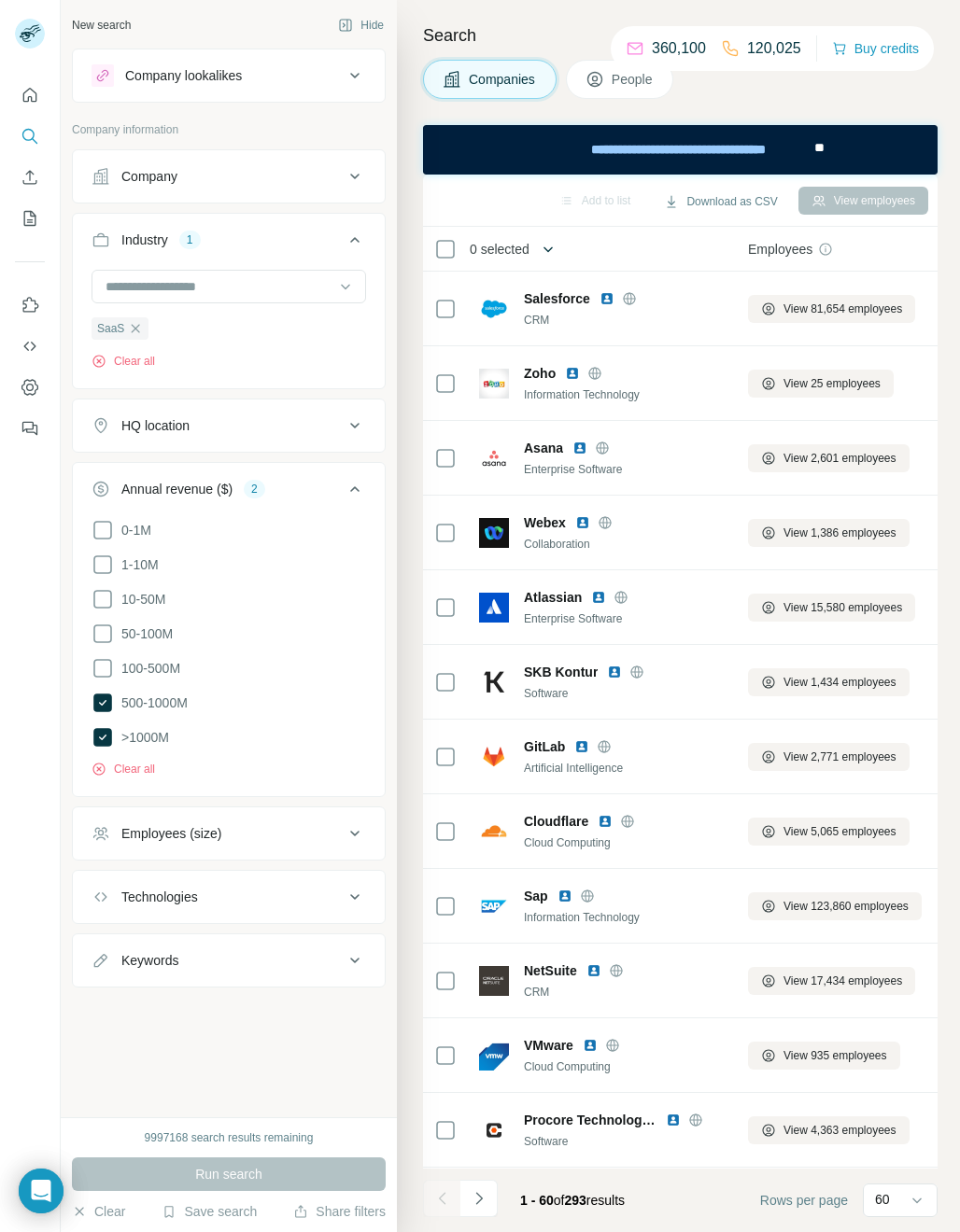
click at [548, 250] on icon "button" at bounding box center [548, 249] width 19 height 19
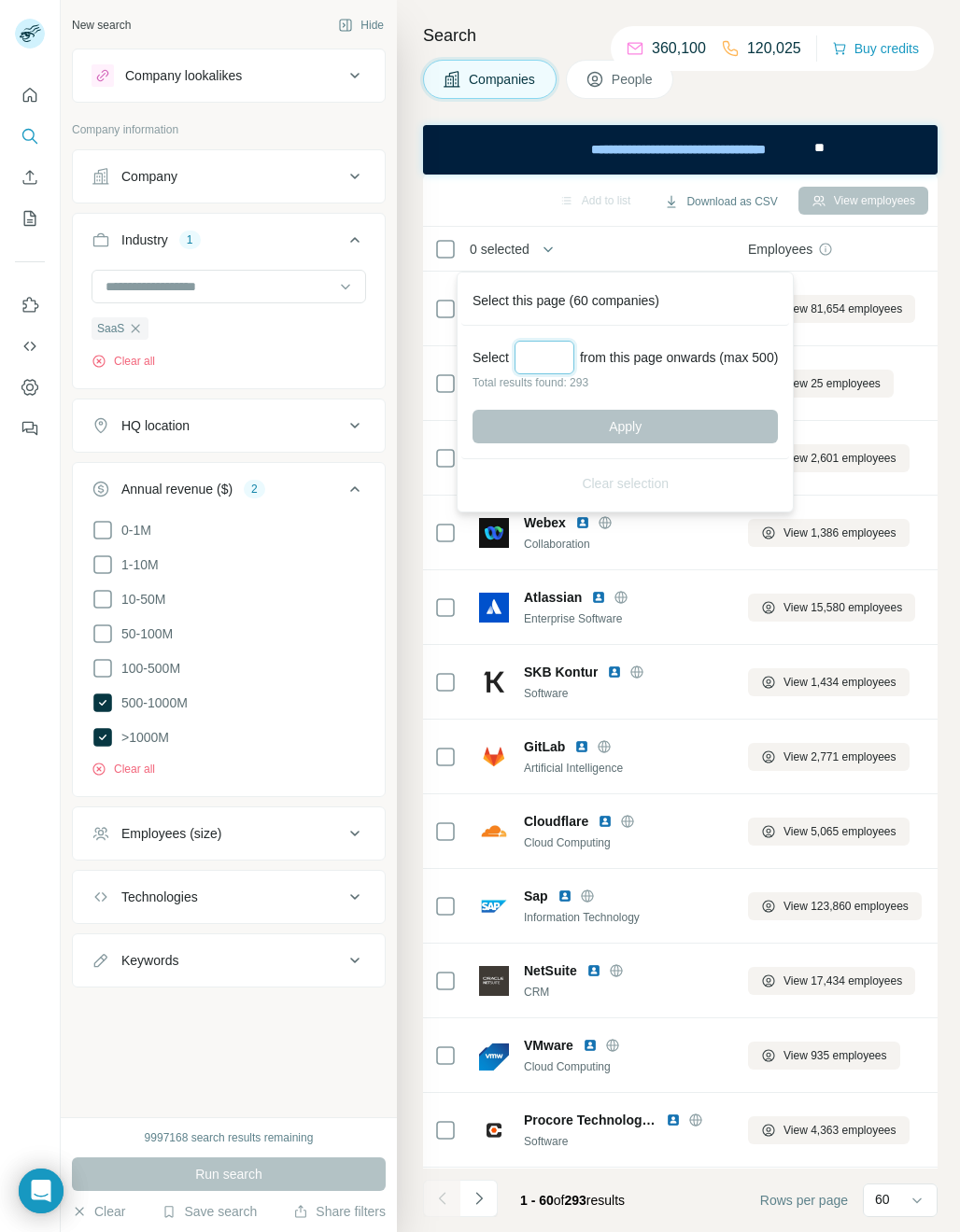
click at [552, 349] on input "Select a number (up to 500)" at bounding box center [544, 357] width 60 height 33
type input "***"
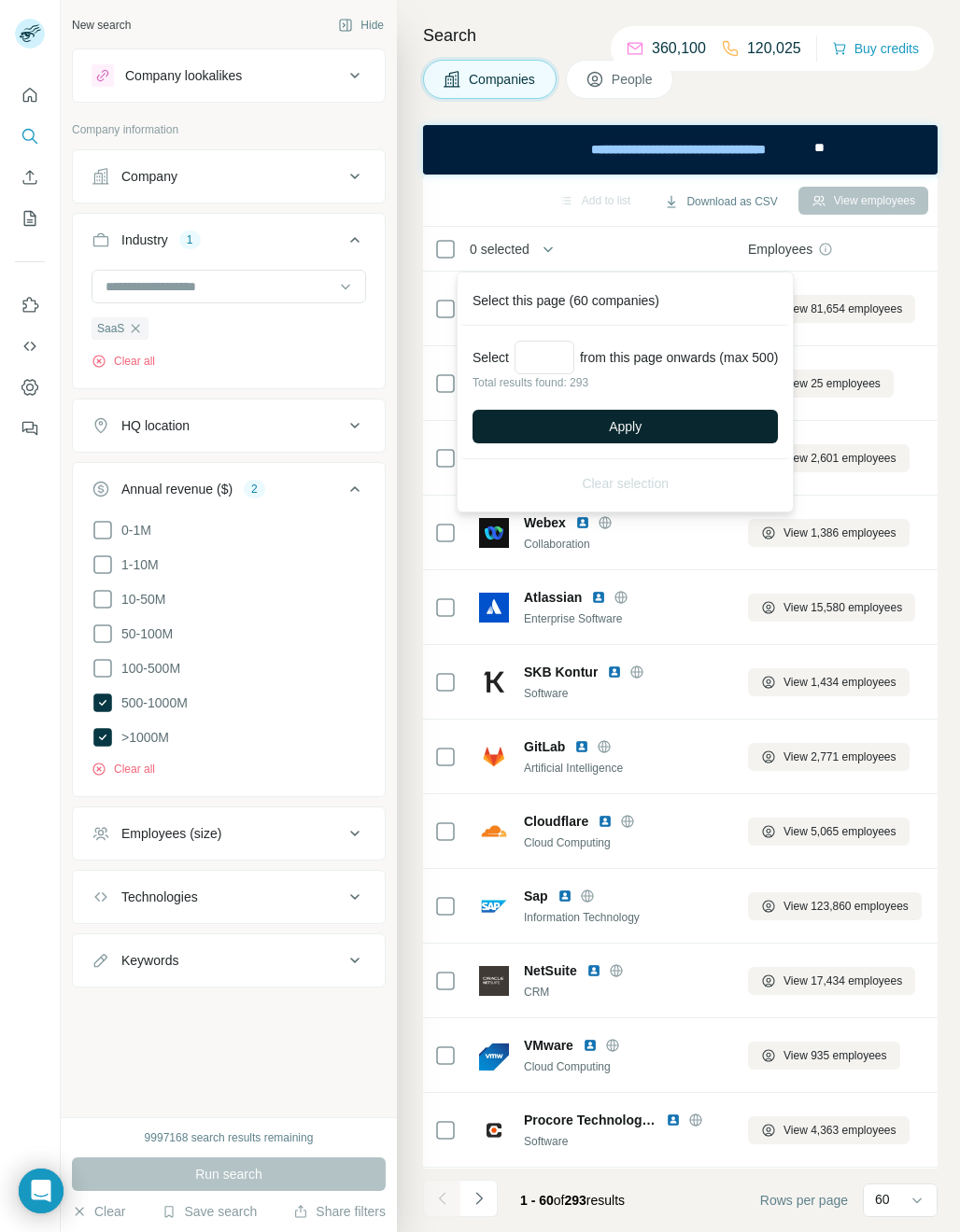
click at [614, 433] on span "Apply" at bounding box center [625, 426] width 32 height 19
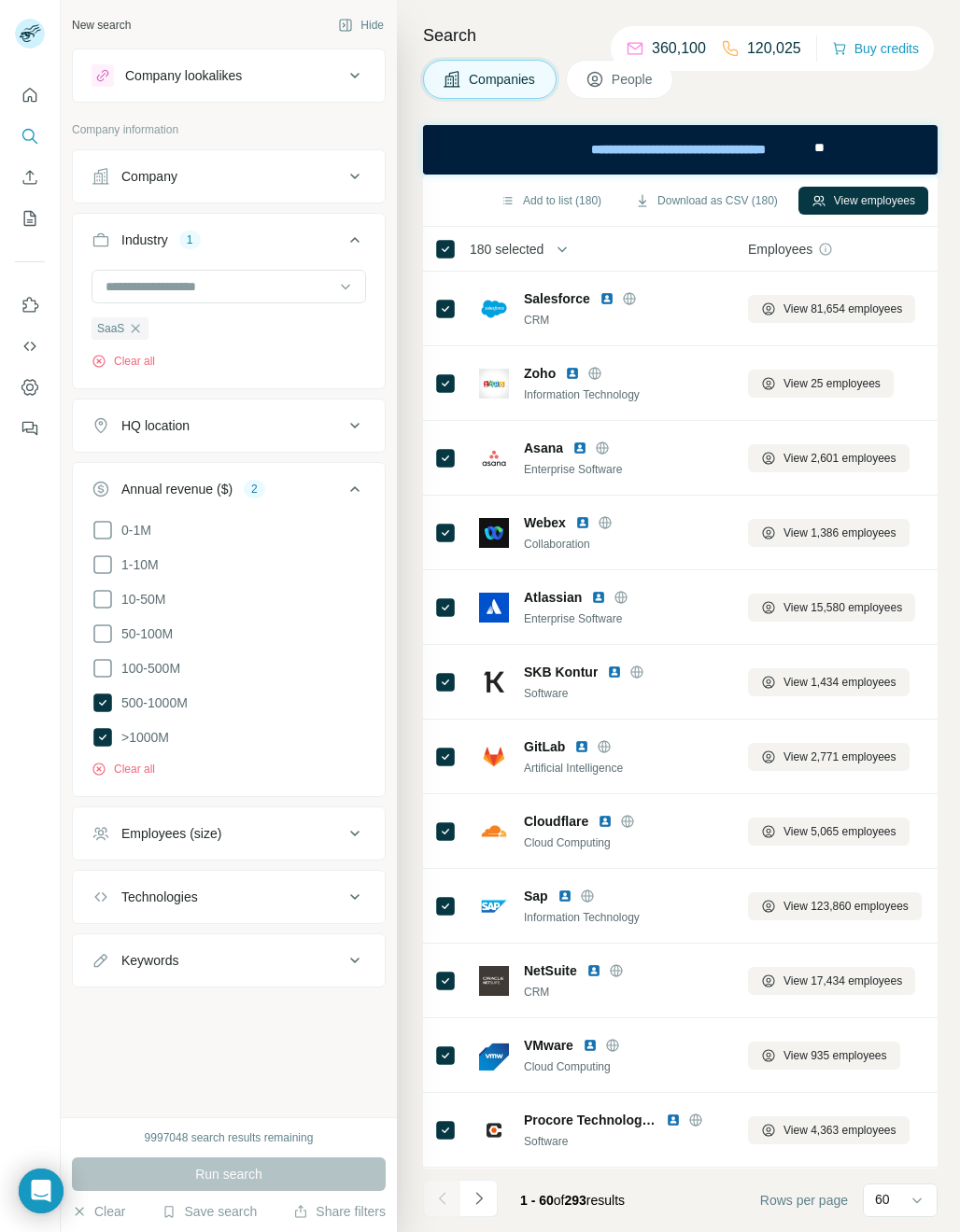
click at [737, 205] on button "Download as CSV (180)" at bounding box center [706, 201] width 169 height 28
click at [130, 331] on icon "button" at bounding box center [136, 329] width 15 height 15
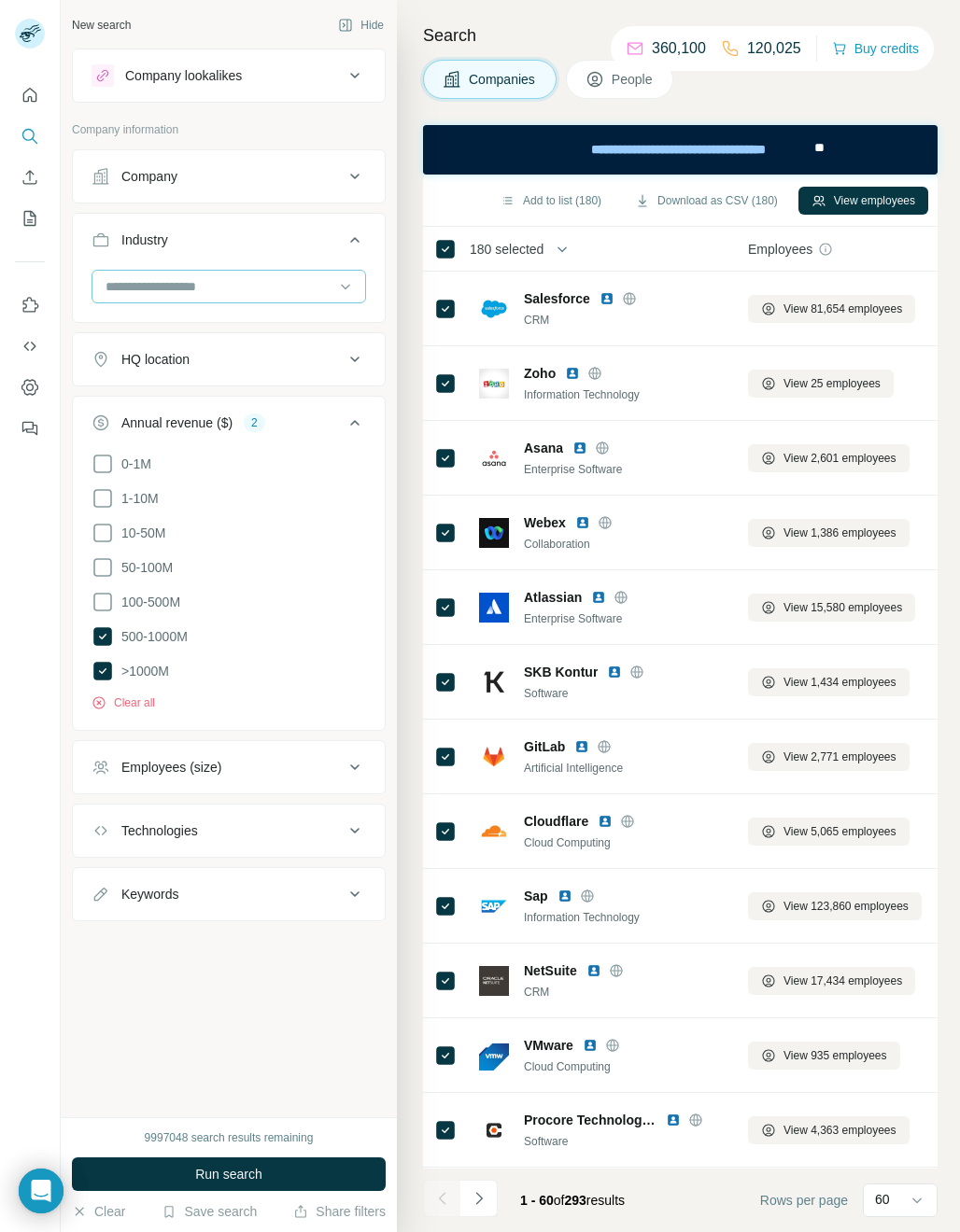
click at [139, 291] on input at bounding box center [218, 287] width 230 height 21
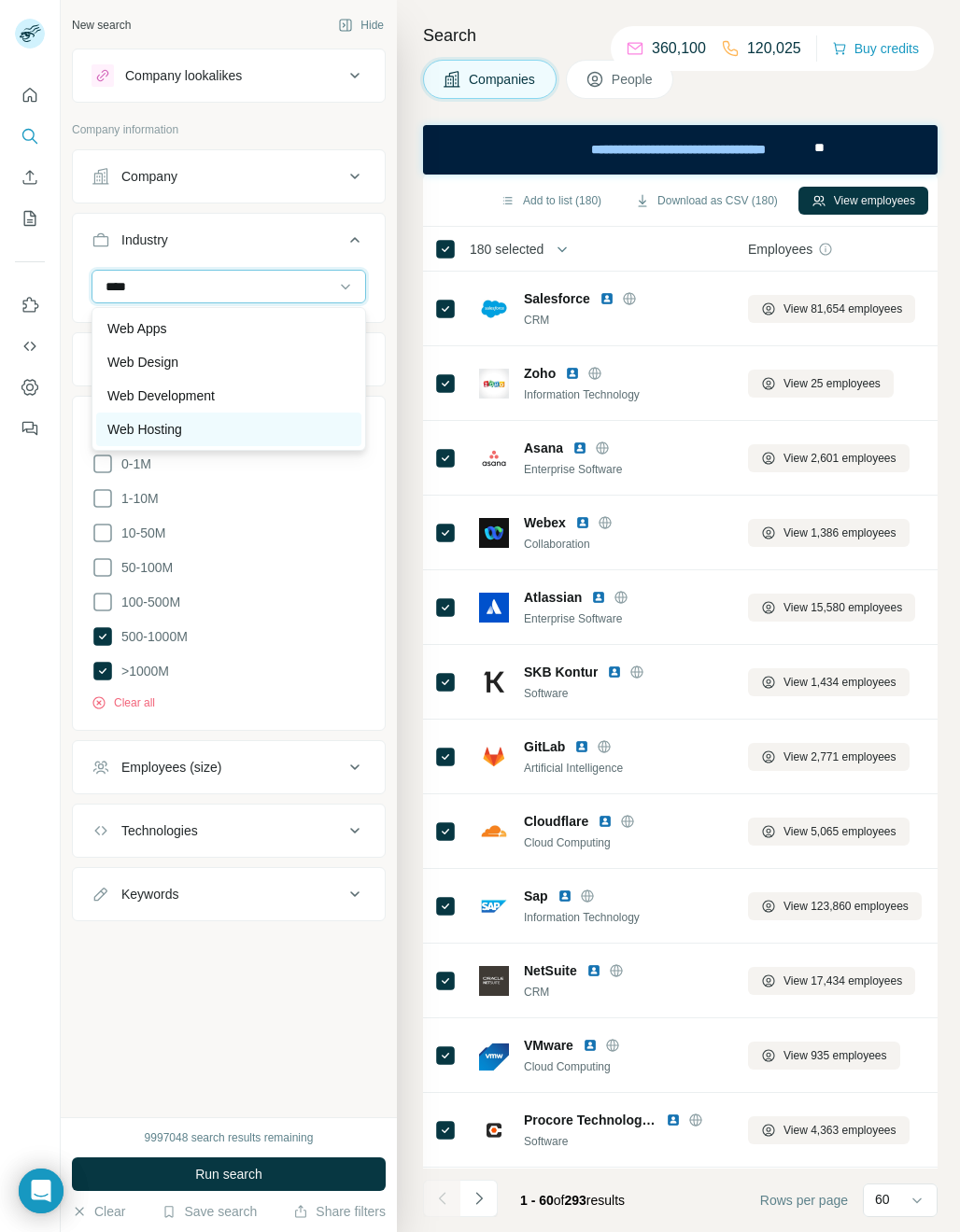
type input "***"
click at [161, 433] on p "Web Hosting" at bounding box center [144, 429] width 75 height 19
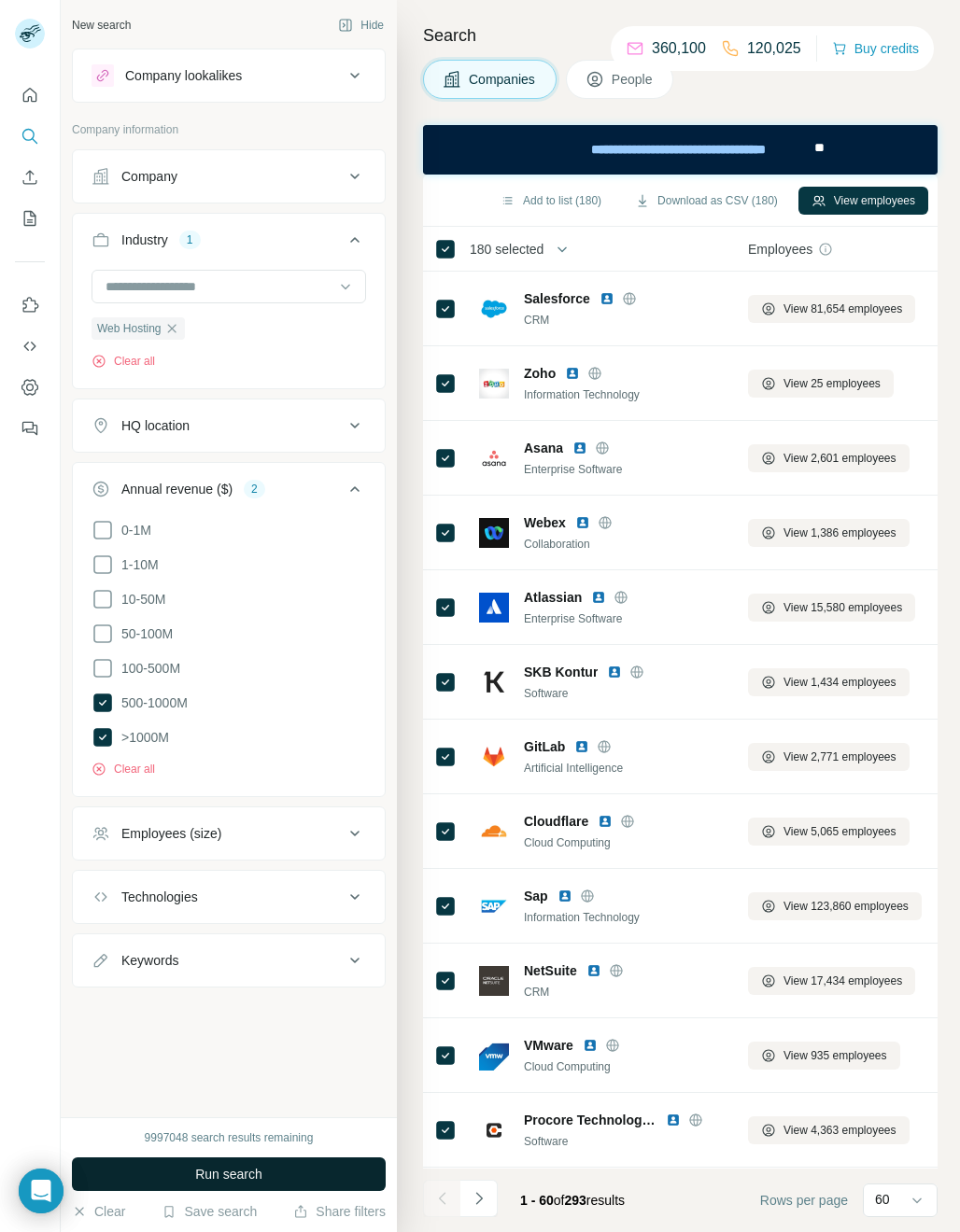
click at [246, 1179] on span "Run search" at bounding box center [228, 1174] width 67 height 19
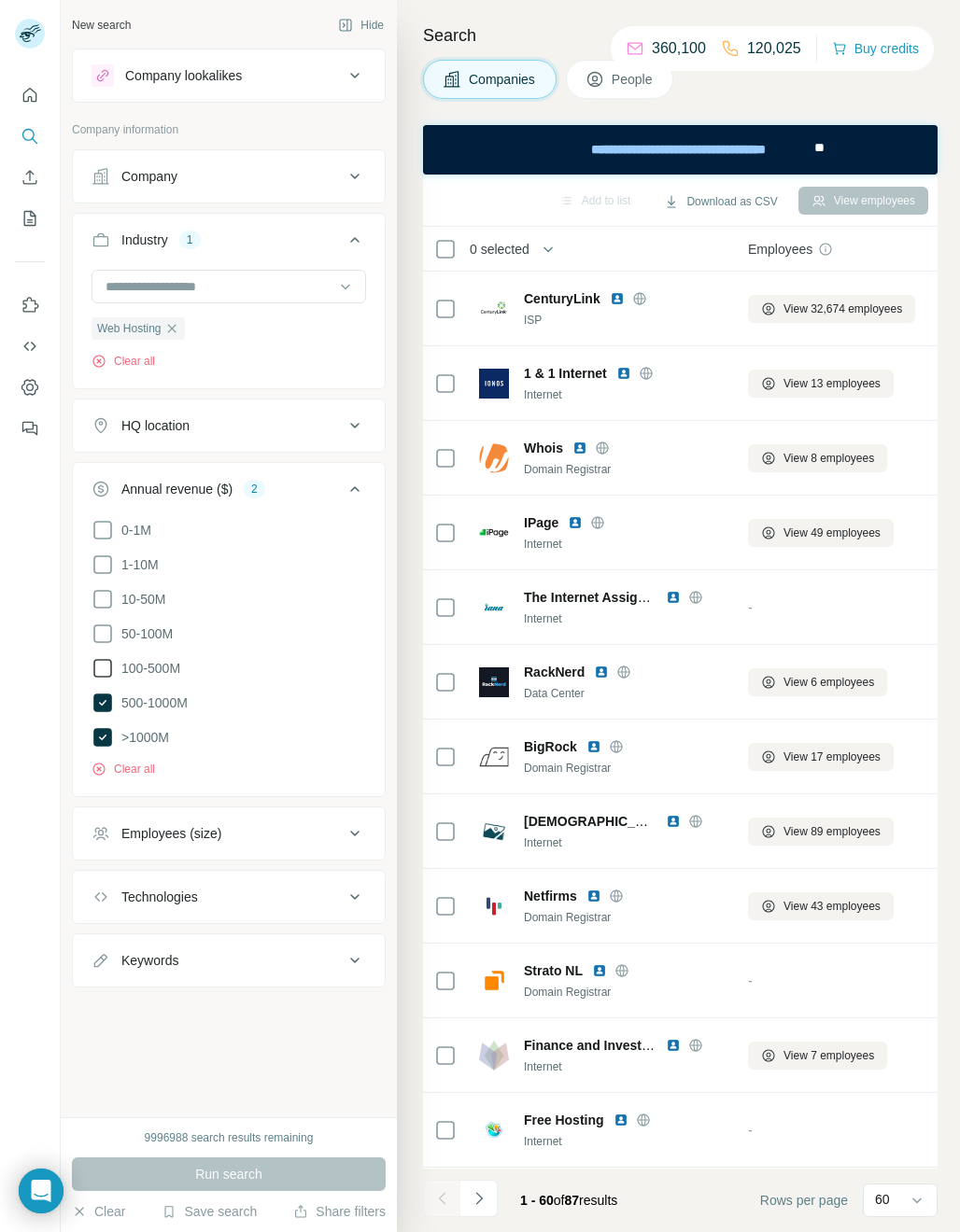
click at [107, 674] on icon at bounding box center [103, 669] width 19 height 19
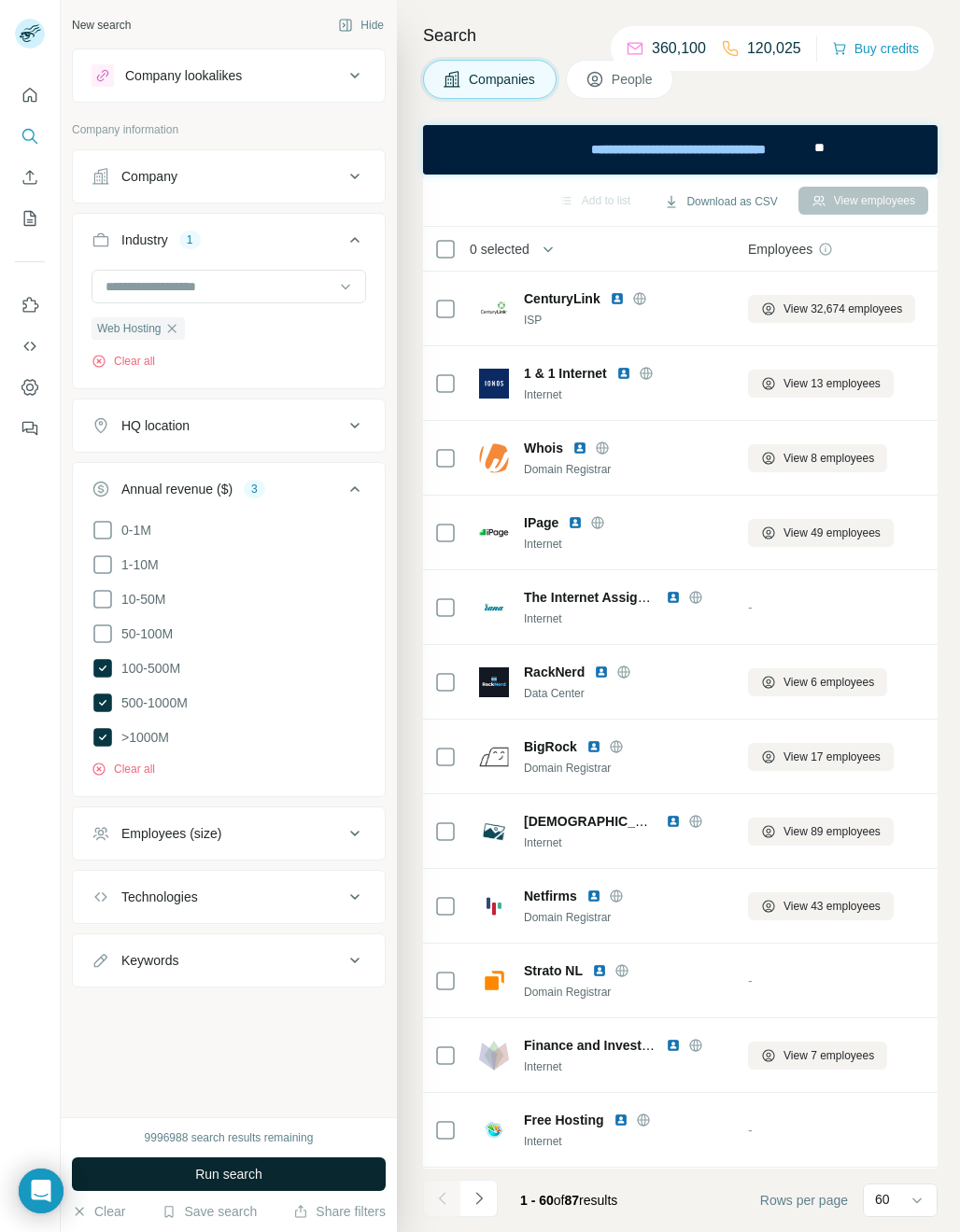
click at [244, 1165] on span "Run search" at bounding box center [228, 1174] width 67 height 19
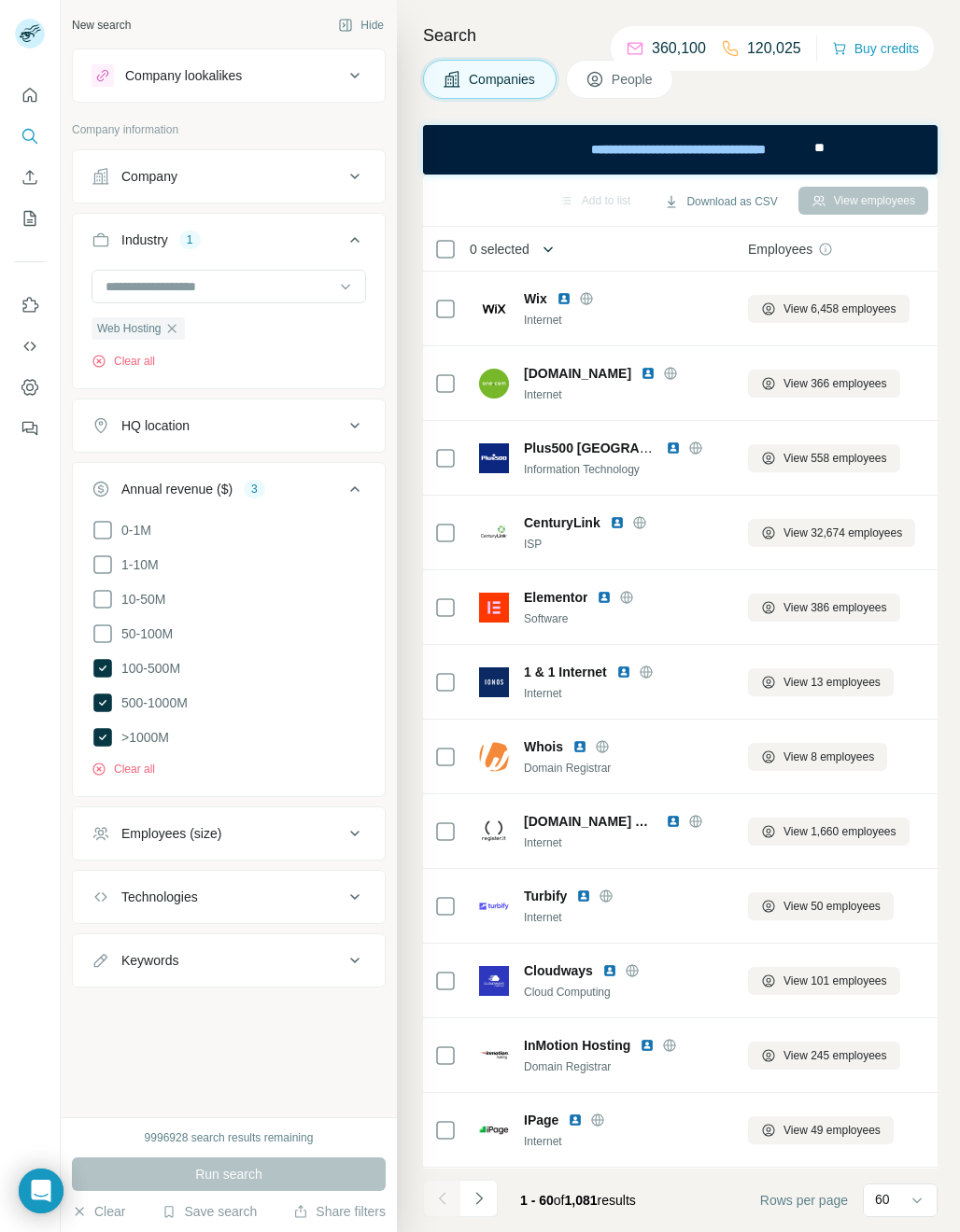
click at [548, 249] on icon "button" at bounding box center [548, 249] width 9 height 6
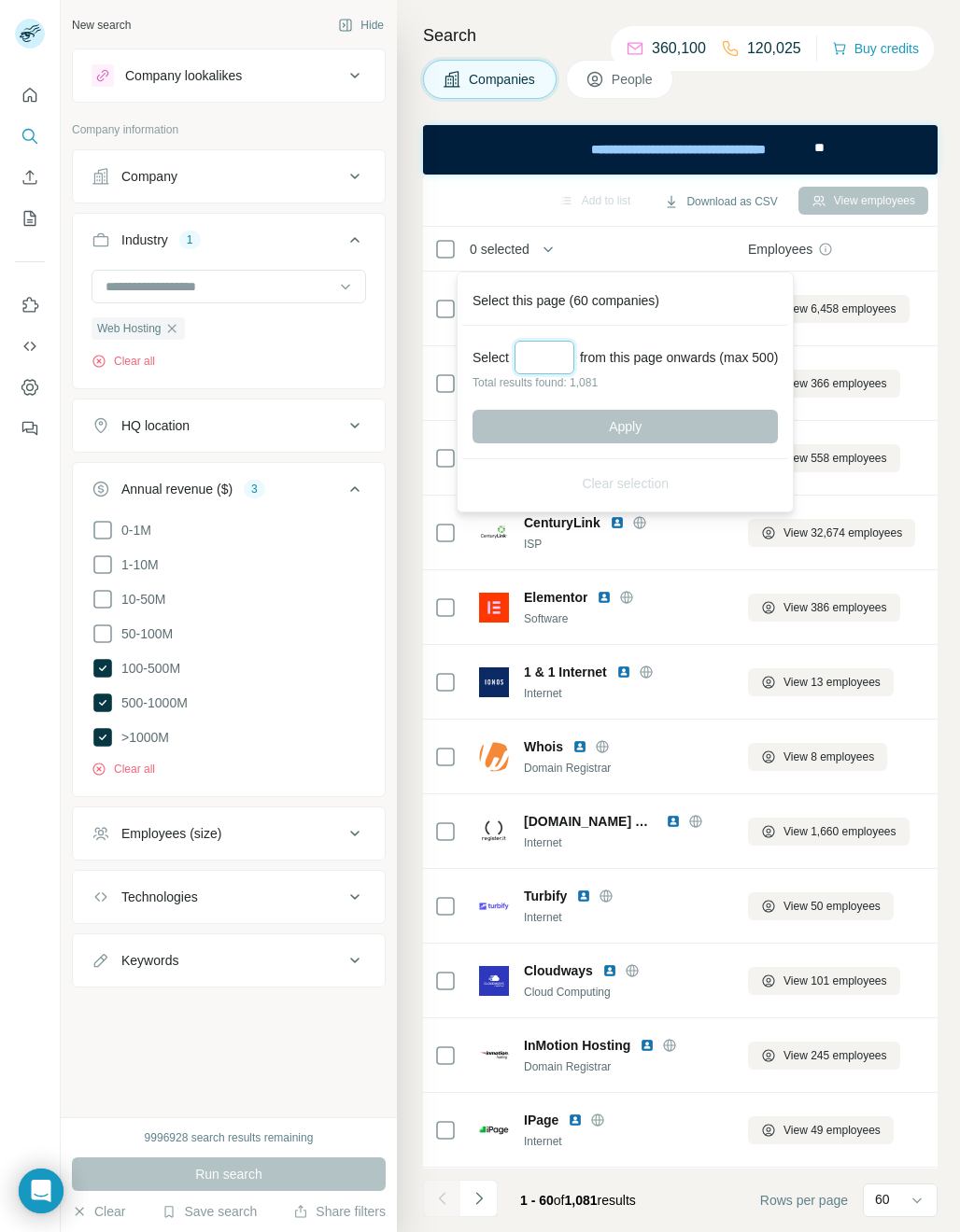
click at [556, 356] on input "Select a number (up to 500)" at bounding box center [544, 357] width 60 height 33
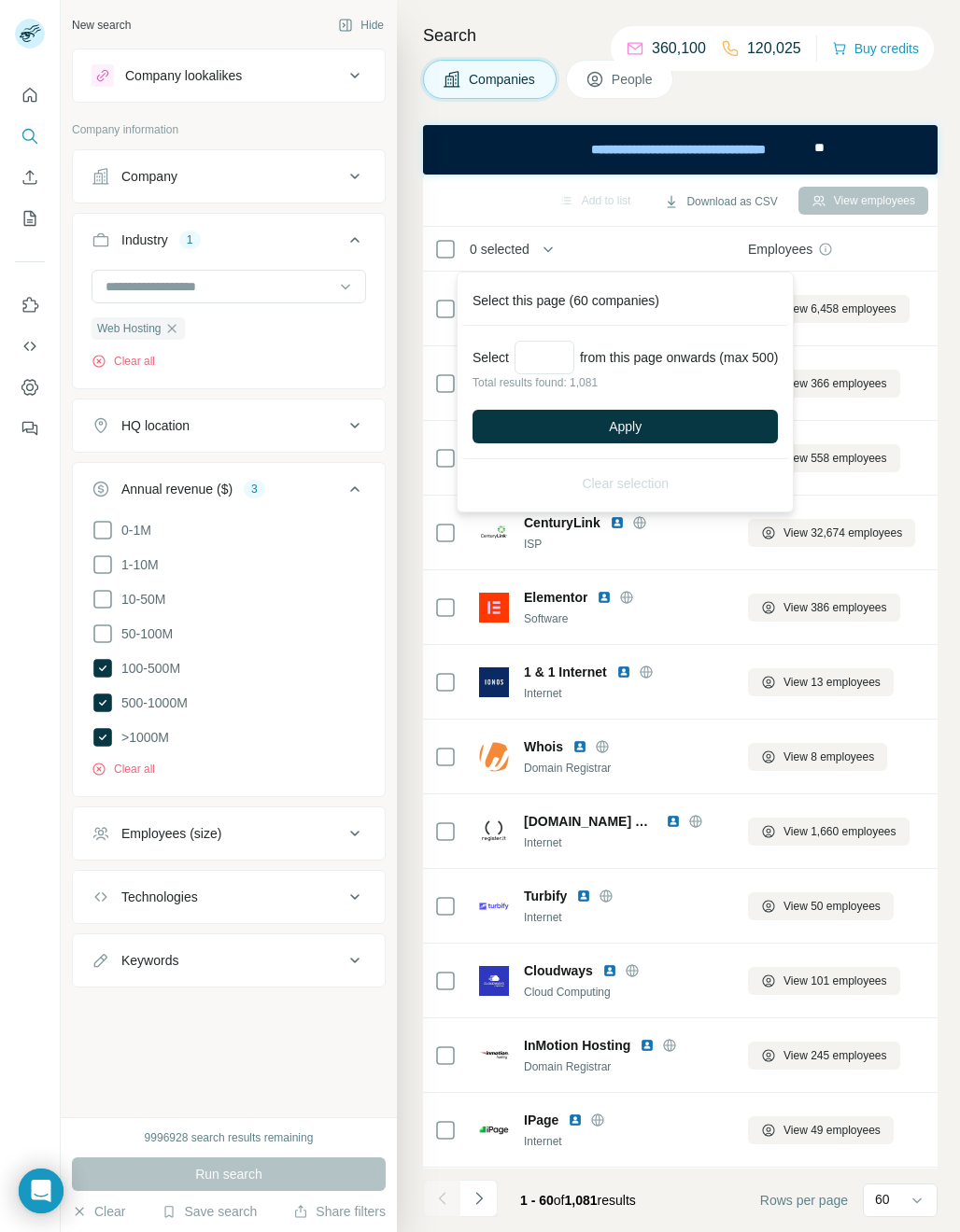
type input "***"
click at [633, 407] on div "Select *** from this page onwards (max 500) Total results found: 1,081 Apply" at bounding box center [625, 392] width 328 height 134
click at [628, 424] on span "Apply" at bounding box center [625, 426] width 32 height 19
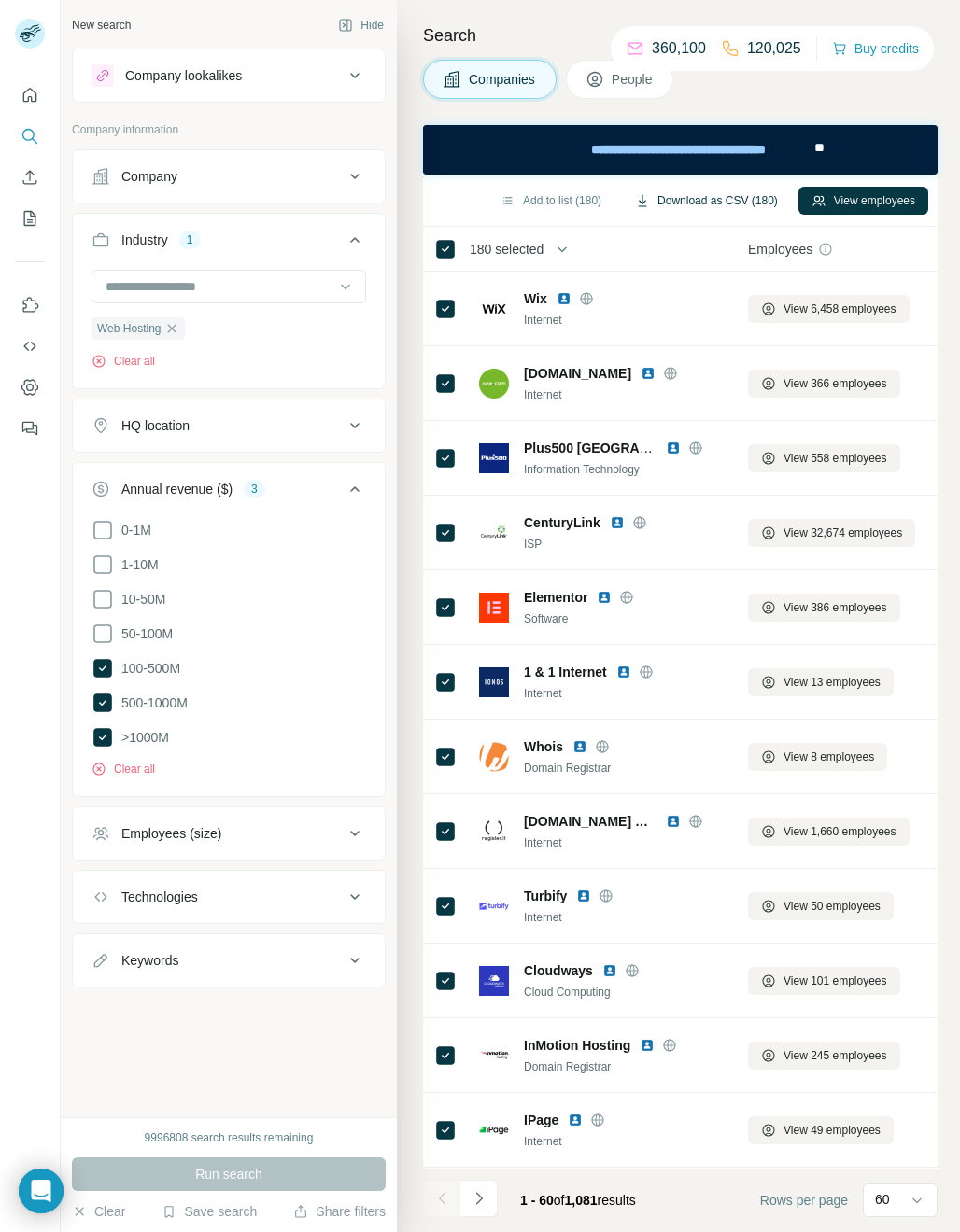
click at [758, 207] on button "Download as CSV (180)" at bounding box center [706, 201] width 169 height 28
click at [174, 321] on div "Web Hosting" at bounding box center [138, 329] width 94 height 23
click at [172, 330] on icon "button" at bounding box center [172, 329] width 15 height 15
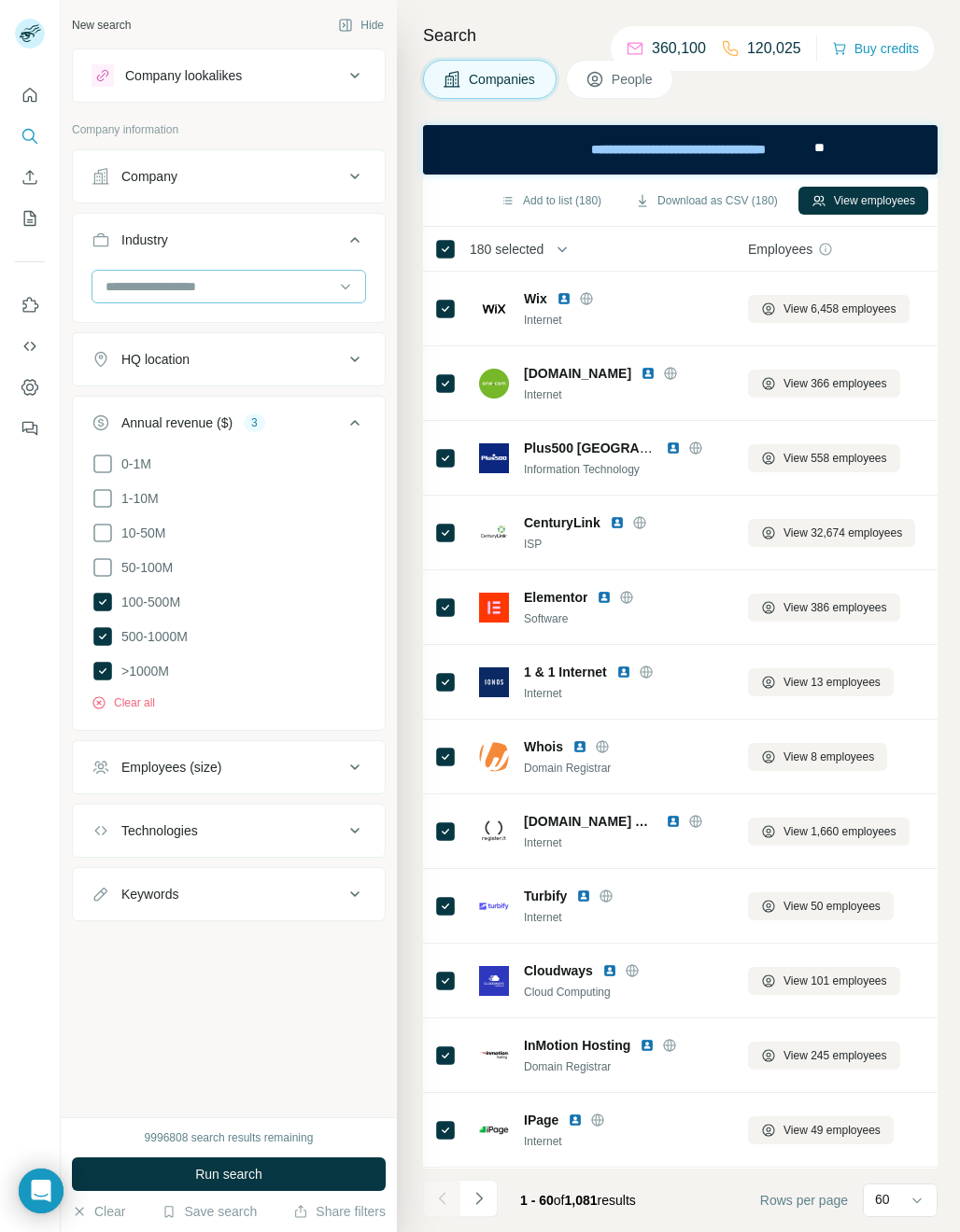
click at [148, 283] on input at bounding box center [218, 287] width 230 height 21
click at [153, 286] on input at bounding box center [218, 287] width 230 height 21
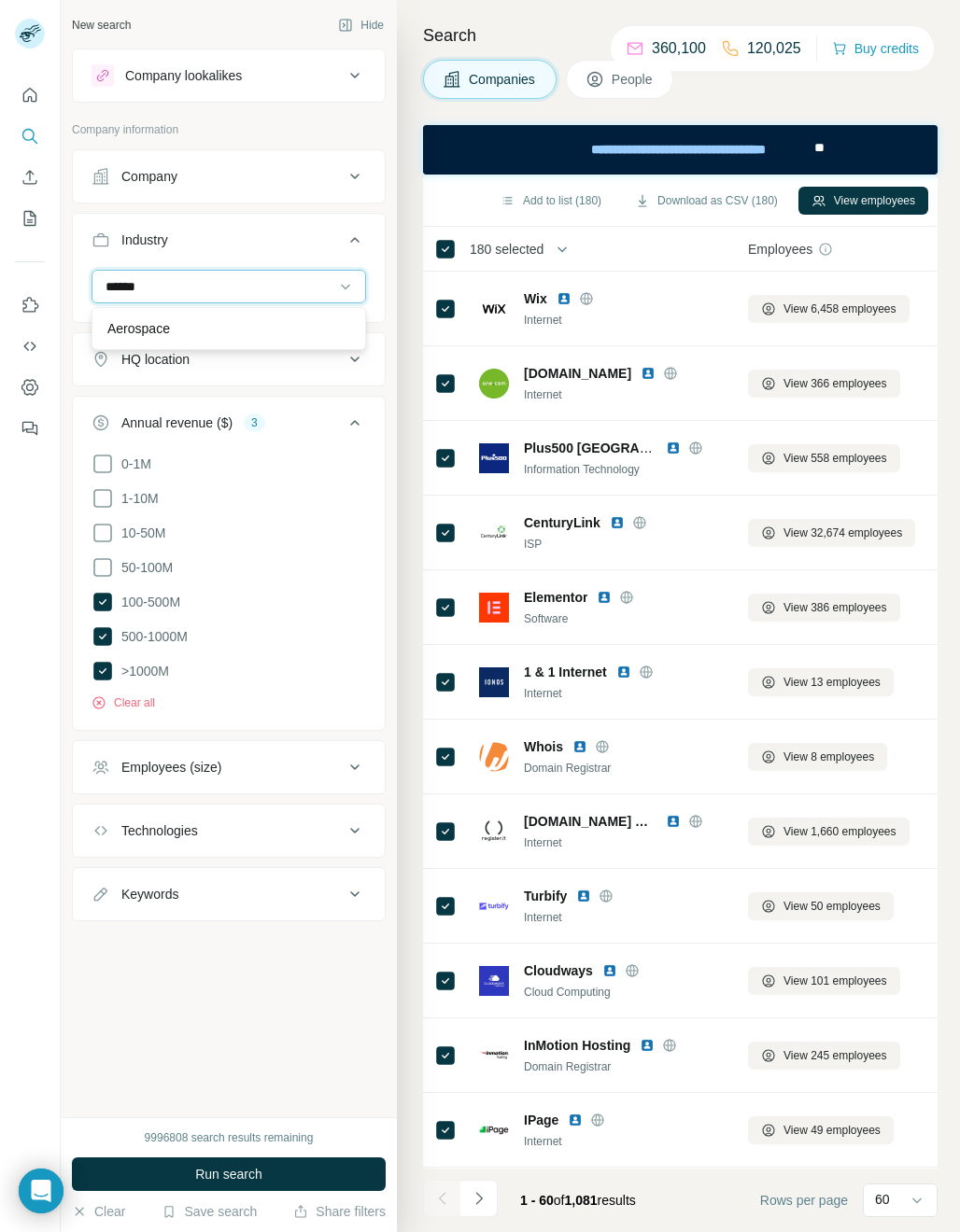
type input "******"
drag, startPoint x: 153, startPoint y: 286, endPoint x: 162, endPoint y: 333, distance: 47.9
click at [162, 333] on p "Aerospace" at bounding box center [138, 329] width 63 height 19
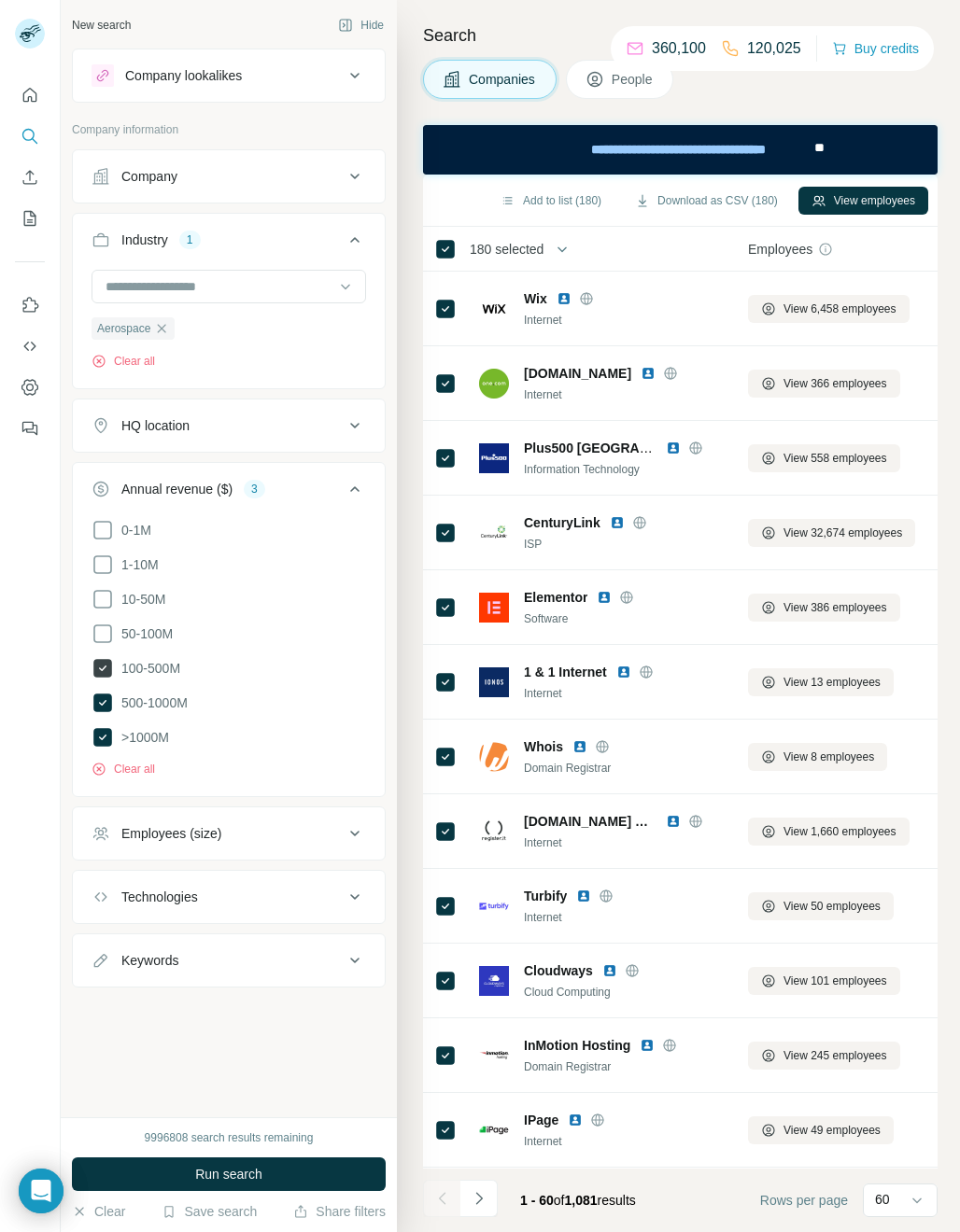
click at [103, 669] on icon at bounding box center [103, 669] width 19 height 19
click at [215, 1172] on span "Run search" at bounding box center [228, 1174] width 67 height 19
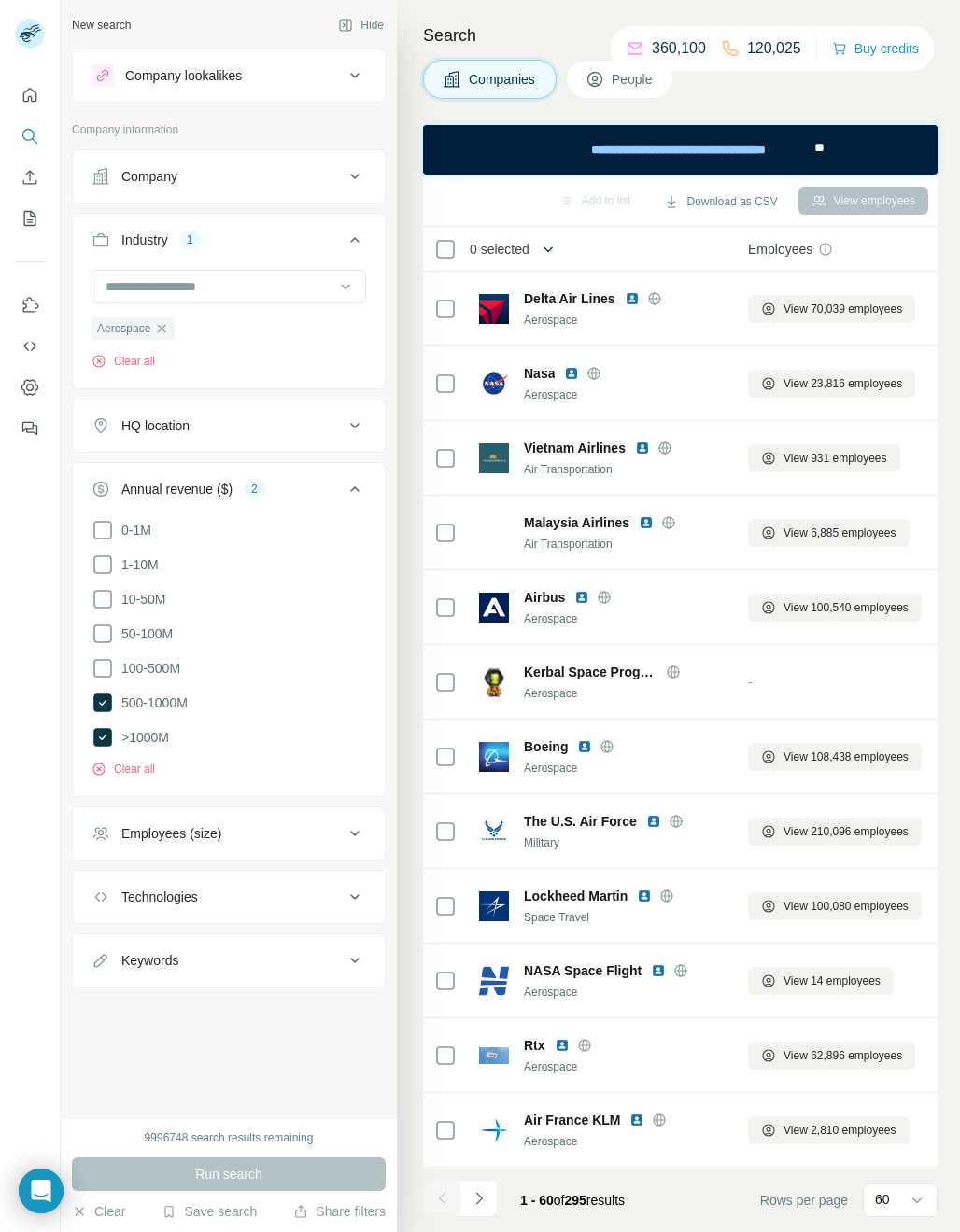
click at [554, 249] on icon "button" at bounding box center [548, 249] width 19 height 19
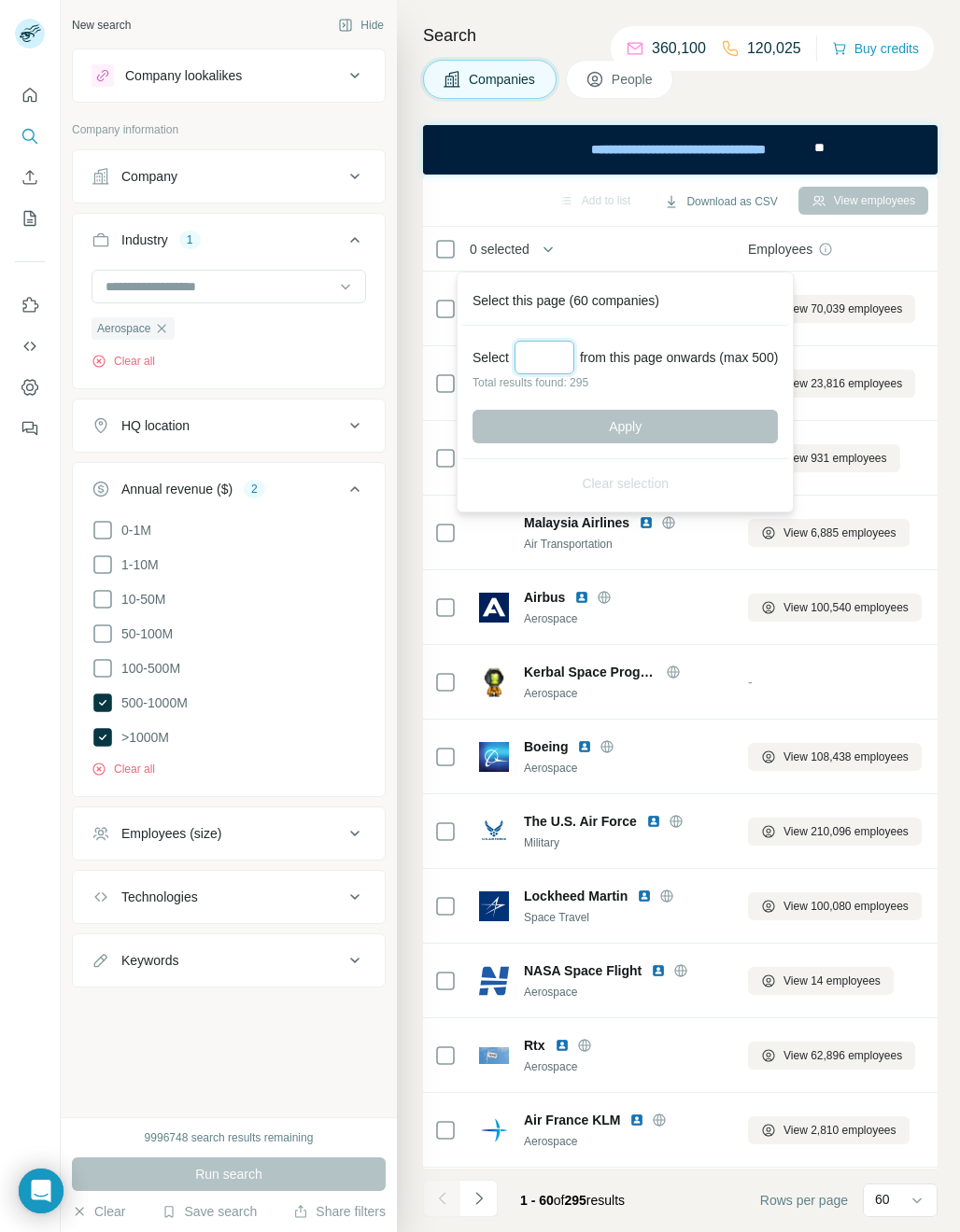
click at [547, 358] on input "Select a number (up to 500)" at bounding box center [544, 357] width 60 height 33
type input "***"
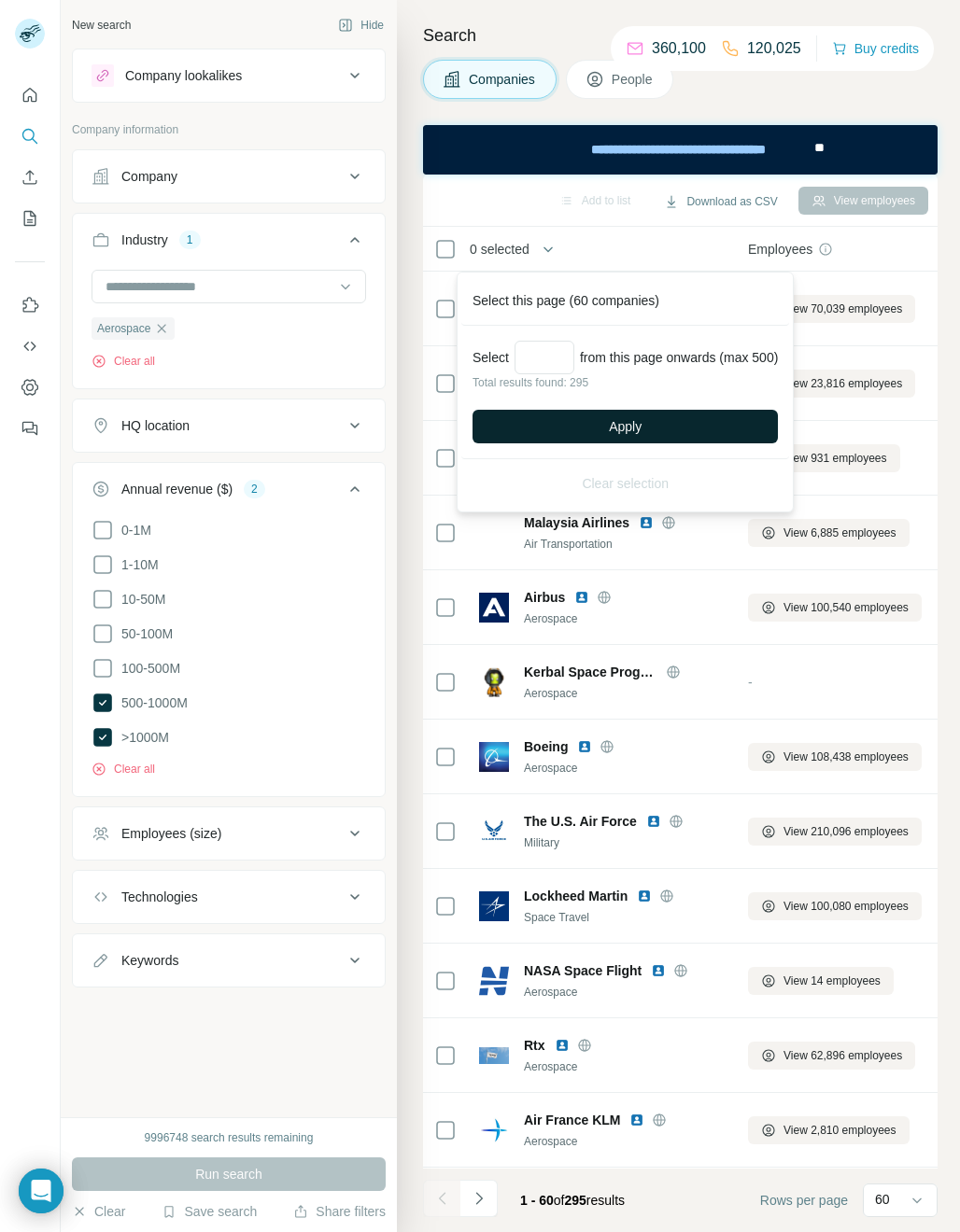
click at [622, 426] on span "Apply" at bounding box center [625, 426] width 32 height 19
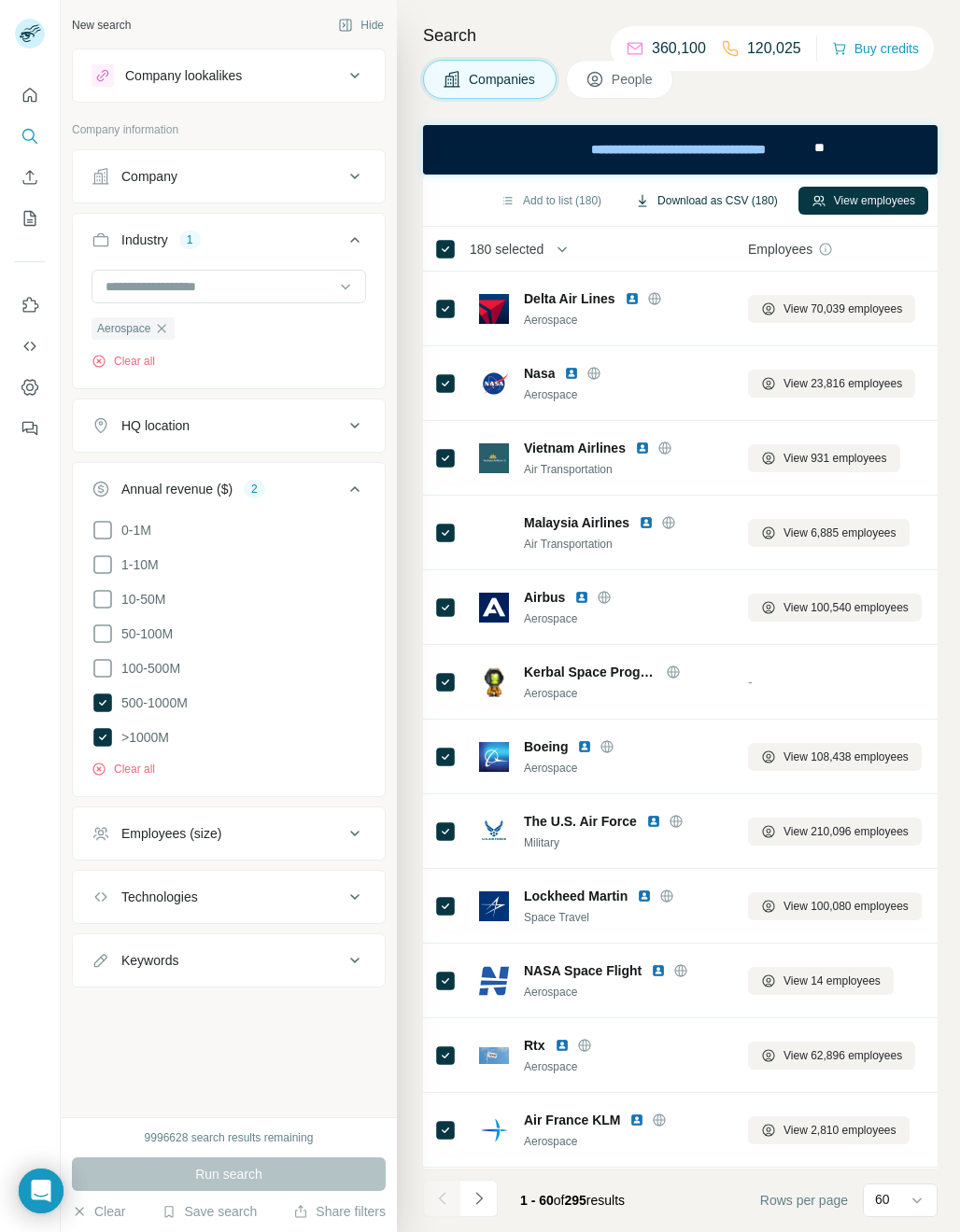
click at [731, 201] on button "Download as CSV (180)" at bounding box center [706, 201] width 169 height 28
